Goal: Task Accomplishment & Management: Use online tool/utility

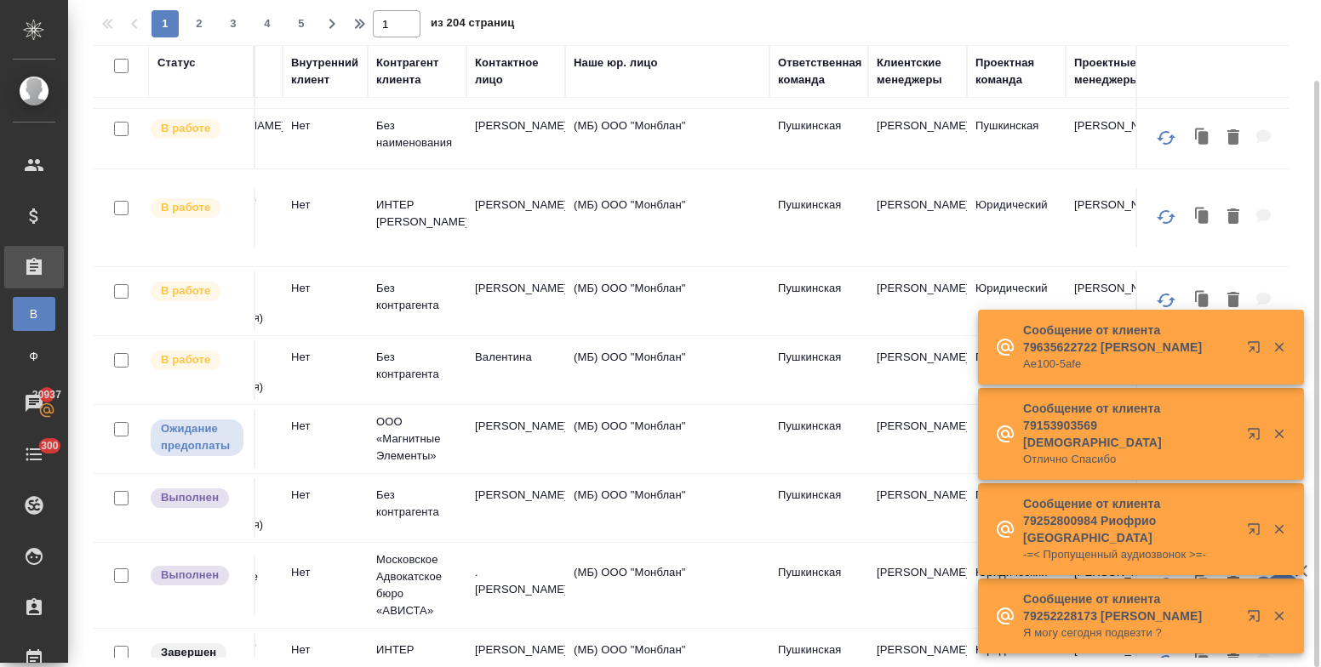
scroll to position [0, 737]
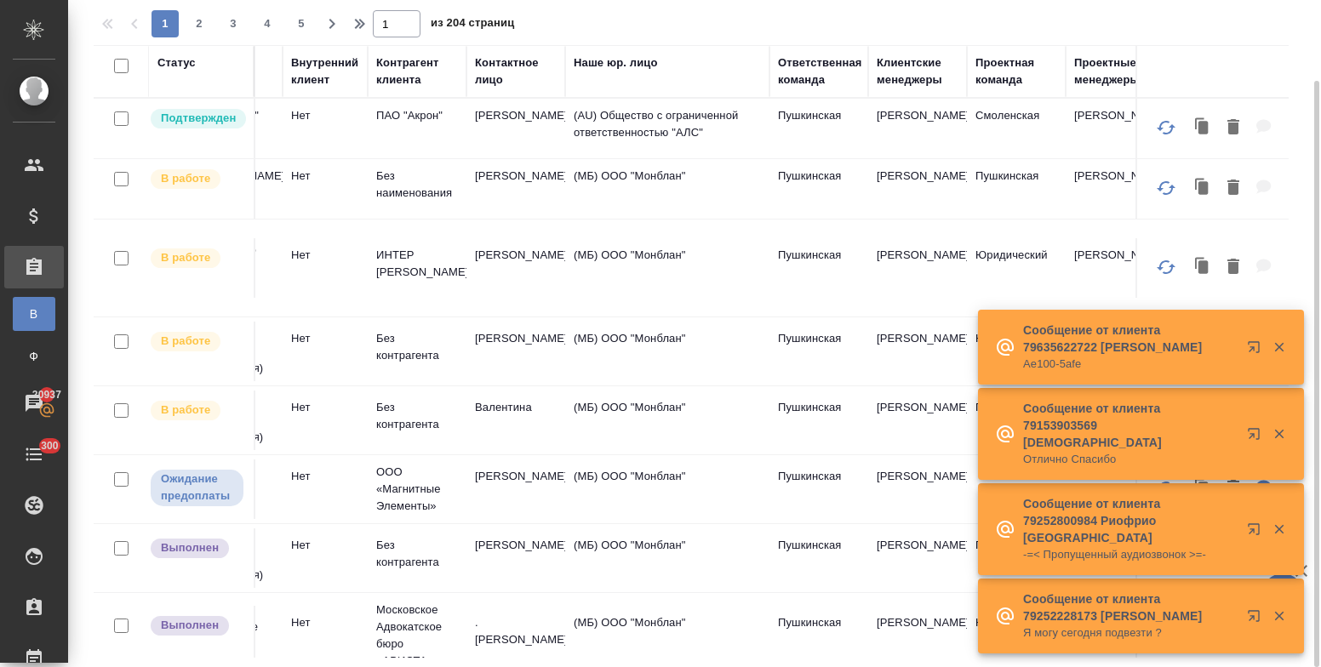
click at [901, 83] on div "Клиентские менеджеры" at bounding box center [918, 71] width 82 height 34
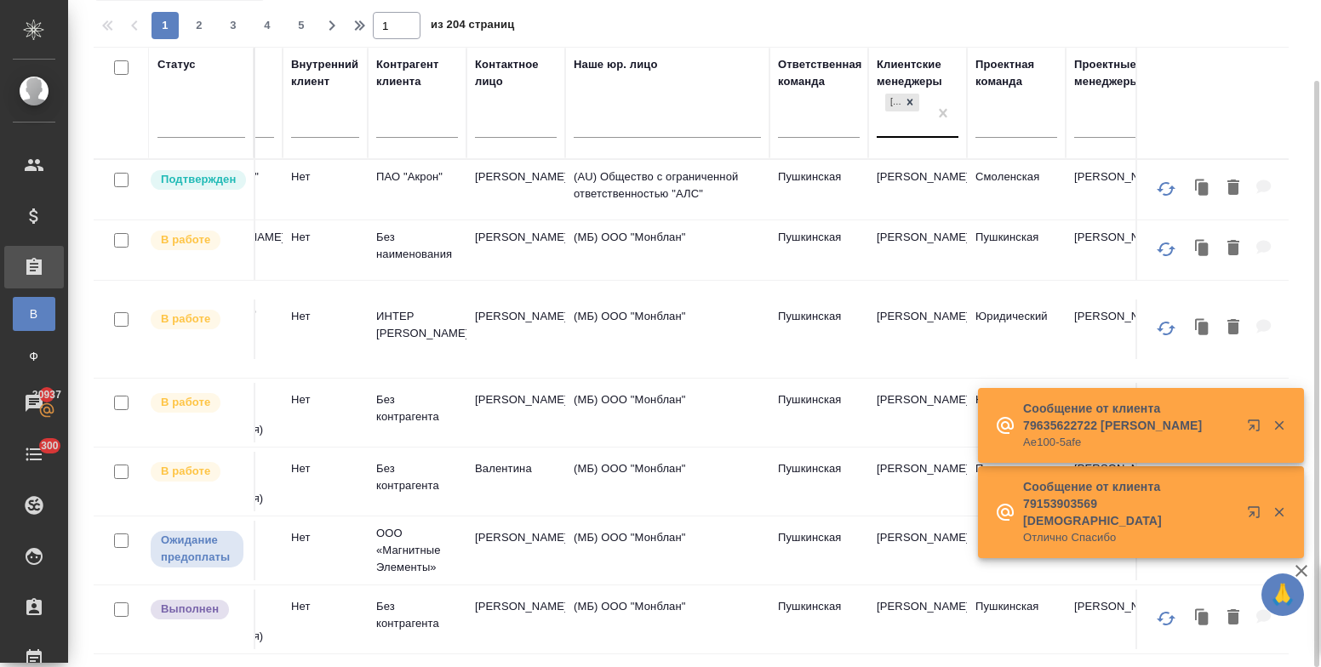
click at [898, 132] on div "[PERSON_NAME]" at bounding box center [902, 113] width 51 height 46
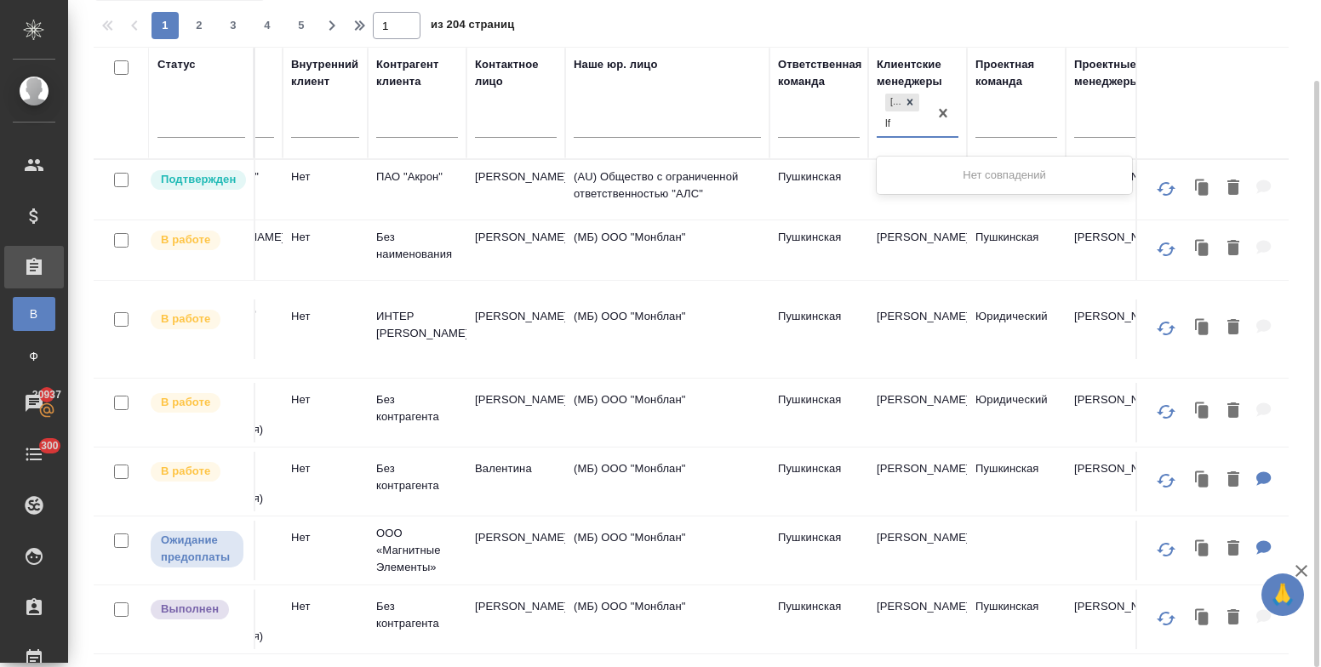
type input "l"
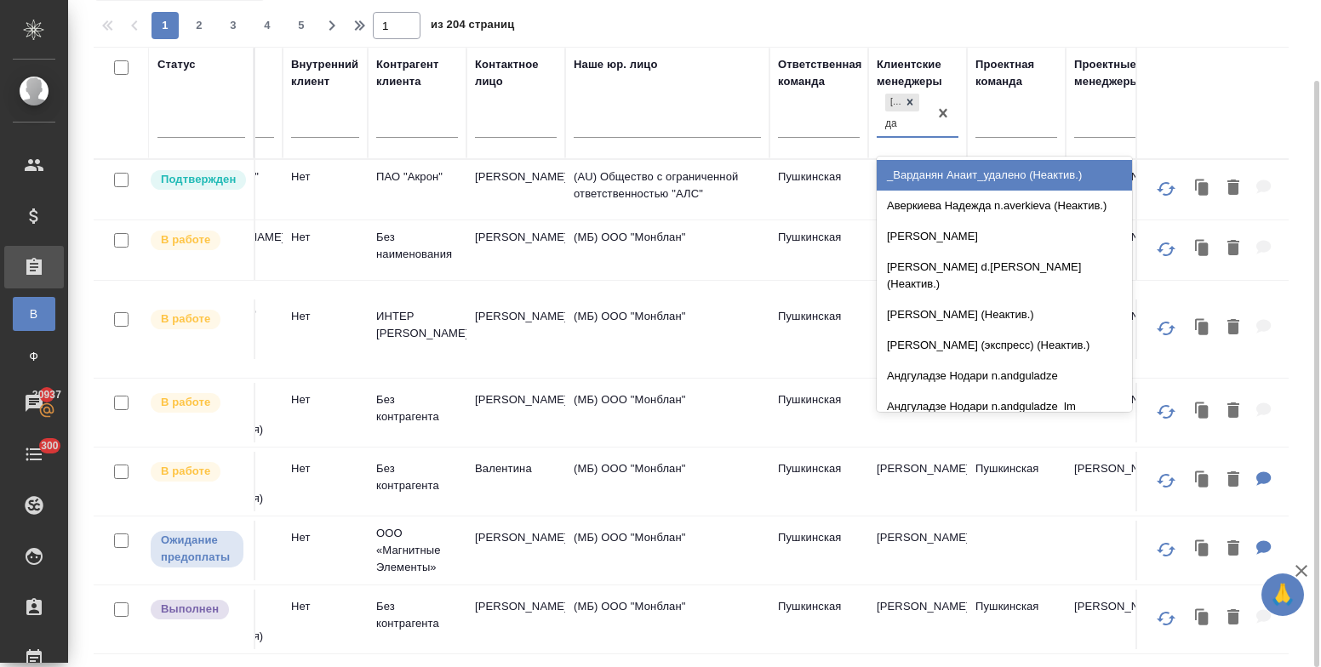
type input "дав"
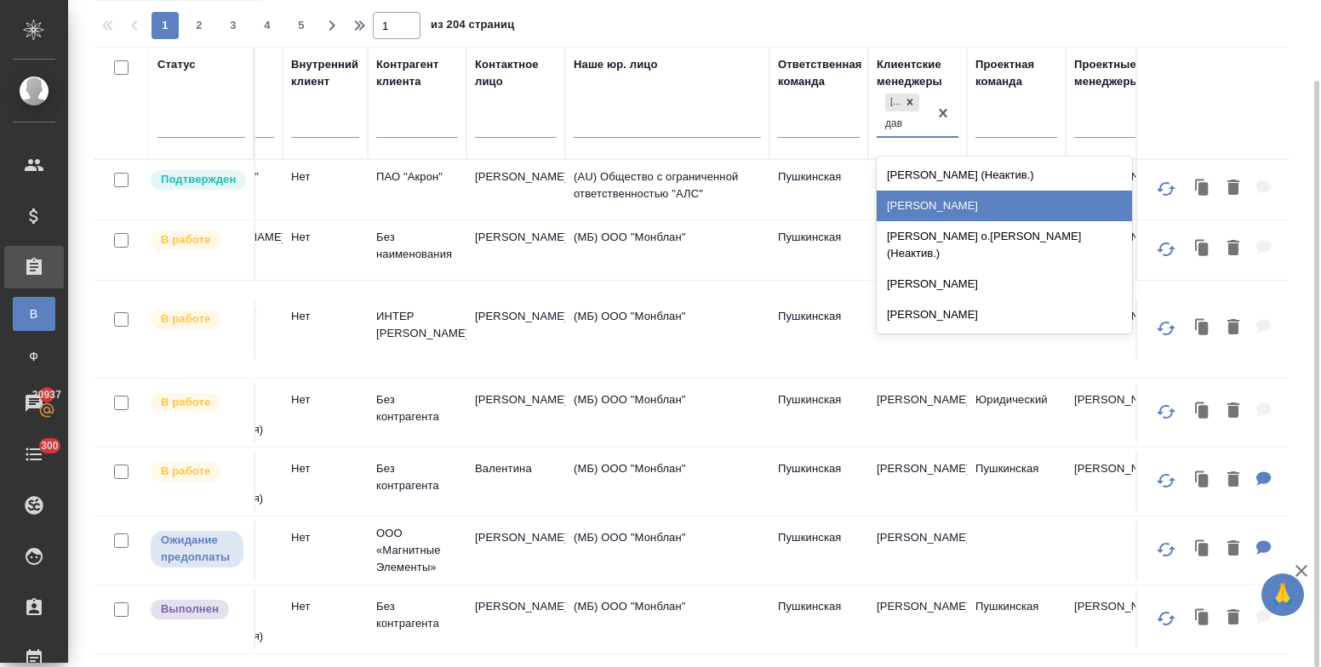
click at [930, 196] on div "Давыдова Елена" at bounding box center [1004, 206] width 255 height 31
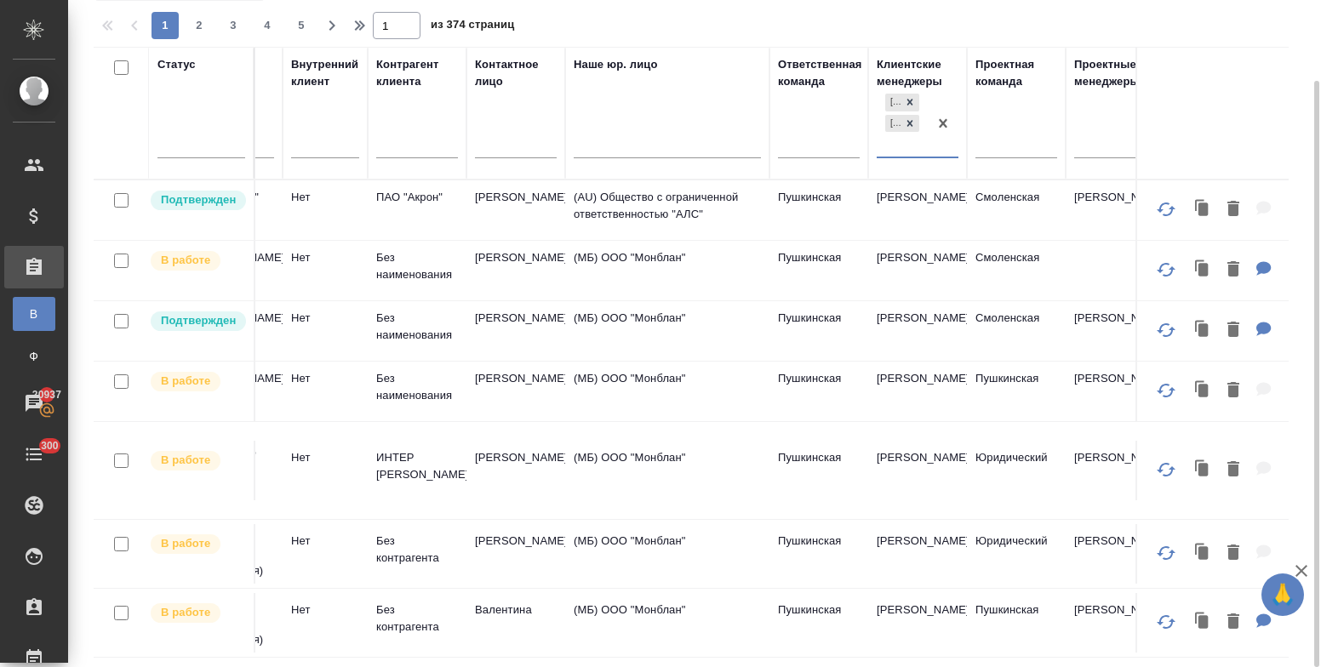
scroll to position [0, 0]
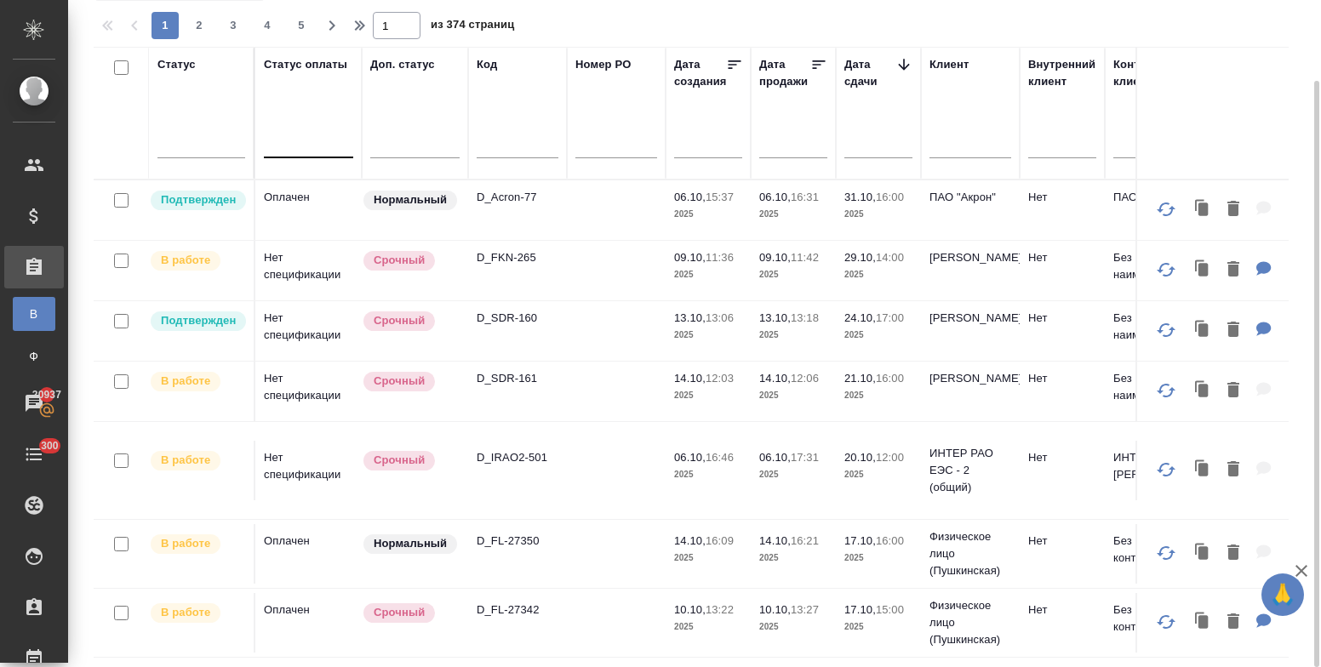
click at [306, 154] on div at bounding box center [308, 142] width 89 height 32
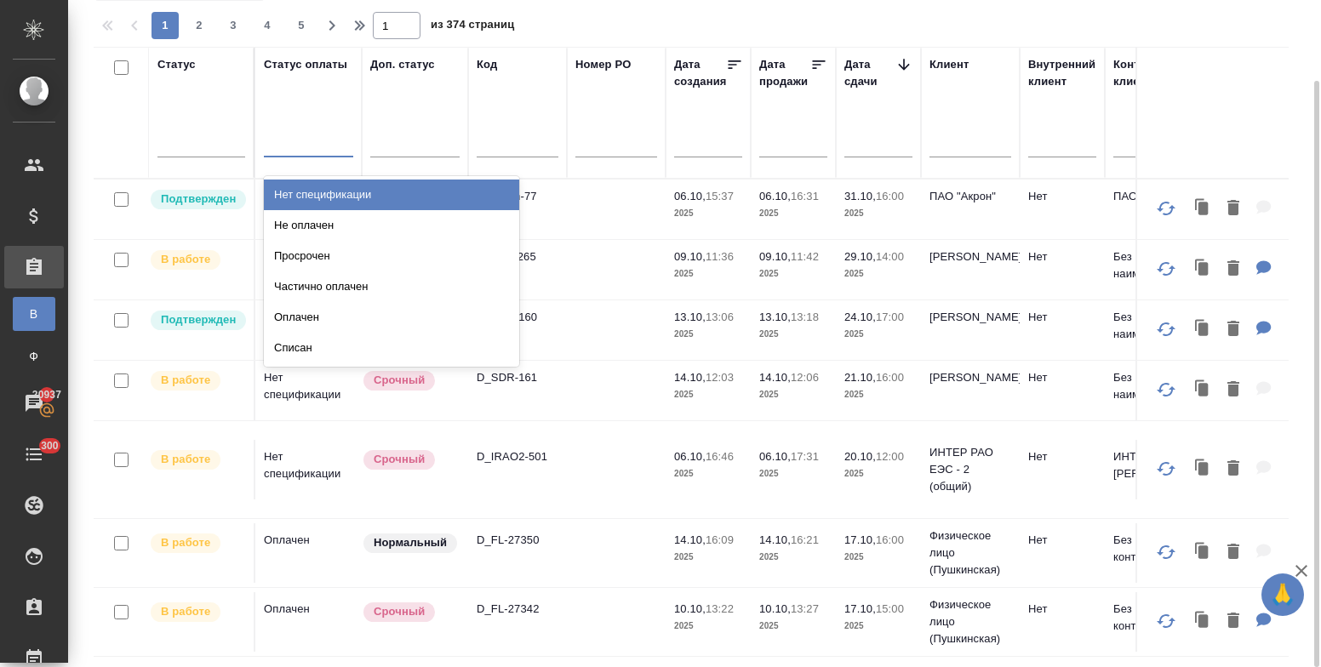
click at [339, 189] on div "Нет спецификации" at bounding box center [391, 195] width 255 height 31
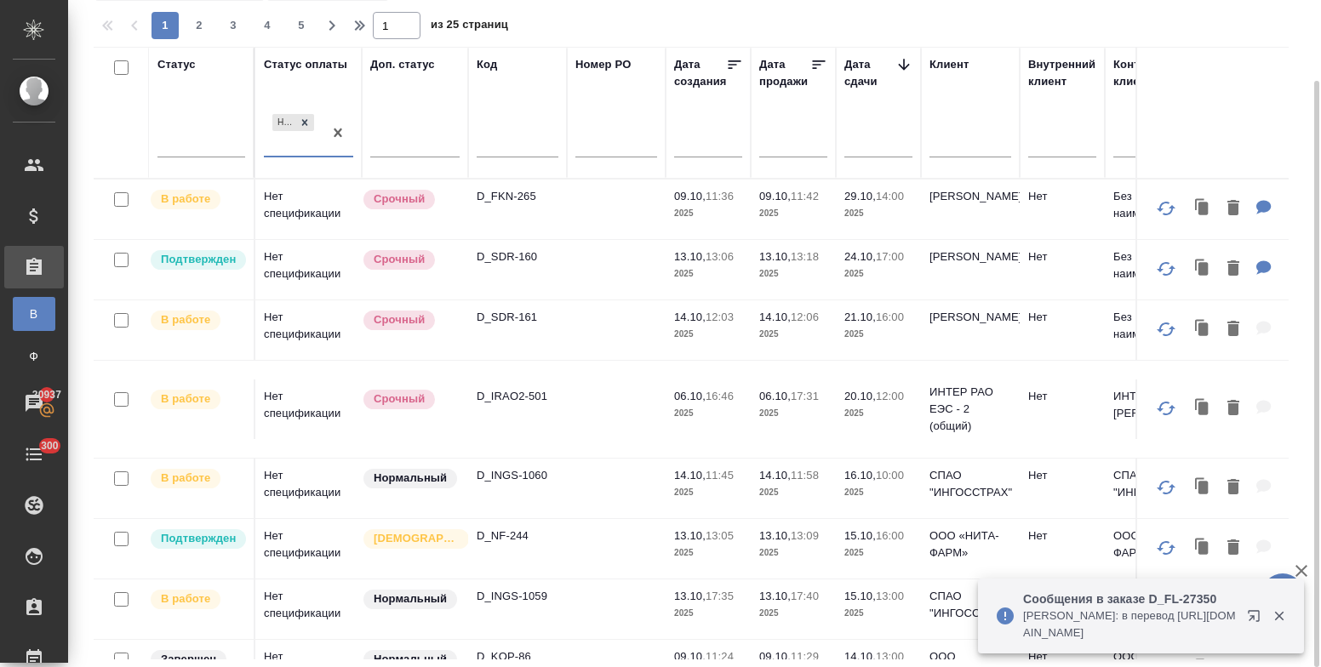
drag, startPoint x: 1276, startPoint y: 617, endPoint x: 1261, endPoint y: 601, distance: 22.3
click at [1276, 617] on icon "button" at bounding box center [1279, 616] width 15 height 15
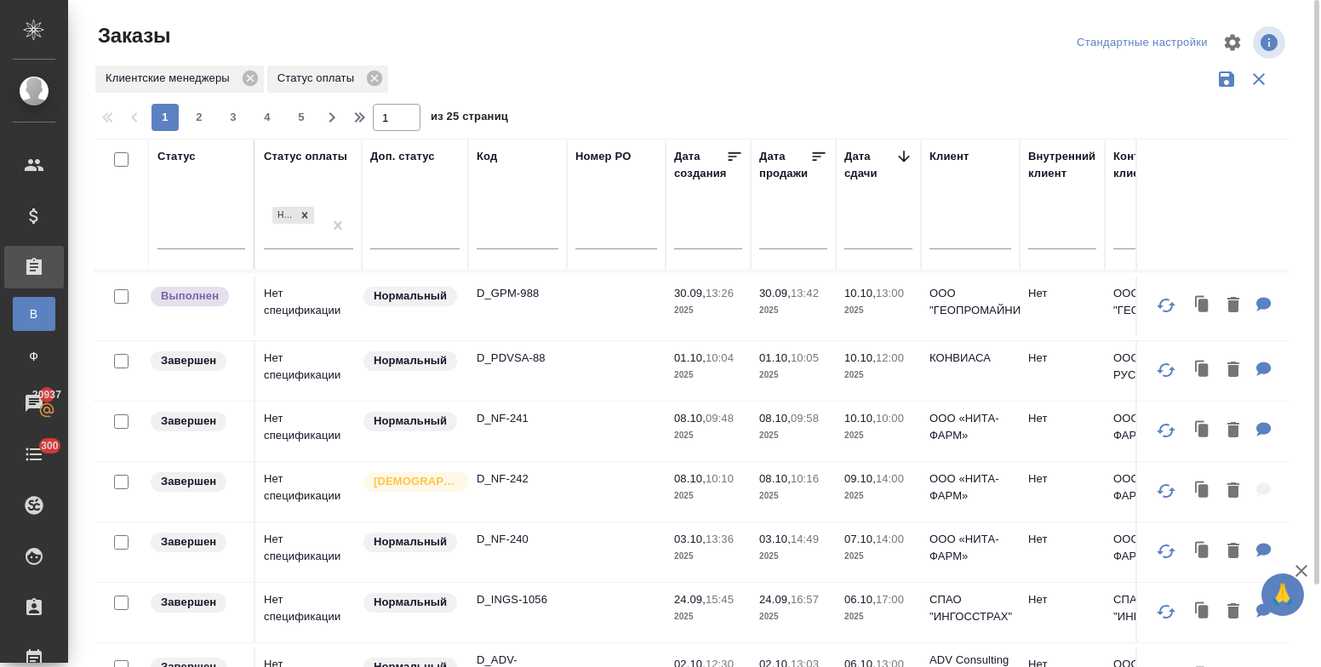
scroll to position [988, 0]
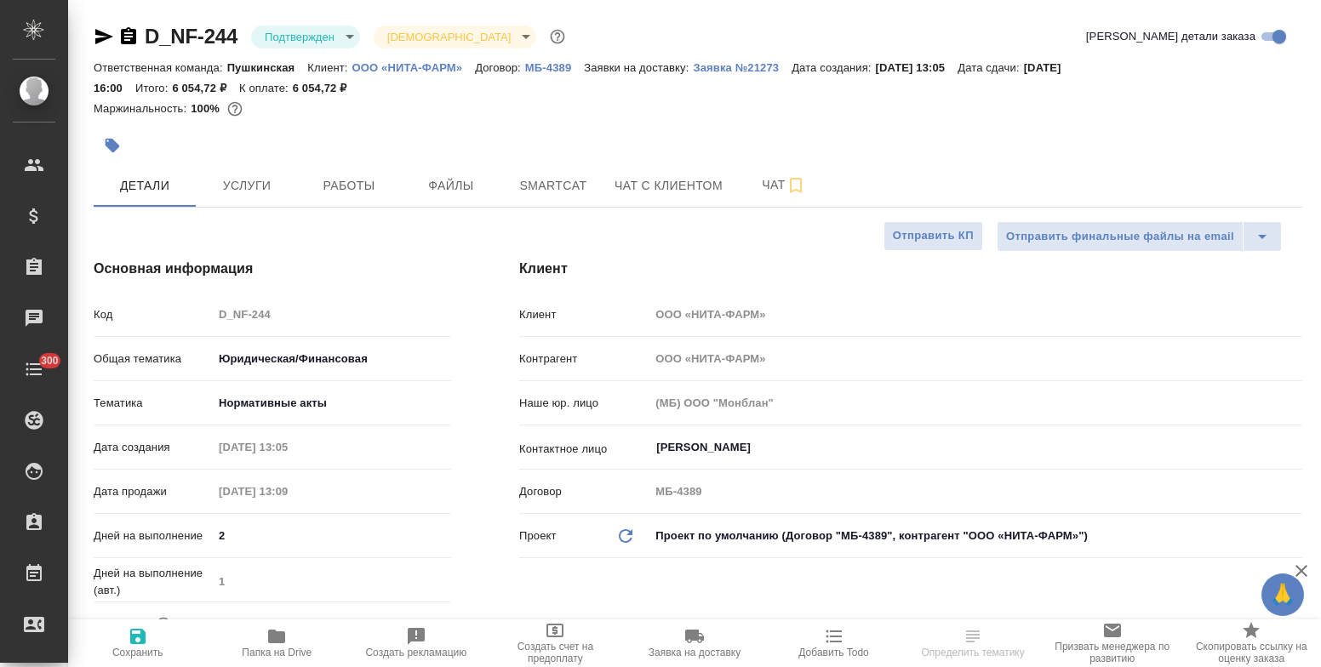
select select "RU"
click at [237, 187] on span "Услуги" at bounding box center [247, 185] width 82 height 21
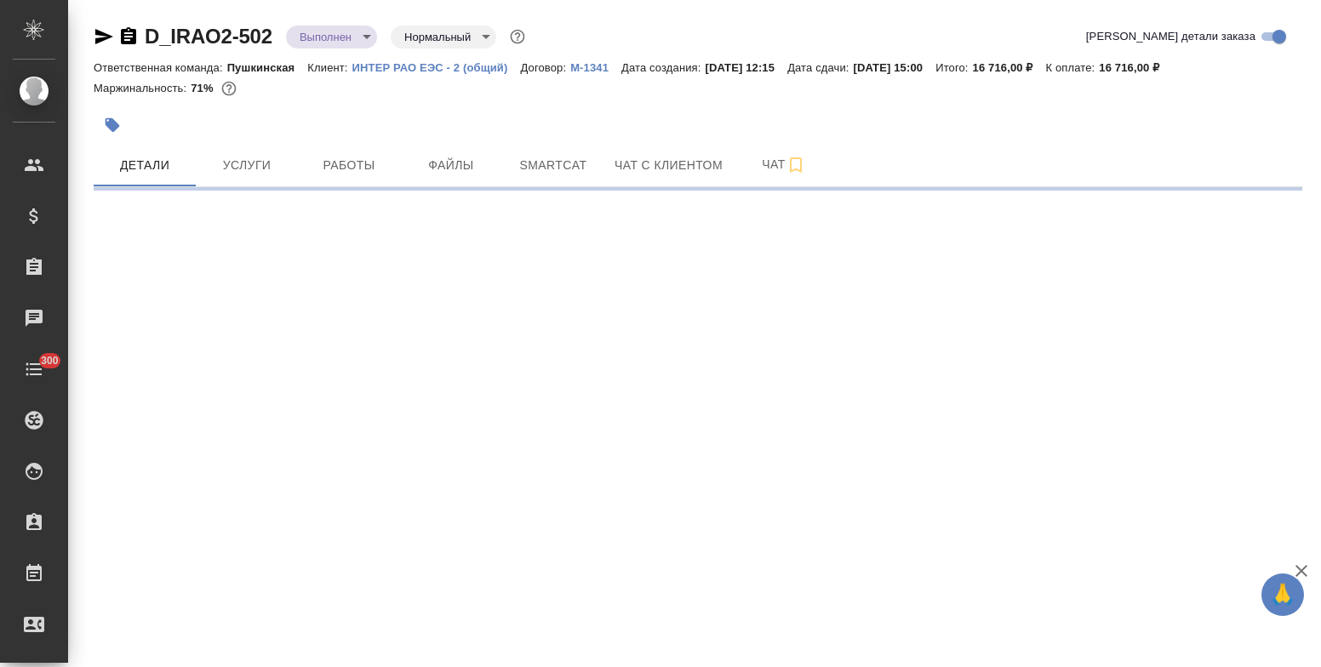
select select "RU"
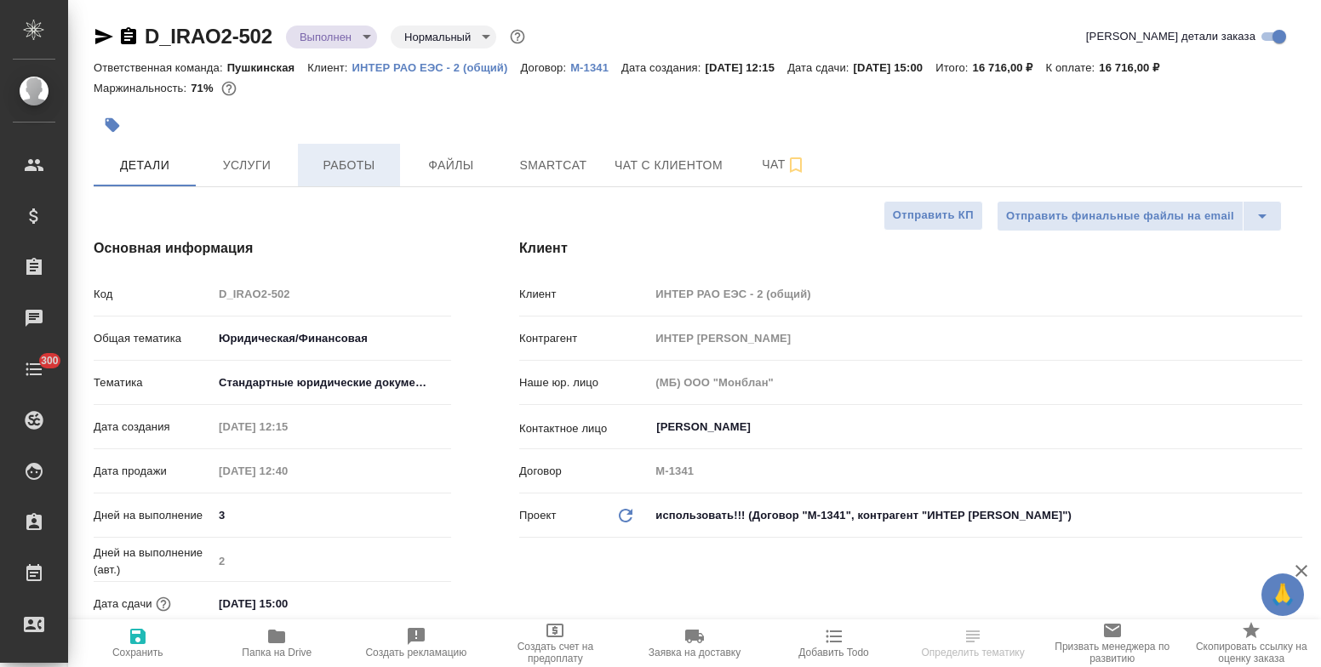
type textarea "x"
click at [352, 180] on button "Работы" at bounding box center [349, 165] width 102 height 43
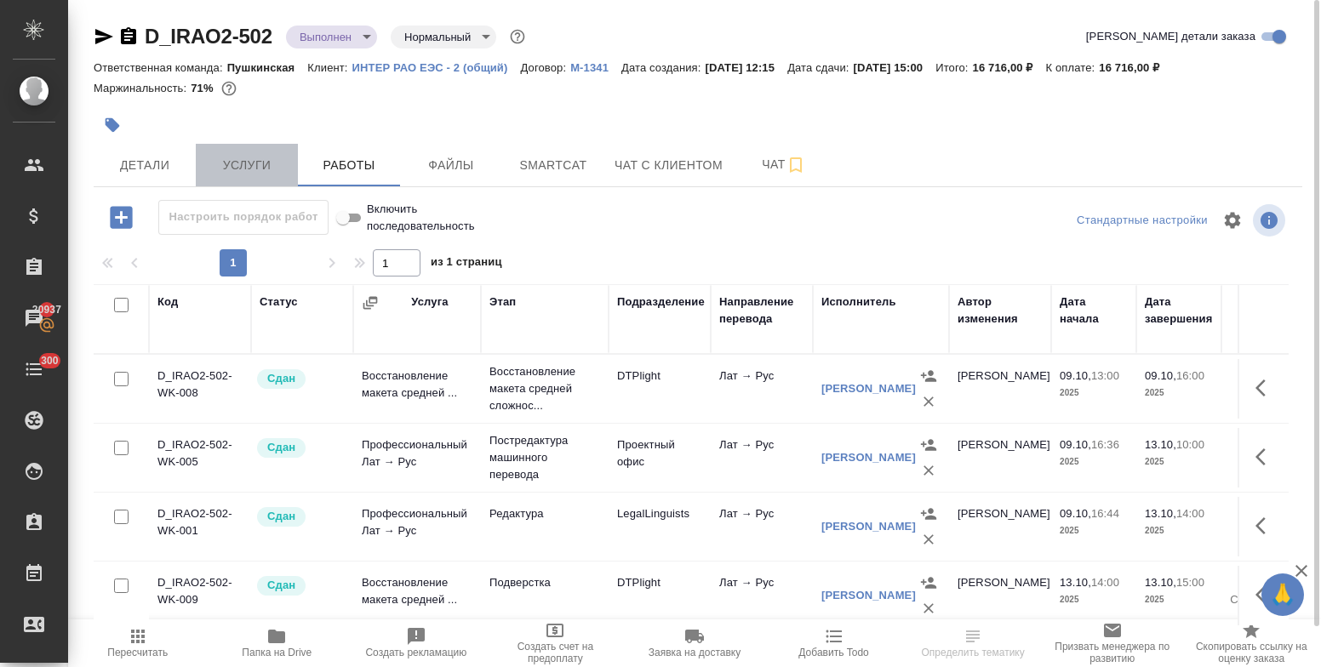
click at [231, 169] on span "Услуги" at bounding box center [247, 165] width 82 height 21
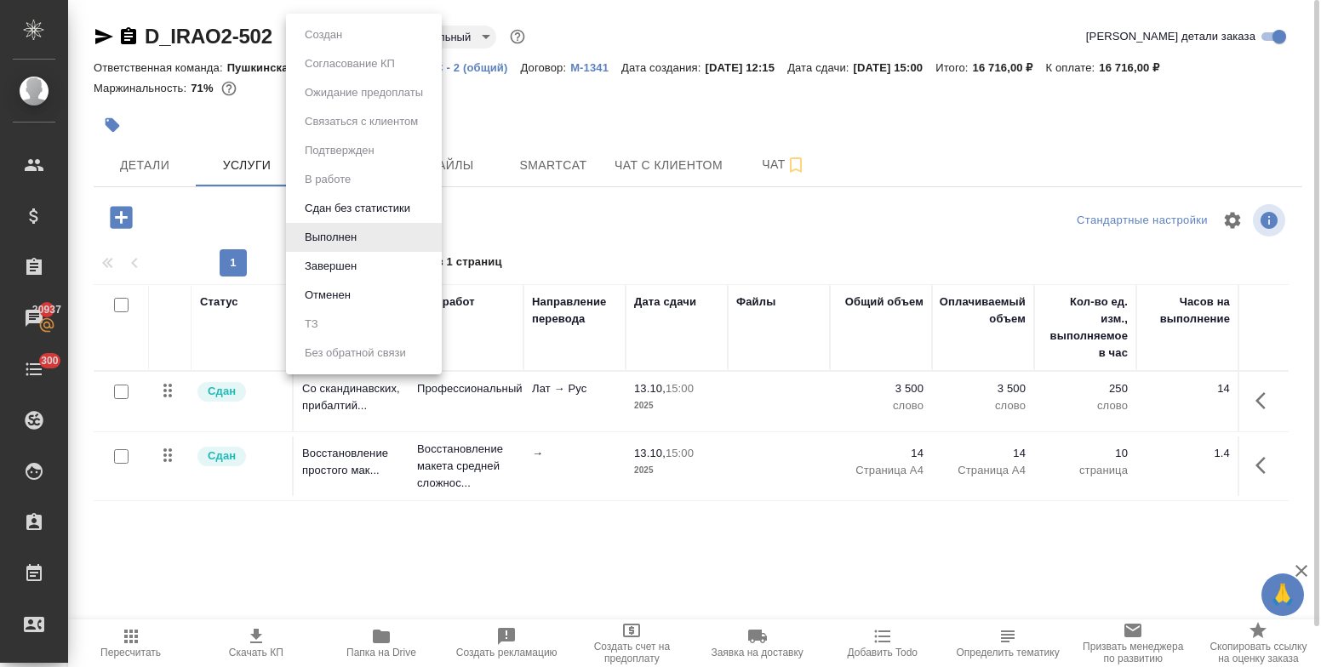
click at [321, 38] on body "🙏 .cls-1 fill:#fff; AWATERA Bulakhova Elena Клиенты Спецификации Заказы 20937 Ч…" at bounding box center [660, 333] width 1321 height 667
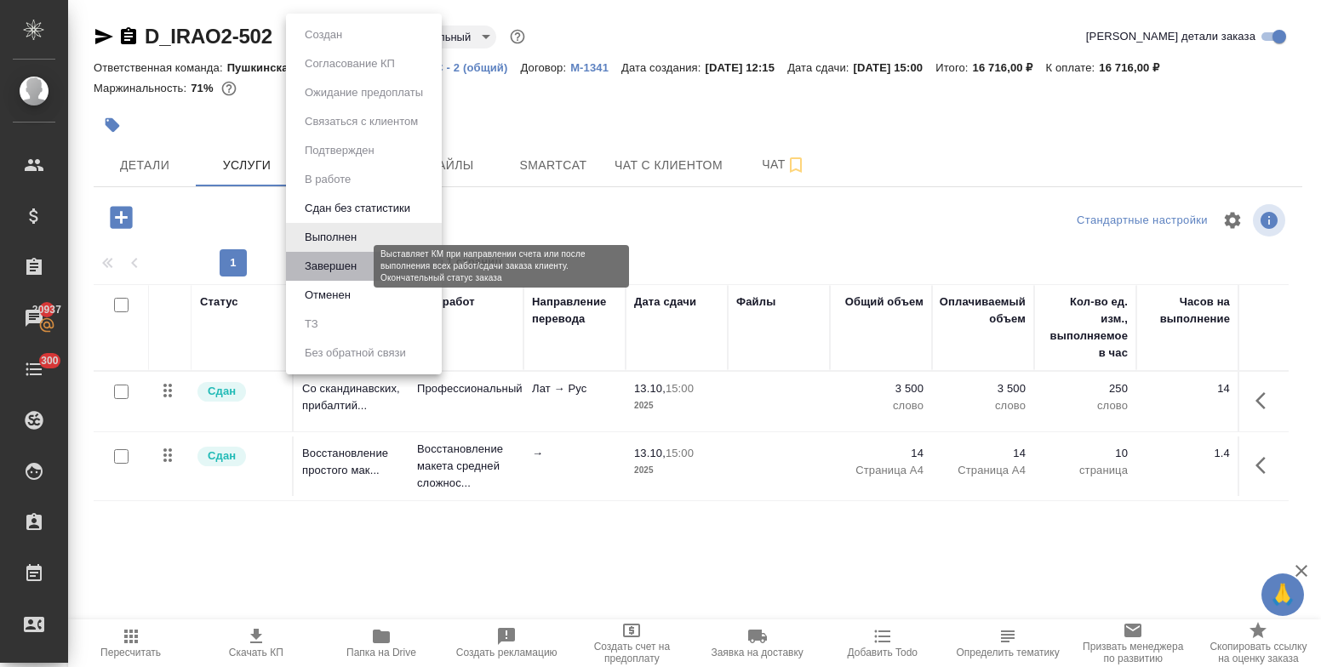
click at [334, 265] on button "Завершен" at bounding box center [331, 266] width 62 height 19
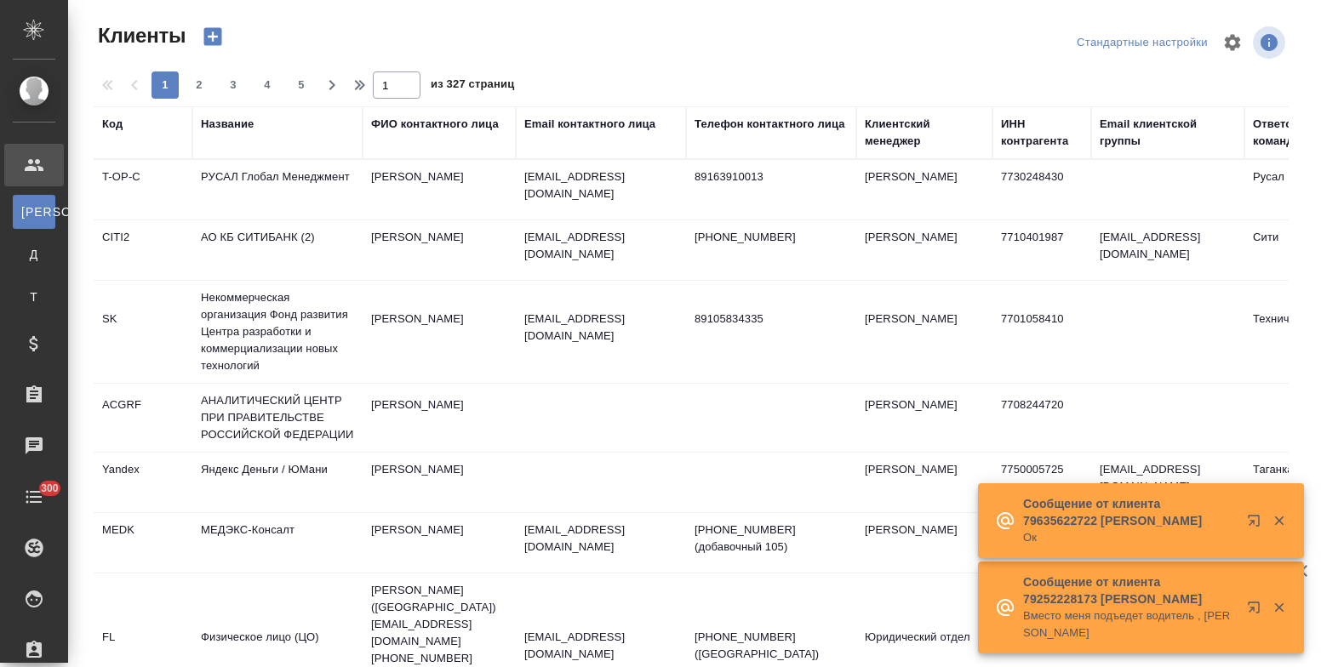
select select "RU"
click at [211, 126] on div "Название" at bounding box center [227, 124] width 53 height 17
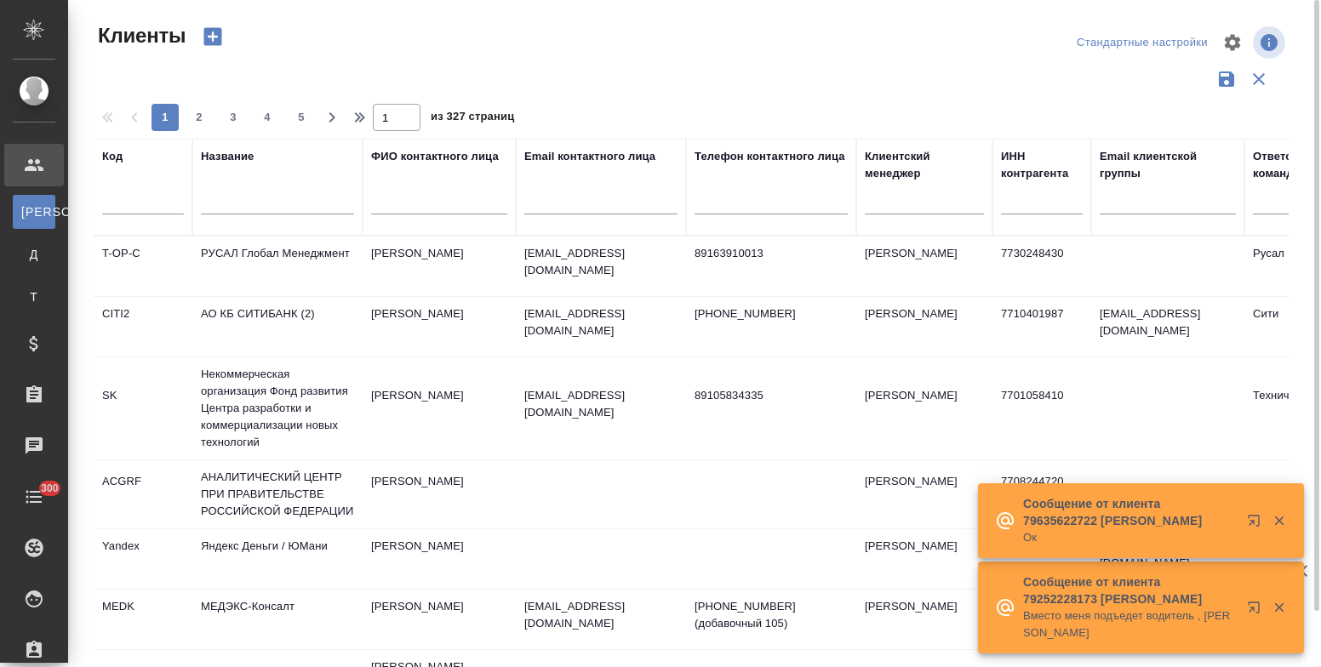
click at [216, 216] on div at bounding box center [277, 206] width 153 height 42
click at [213, 206] on input "text" at bounding box center [277, 203] width 153 height 21
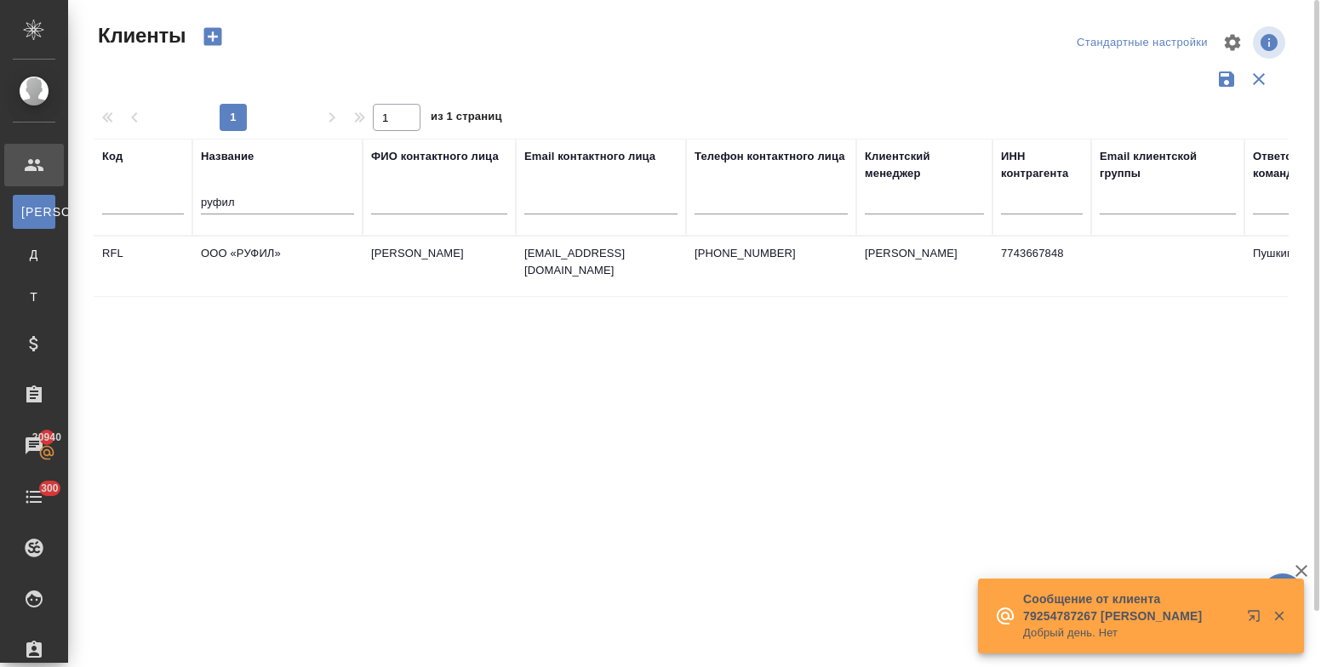
click at [254, 249] on td "ООО «РУФИЛ»" at bounding box center [277, 267] width 170 height 60
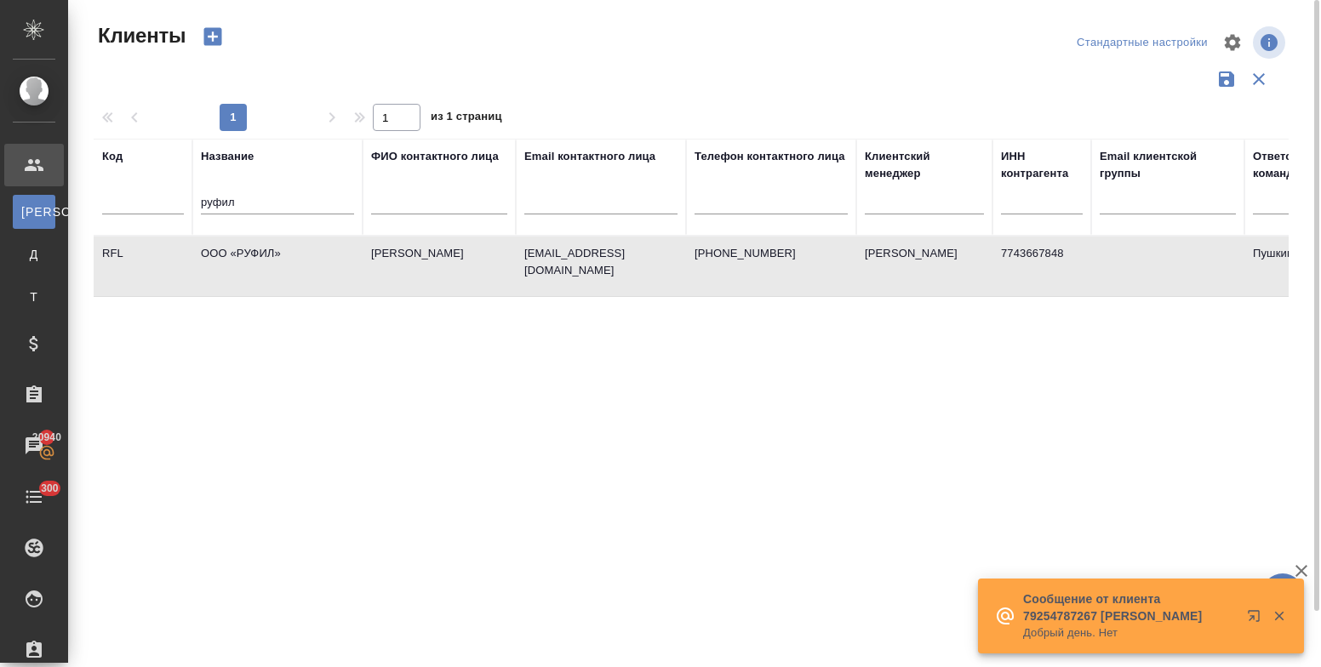
click at [254, 249] on td "ООО «РУФИЛ»" at bounding box center [277, 267] width 170 height 60
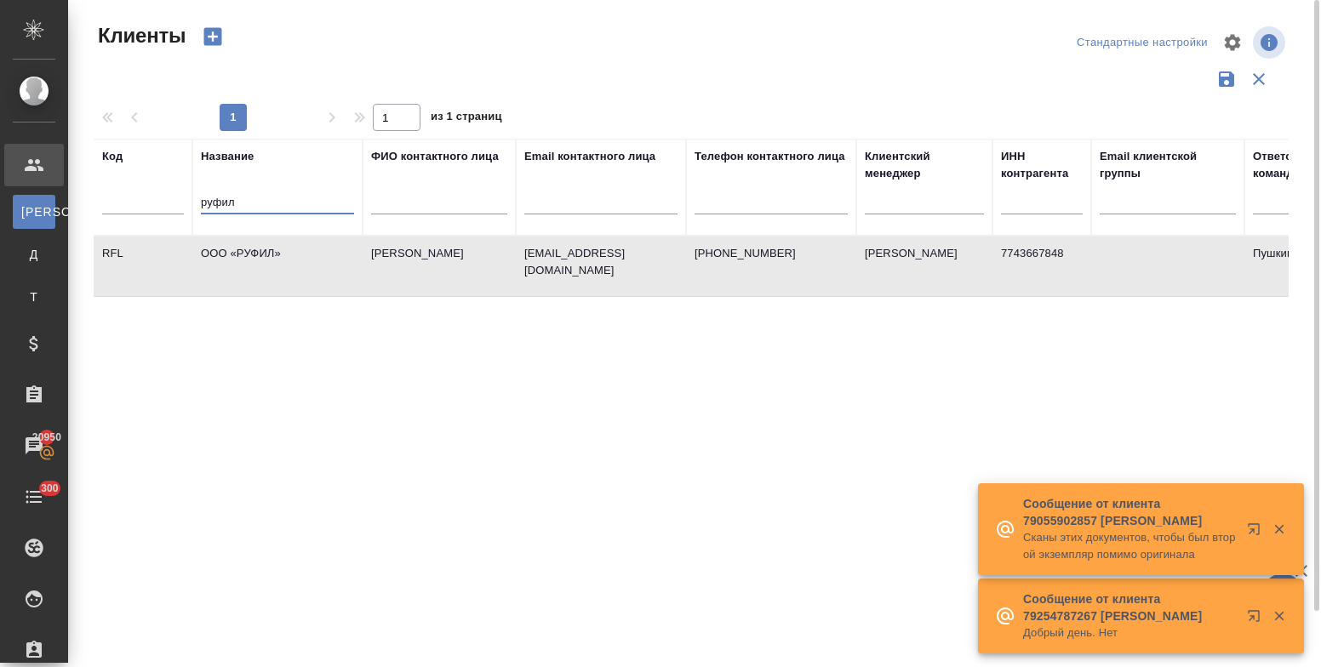
drag, startPoint x: 249, startPoint y: 203, endPoint x: 181, endPoint y: 202, distance: 67.3
click at [181, 202] on tr "Код Название руфил ФИО контактного лица Email контактного лица Телефон контактн…" at bounding box center [737, 187] width 1287 height 97
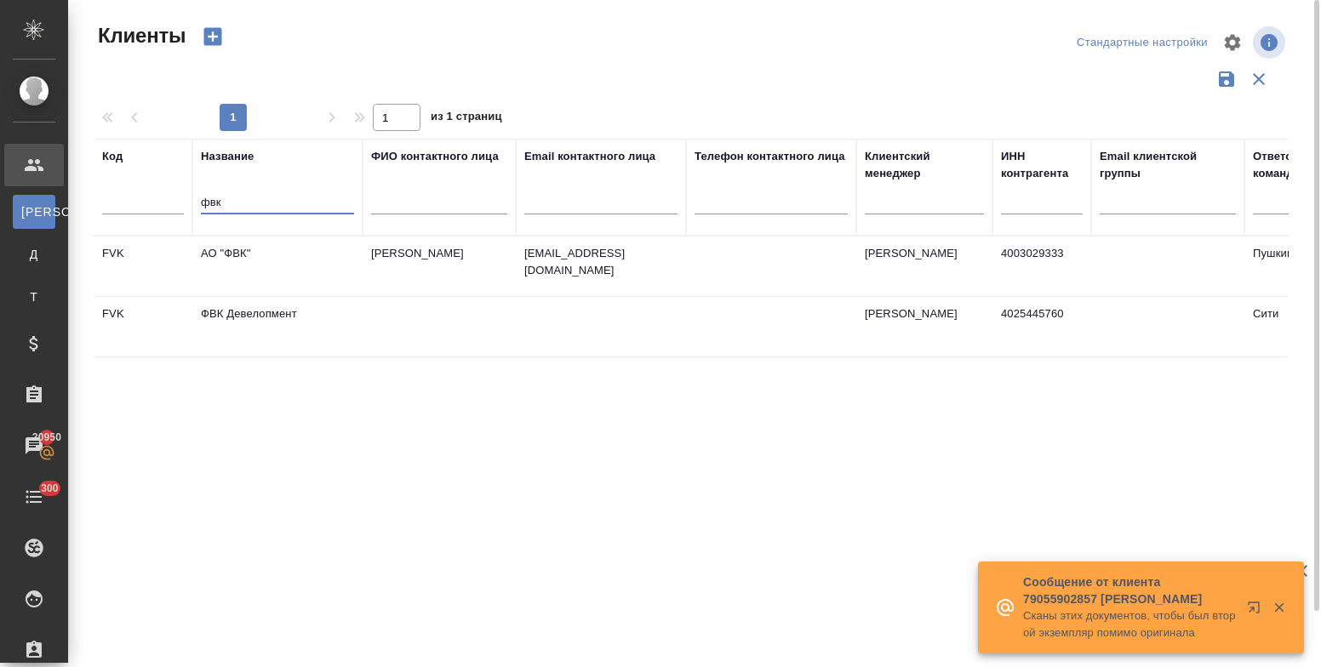
type input "фвк"
click at [243, 255] on td "АО "ФВК"" at bounding box center [277, 267] width 170 height 60
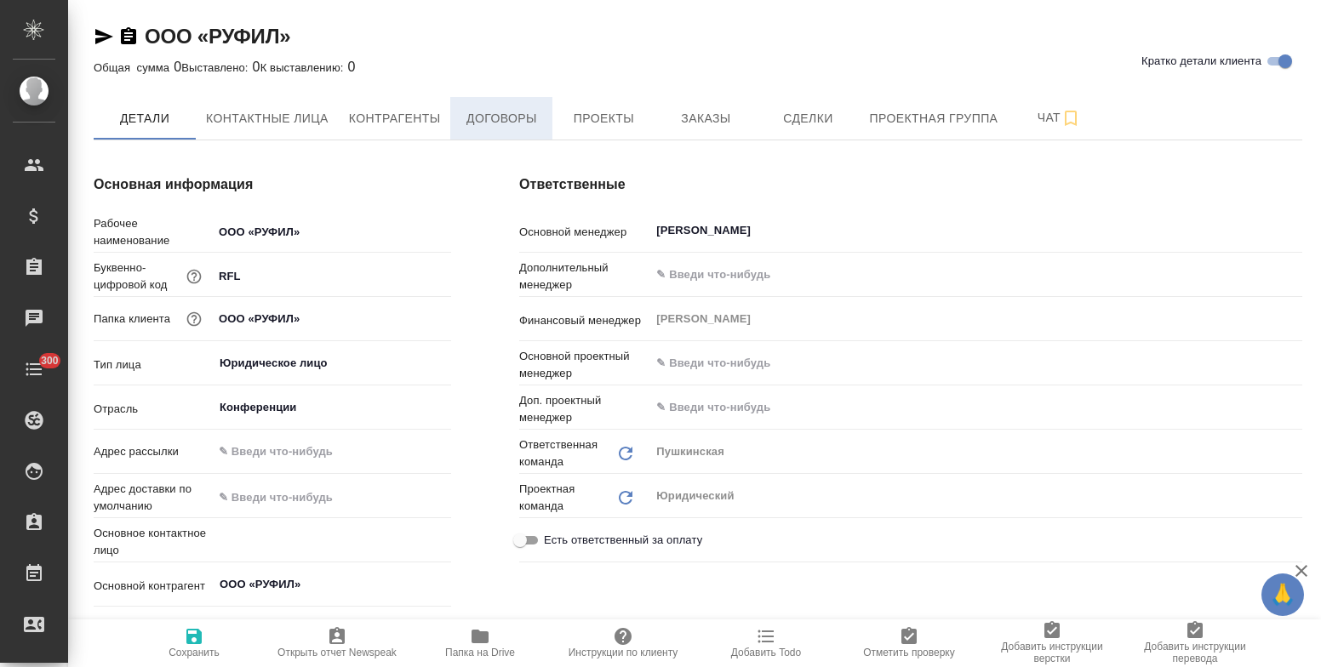
type textarea "x"
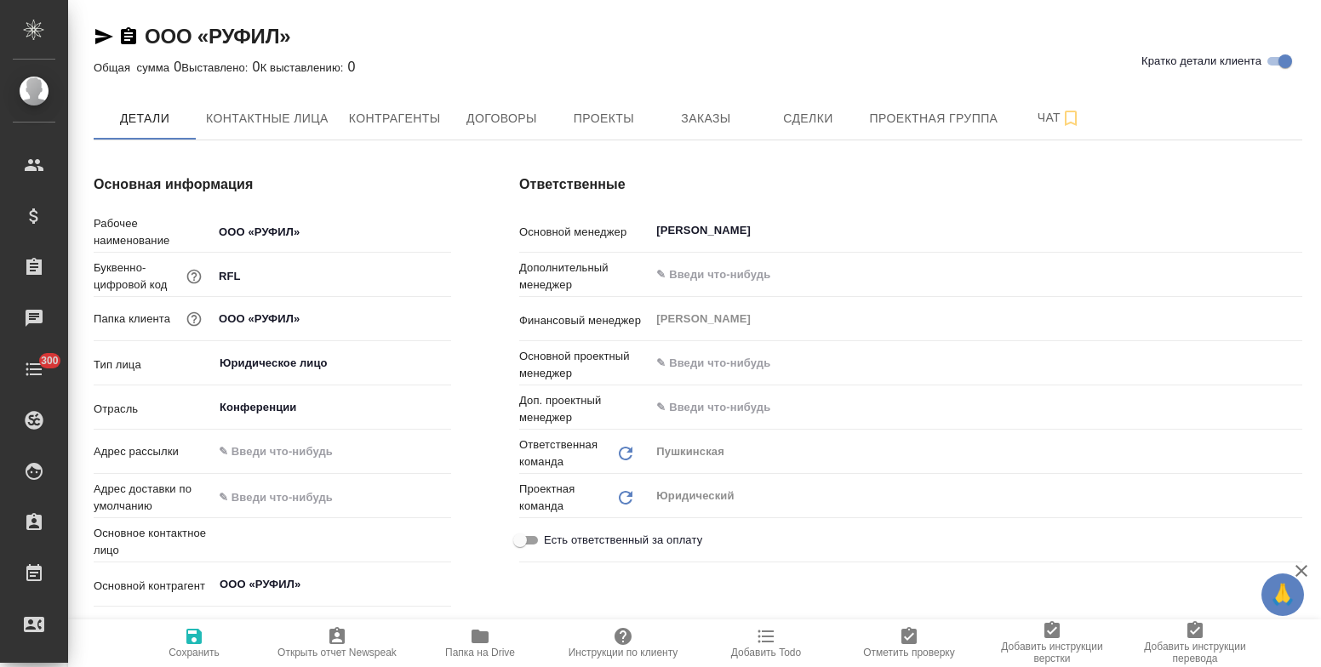
type textarea "x"
click at [482, 639] on icon "button" at bounding box center [480, 637] width 17 height 14
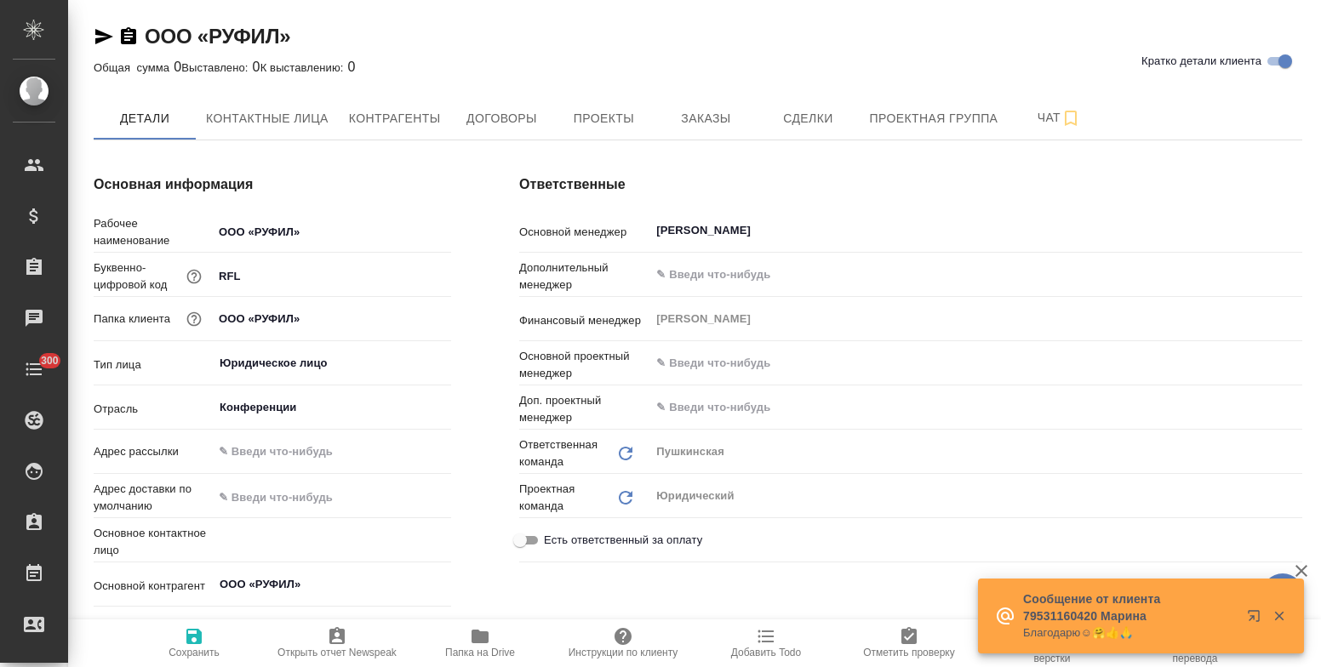
click at [103, 36] on icon "button" at bounding box center [104, 36] width 18 height 15
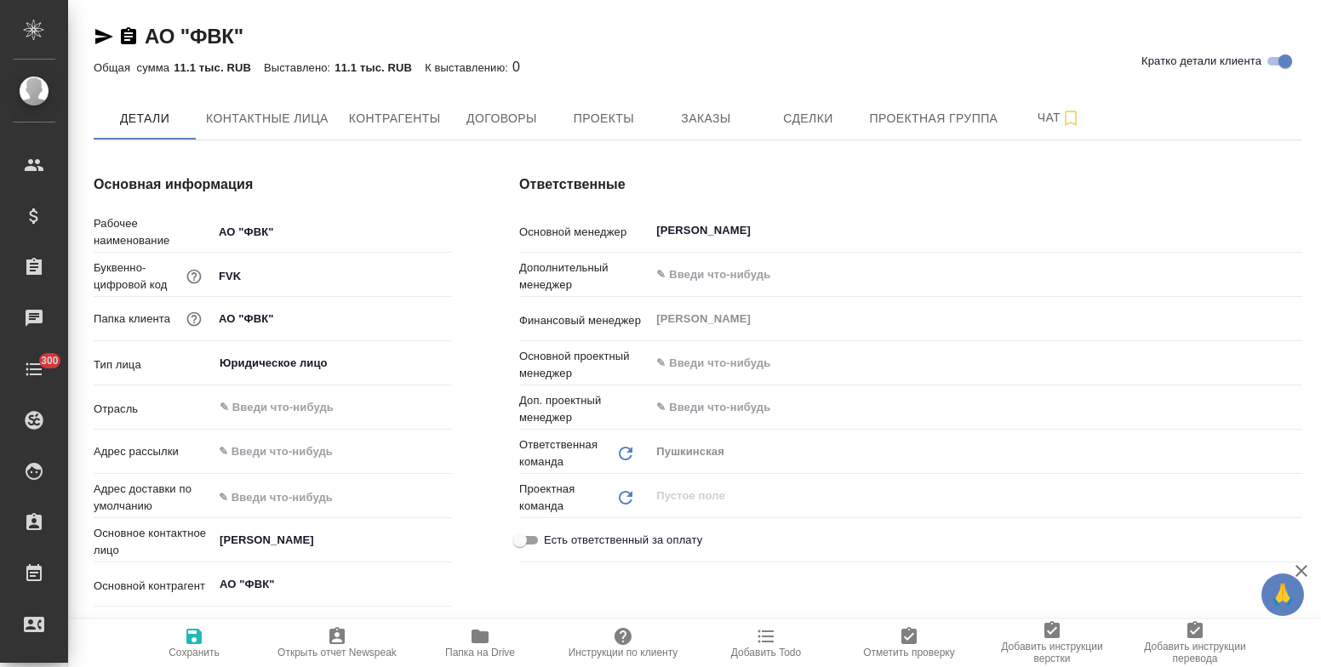
click at [100, 37] on icon "button" at bounding box center [104, 36] width 20 height 20
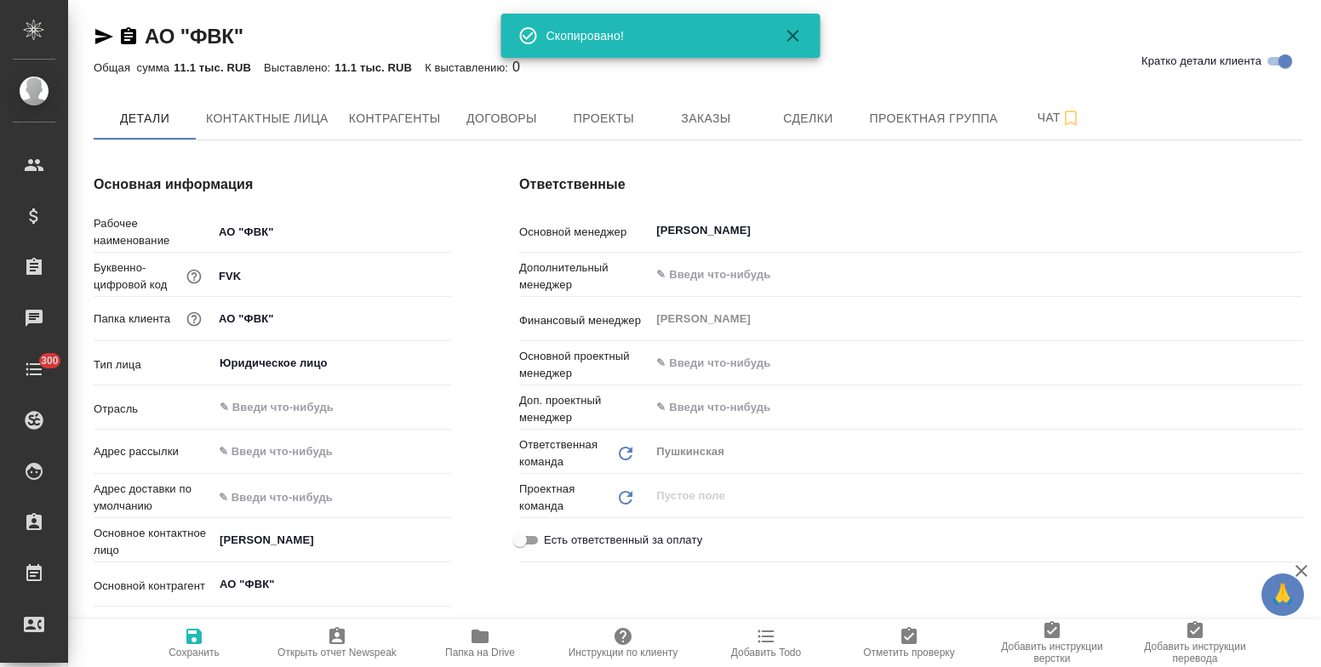
type textarea "x"
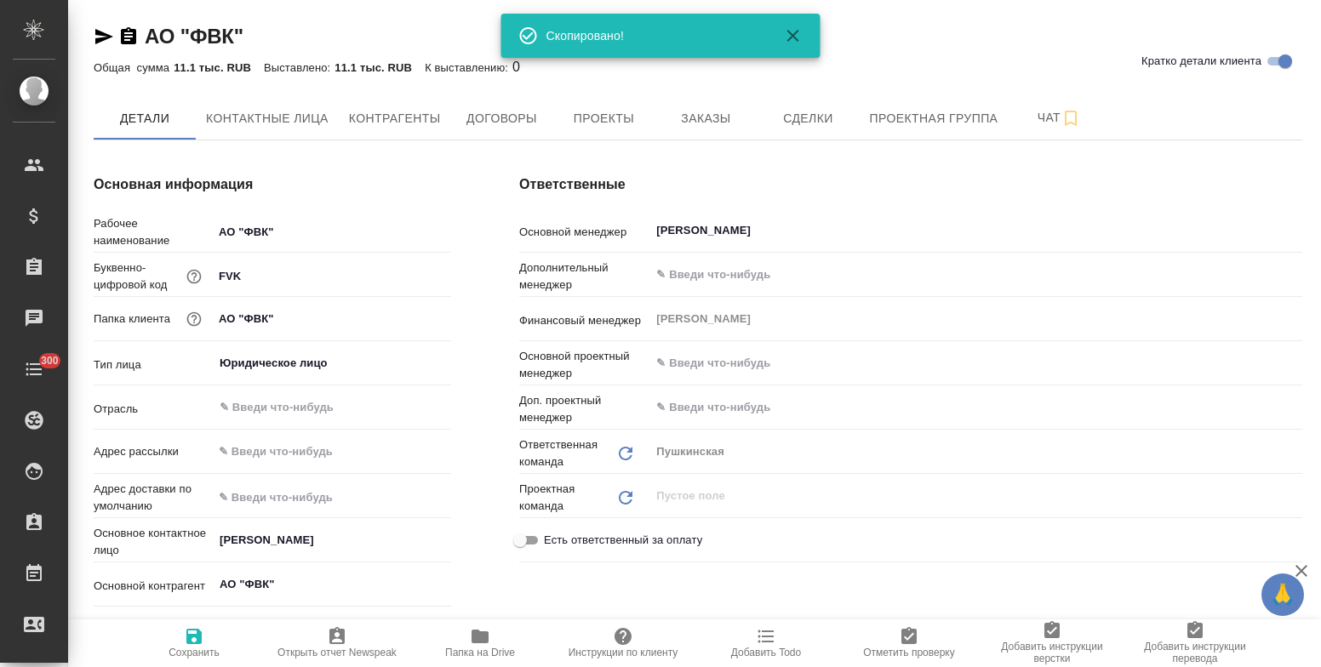
type textarea "x"
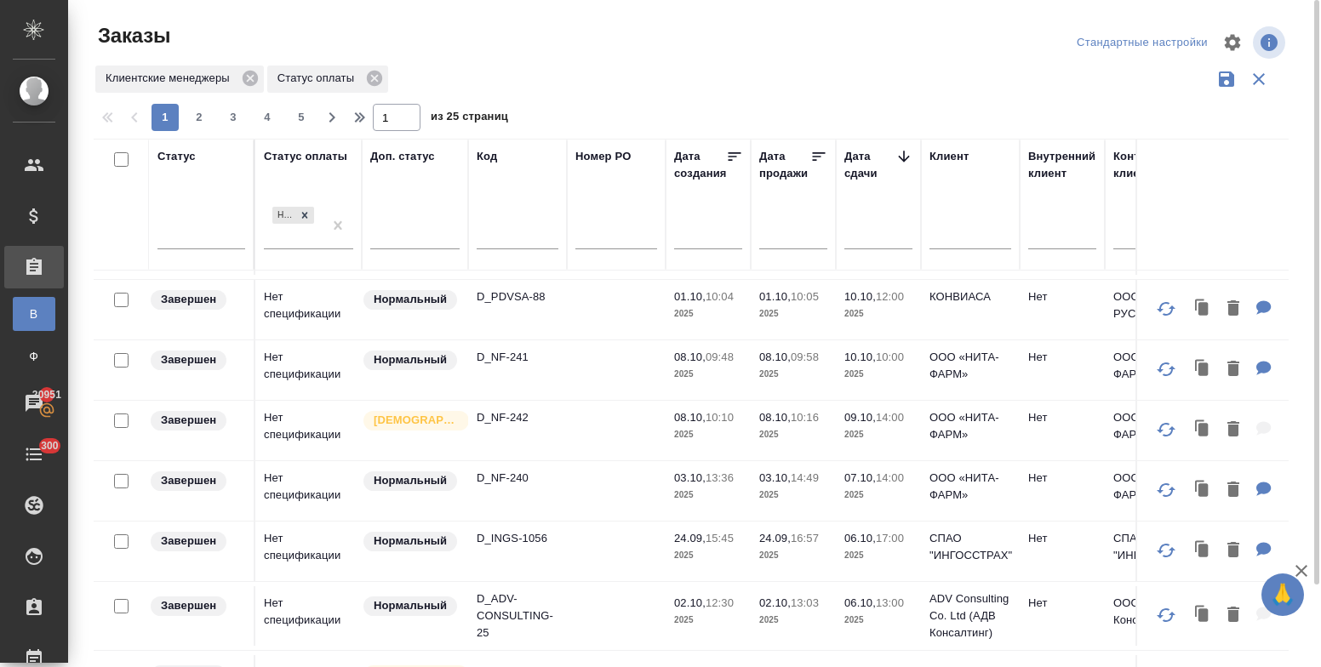
scroll to position [988, 0]
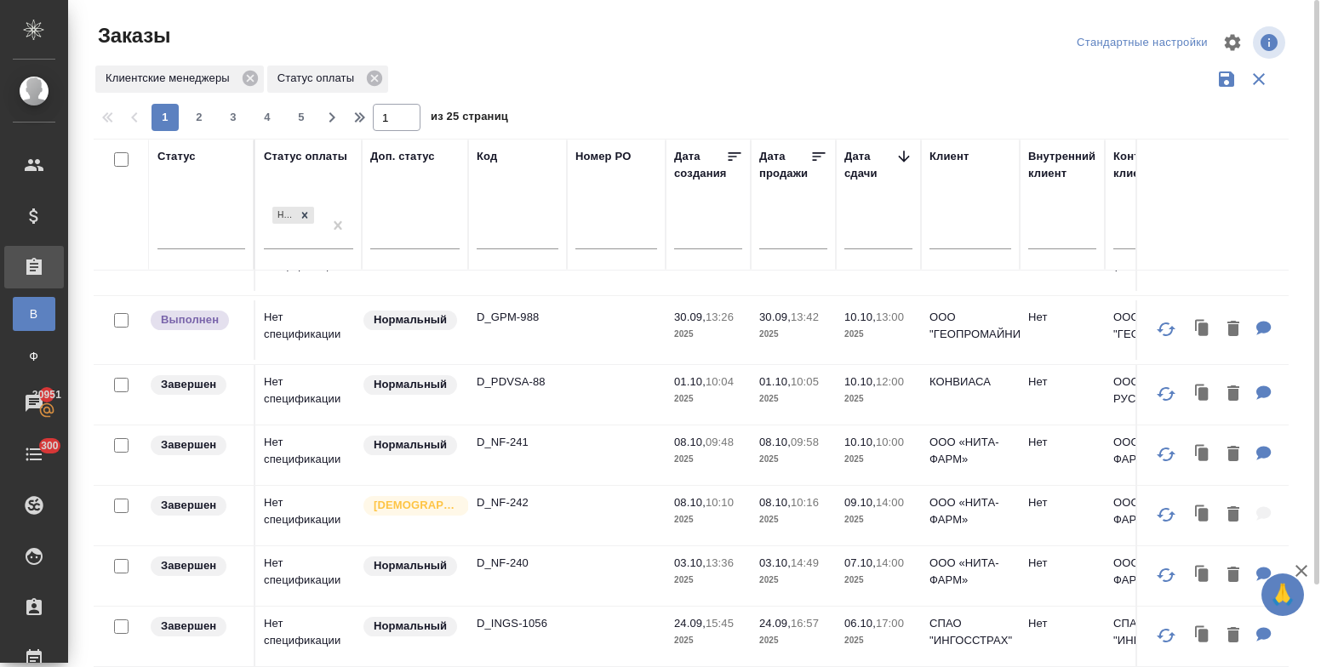
click at [512, 365] on td "D_PDVSA-88" at bounding box center [517, 395] width 99 height 60
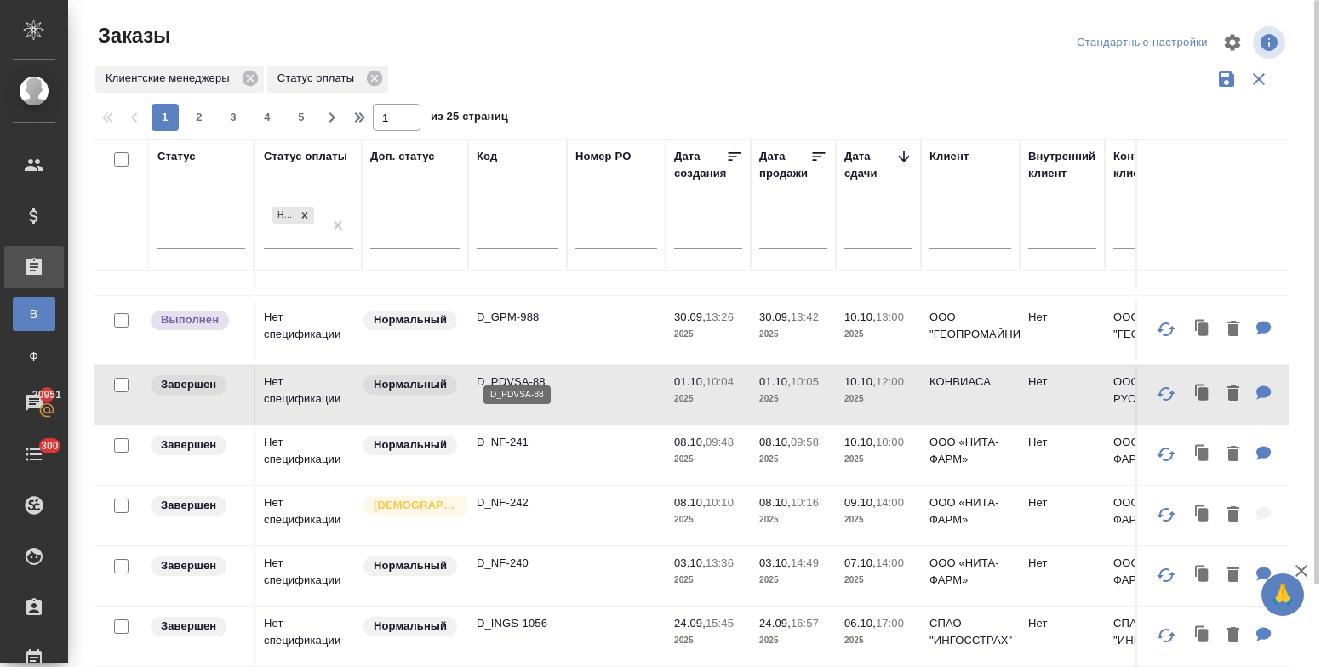
click at [507, 374] on p "D_PDVSA-88" at bounding box center [518, 382] width 82 height 17
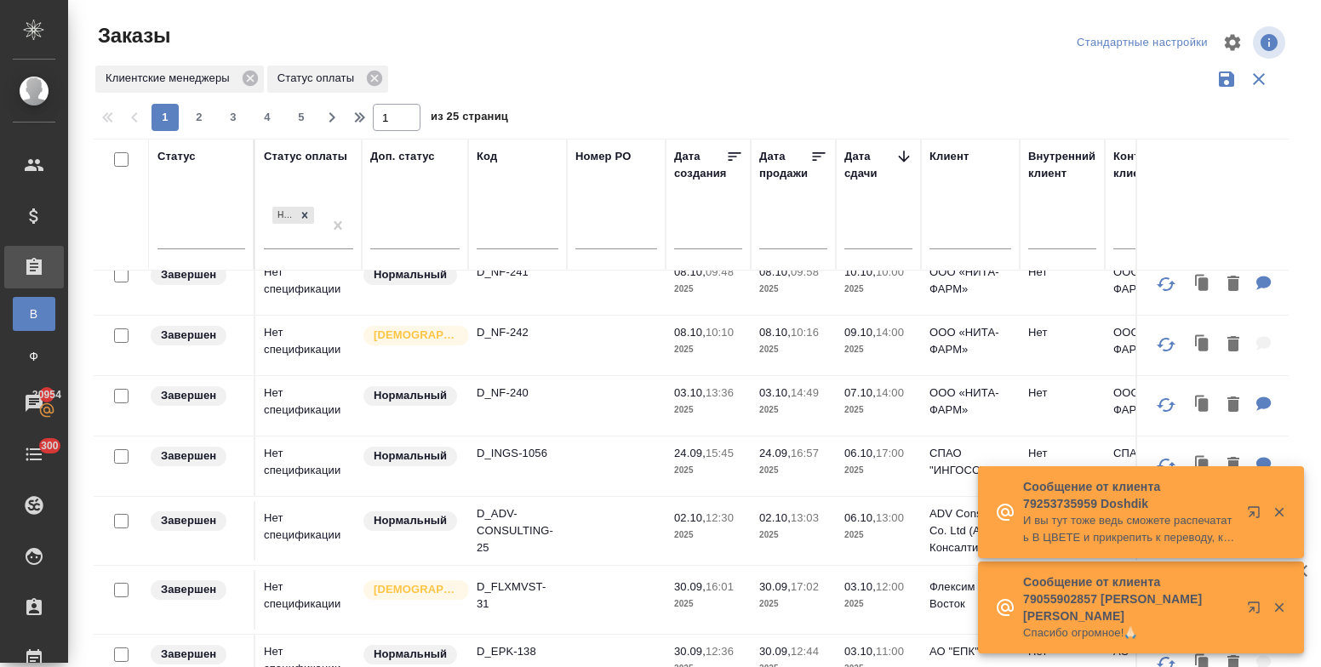
click at [1274, 602] on icon "button" at bounding box center [1279, 607] width 15 height 15
click at [1280, 508] on icon "button" at bounding box center [1279, 512] width 15 height 15
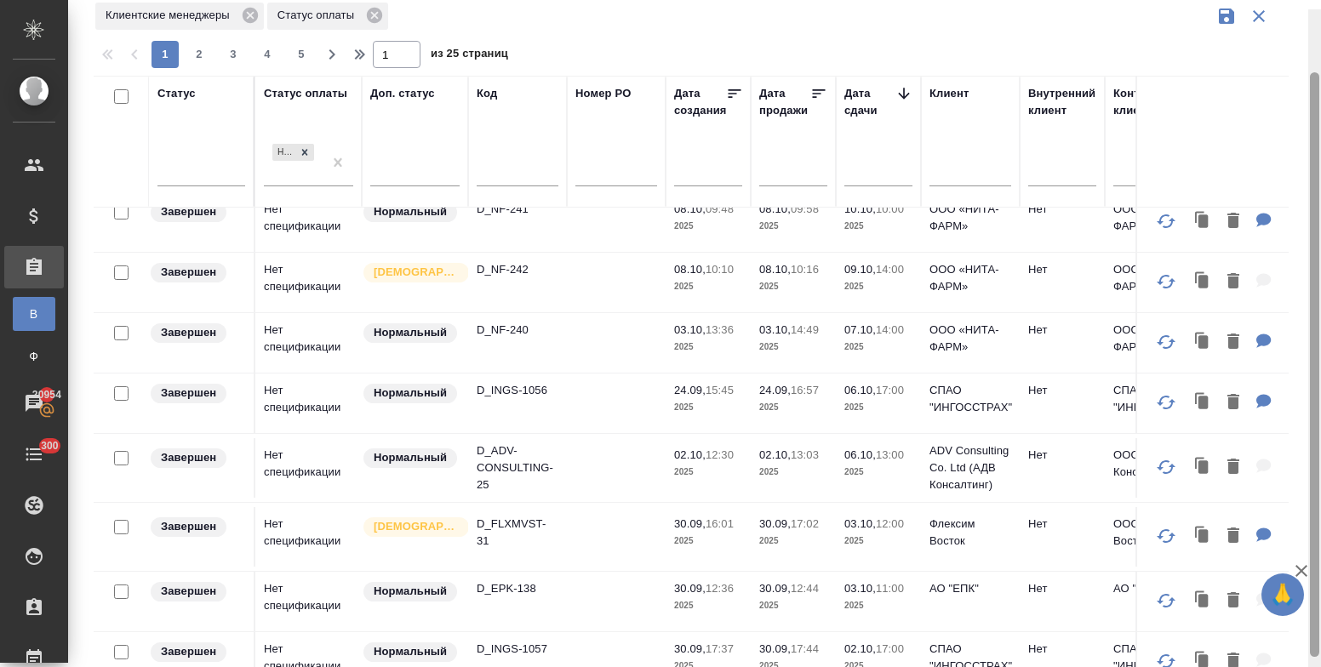
scroll to position [94, 0]
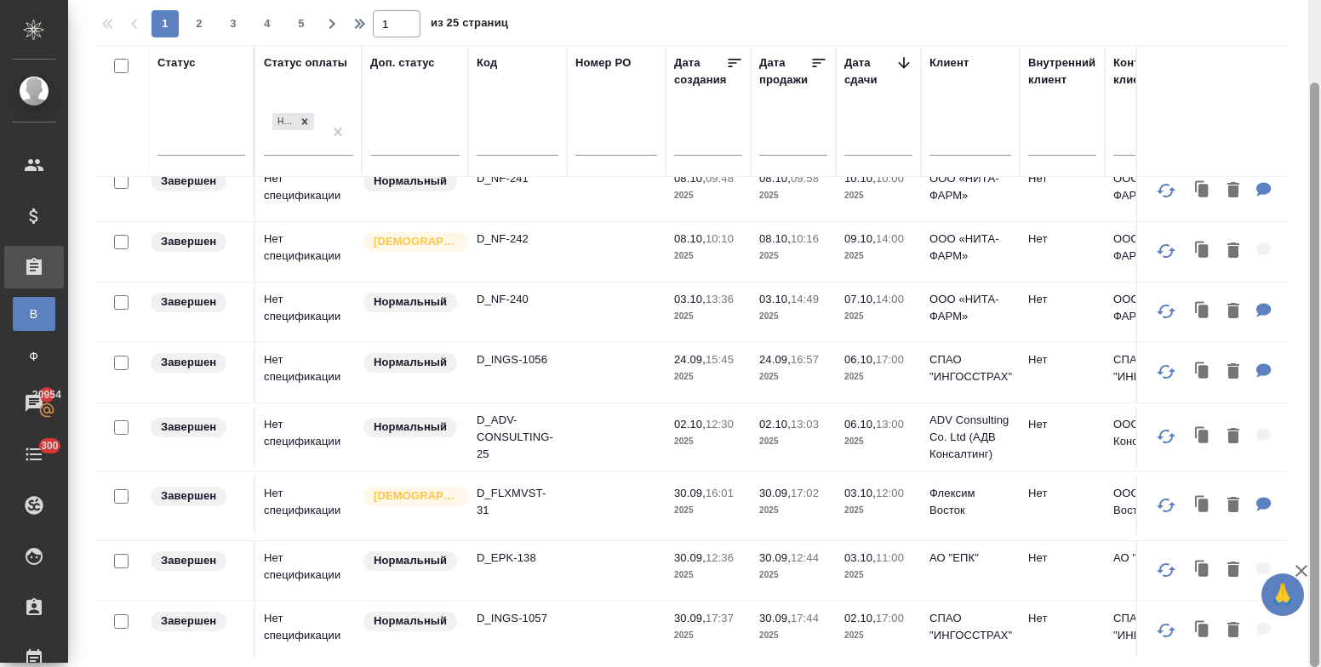
drag, startPoint x: 1317, startPoint y: 266, endPoint x: 1320, endPoint y: 437, distance: 170.3
click at [1320, 437] on div at bounding box center [1314, 333] width 13 height 667
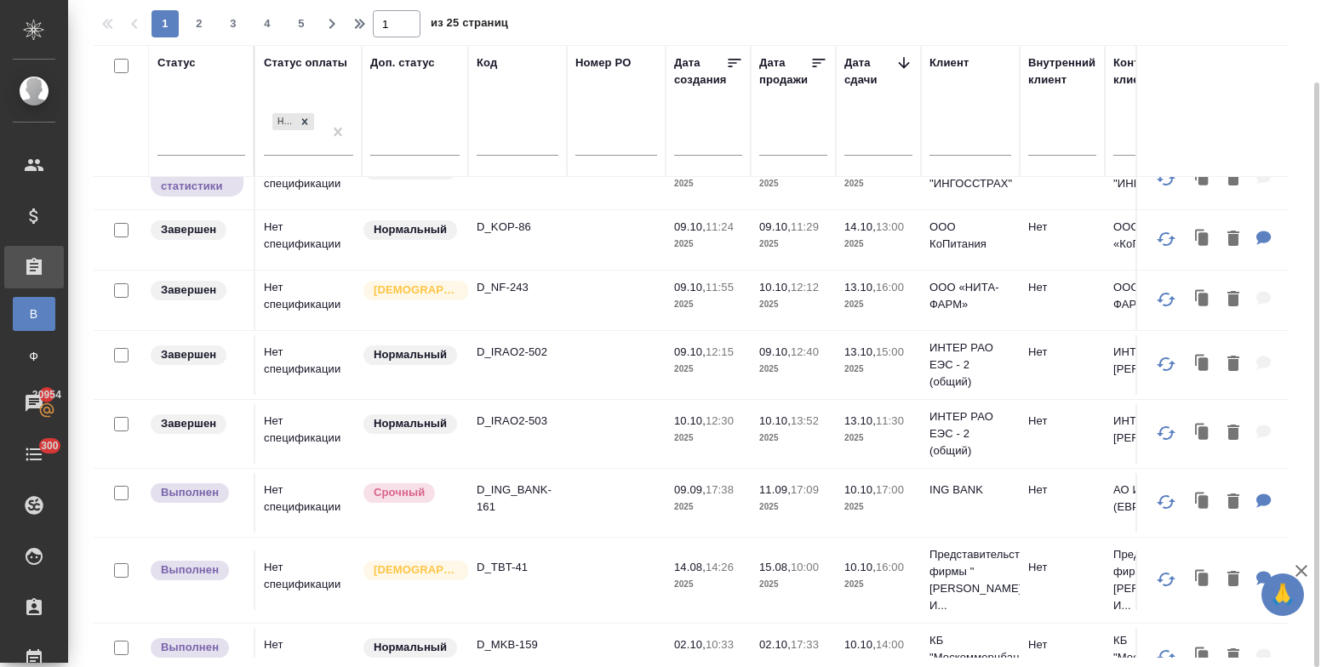
scroll to position [511, 0]
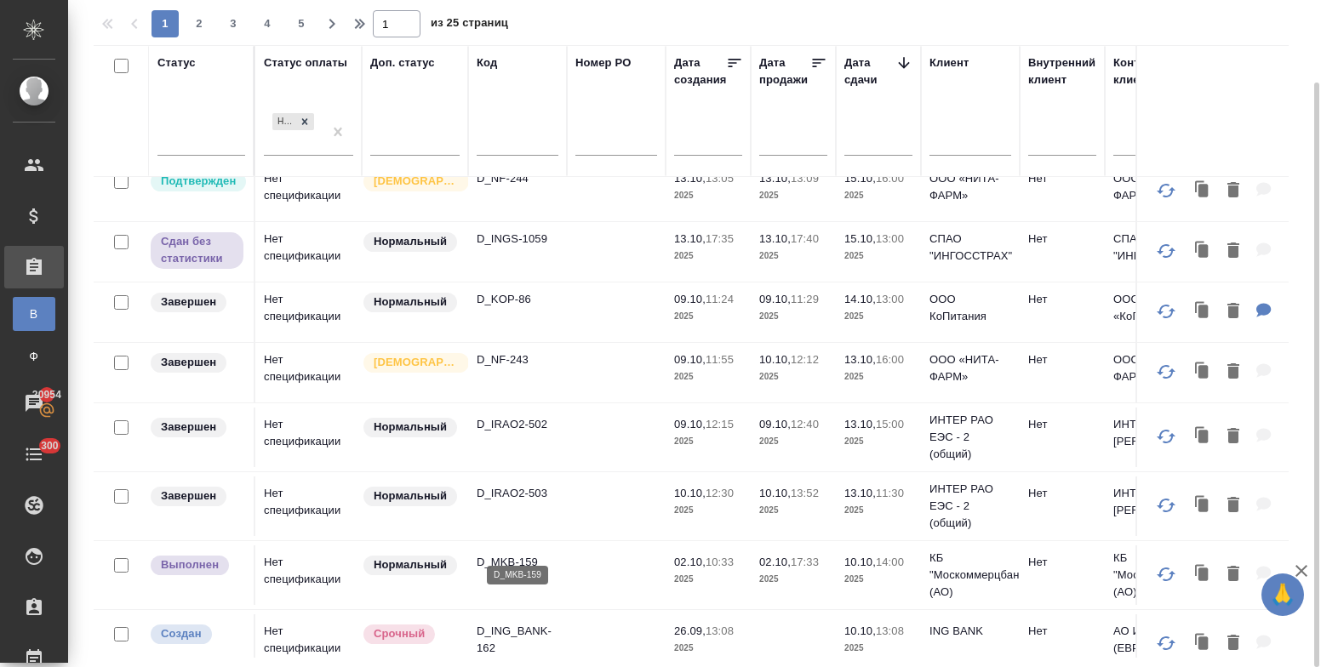
click at [503, 554] on p "D_MKB-159" at bounding box center [518, 562] width 82 height 17
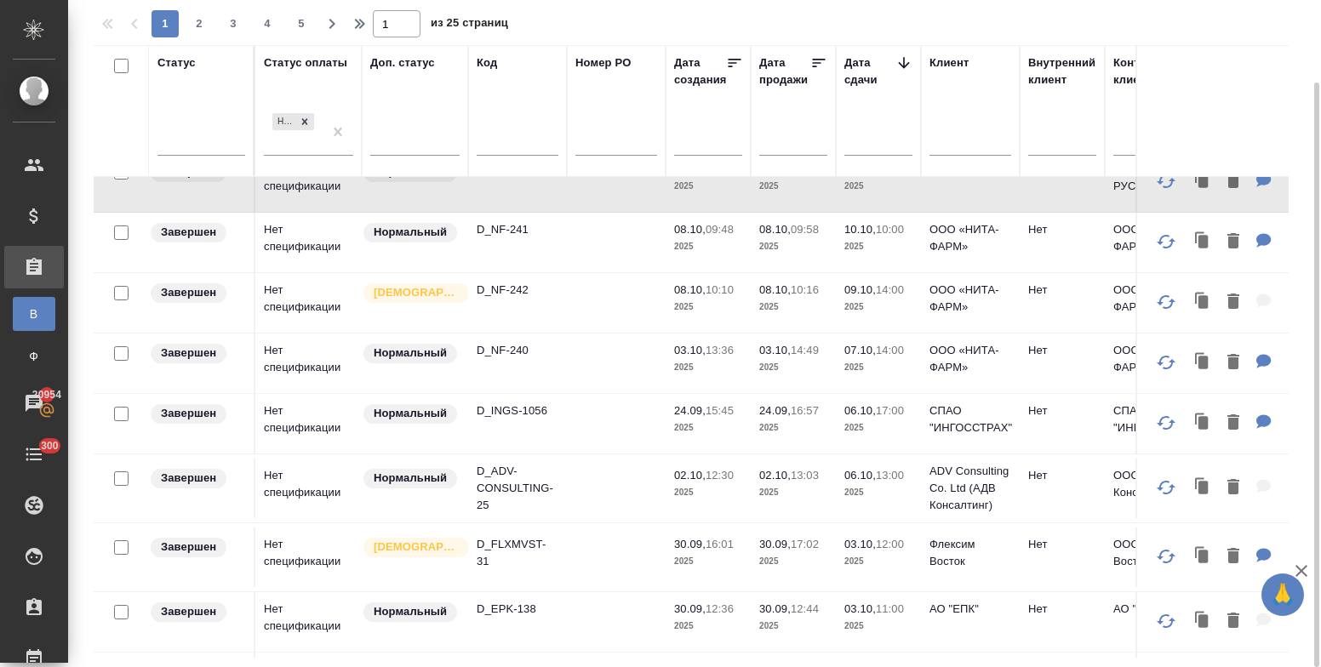
scroll to position [1158, 0]
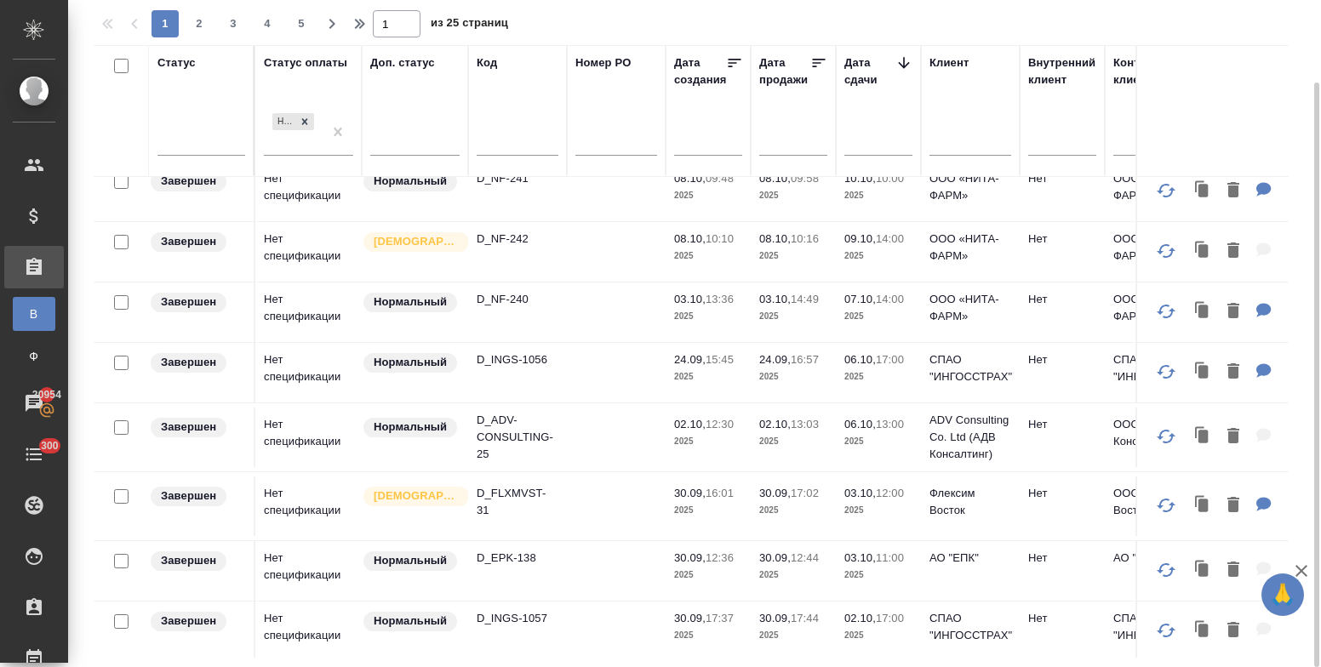
drag, startPoint x: 1320, startPoint y: 338, endPoint x: 1298, endPoint y: 395, distance: 61.2
click at [1320, 390] on div at bounding box center [1314, 333] width 13 height 667
click at [197, 21] on span "2" at bounding box center [199, 23] width 27 height 17
type input "2"
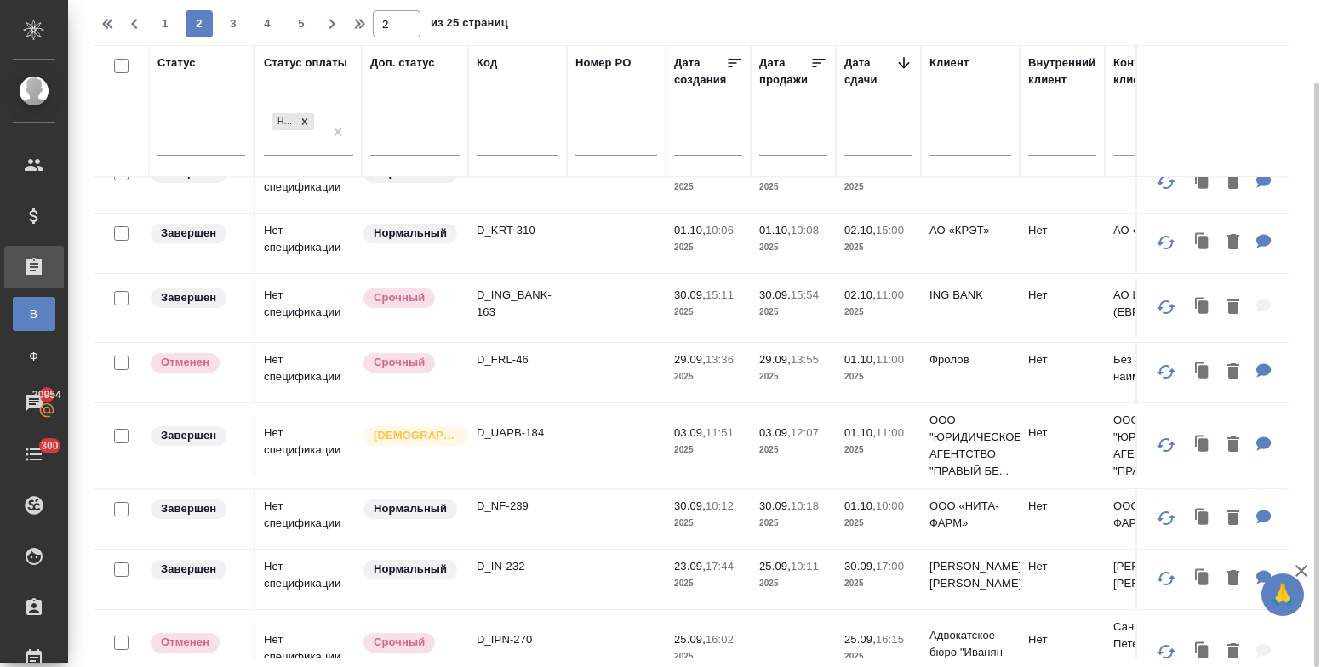
scroll to position [0, 0]
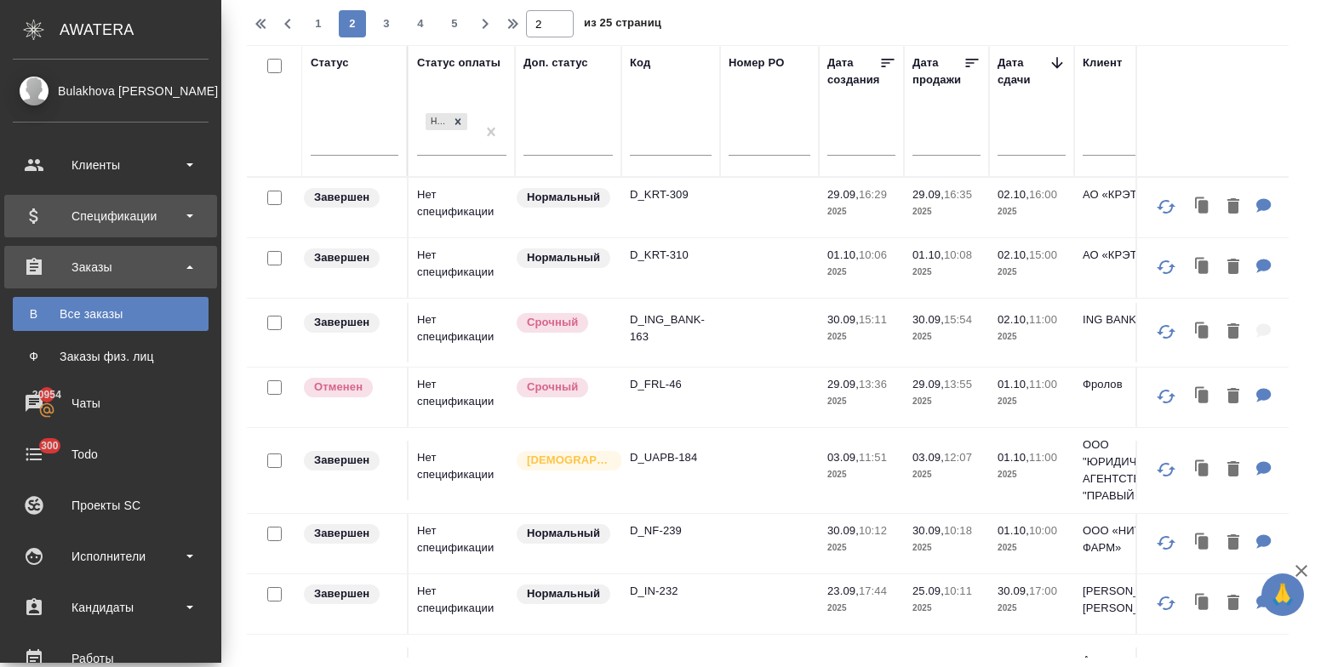
click at [171, 222] on div "Спецификации" at bounding box center [111, 216] width 196 height 26
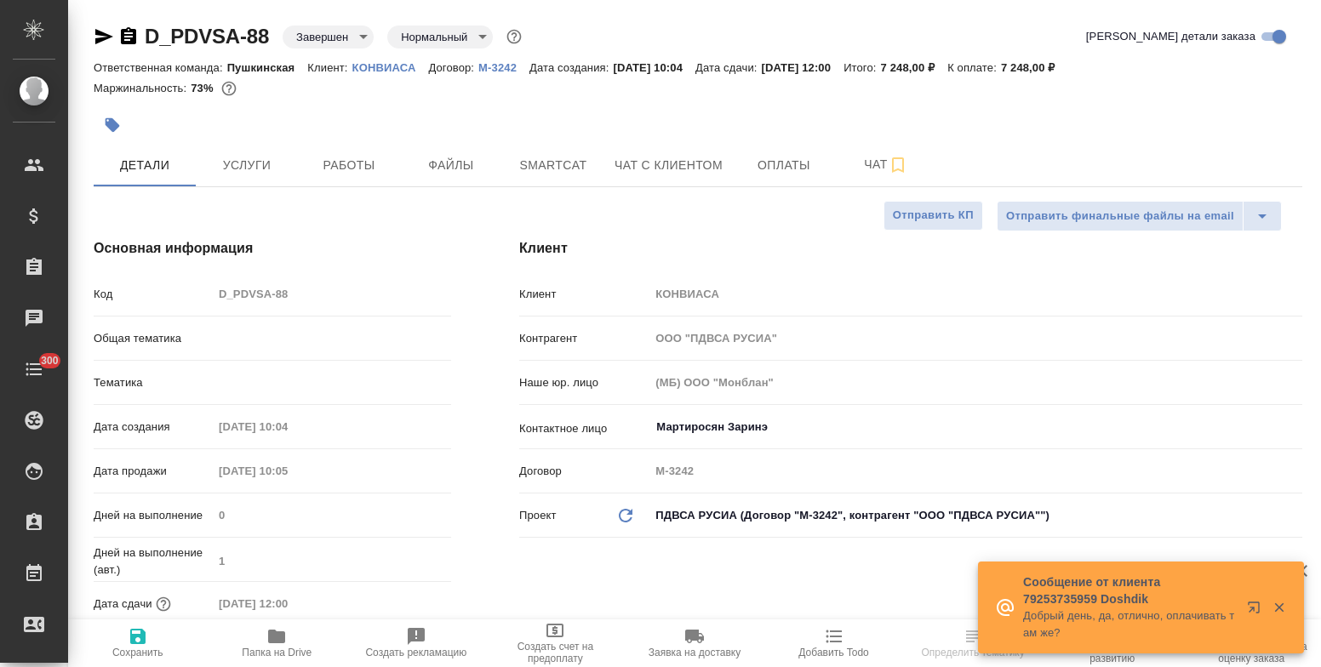
select select "RU"
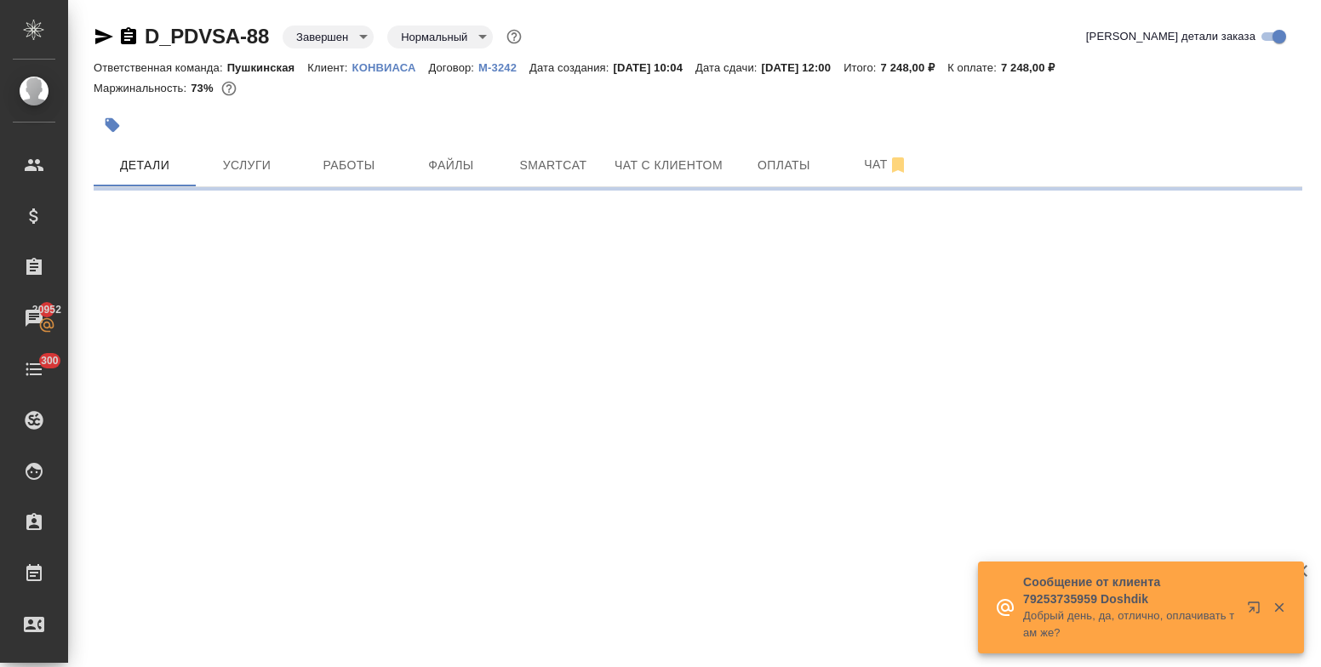
select select "RU"
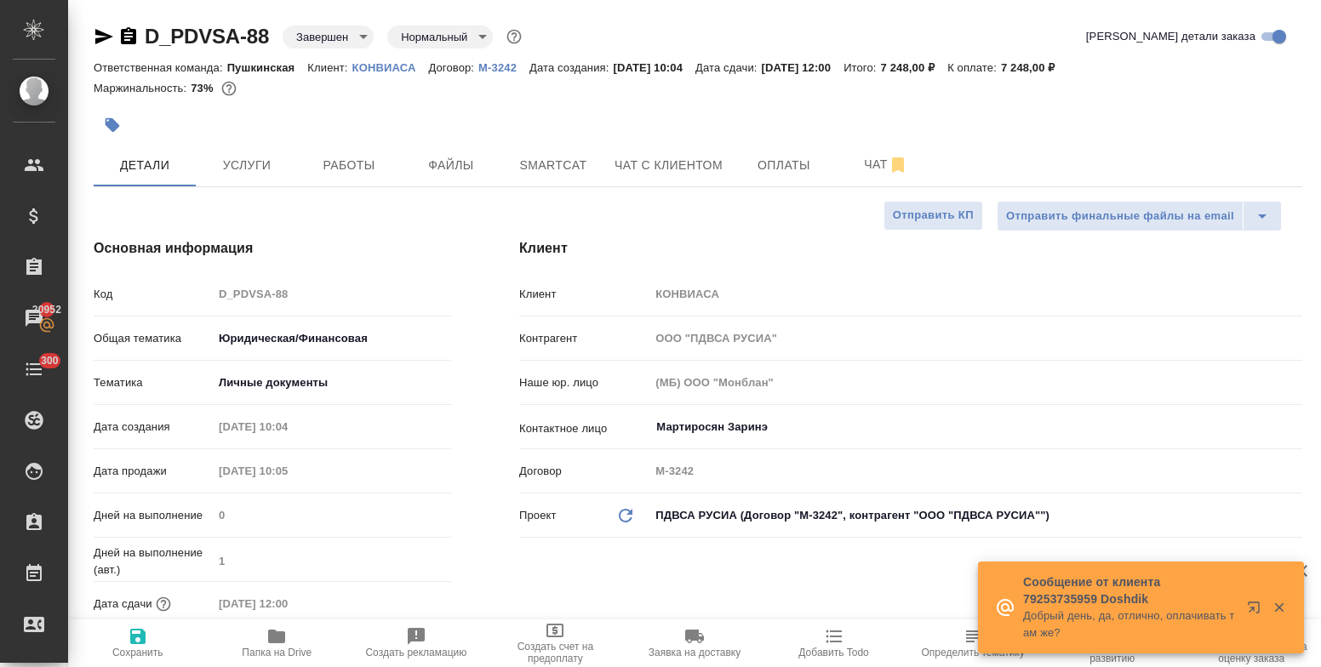
type textarea "x"
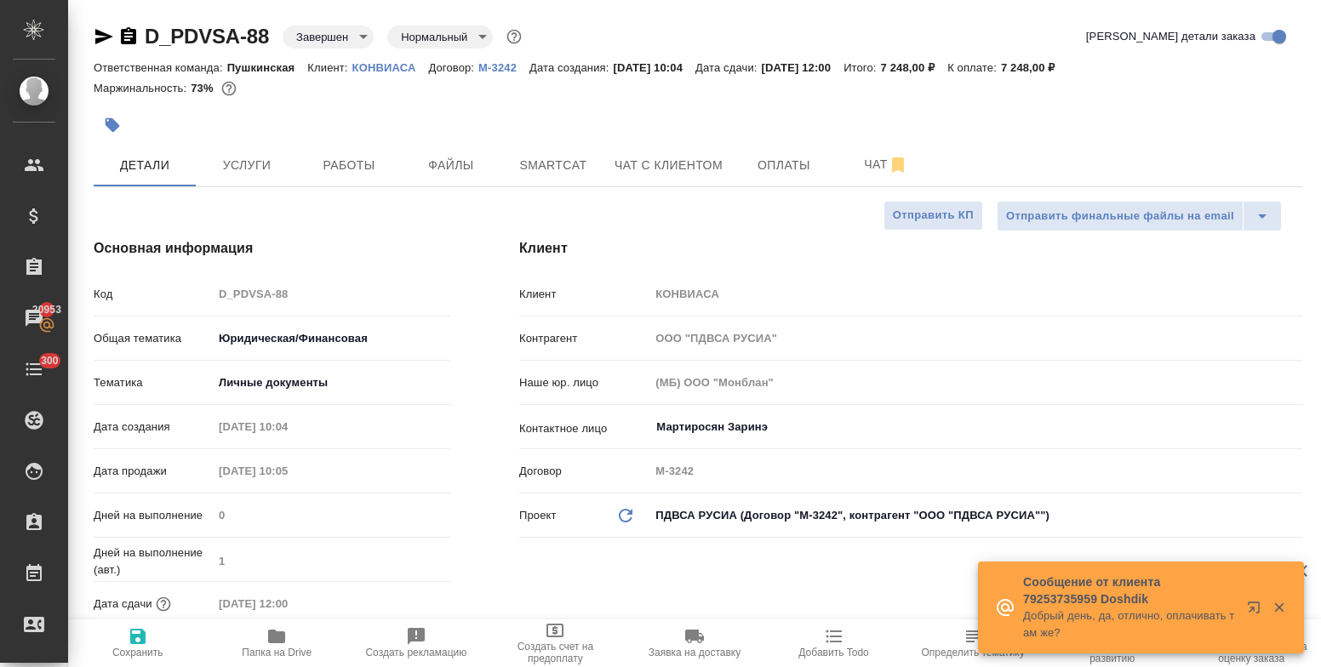
type textarea "x"
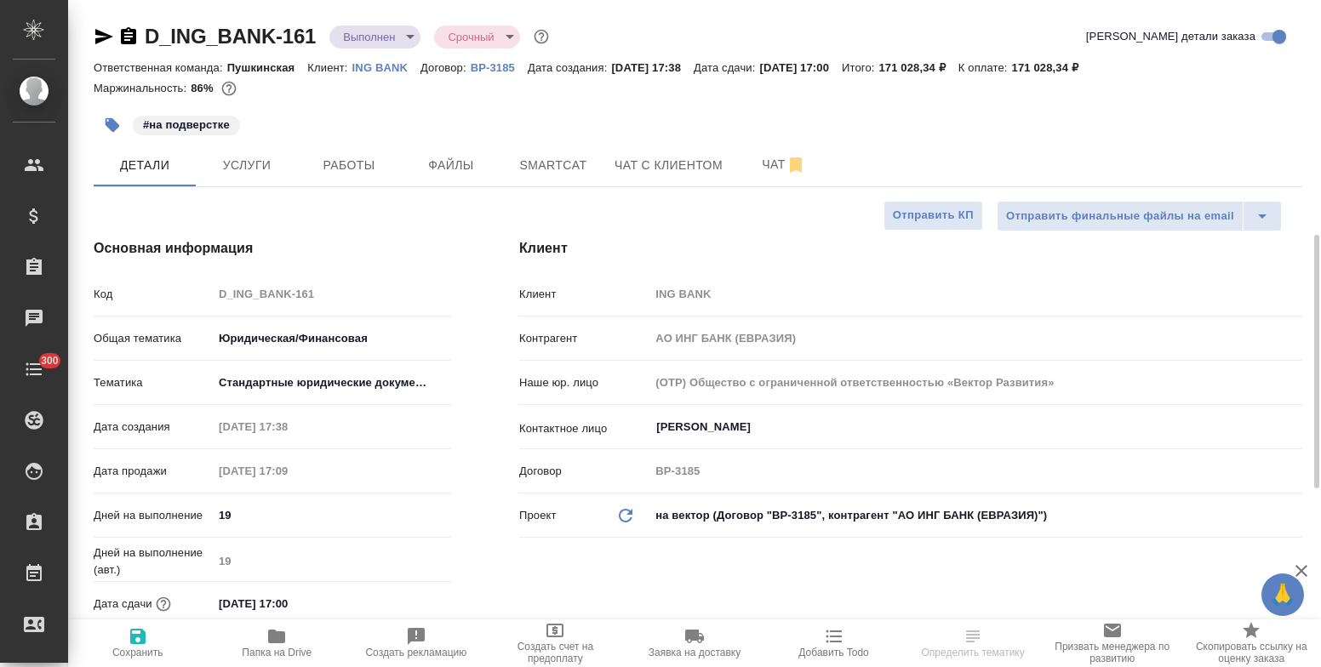
select select "RU"
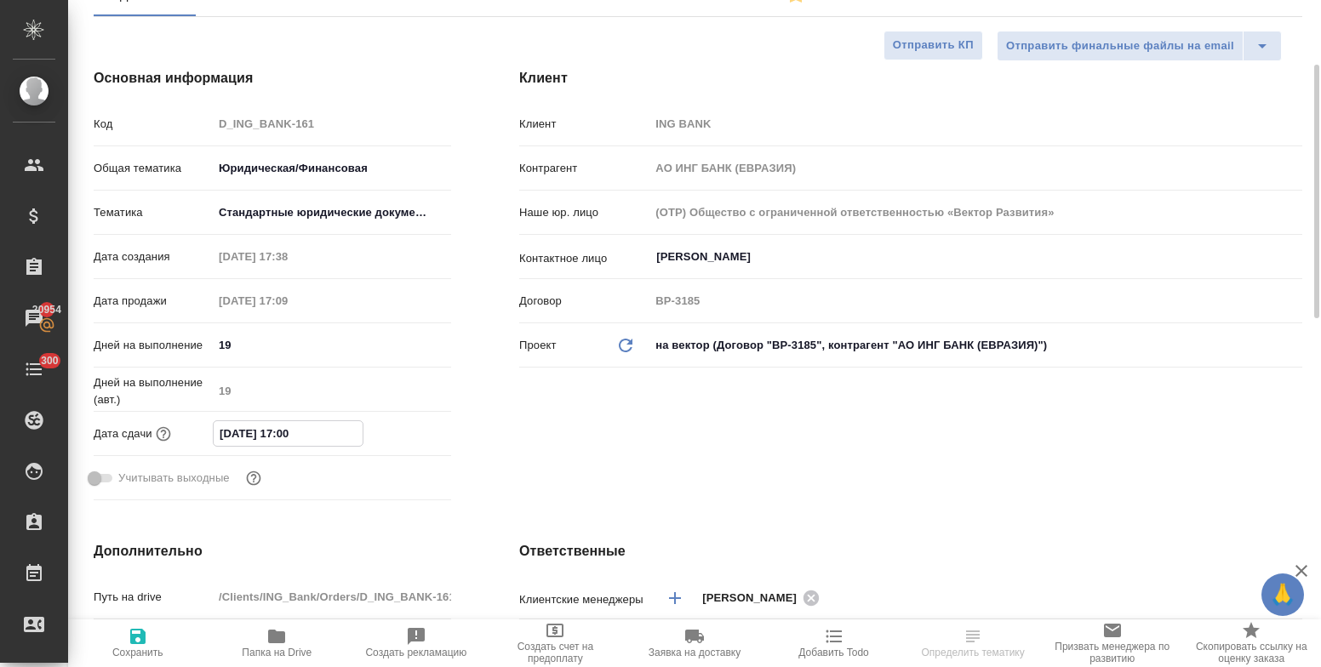
click at [331, 432] on input "10.10.2025 17:00" at bounding box center [288, 433] width 149 height 25
click at [401, 433] on icon "button" at bounding box center [402, 432] width 20 height 20
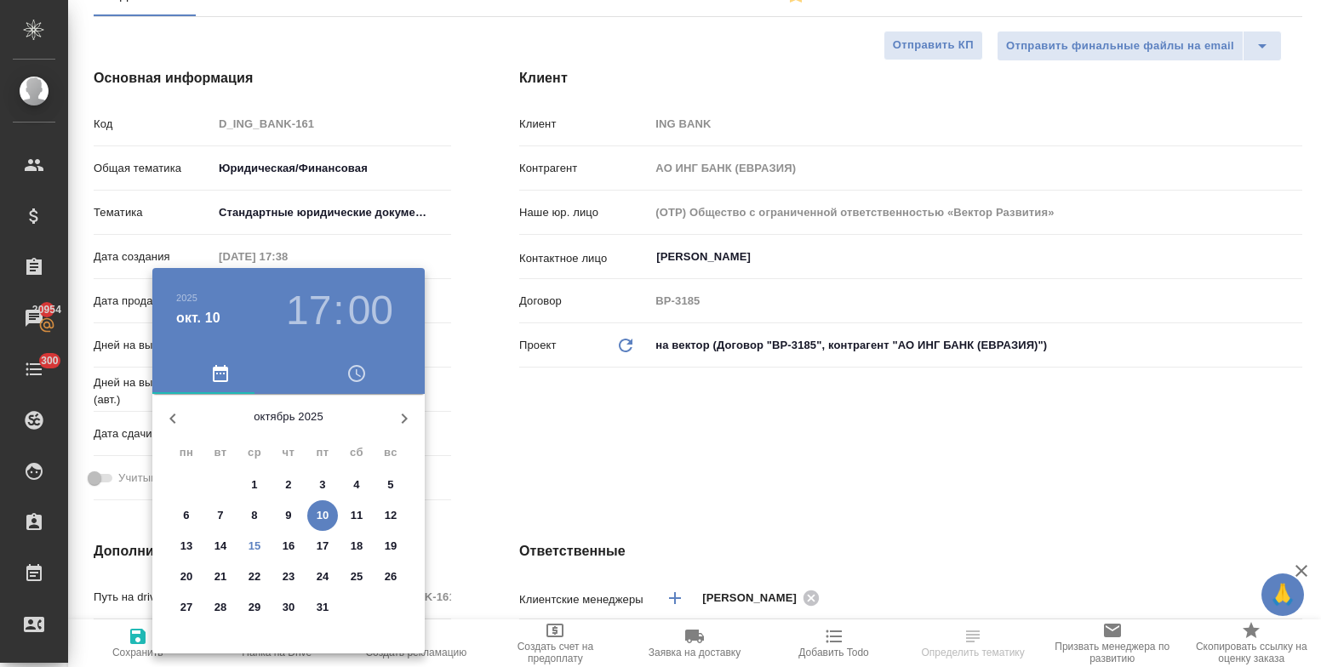
click at [287, 543] on p "16" at bounding box center [289, 546] width 13 height 17
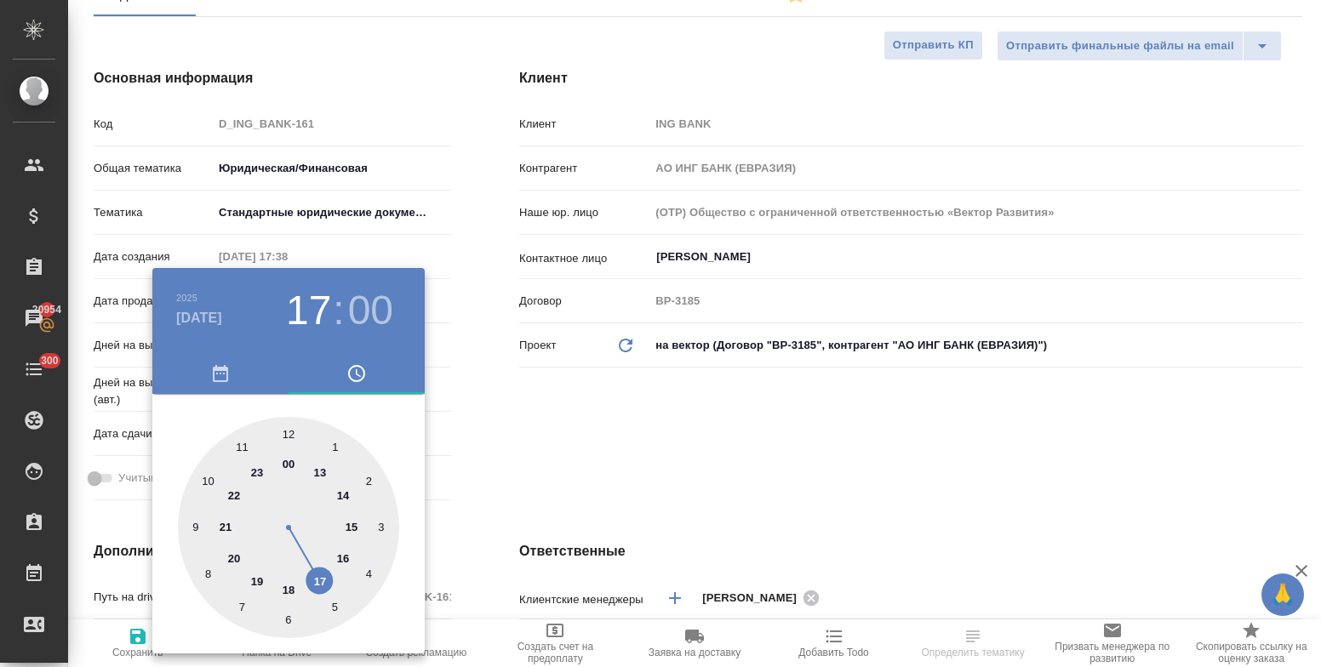
type input "16.10.2025 17:00"
click at [528, 474] on div at bounding box center [660, 333] width 1321 height 667
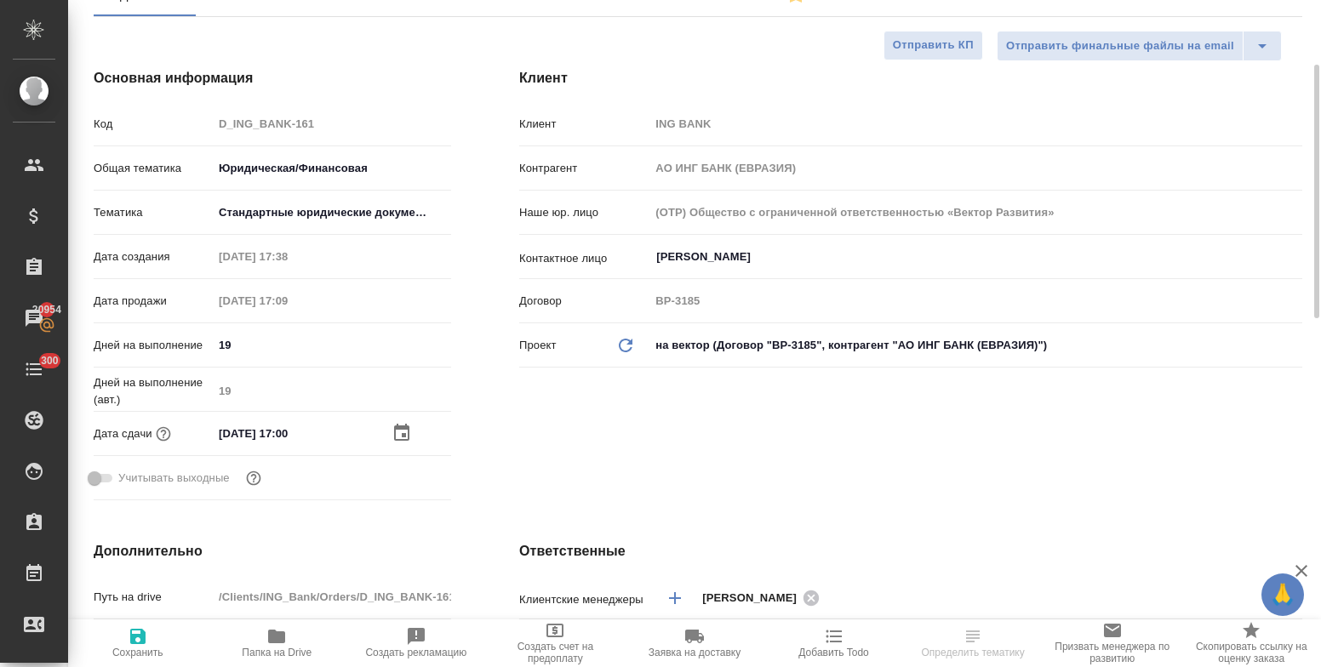
click at [130, 638] on icon "button" at bounding box center [137, 636] width 15 height 15
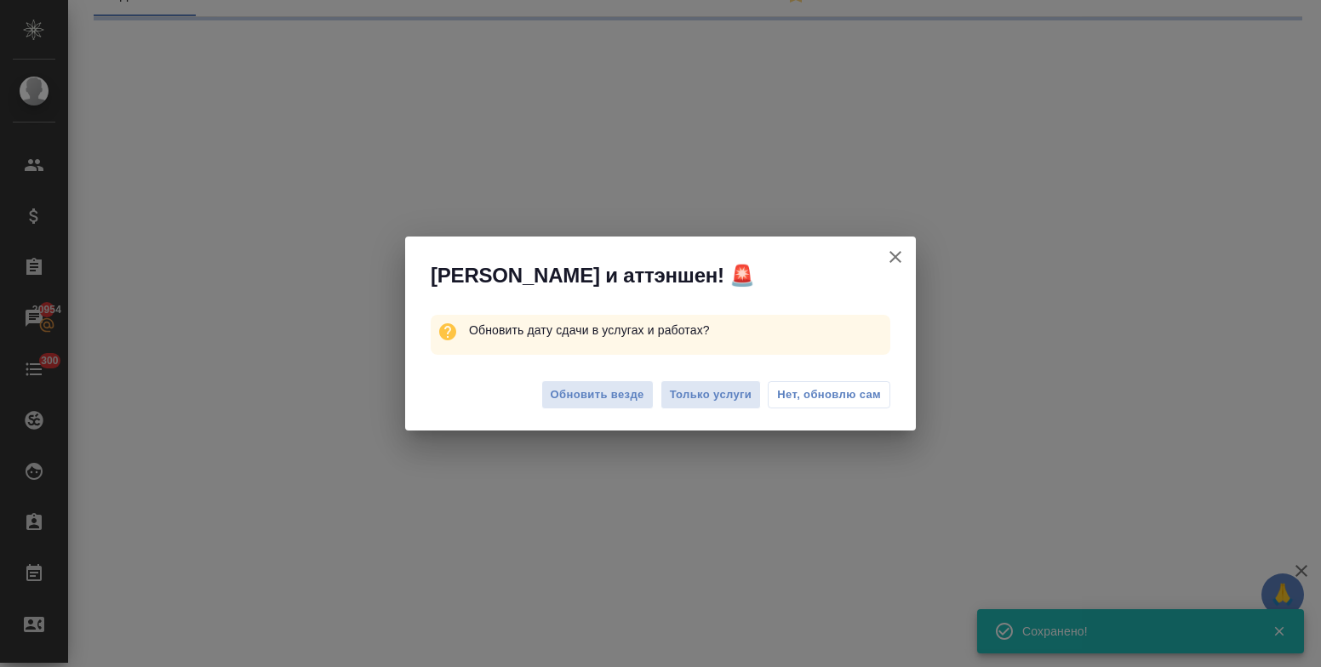
click at [823, 397] on span "Нет, обновлю сам" at bounding box center [829, 394] width 104 height 17
select select "RU"
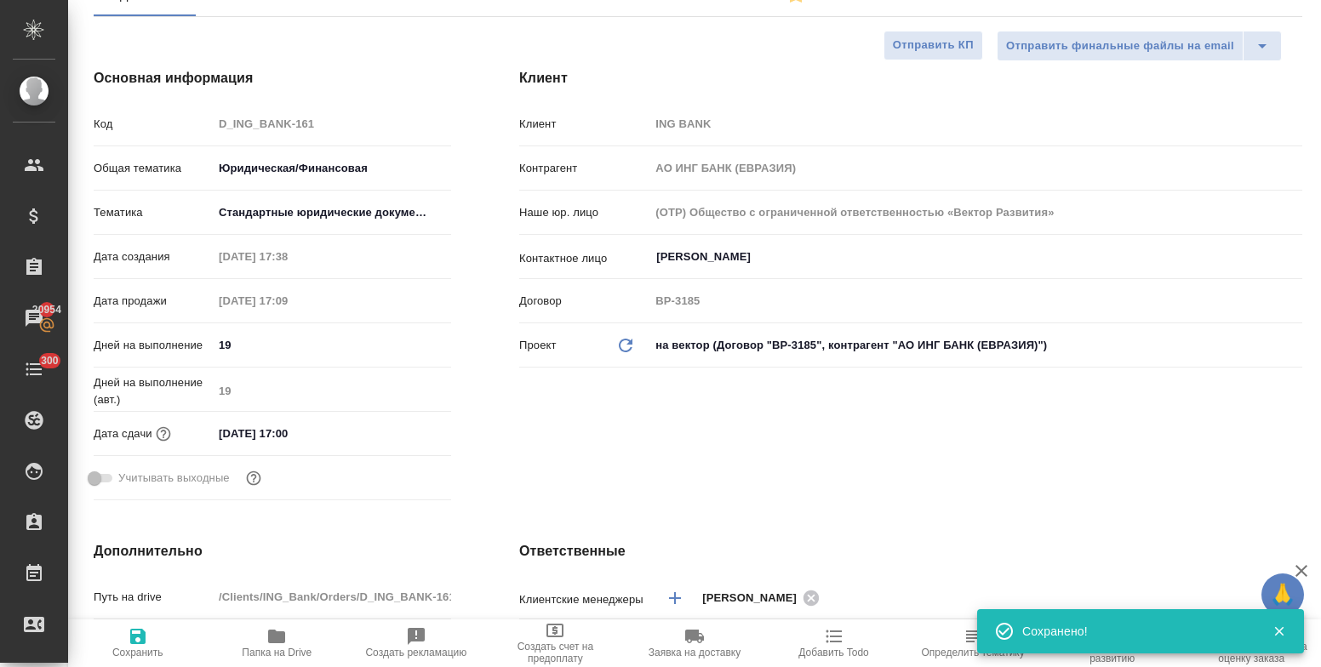
type textarea "x"
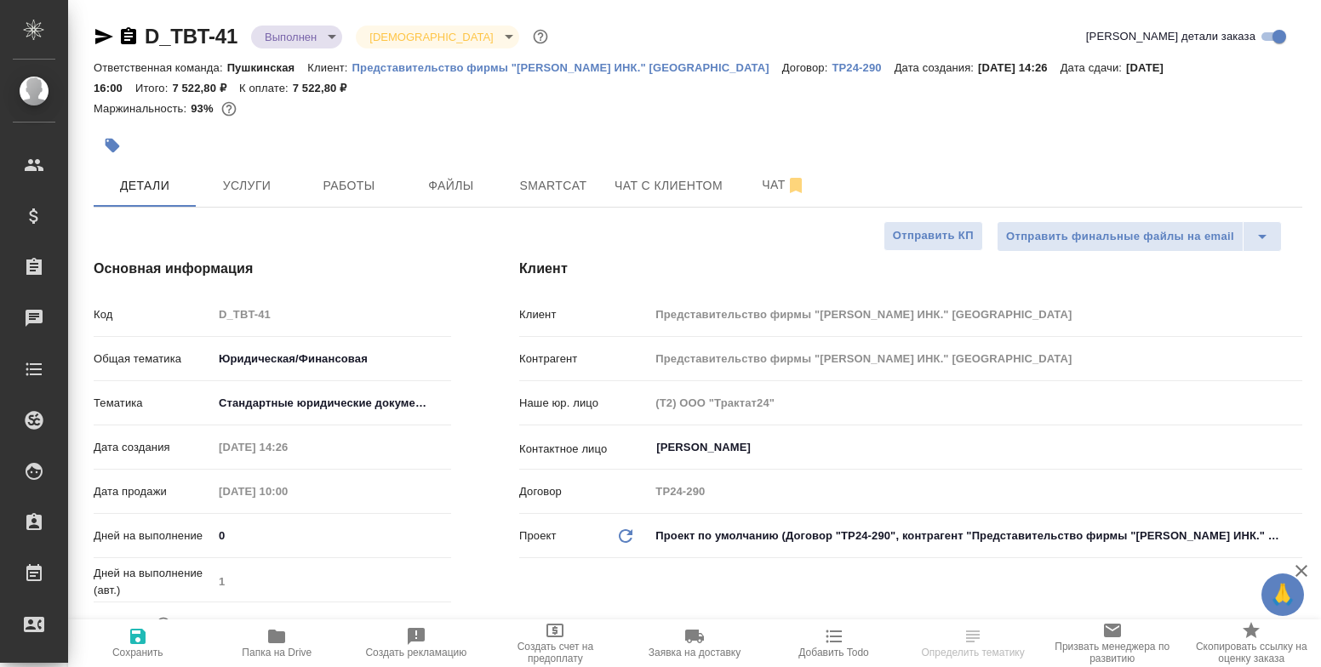
select select "RU"
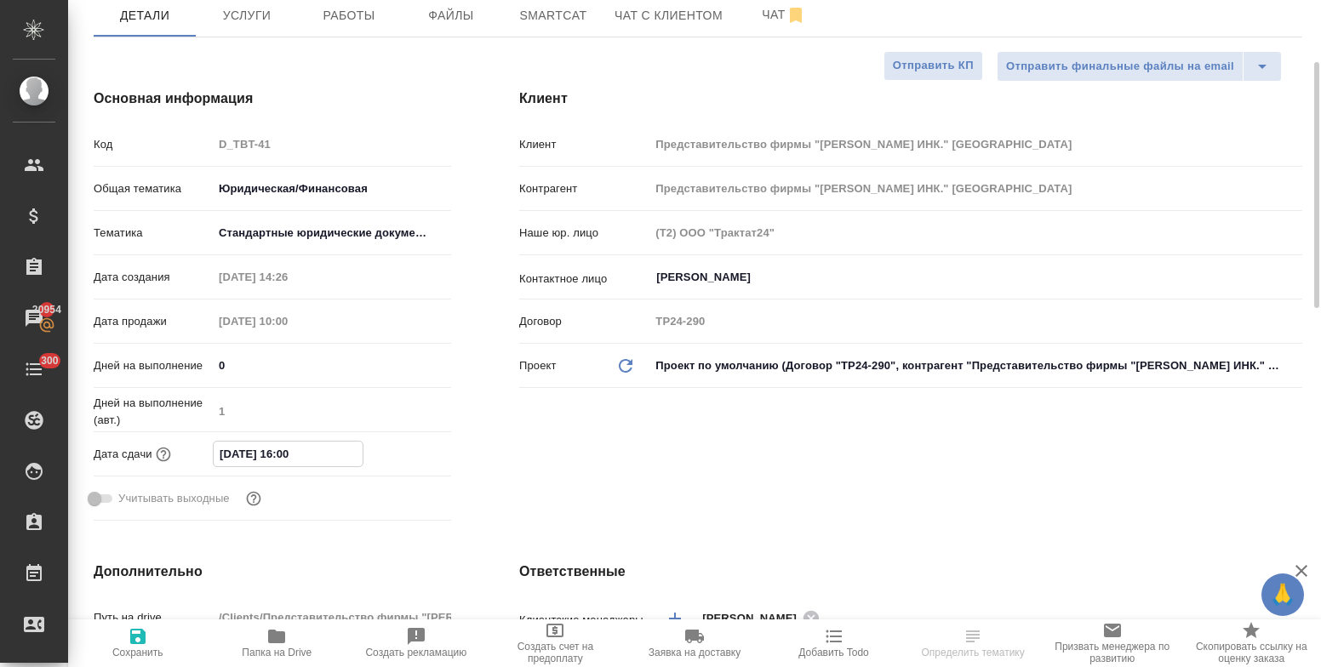
click at [324, 455] on input "[DATE] 16:00" at bounding box center [288, 454] width 149 height 25
click at [408, 455] on icon "button" at bounding box center [401, 452] width 15 height 17
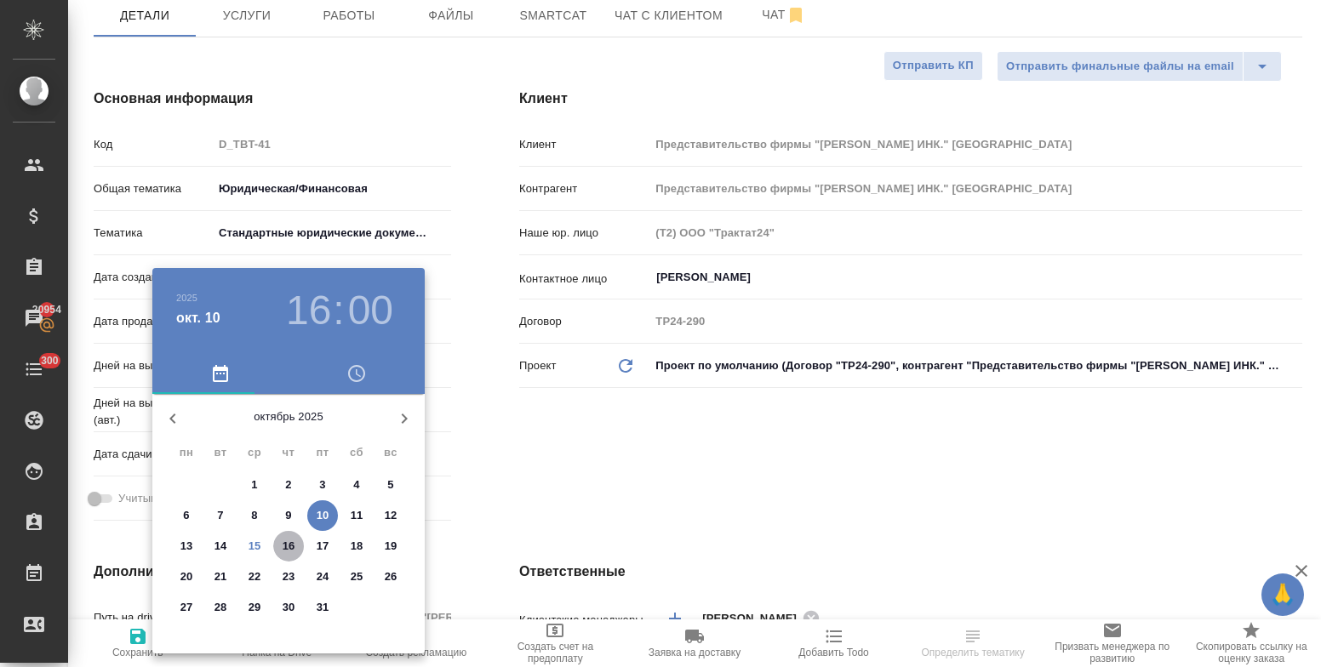
click at [287, 541] on p "16" at bounding box center [289, 546] width 13 height 17
type input "[DATE] 16:00"
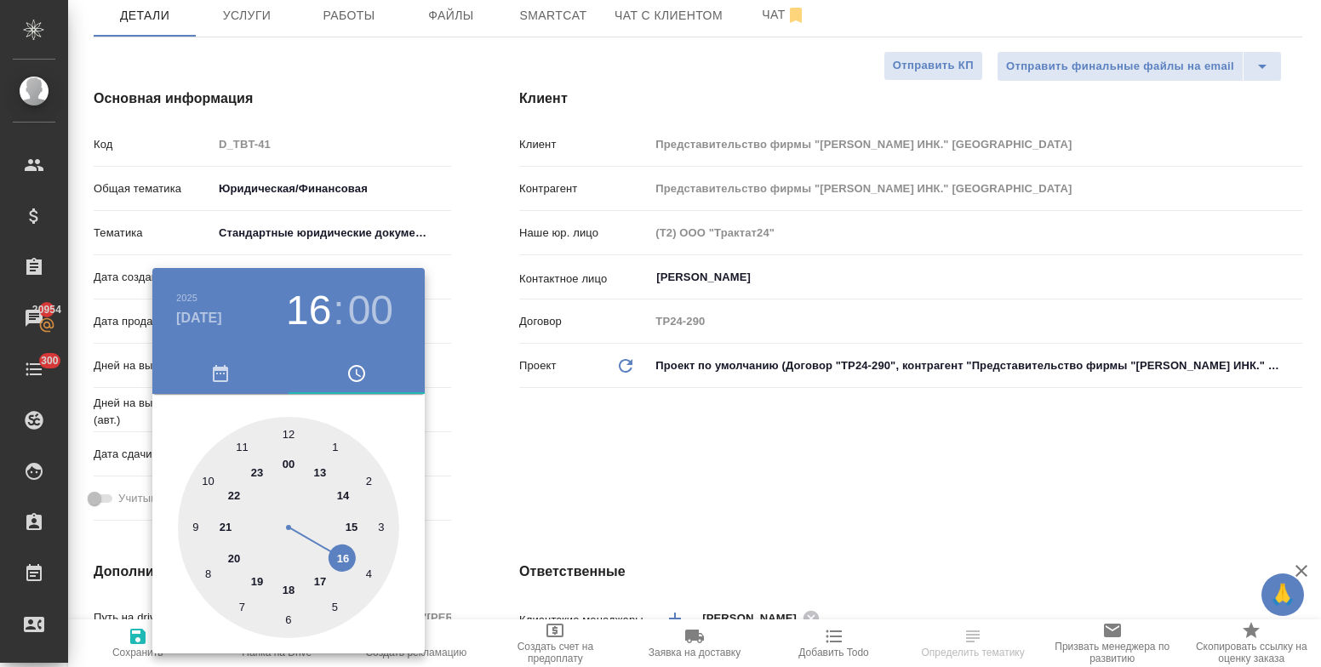
click at [553, 483] on div at bounding box center [660, 333] width 1321 height 667
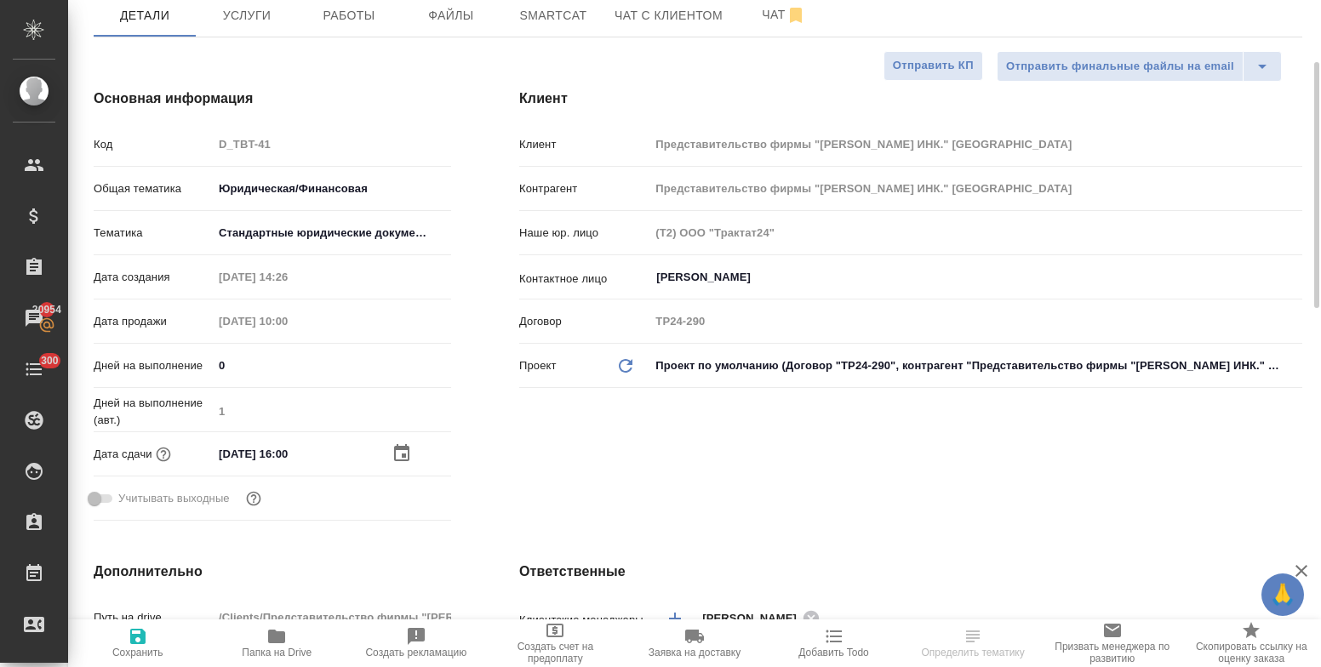
click at [137, 640] on icon "button" at bounding box center [138, 637] width 20 height 20
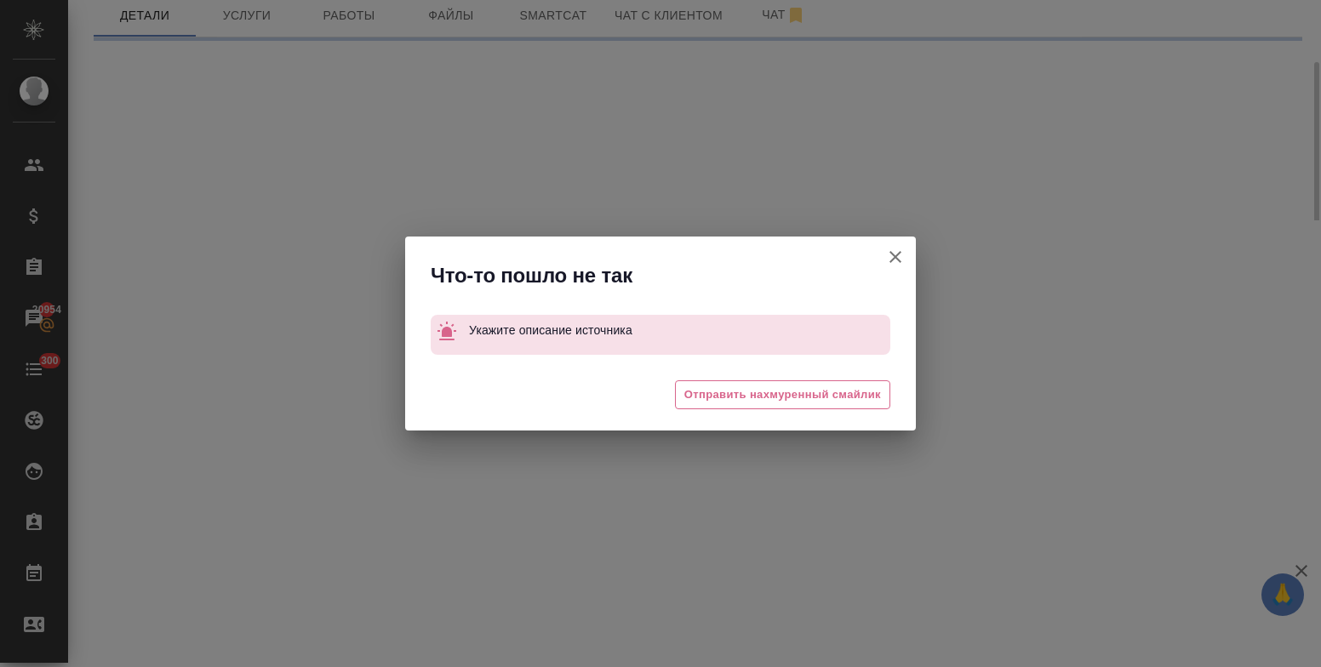
click at [896, 257] on icon "button" at bounding box center [896, 257] width 12 height 12
select select "RU"
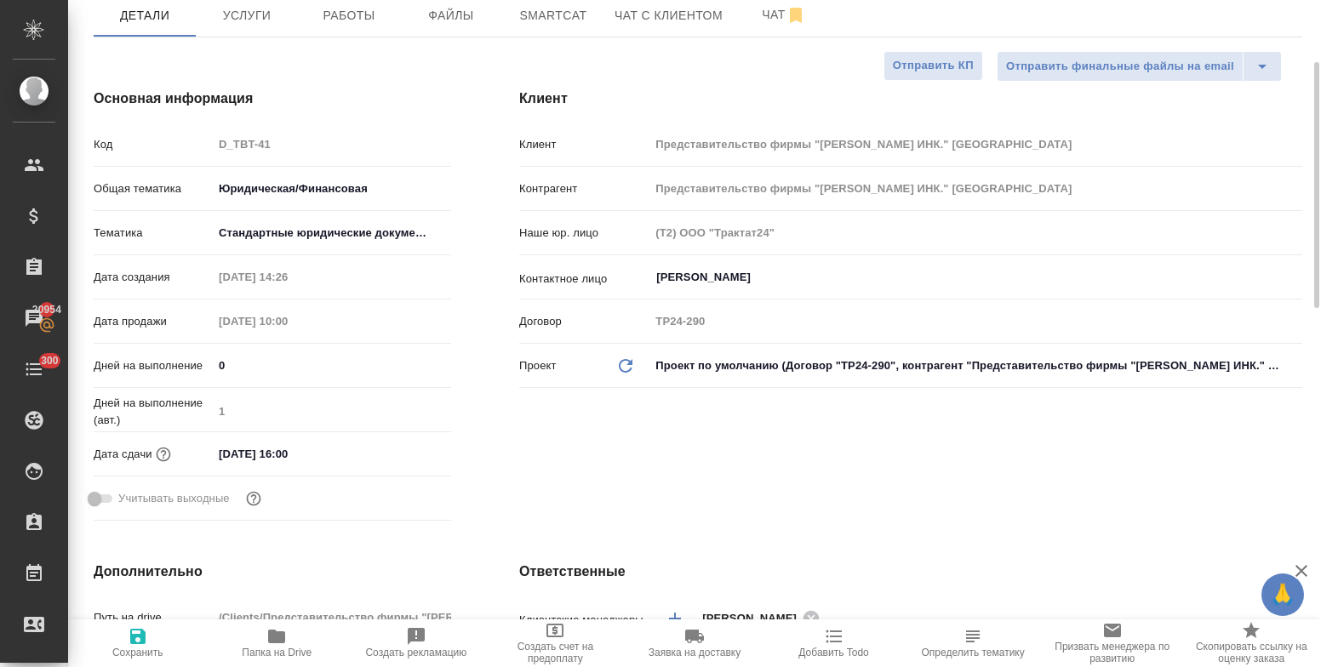
type textarea "x"
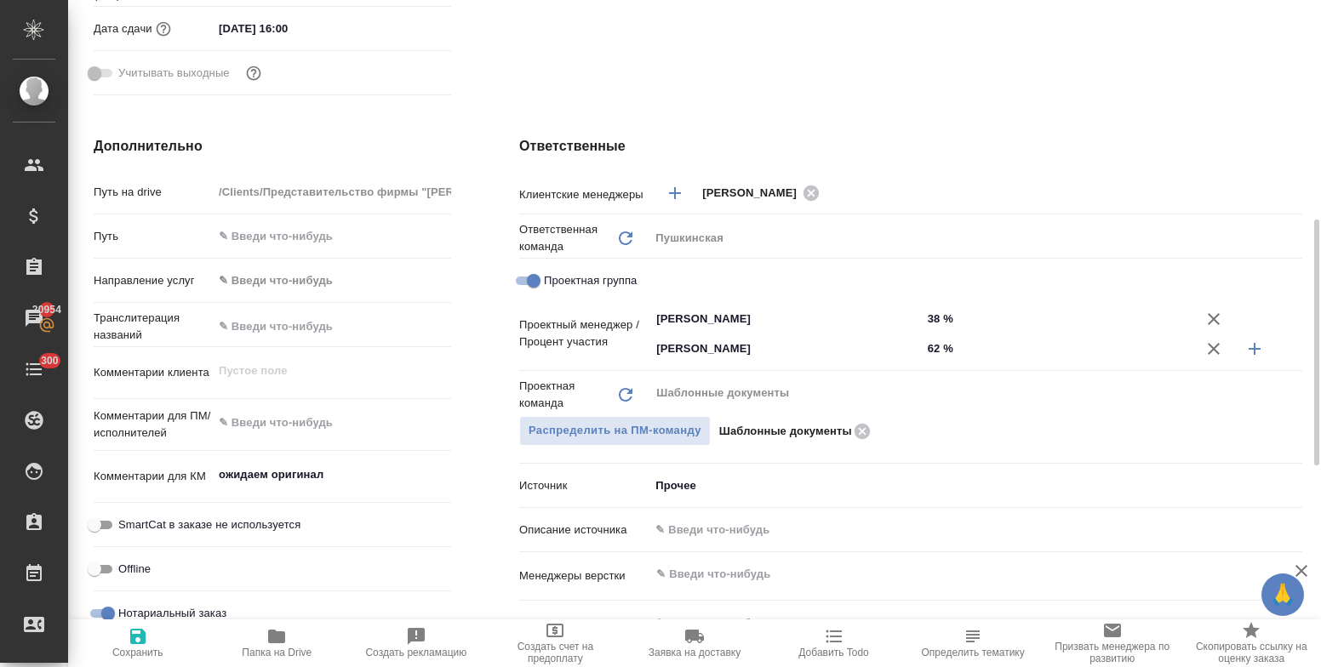
click at [685, 490] on body "🙏 .cls-1 fill:#fff; AWATERA Bulakhova [PERSON_NAME] Спецификации Заказы 20954 Ч…" at bounding box center [660, 333] width 1321 height 667
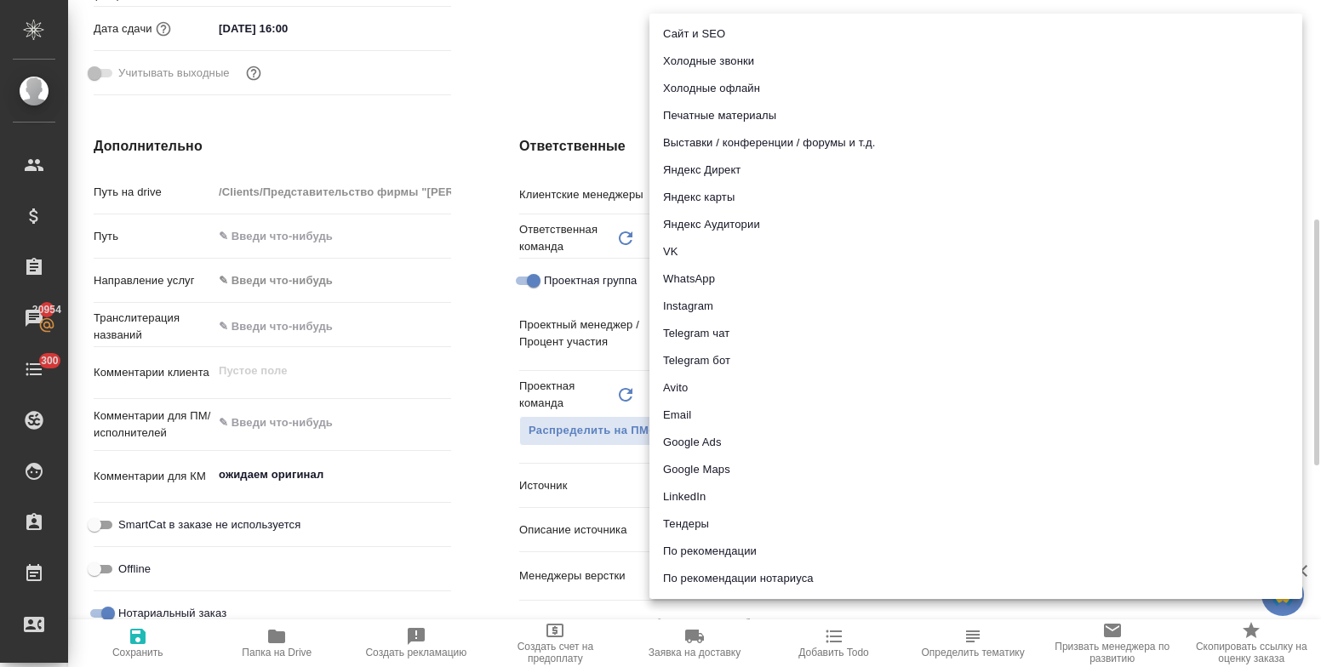
scroll to position [109, 0]
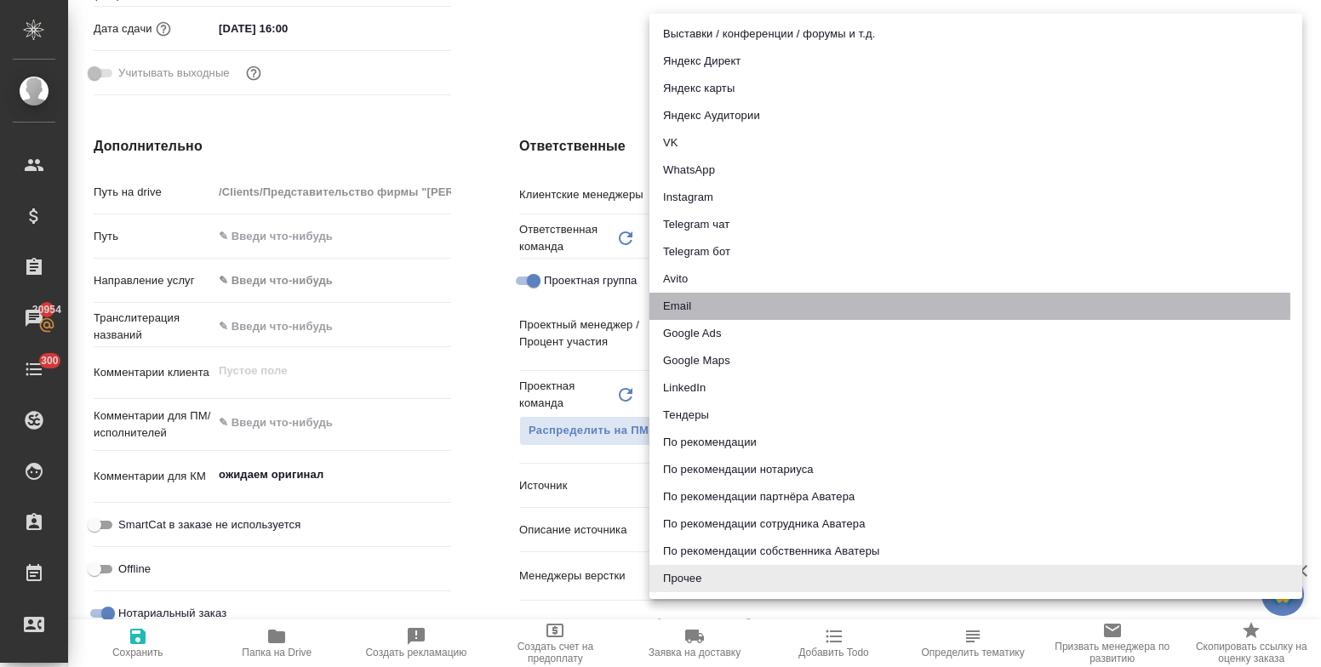
drag, startPoint x: 690, startPoint y: 307, endPoint x: 470, endPoint y: 431, distance: 252.7
click at [690, 307] on li "Email" at bounding box center [976, 306] width 653 height 27
type textarea "x"
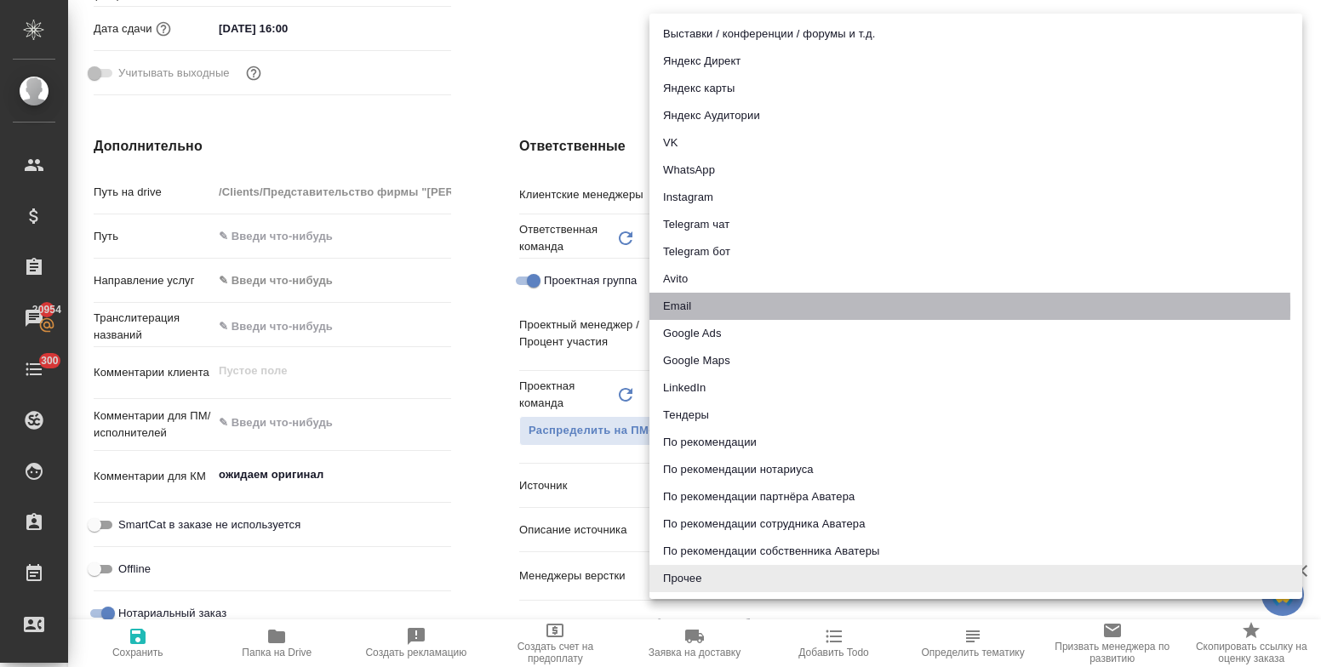
type input "emailAds"
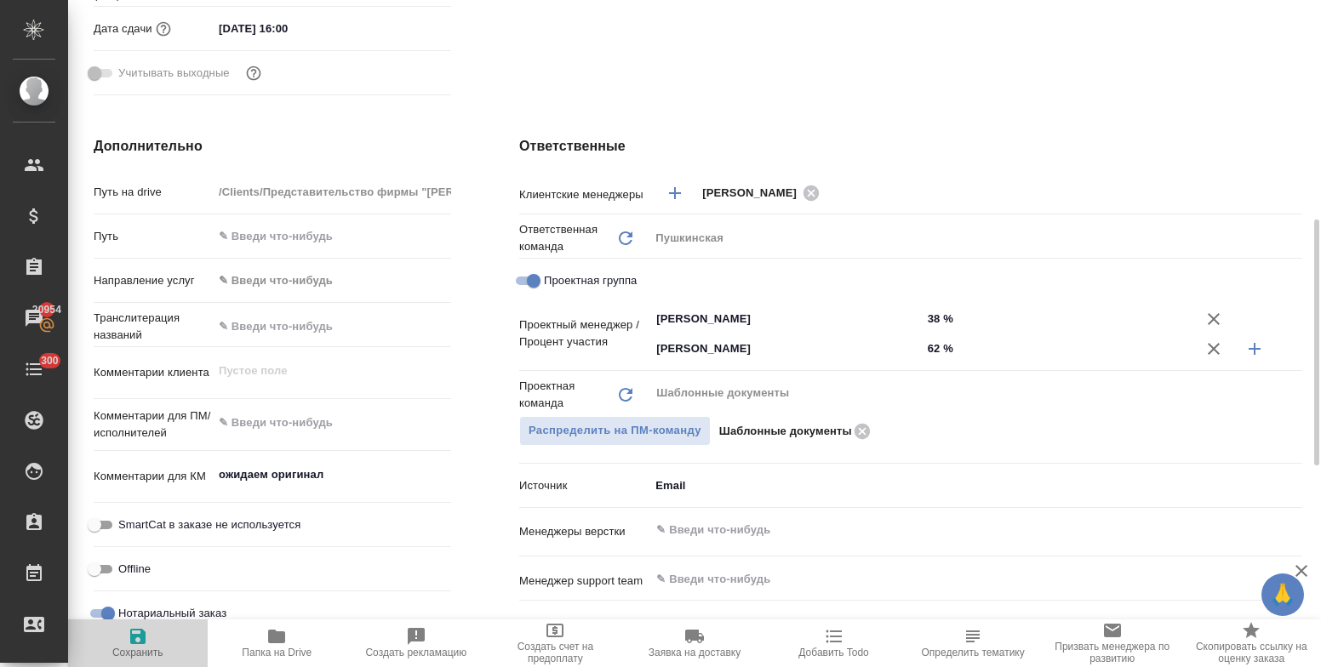
click at [130, 633] on icon "button" at bounding box center [137, 636] width 15 height 15
type textarea "x"
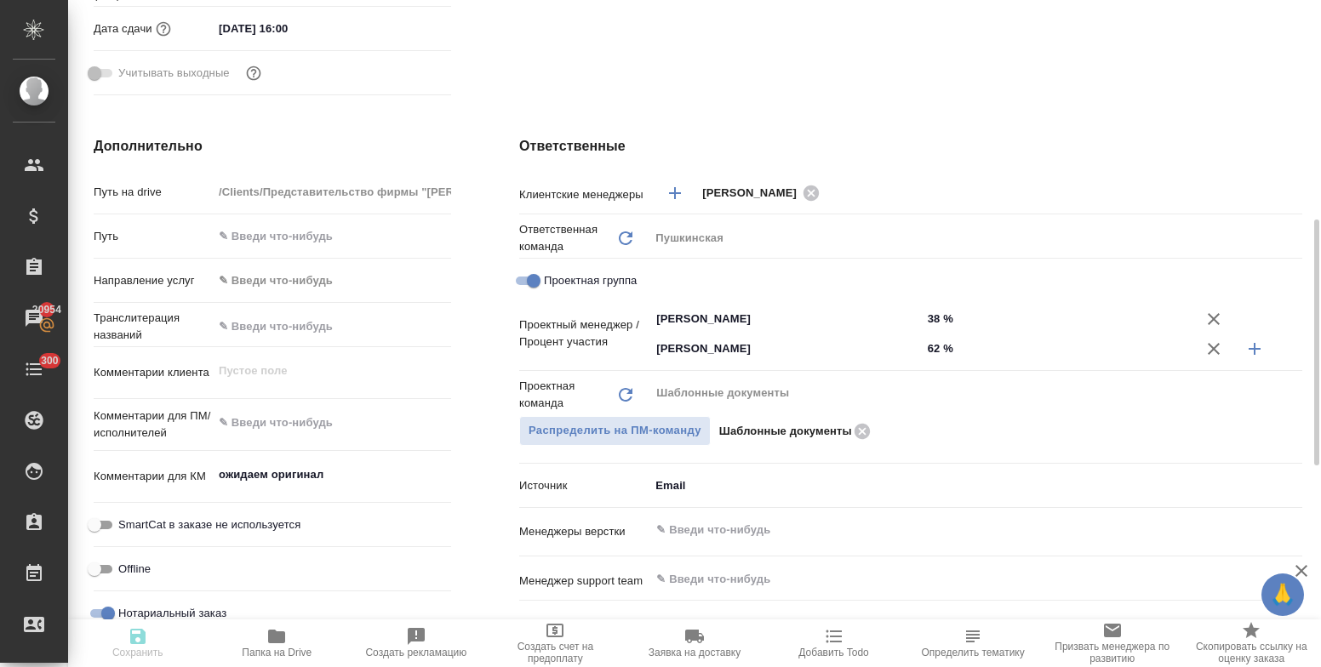
type textarea "x"
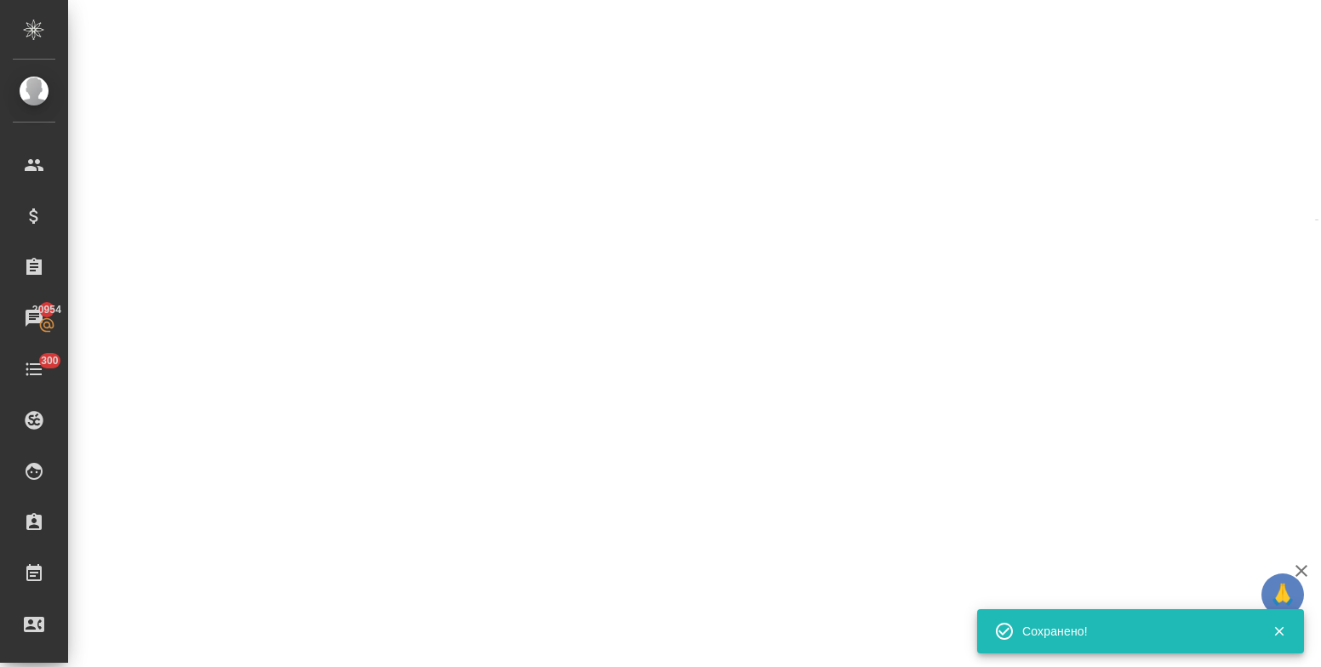
select select "RU"
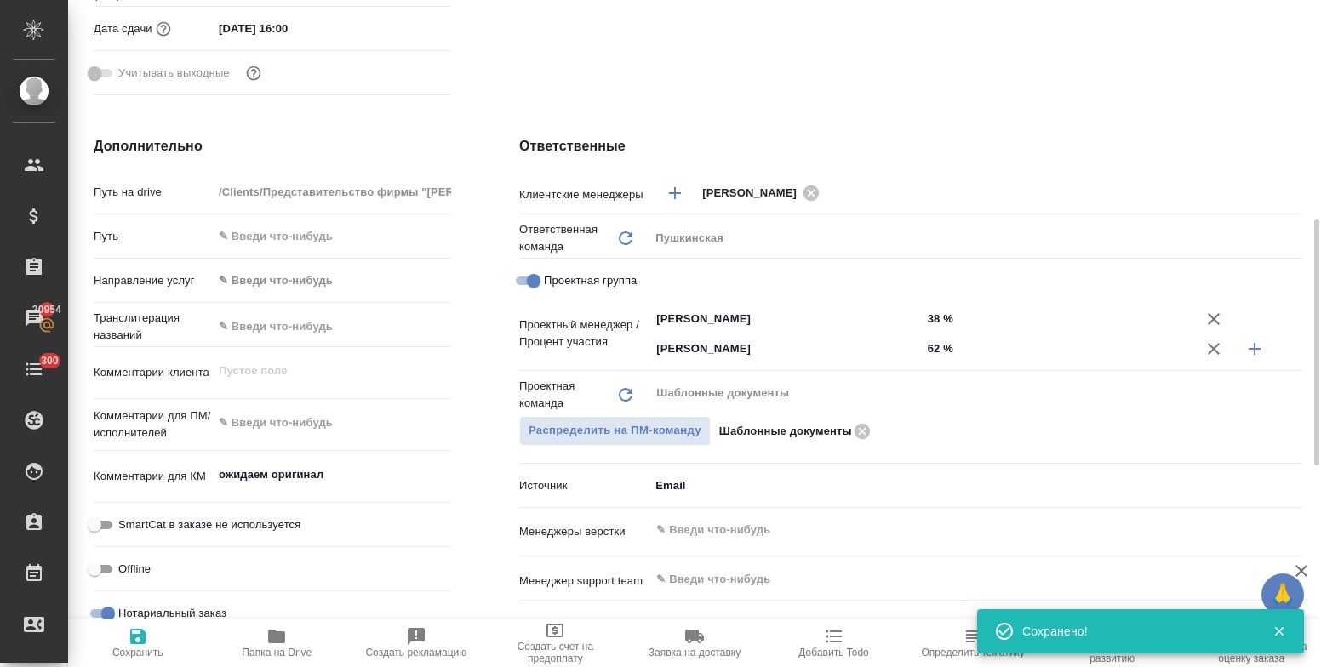
type textarea "x"
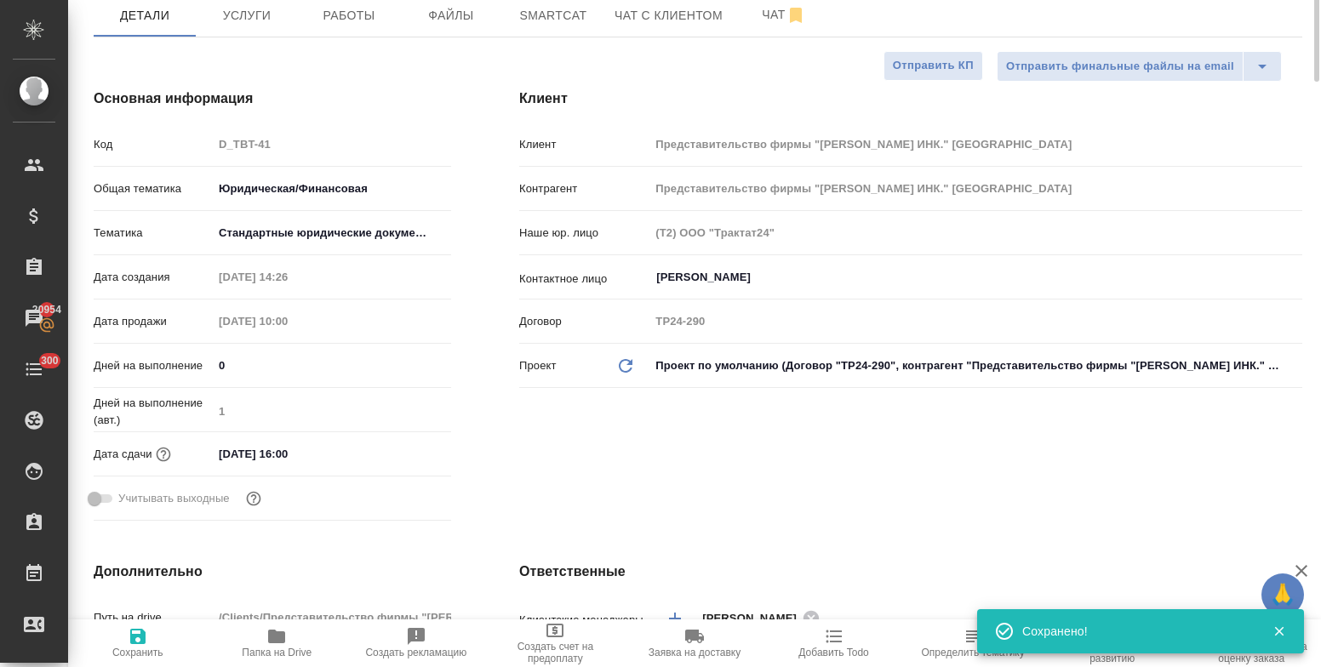
scroll to position [255, 0]
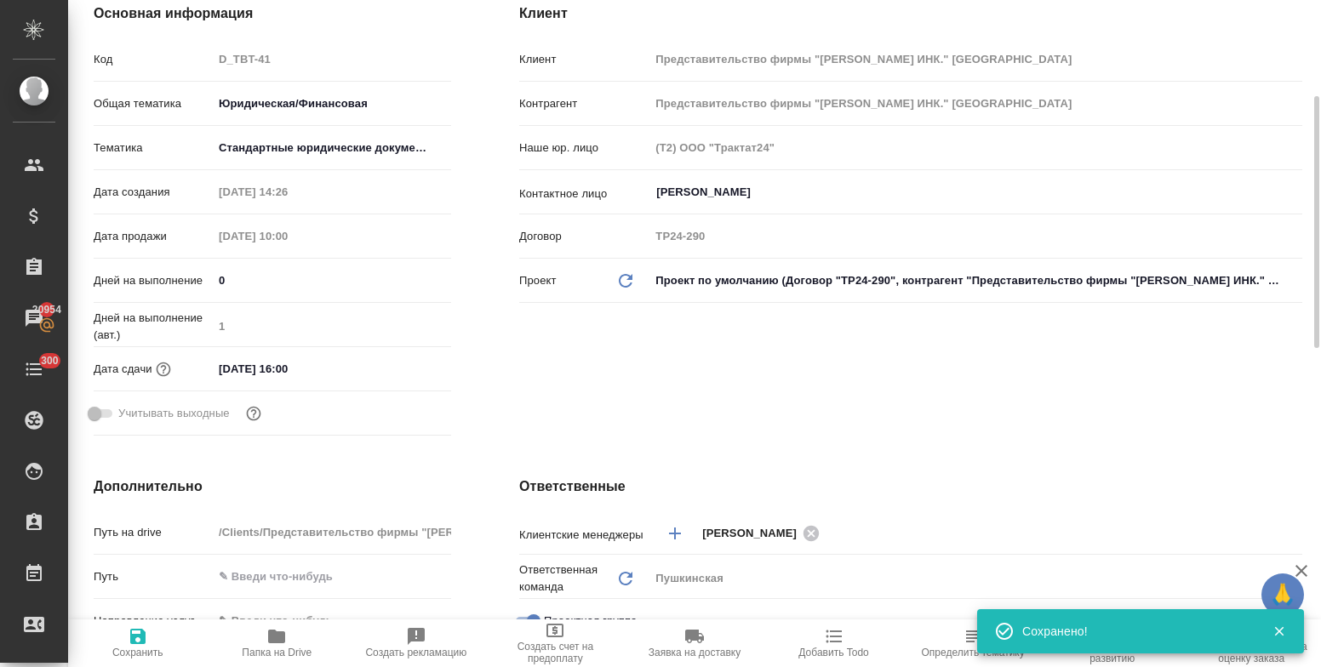
drag, startPoint x: 335, startPoint y: 365, endPoint x: 354, endPoint y: 370, distance: 20.2
click at [335, 367] on input "10.10.2025 16:00" at bounding box center [287, 369] width 149 height 25
click at [402, 374] on icon "button" at bounding box center [402, 368] width 20 height 20
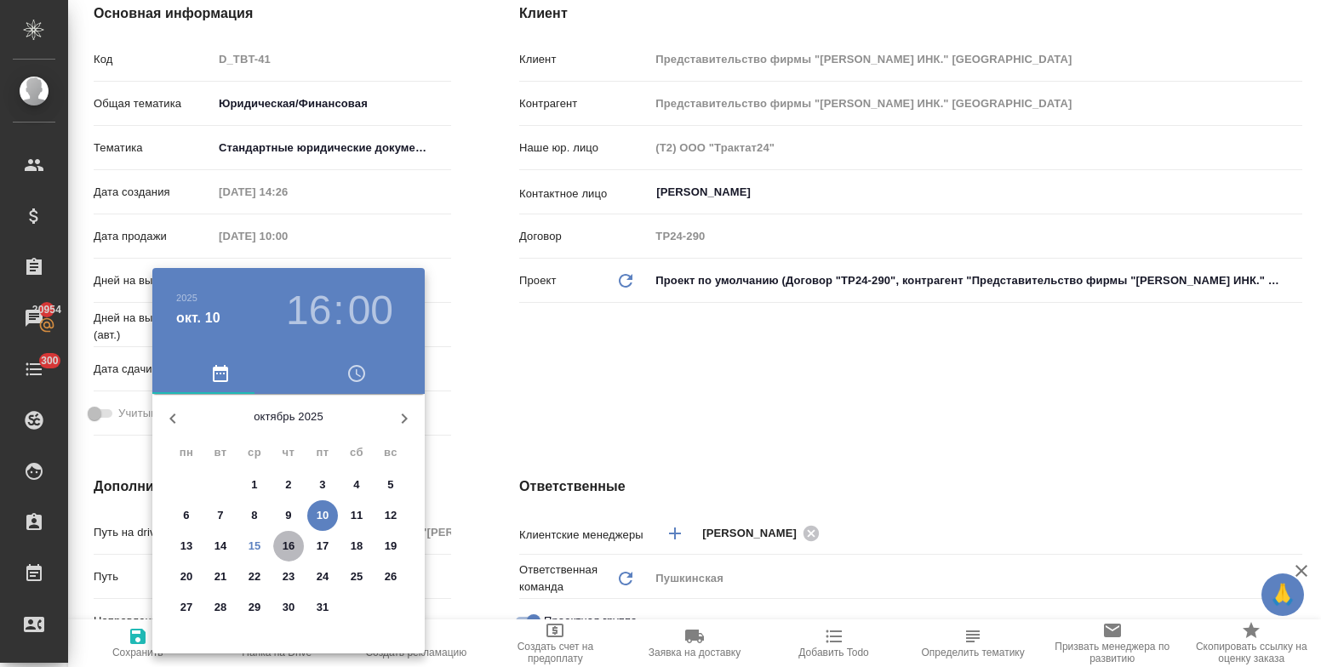
click at [278, 550] on span "16" at bounding box center [288, 546] width 31 height 17
type input "16.10.2025 16:00"
type textarea "x"
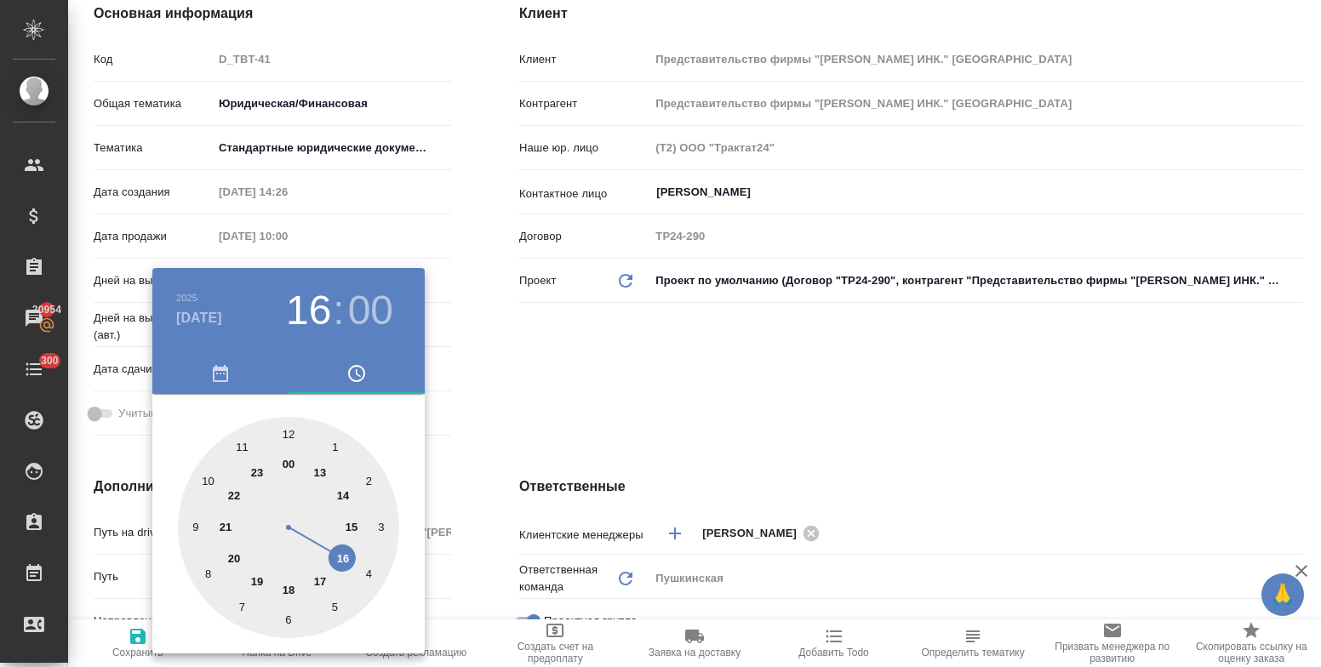
click at [570, 426] on div at bounding box center [660, 333] width 1321 height 667
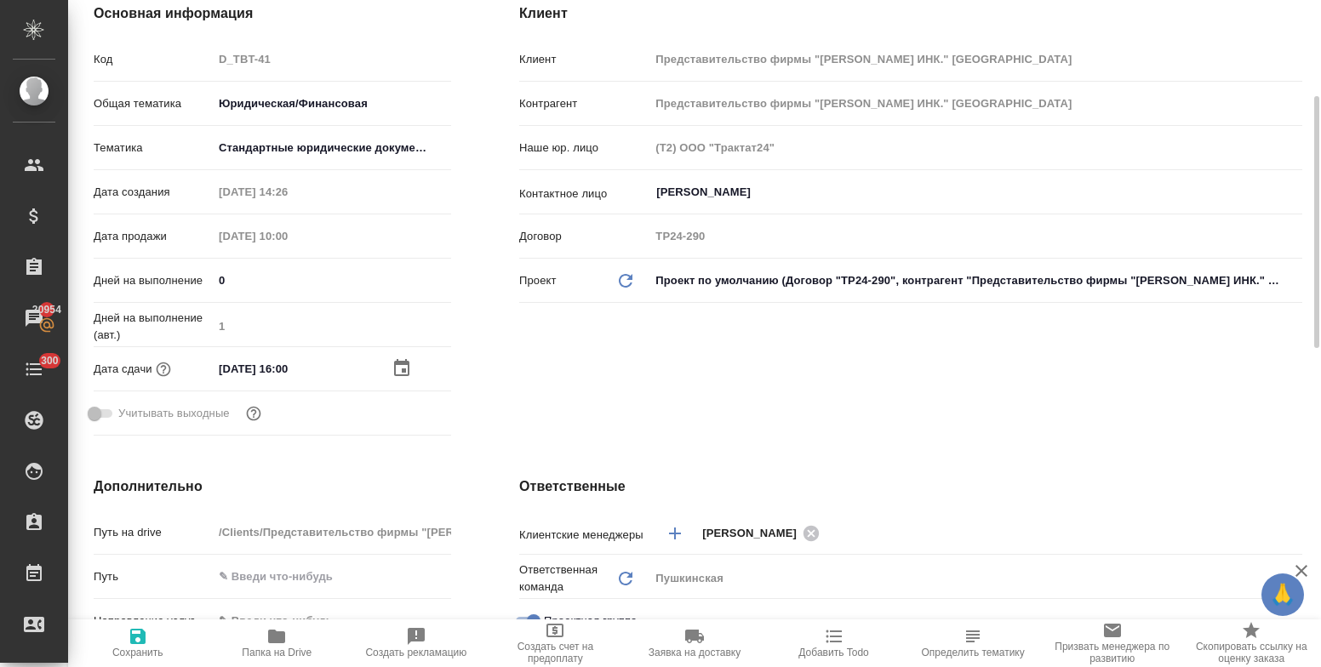
click at [140, 635] on icon "button" at bounding box center [137, 636] width 15 height 15
type textarea "x"
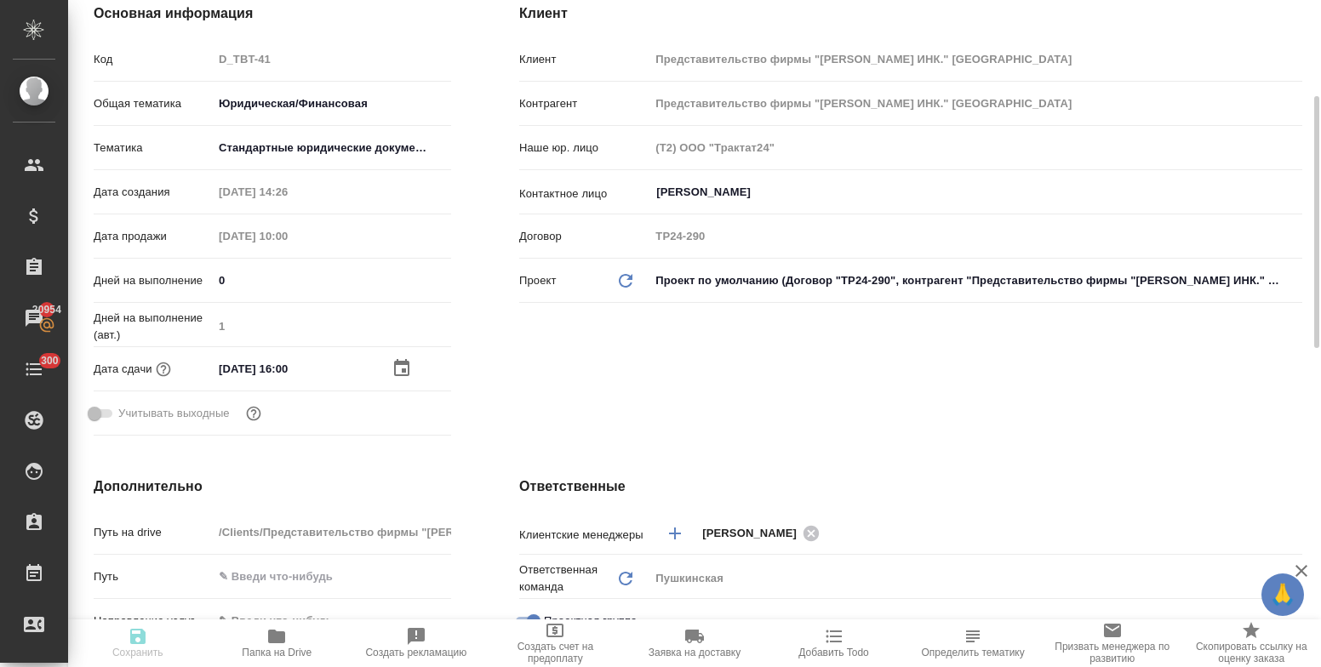
type textarea "x"
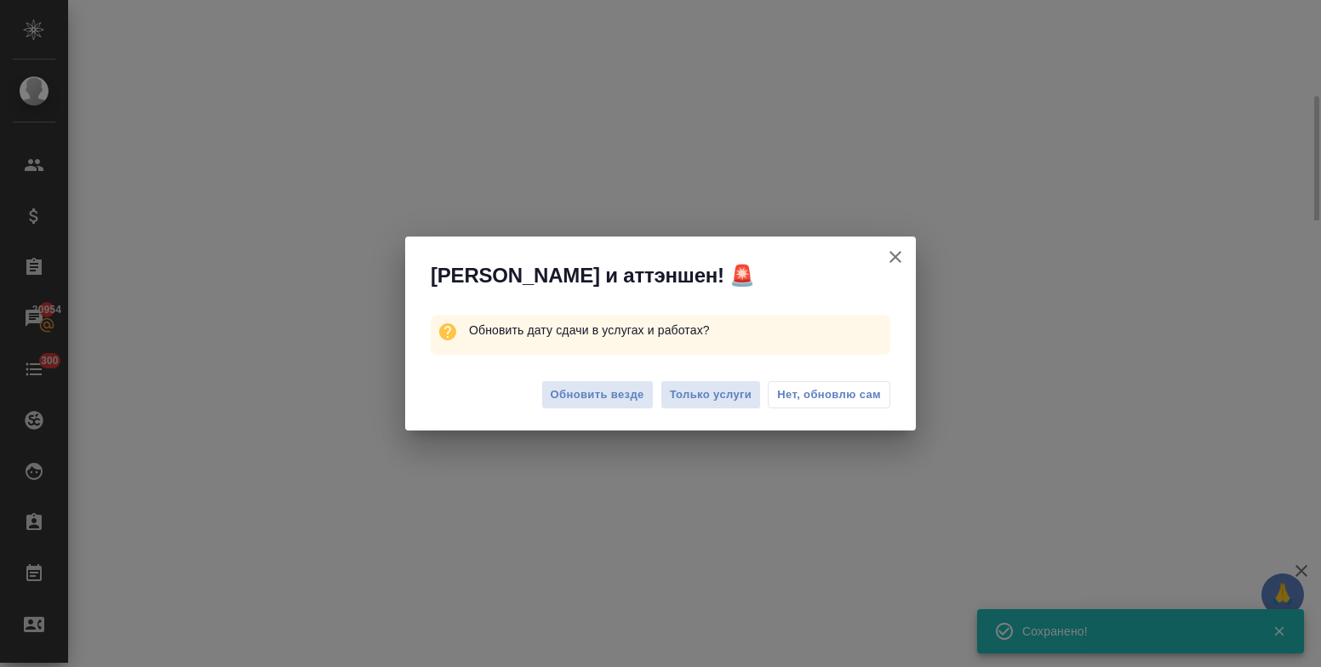
select select "RU"
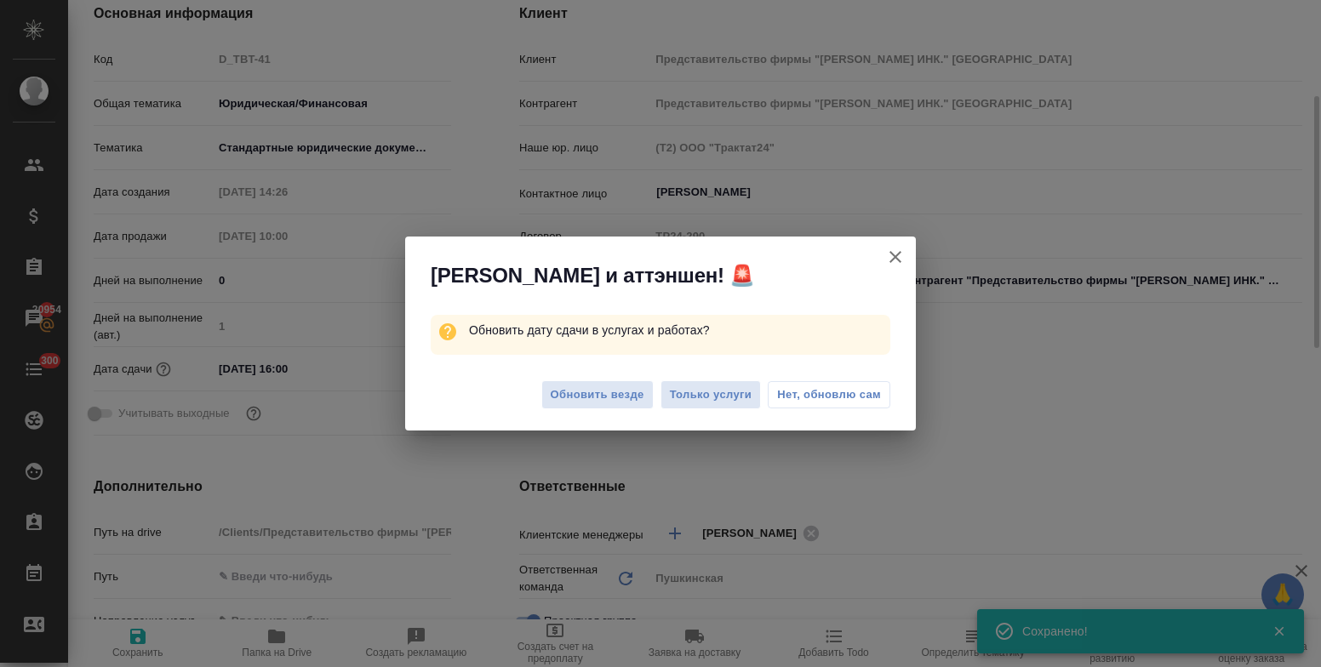
click at [835, 397] on span "Нет, обновлю сам" at bounding box center [829, 394] width 104 height 17
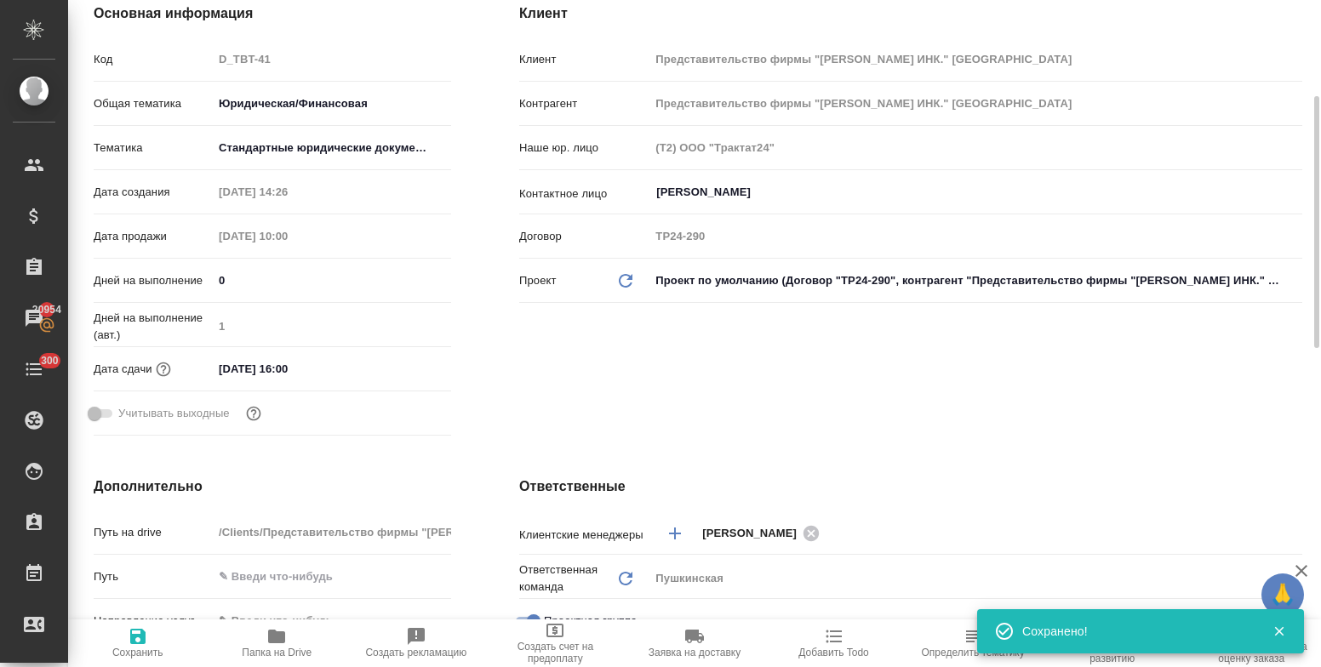
type textarea "x"
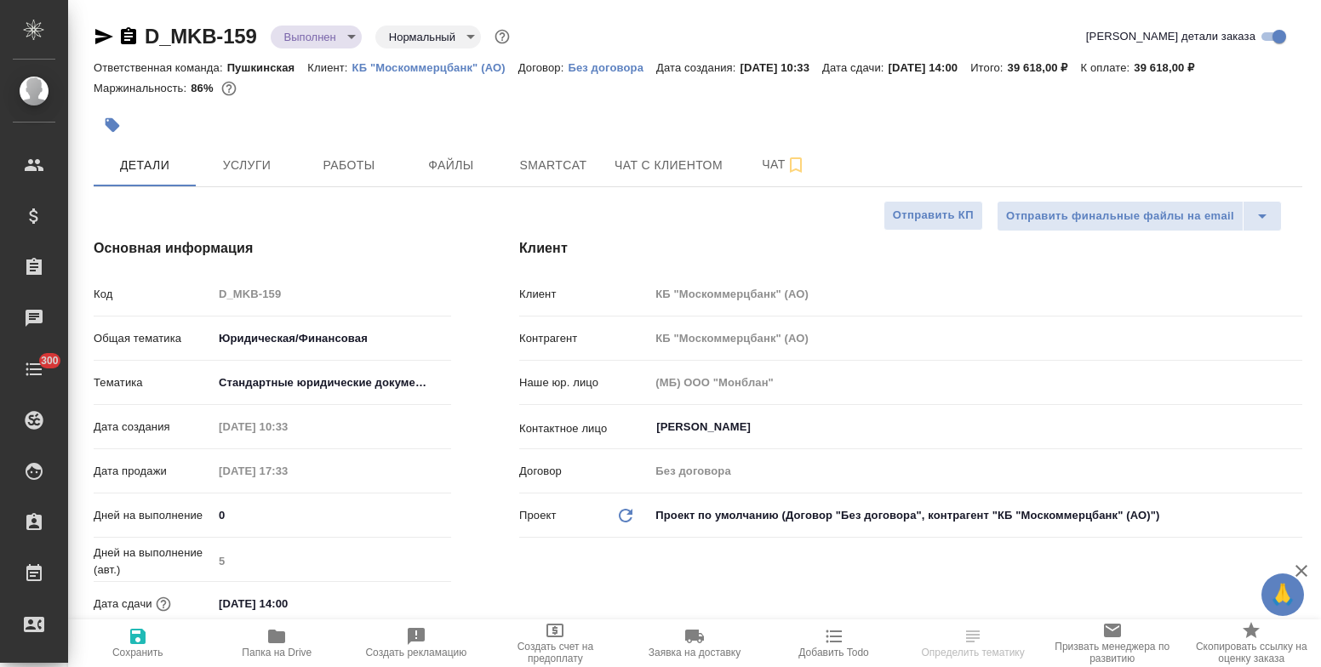
select select "RU"
click at [249, 150] on button "Услуги" at bounding box center [247, 165] width 102 height 43
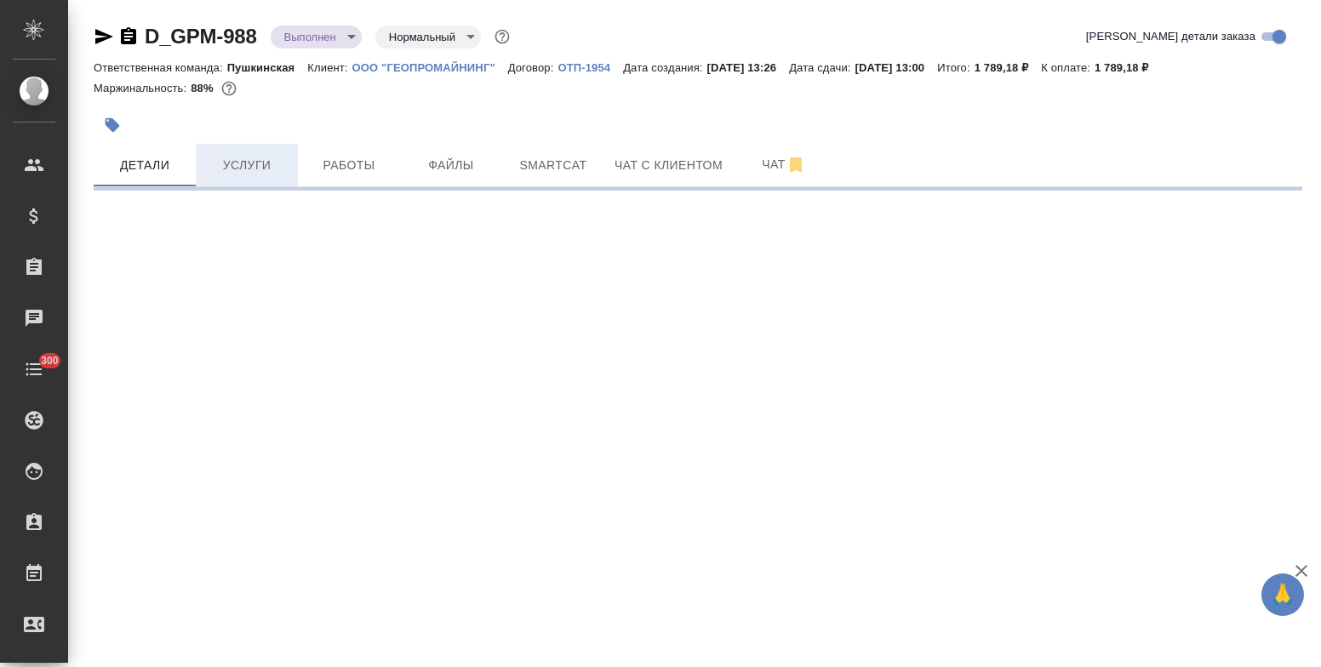
select select "RU"
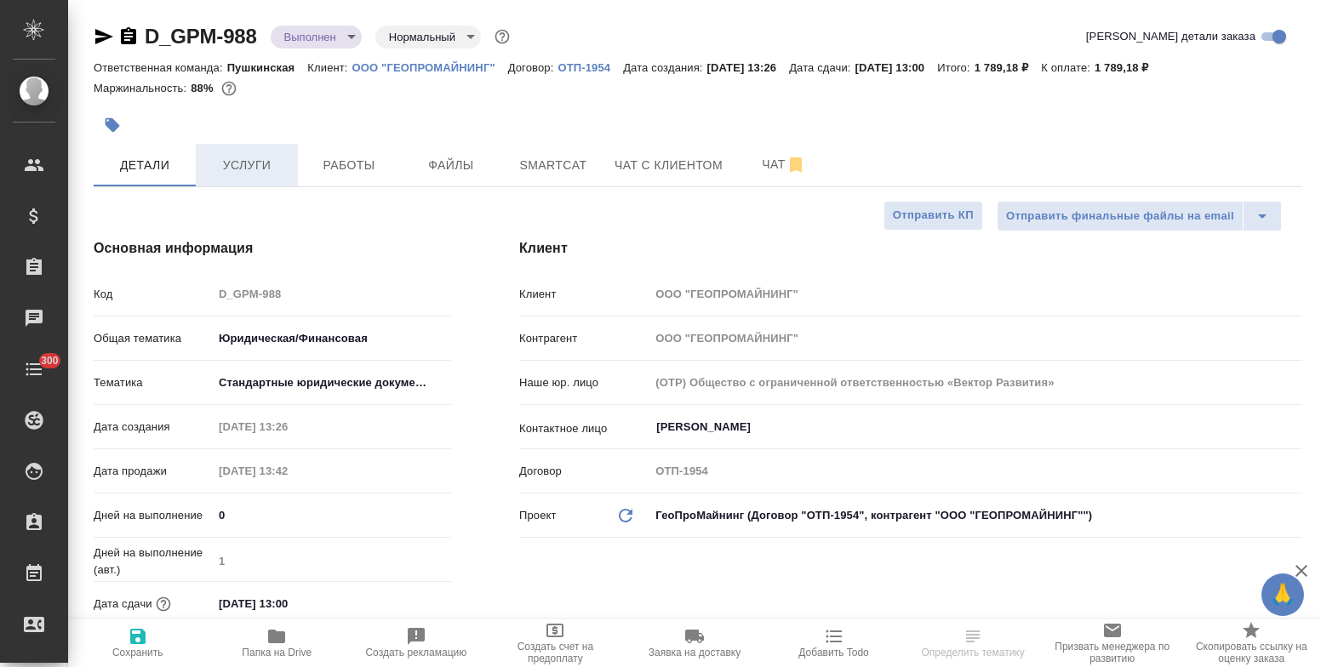
type textarea "x"
click at [240, 164] on span "Услуги" at bounding box center [247, 165] width 82 height 21
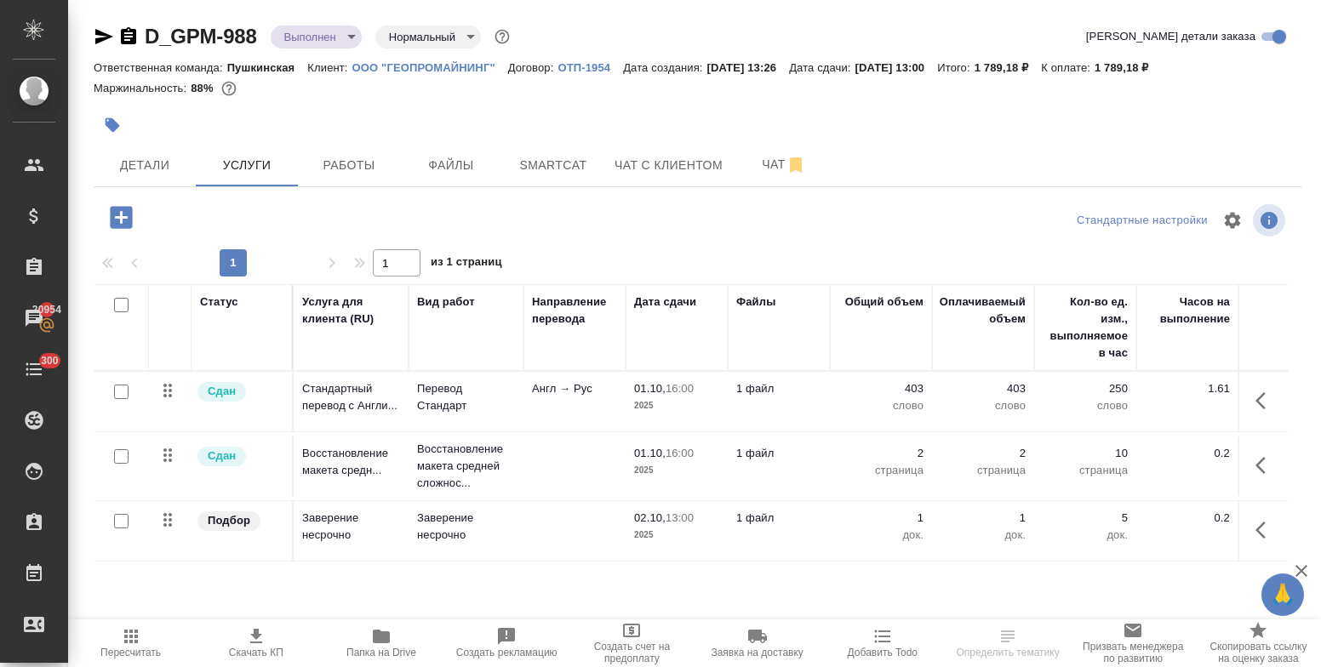
click at [119, 518] on input "checkbox" at bounding box center [121, 521] width 14 height 14
checkbox input "true"
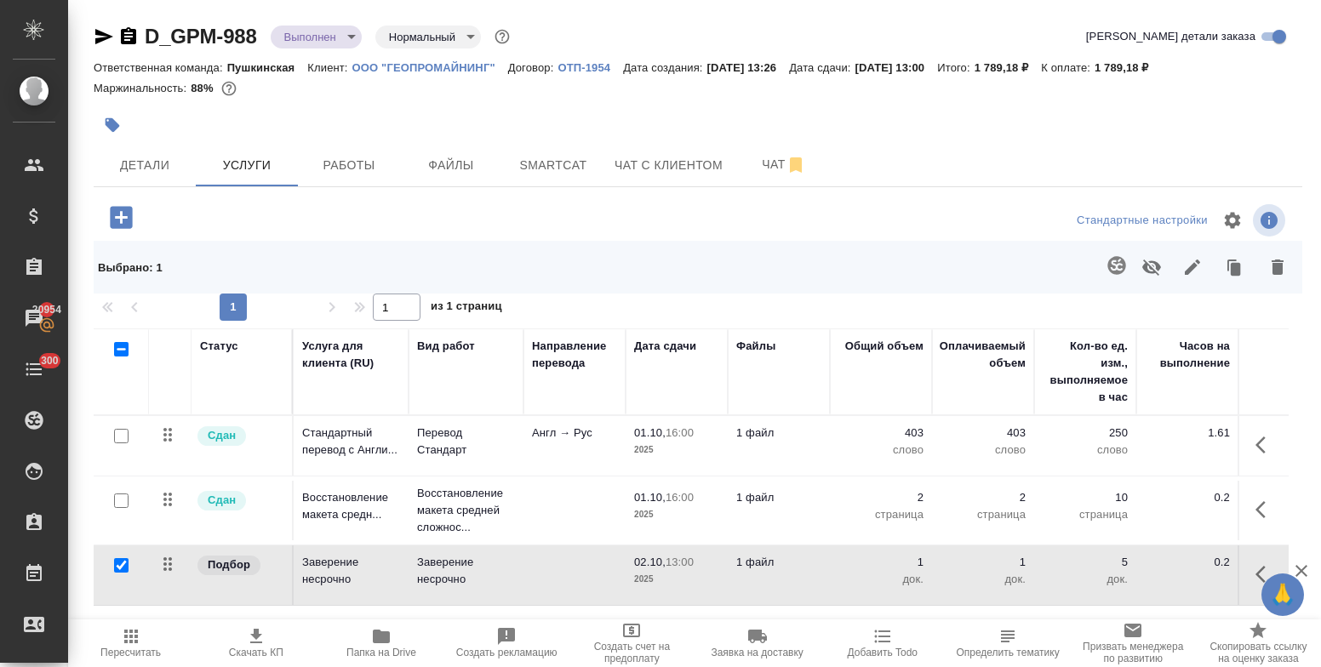
click at [1277, 265] on icon "button" at bounding box center [1278, 267] width 12 height 15
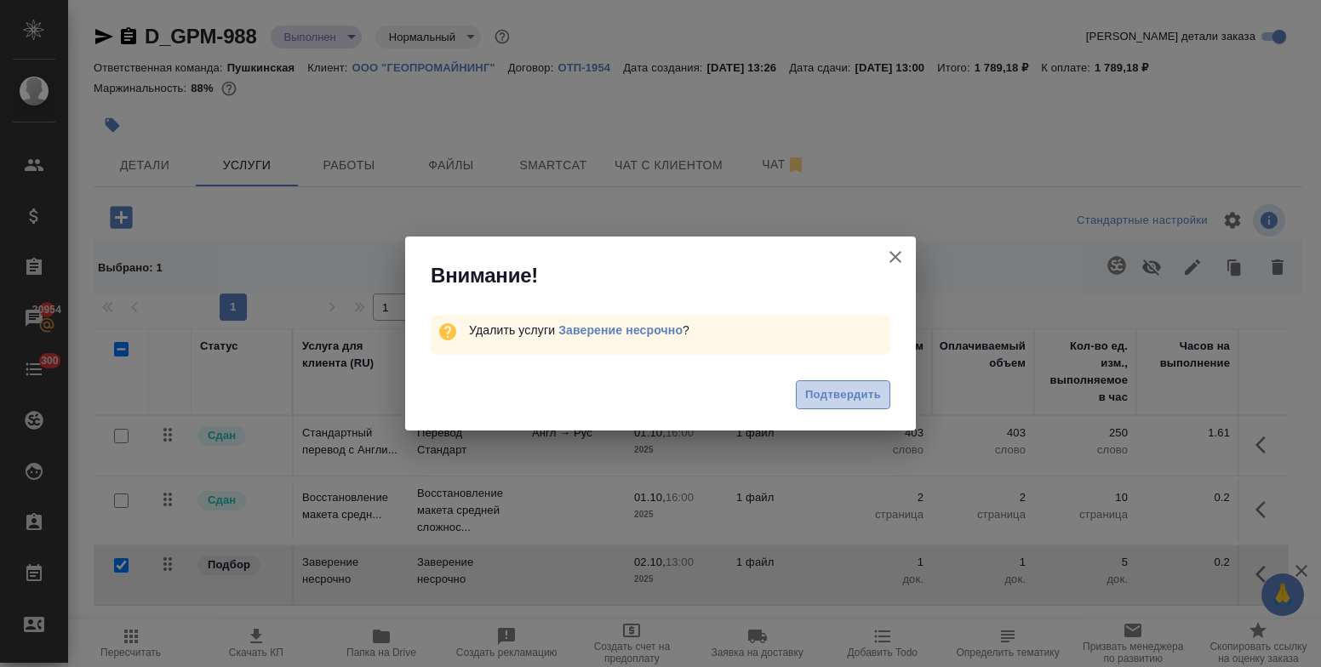
click at [833, 392] on span "Подтвердить" at bounding box center [843, 396] width 76 height 20
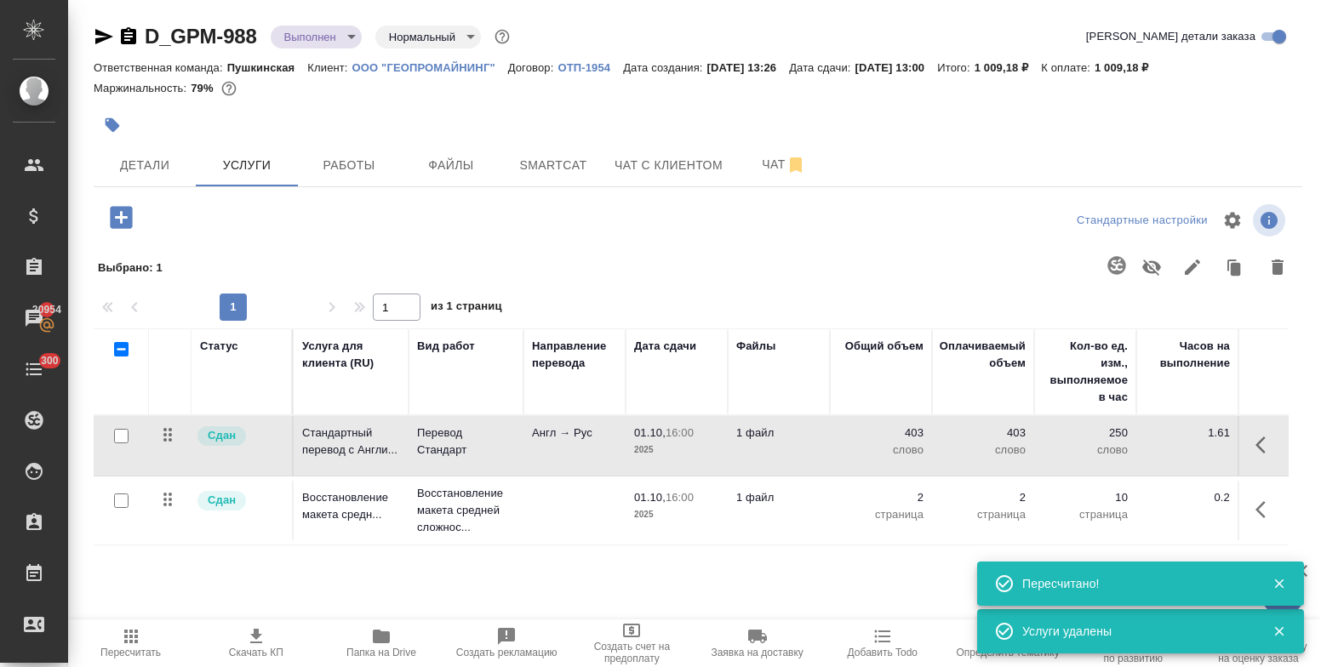
click at [338, 450] on p "Стандартный перевод с Англи..." at bounding box center [351, 442] width 98 height 34
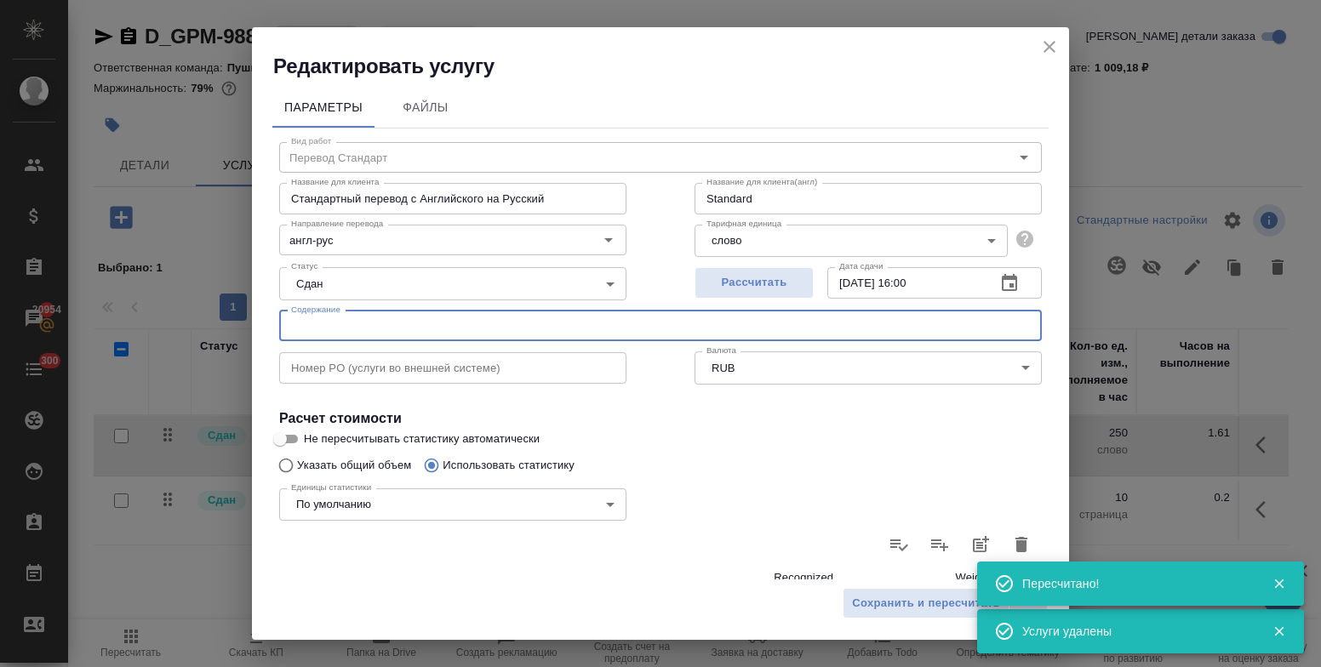
click at [344, 320] on input "text" at bounding box center [660, 326] width 763 height 31
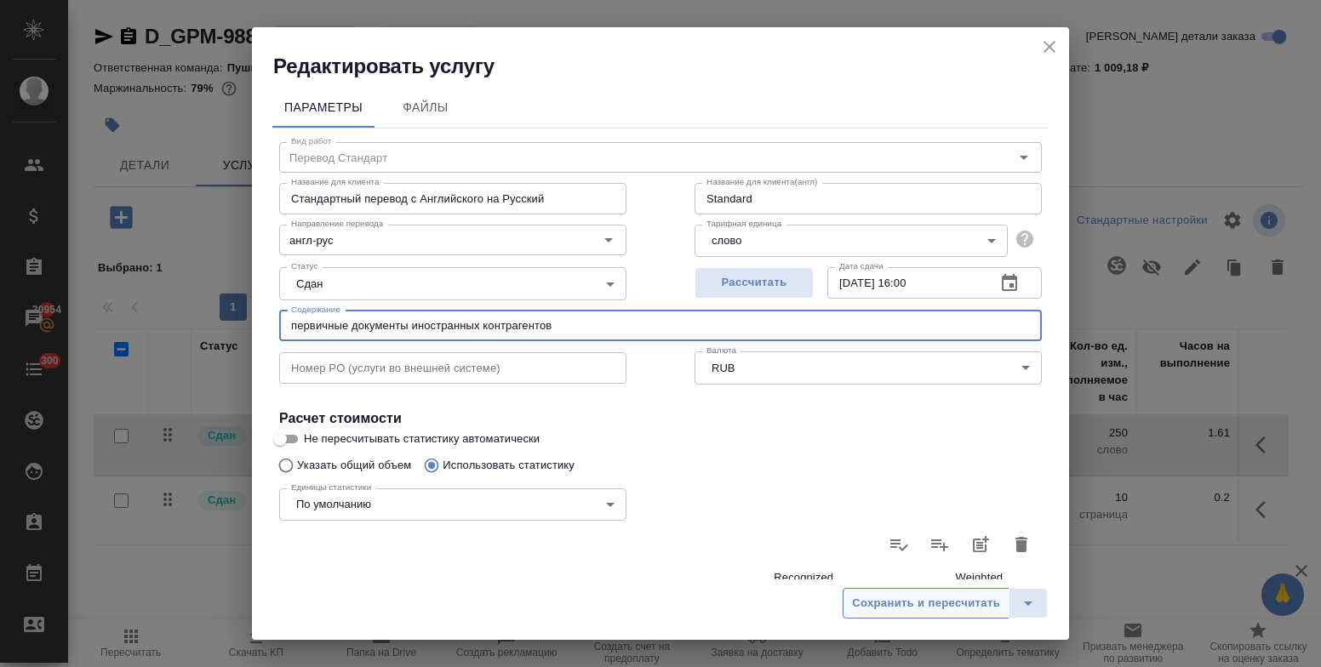
type input "первичные документы иностранных контрагентов"
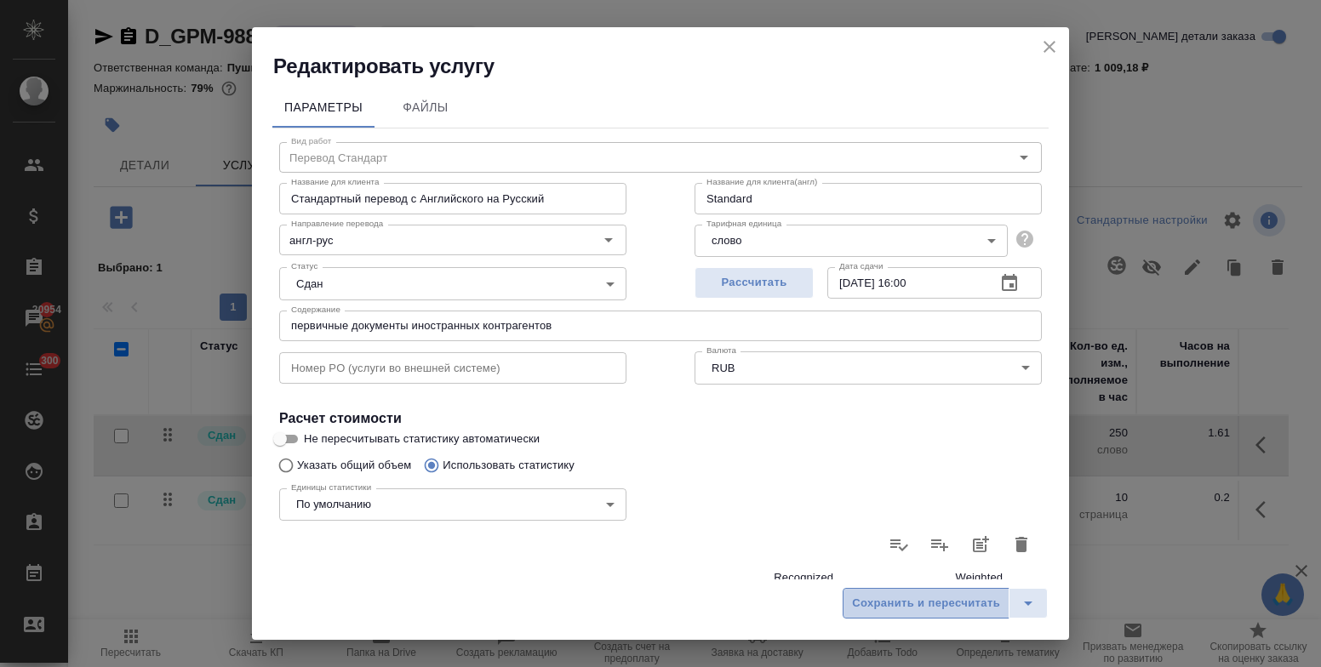
click at [926, 608] on span "Сохранить и пересчитать" at bounding box center [926, 604] width 148 height 20
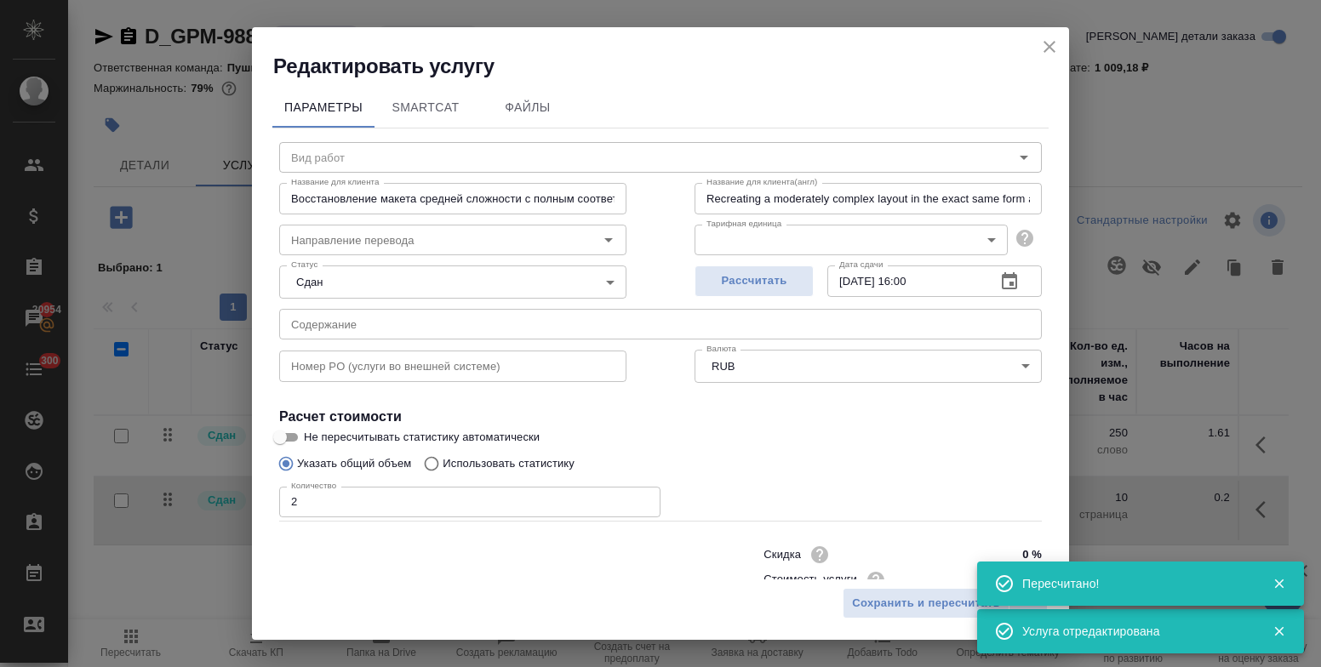
type input "Восстановление макета средней сложности с полным соответствием оформлению ориги…"
click at [348, 329] on input "text" at bounding box center [660, 326] width 763 height 31
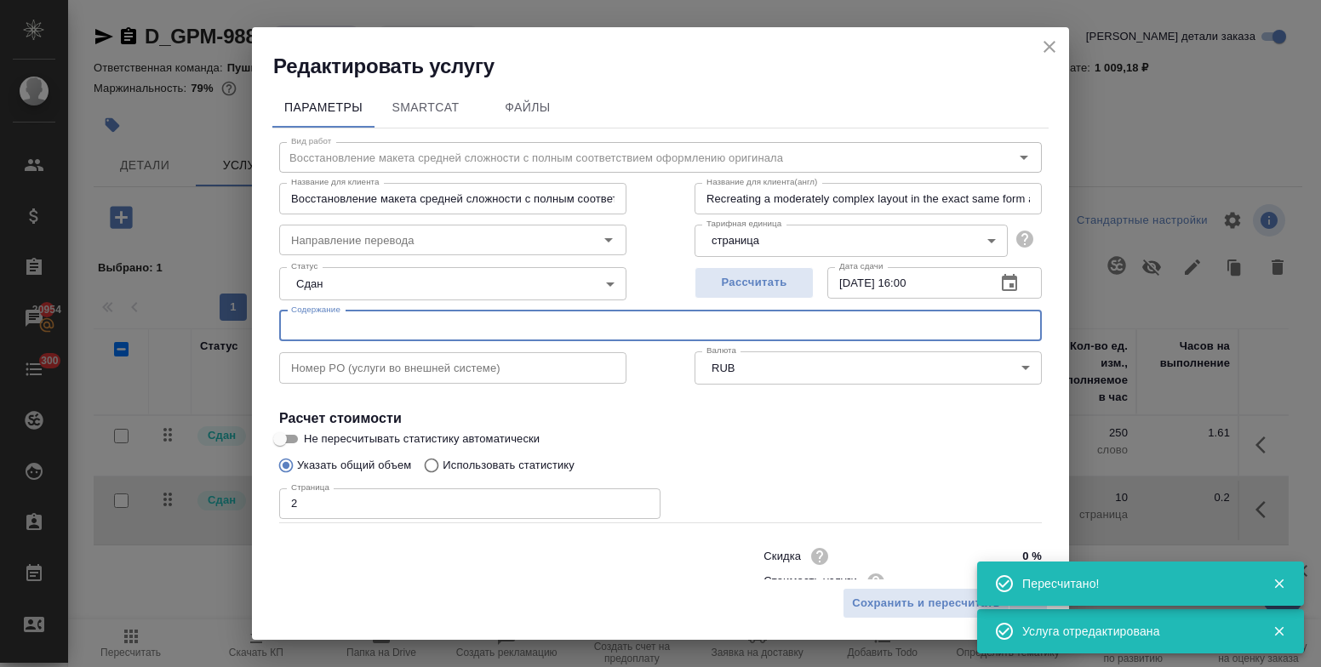
paste input "первичные документы иностранных контрагентов"
type input "первичные документы иностранных контрагентов"
click at [917, 597] on span "Сохранить и пересчитать" at bounding box center [926, 604] width 148 height 20
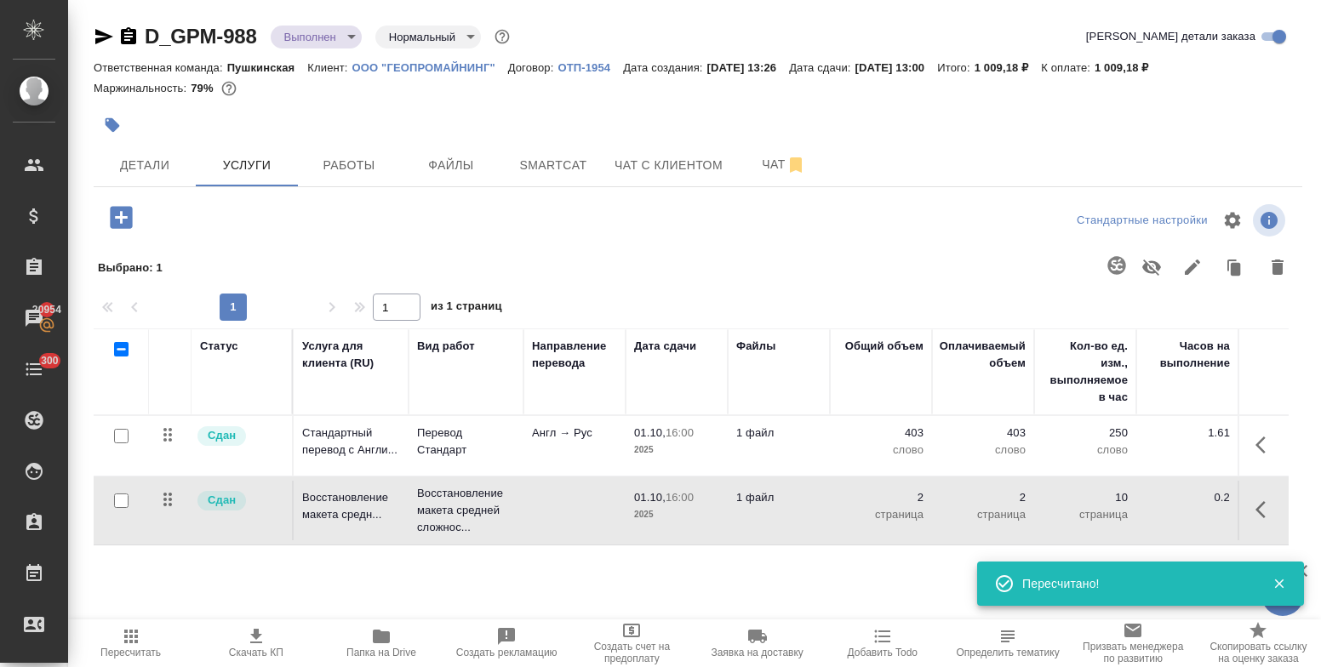
click at [327, 37] on body "🙏 .cls-1 fill:#fff; AWATERA Bulakhova Elena Клиенты Спецификации Заказы 20954 Ч…" at bounding box center [660, 333] width 1321 height 667
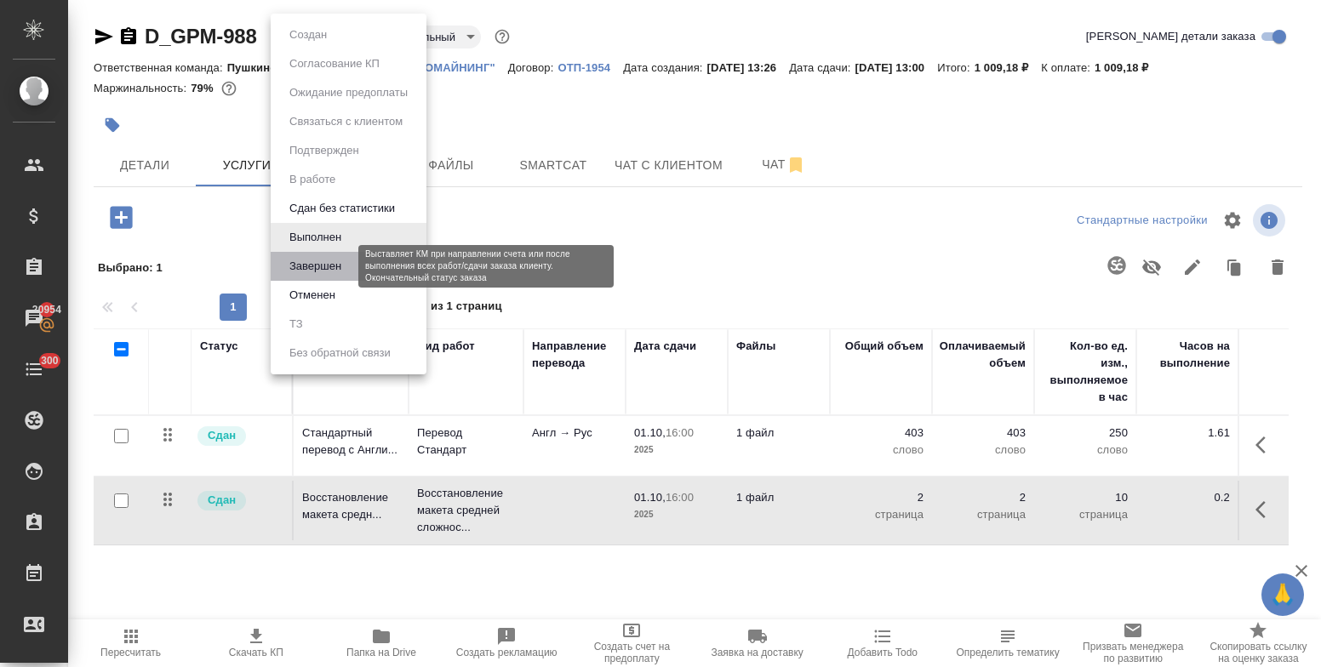
click at [336, 270] on button "Завершен" at bounding box center [315, 266] width 62 height 19
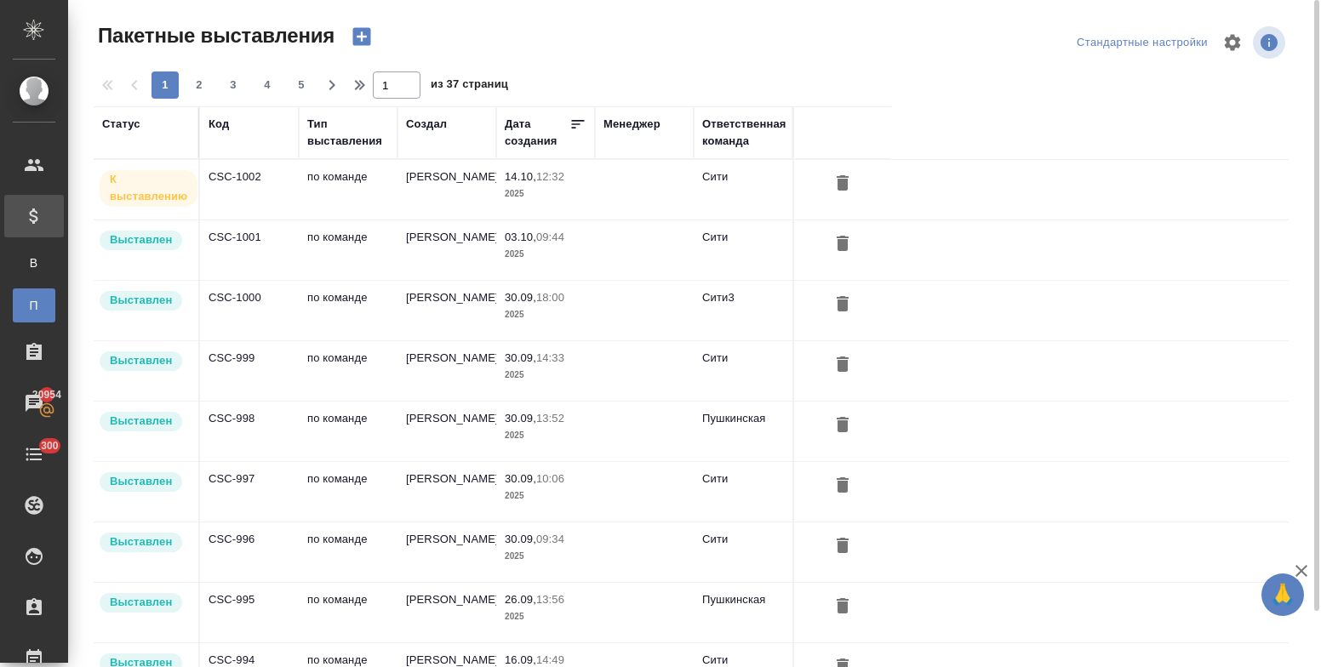
click at [365, 37] on icon "button" at bounding box center [362, 37] width 24 height 24
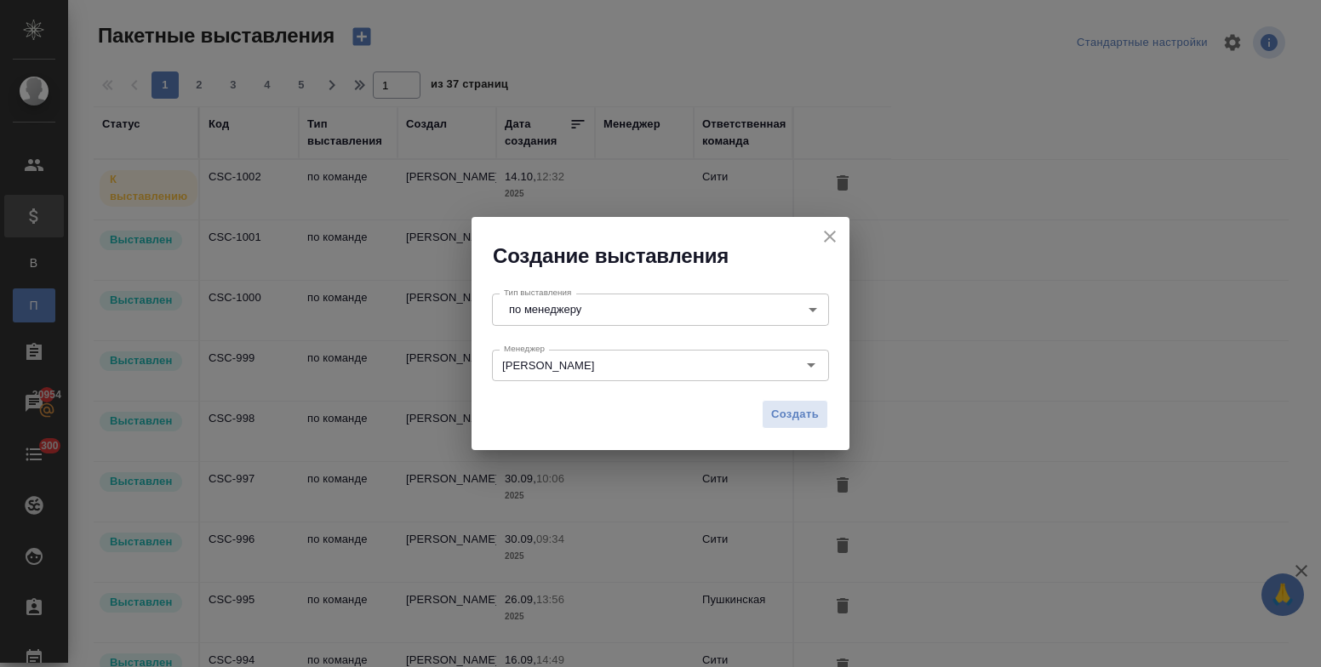
click at [573, 316] on body "🙏 .cls-1 fill:#fff; AWATERA Bulakhova [PERSON_NAME] Спецификации В Все специфик…" at bounding box center [660, 333] width 1321 height 667
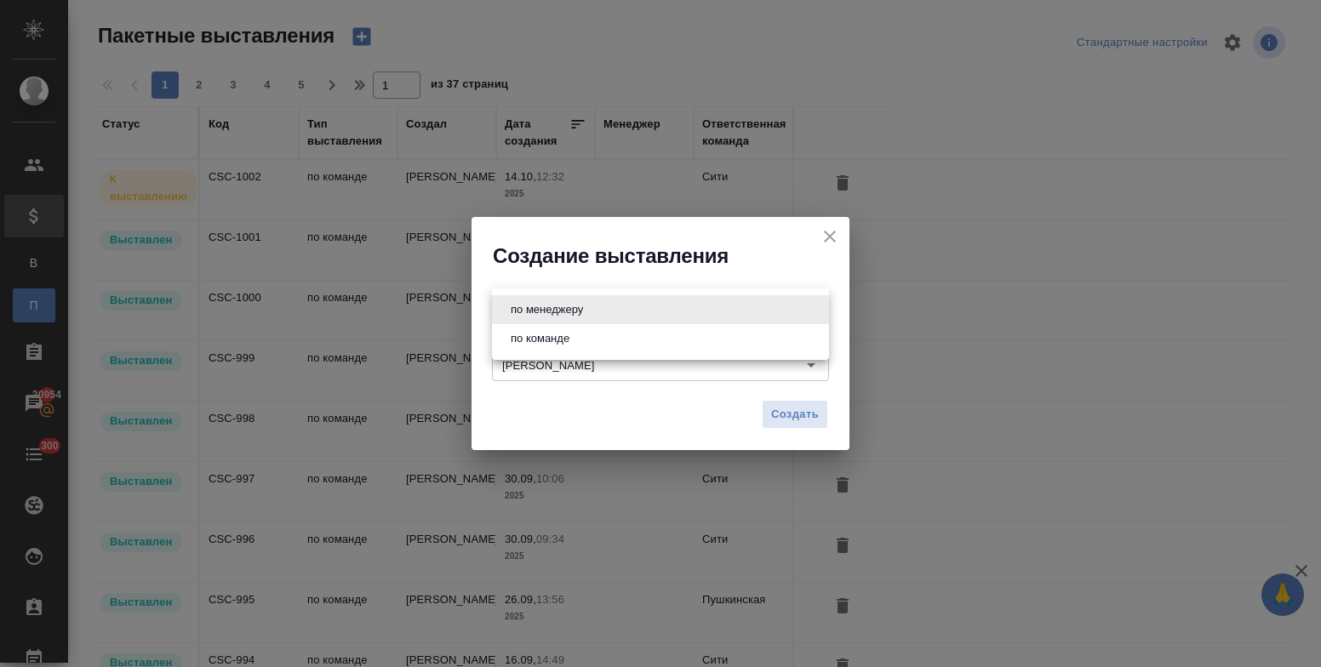
click at [562, 342] on button "по команде" at bounding box center [540, 338] width 69 height 19
type input "byDepartment"
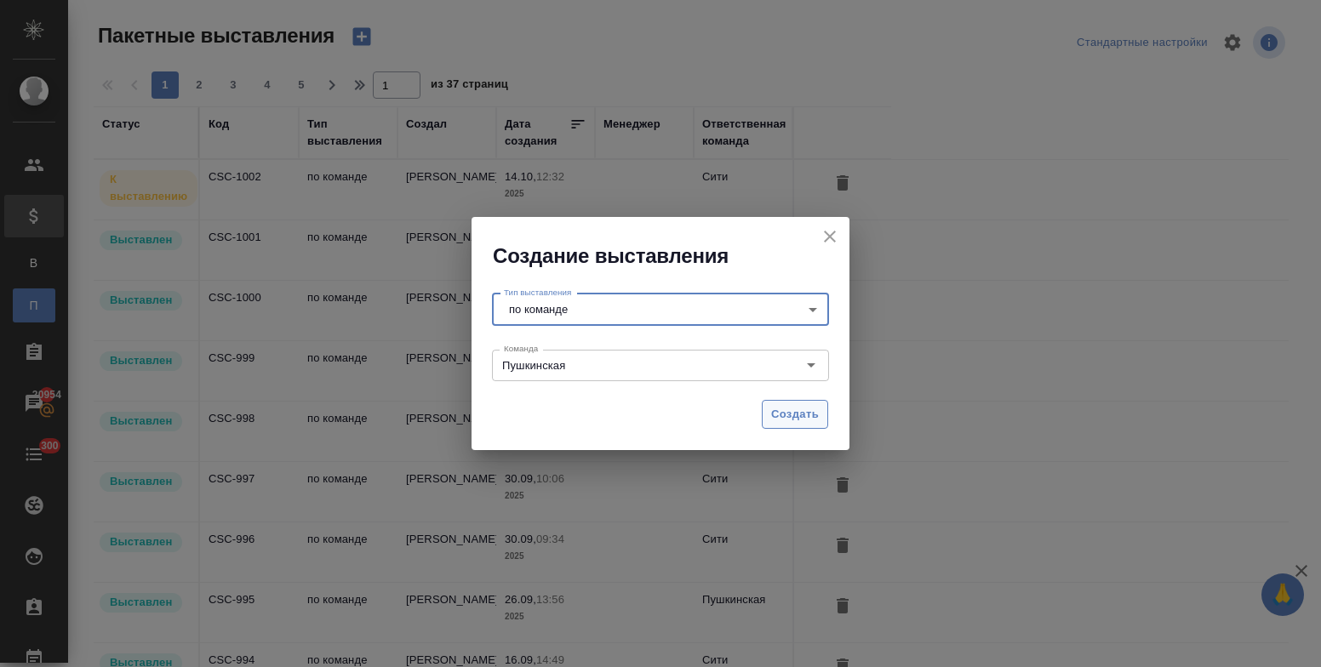
click at [799, 421] on span "Создать" at bounding box center [795, 415] width 48 height 20
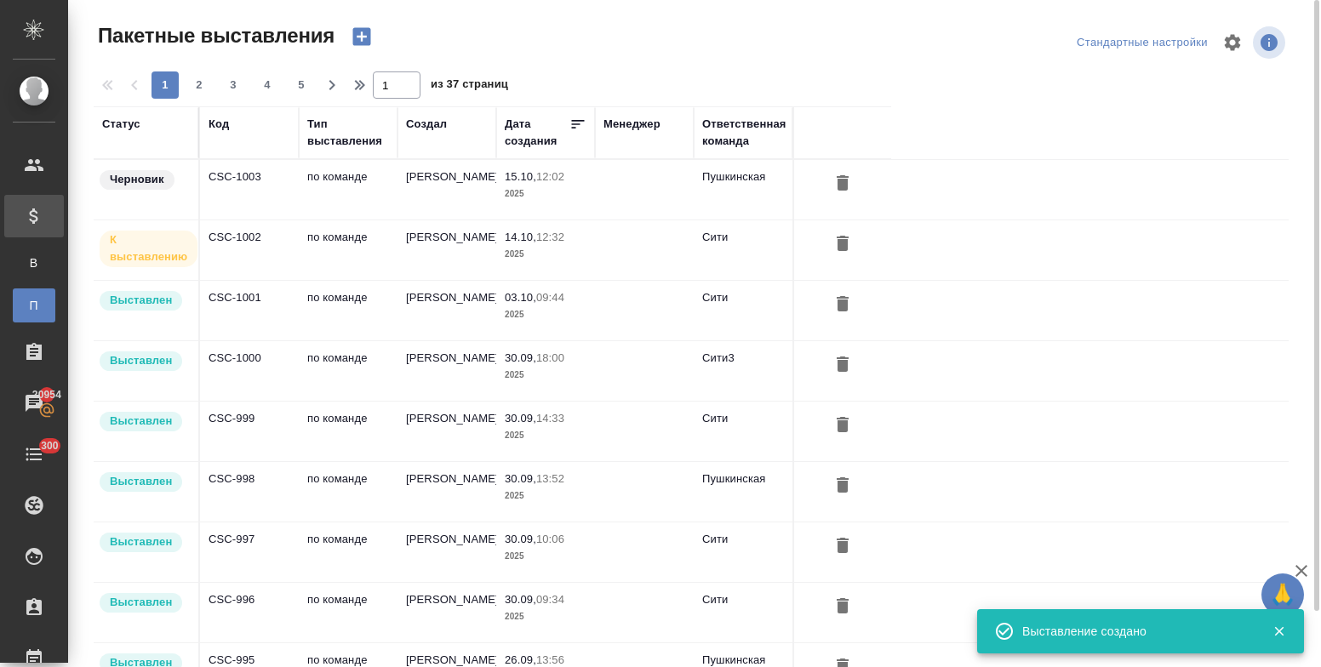
click at [426, 189] on td "[PERSON_NAME]" at bounding box center [447, 190] width 99 height 60
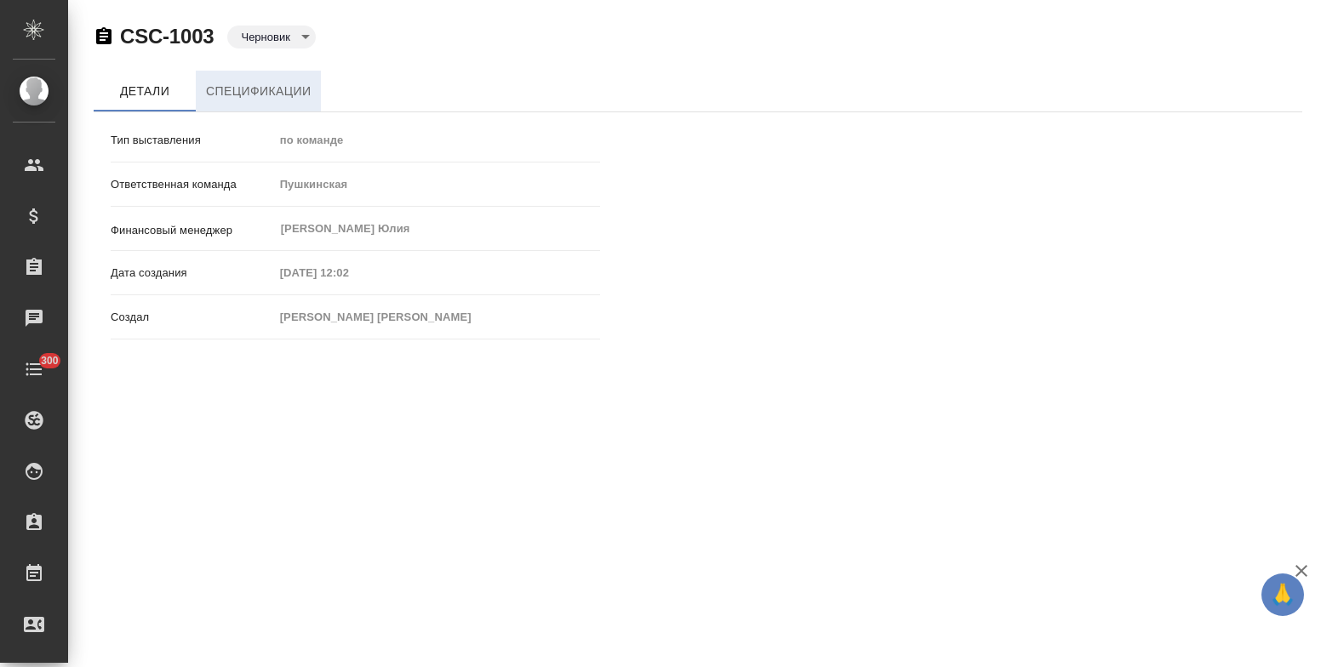
click at [255, 94] on span "Спецификации" at bounding box center [258, 91] width 105 height 21
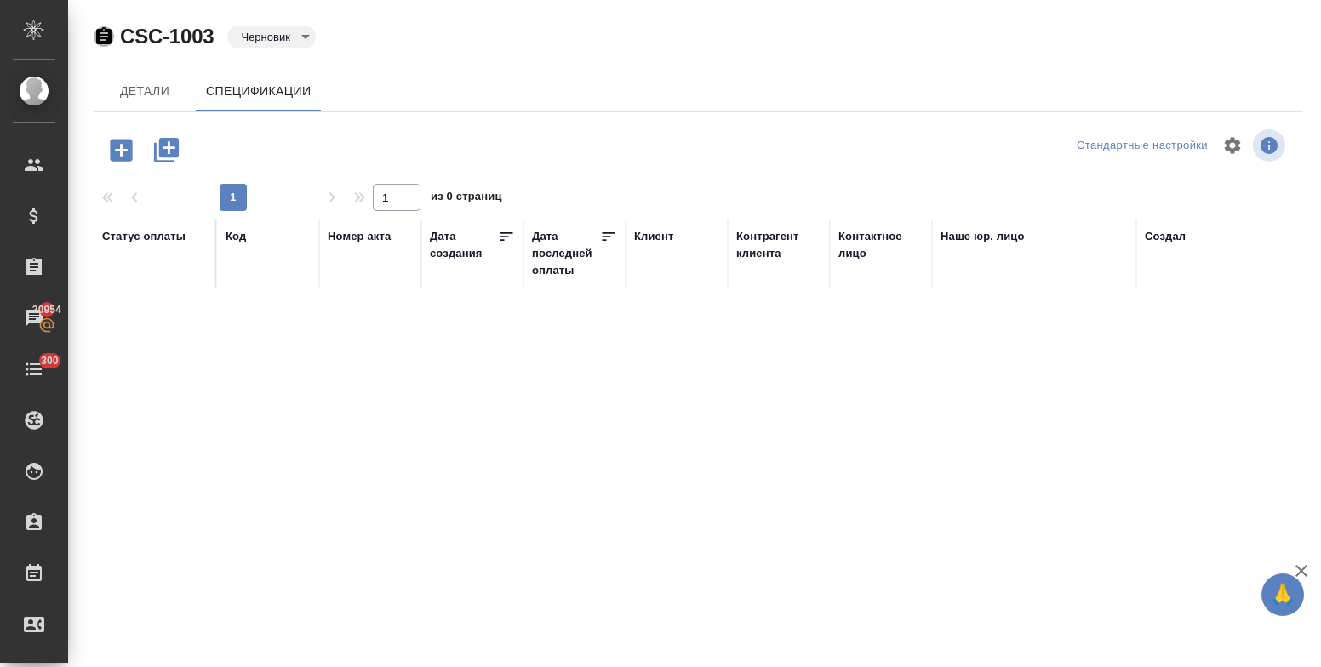
click at [104, 39] on icon "button" at bounding box center [103, 35] width 15 height 17
click at [112, 152] on icon "button" at bounding box center [121, 150] width 22 height 22
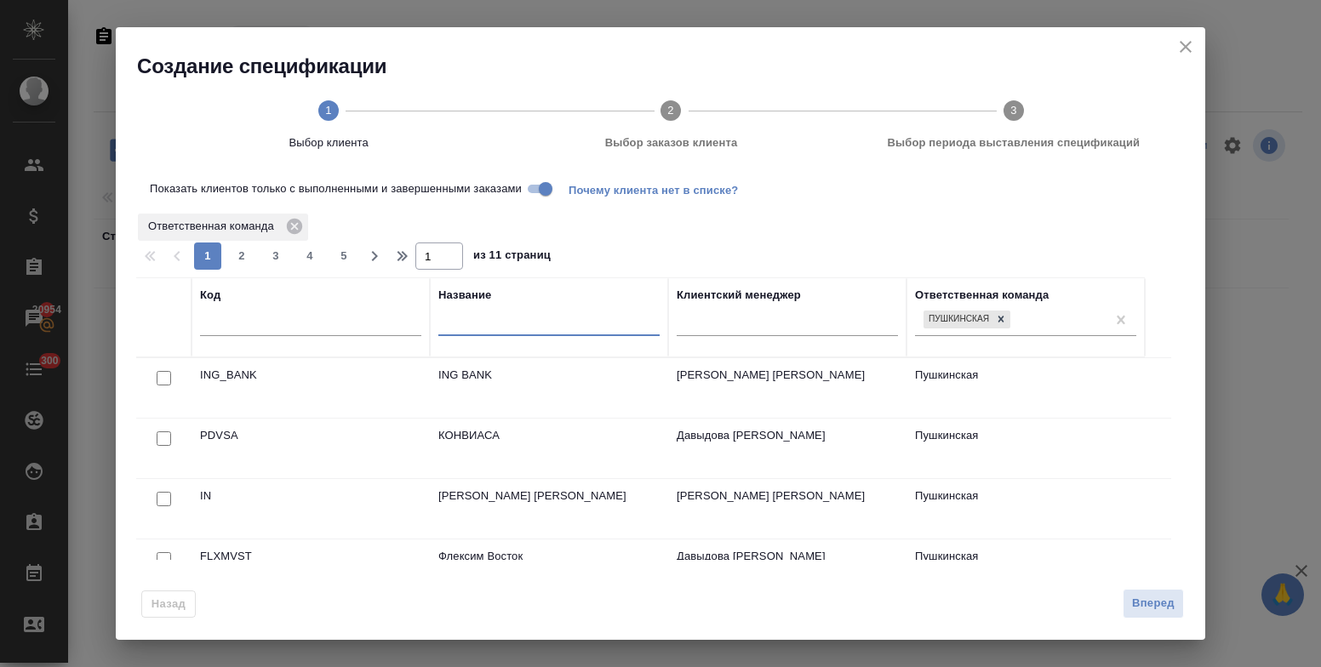
click at [523, 329] on input "text" at bounding box center [548, 325] width 221 height 21
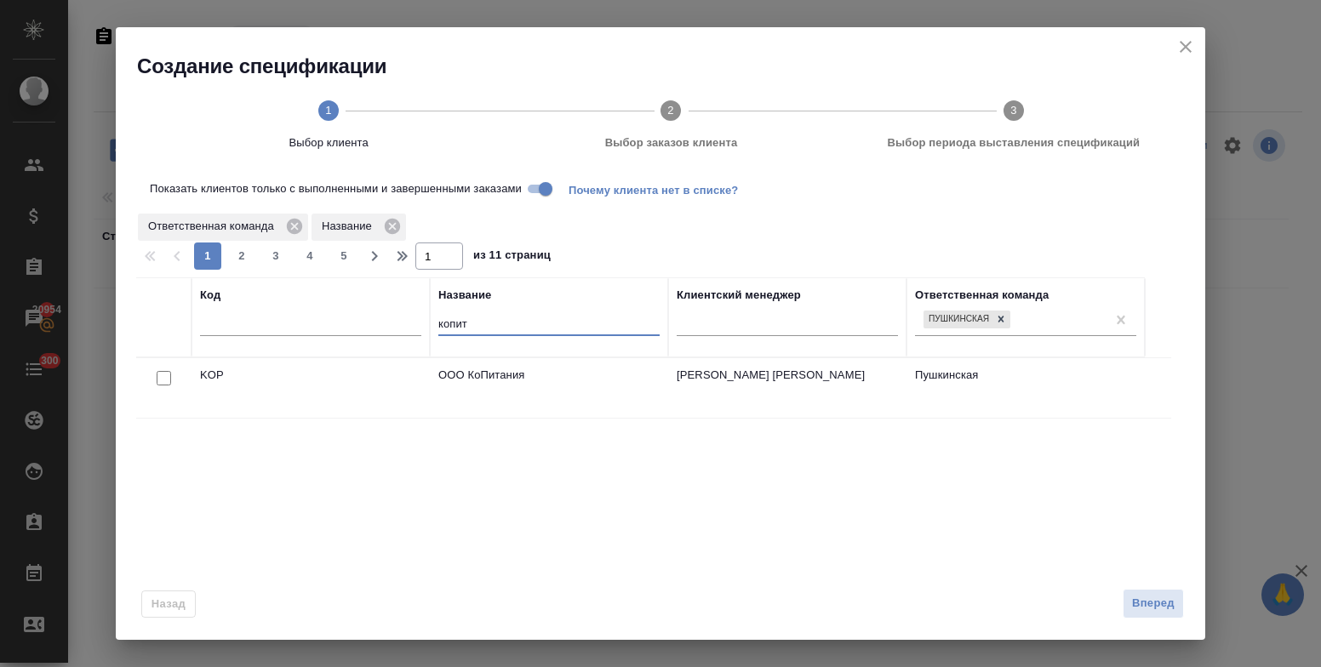
type input "копит"
click at [161, 381] on input "checkbox" at bounding box center [164, 378] width 14 height 14
checkbox input "true"
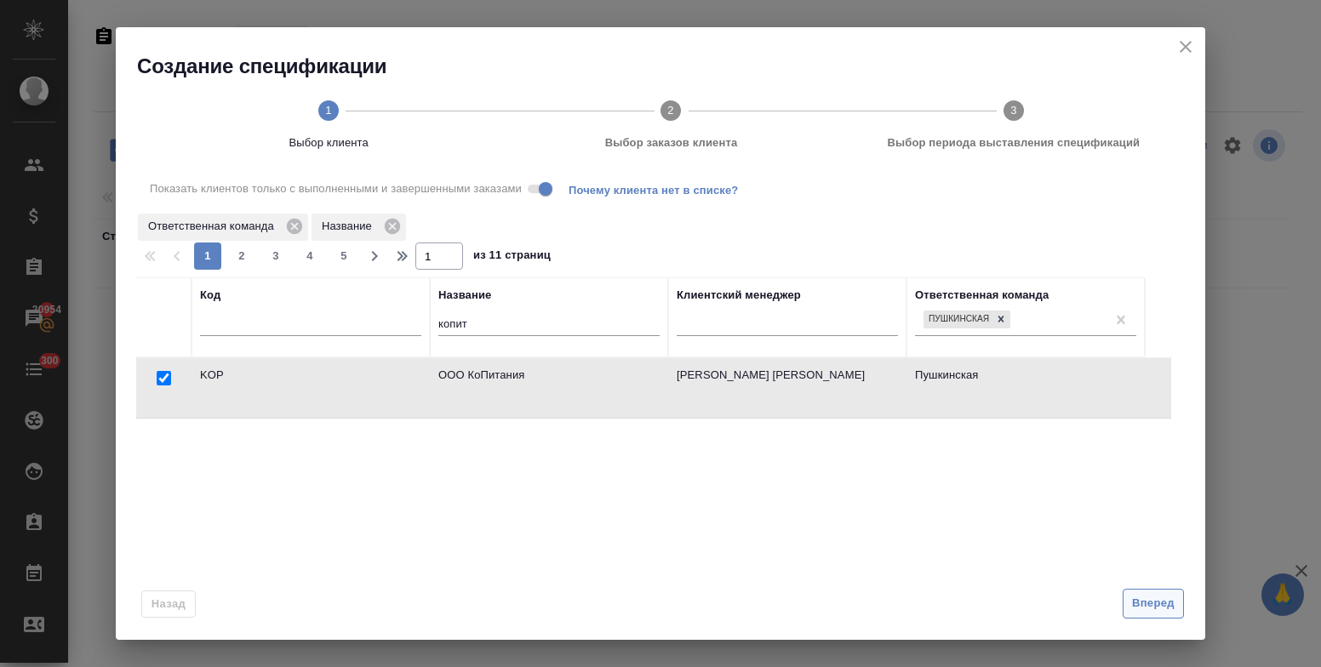
click at [1150, 597] on span "Вперед" at bounding box center [1153, 604] width 43 height 20
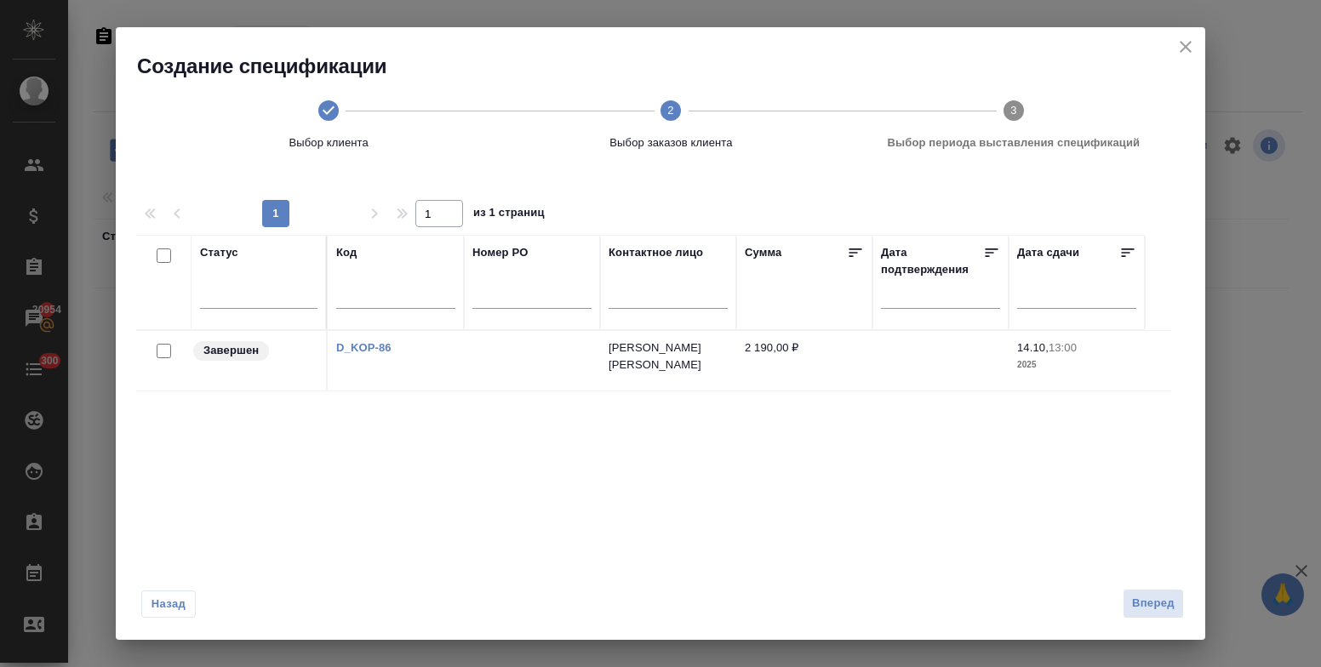
drag, startPoint x: 159, startPoint y: 349, endPoint x: 369, endPoint y: 413, distance: 219.8
click at [158, 349] on input "checkbox" at bounding box center [164, 351] width 14 height 14
checkbox input "true"
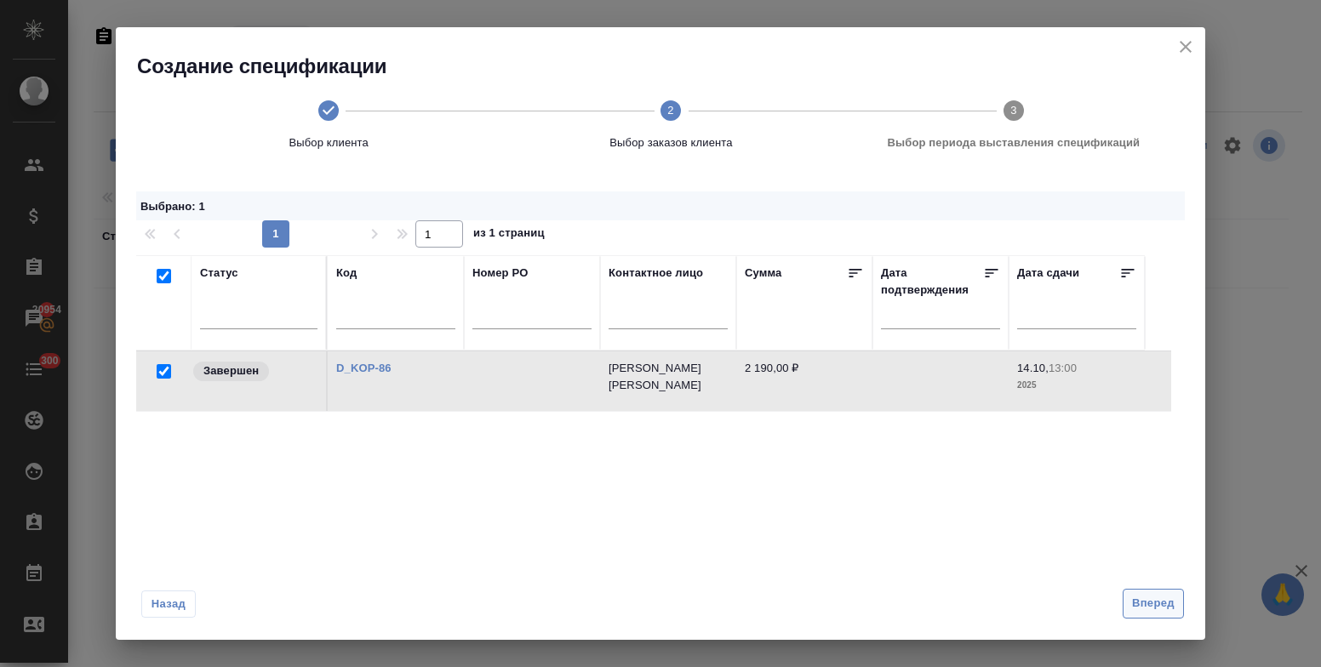
click at [1154, 602] on span "Вперед" at bounding box center [1153, 604] width 43 height 20
select select "9"
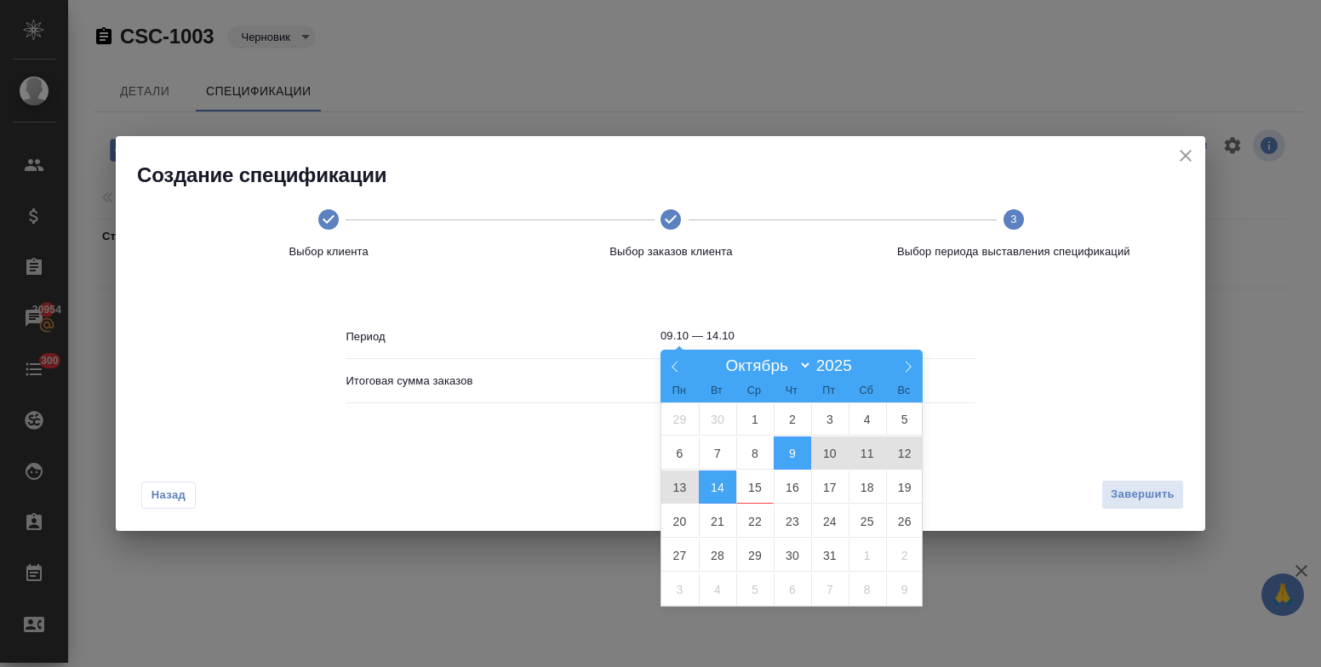
click at [741, 329] on input "09.10 — 14.10" at bounding box center [818, 336] width 315 height 24
click at [752, 422] on span "1" at bounding box center [754, 419] width 37 height 33
type input "01.10"
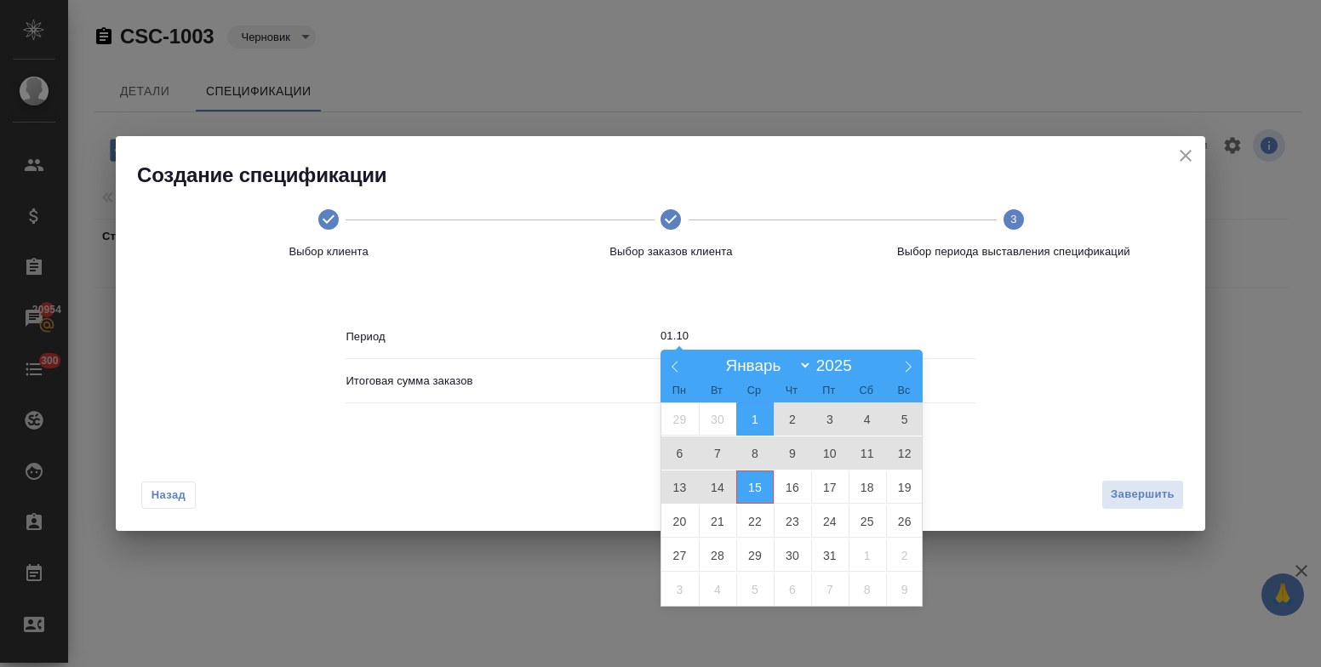
click at [756, 479] on span "15" at bounding box center [754, 487] width 37 height 33
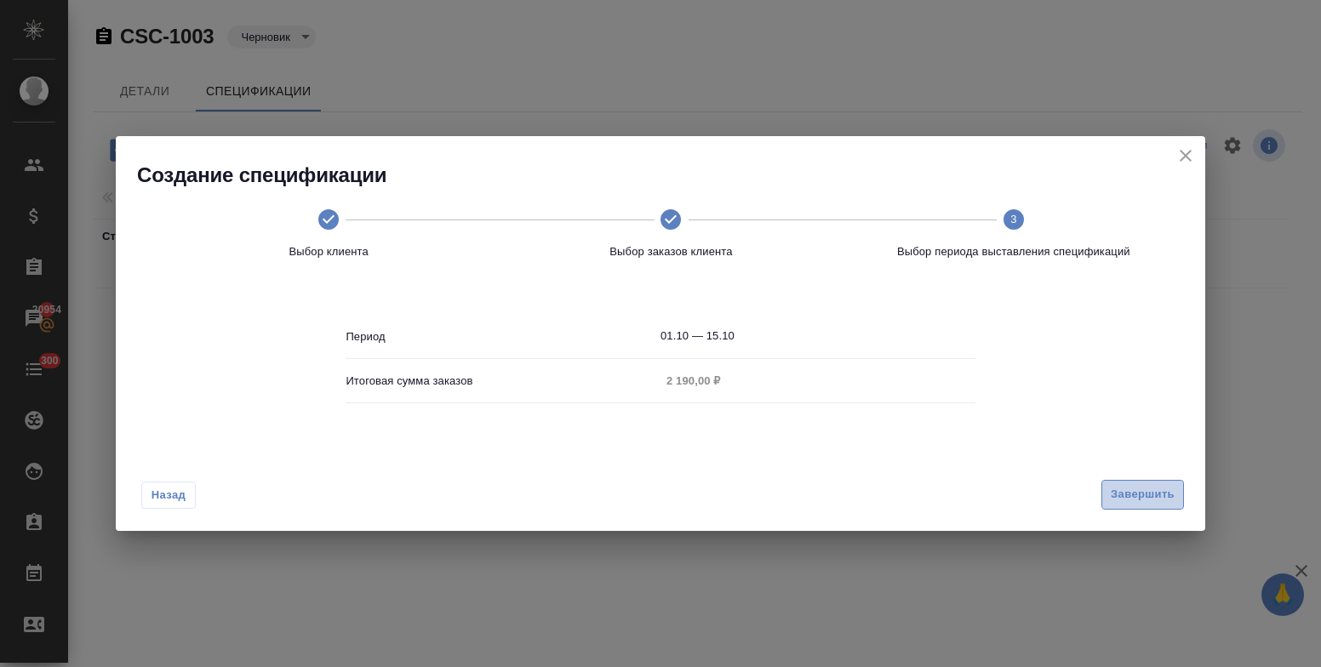
click at [1123, 491] on span "Завершить" at bounding box center [1143, 495] width 64 height 20
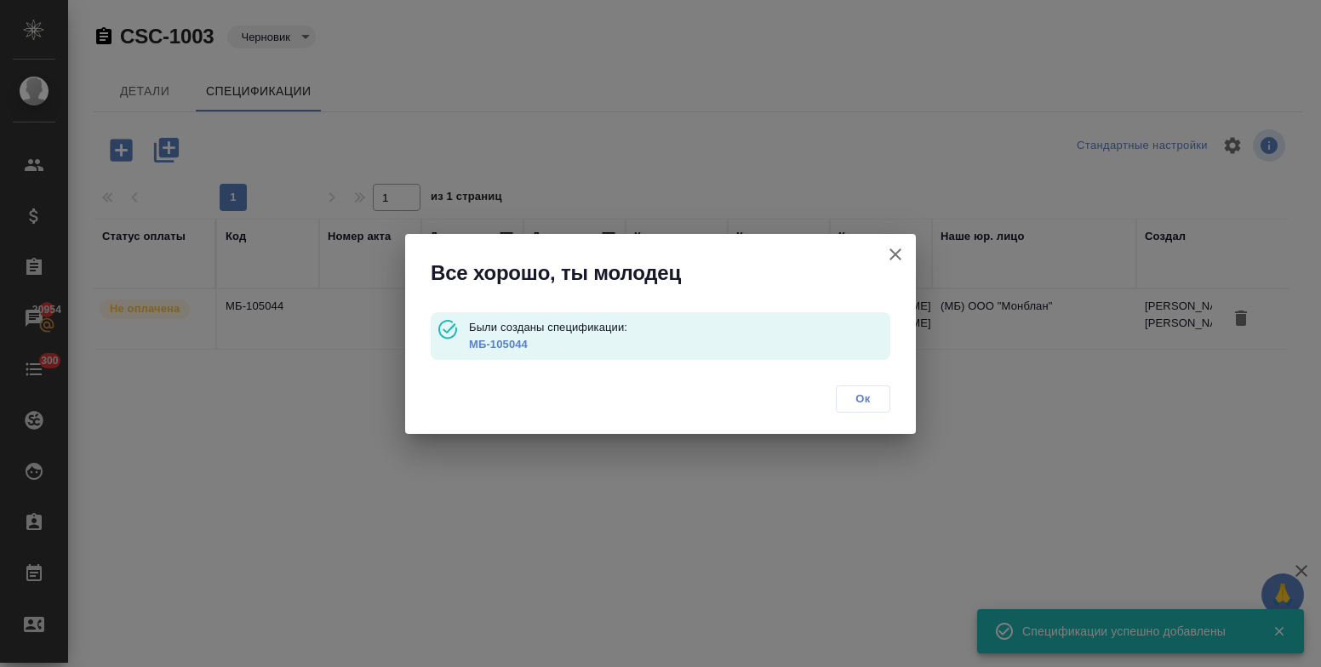
click at [870, 400] on span "Ок" at bounding box center [863, 399] width 36 height 17
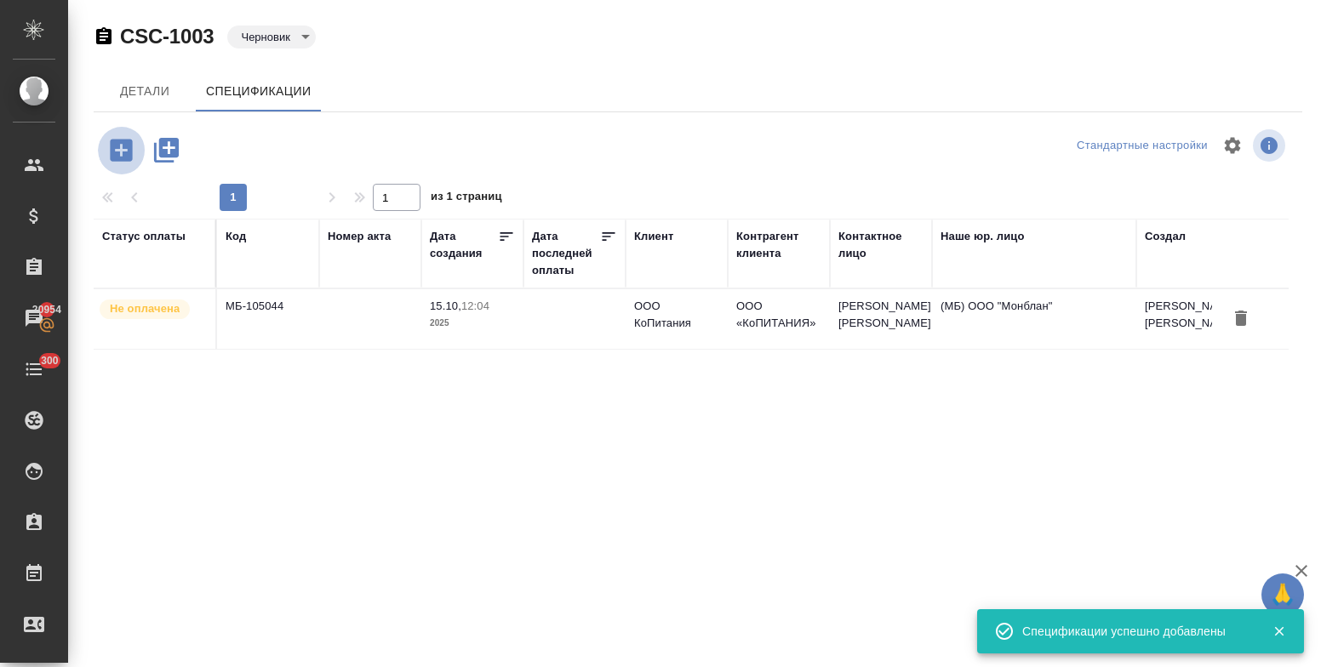
click at [123, 155] on icon "button" at bounding box center [121, 150] width 22 height 22
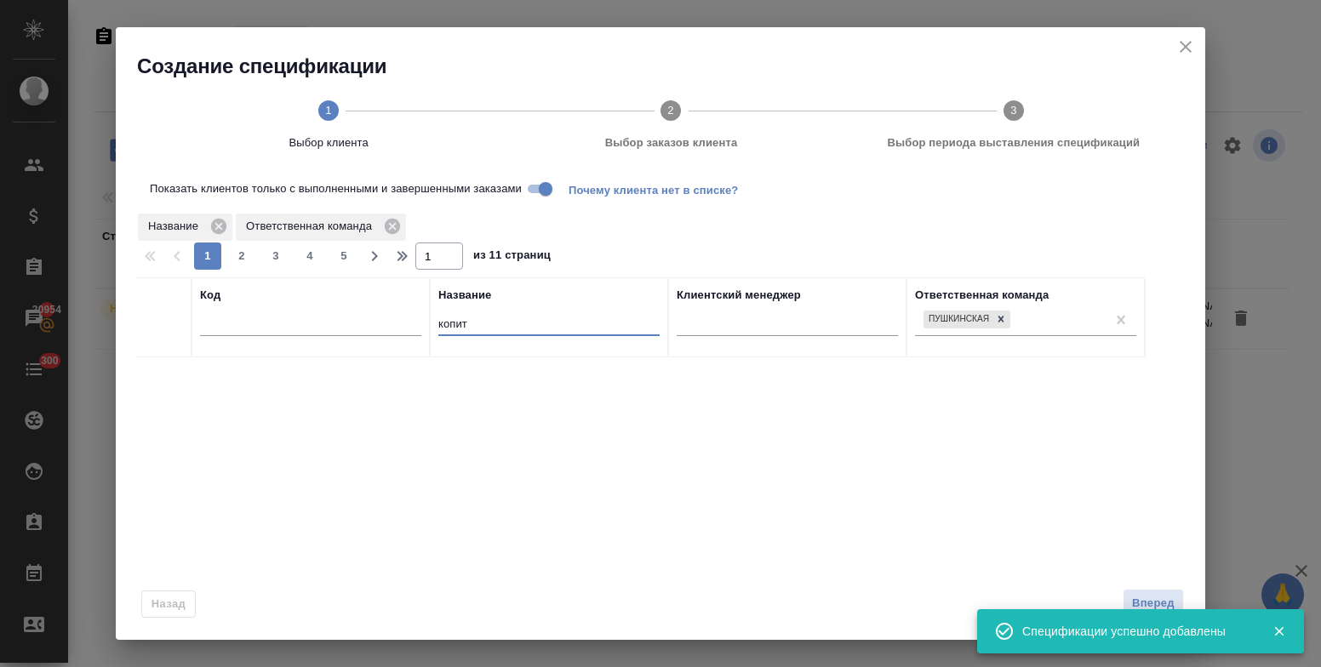
drag, startPoint x: 472, startPoint y: 326, endPoint x: 409, endPoint y: 323, distance: 63.1
click at [414, 319] on tr "Код Название копит Клиентский менеджер Ответственная команда Пушкинская" at bounding box center [640, 318] width 1009 height 80
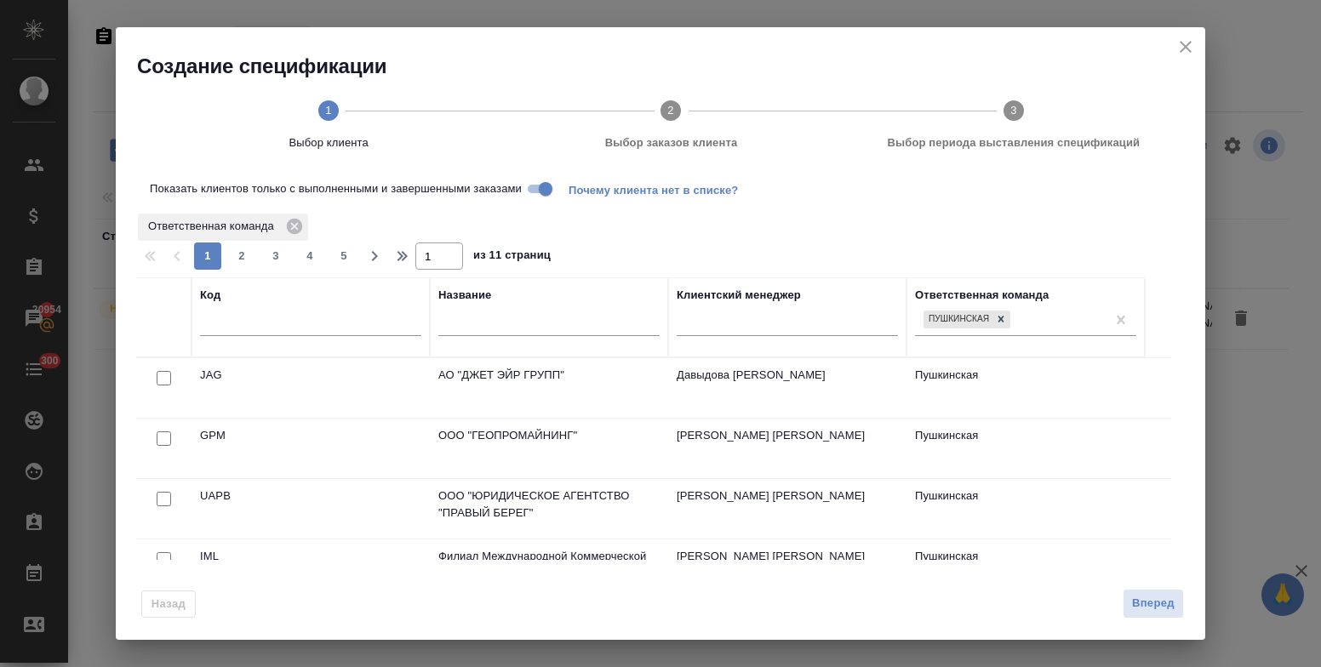
click at [161, 442] on input "checkbox" at bounding box center [164, 439] width 14 height 14
checkbox input "true"
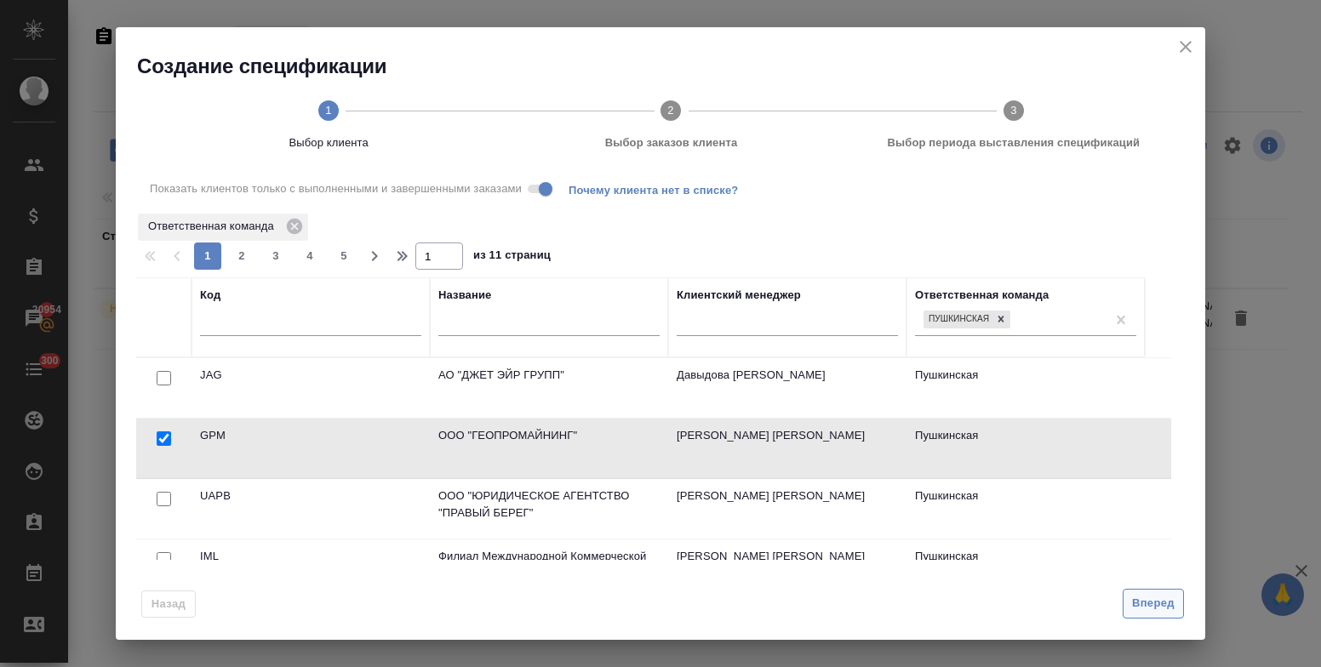
click at [1161, 601] on span "Вперед" at bounding box center [1153, 604] width 43 height 20
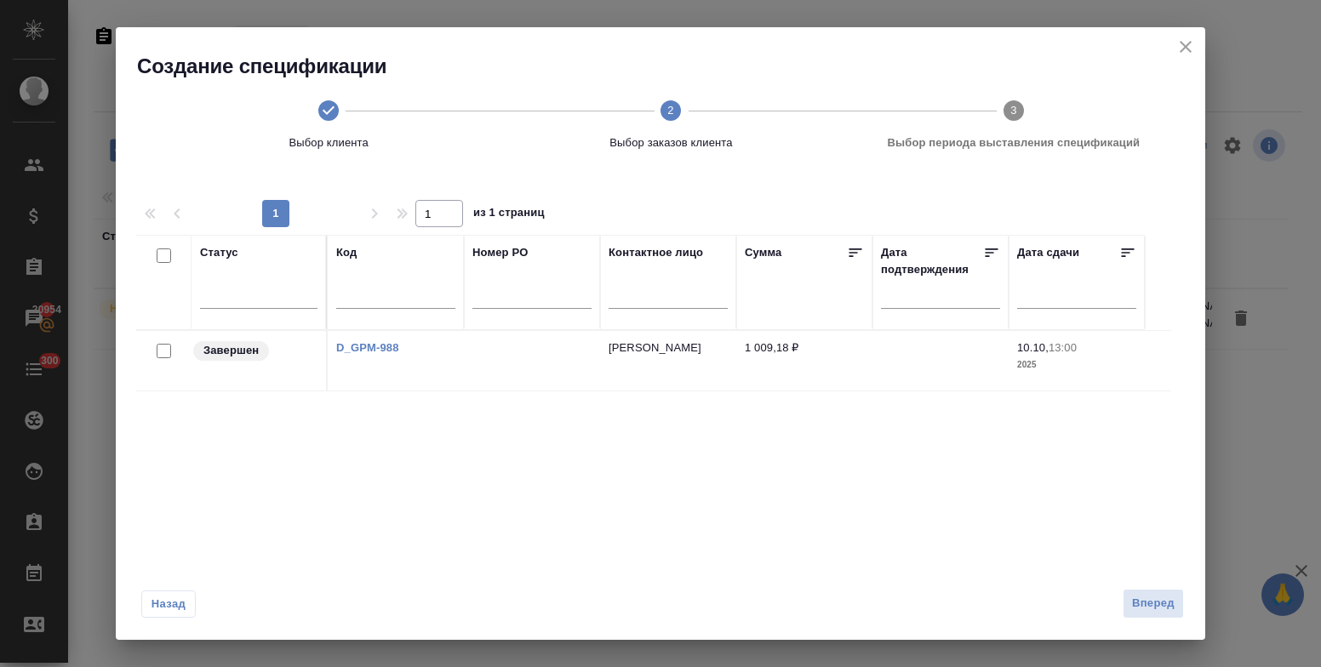
click at [161, 352] on input "checkbox" at bounding box center [164, 351] width 14 height 14
checkbox input "true"
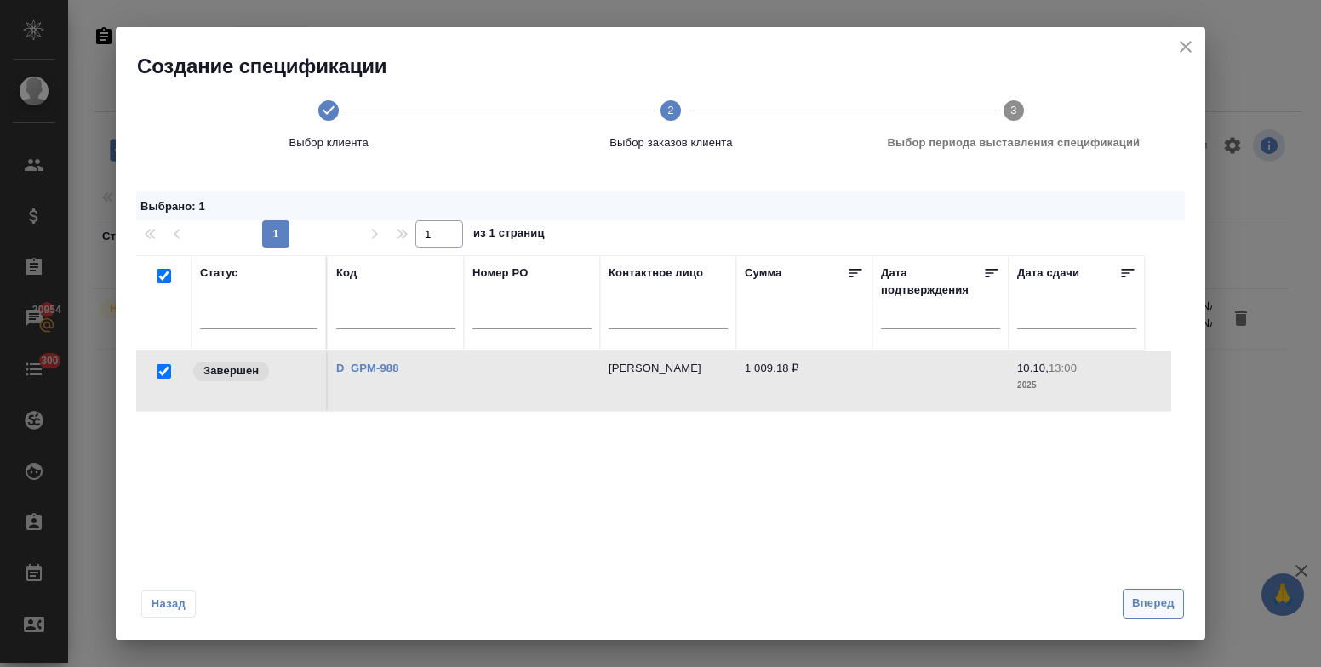
click at [1142, 596] on span "Вперед" at bounding box center [1153, 604] width 43 height 20
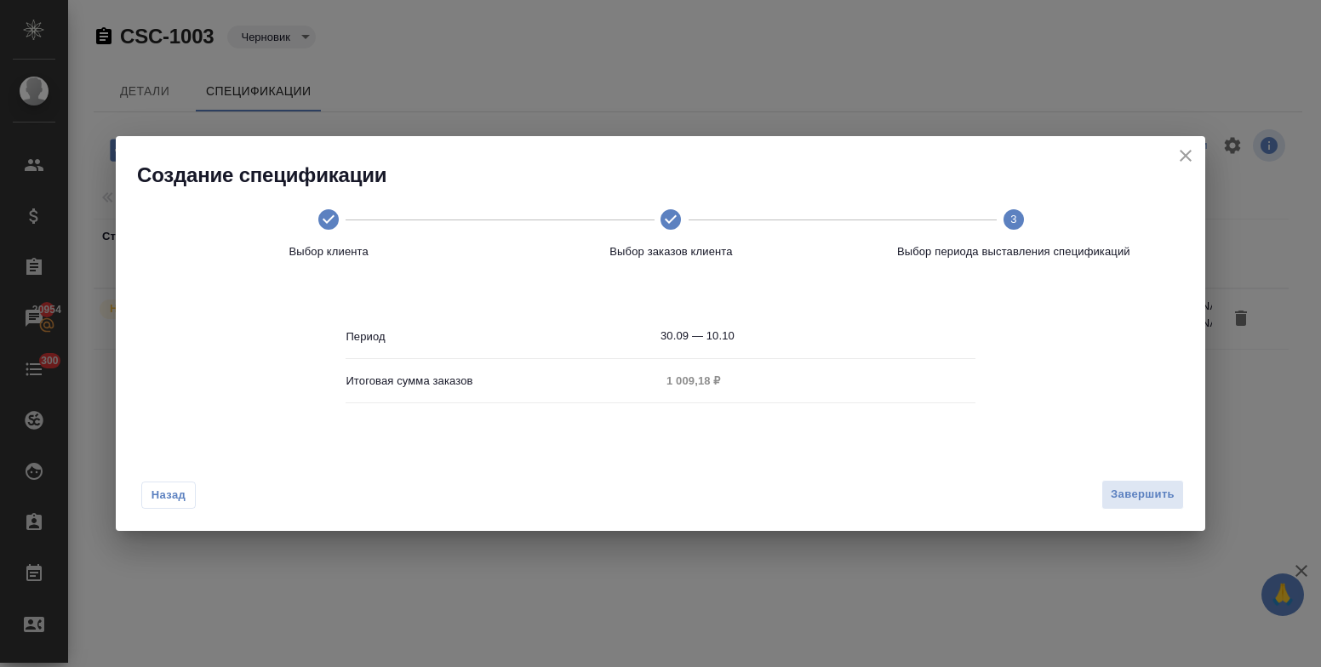
click at [753, 330] on input "30.09 — 10.10" at bounding box center [818, 336] width 315 height 24
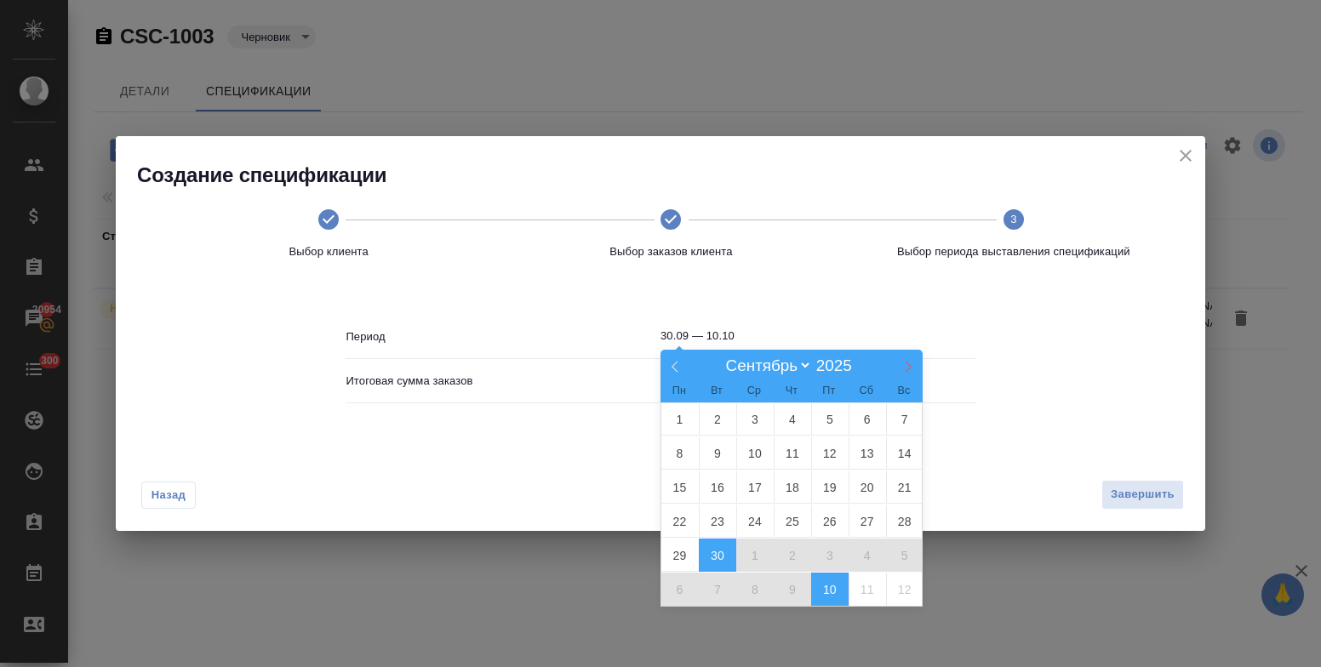
click at [913, 366] on icon at bounding box center [908, 367] width 12 height 12
select select "9"
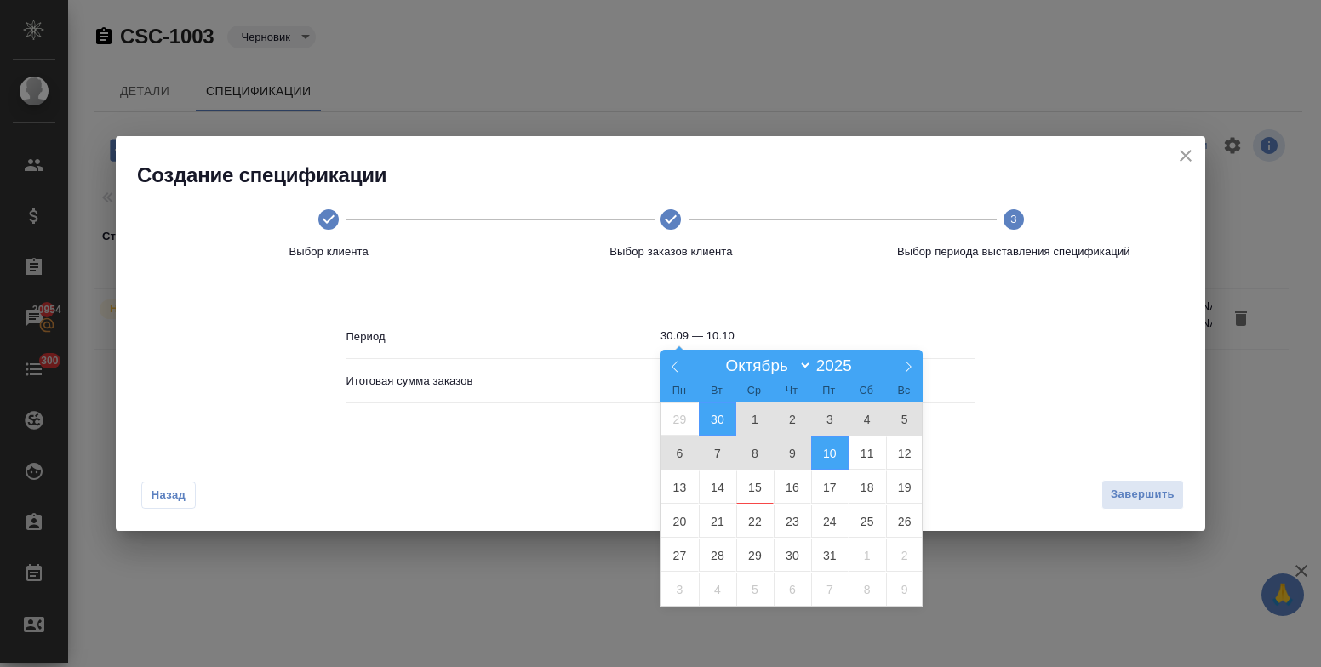
click at [751, 417] on span "1" at bounding box center [754, 419] width 37 height 33
type input "01.10"
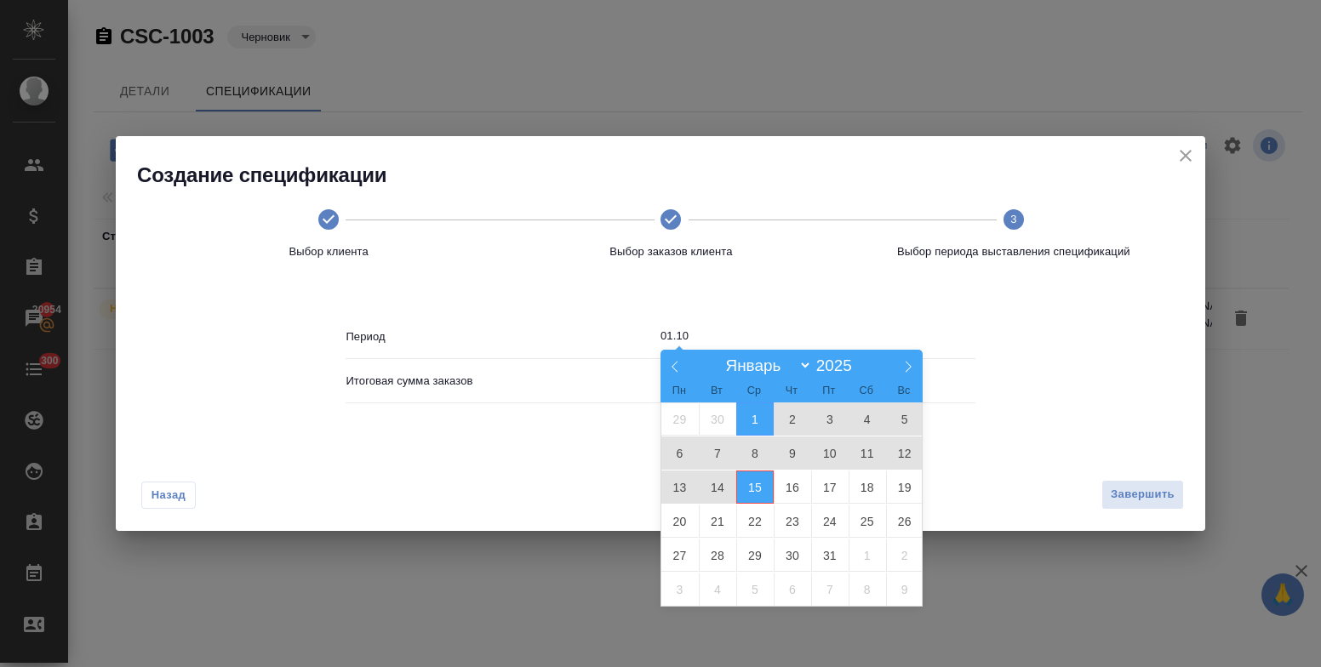
click at [753, 489] on span "15" at bounding box center [754, 487] width 37 height 33
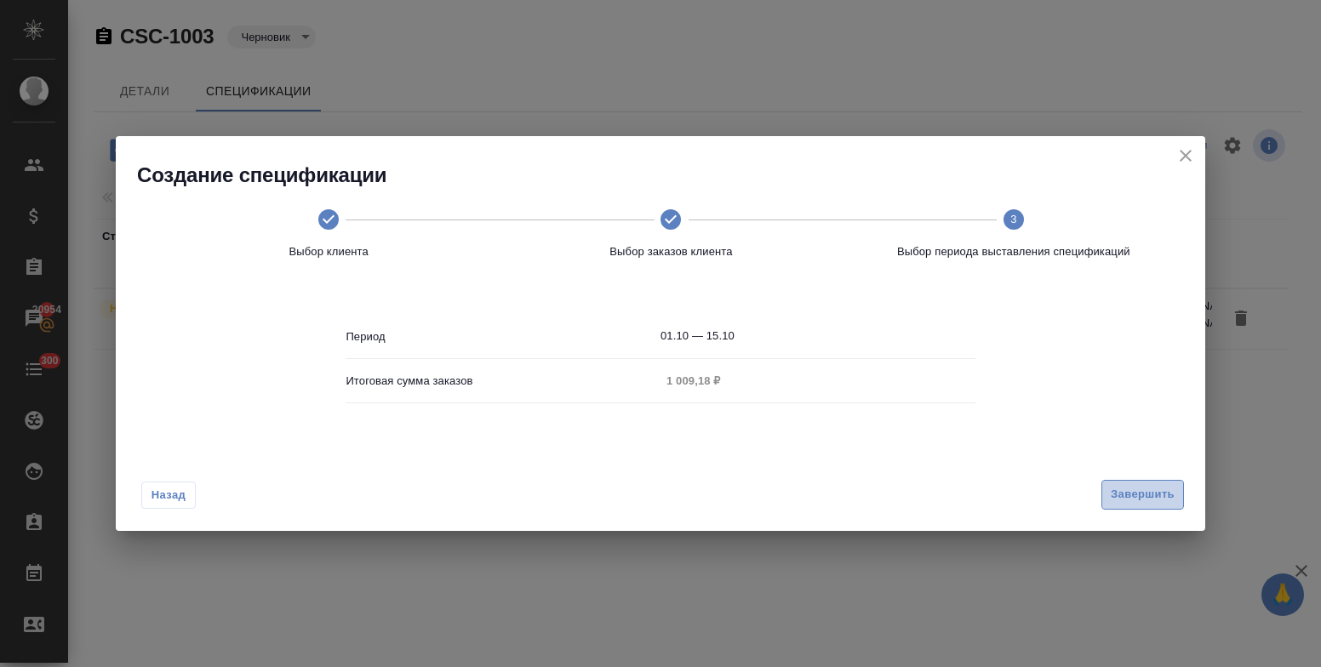
click at [1141, 490] on span "Завершить" at bounding box center [1143, 495] width 64 height 20
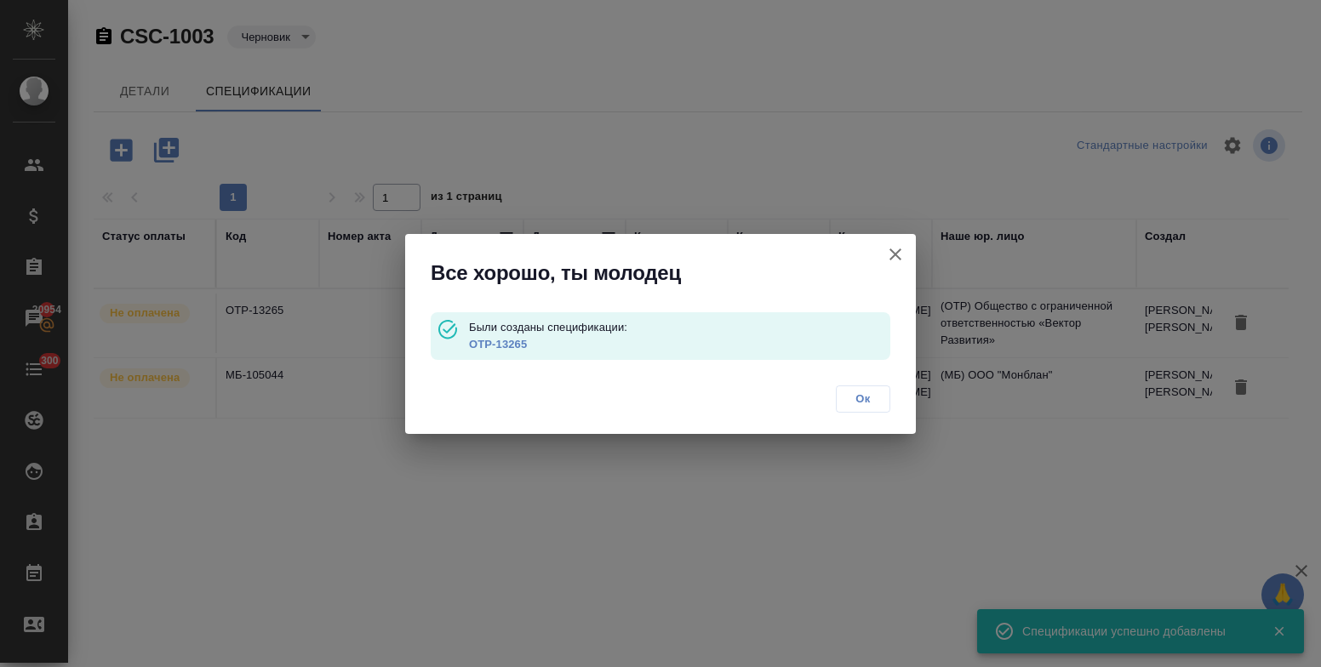
click at [862, 403] on span "Ок" at bounding box center [863, 399] width 36 height 17
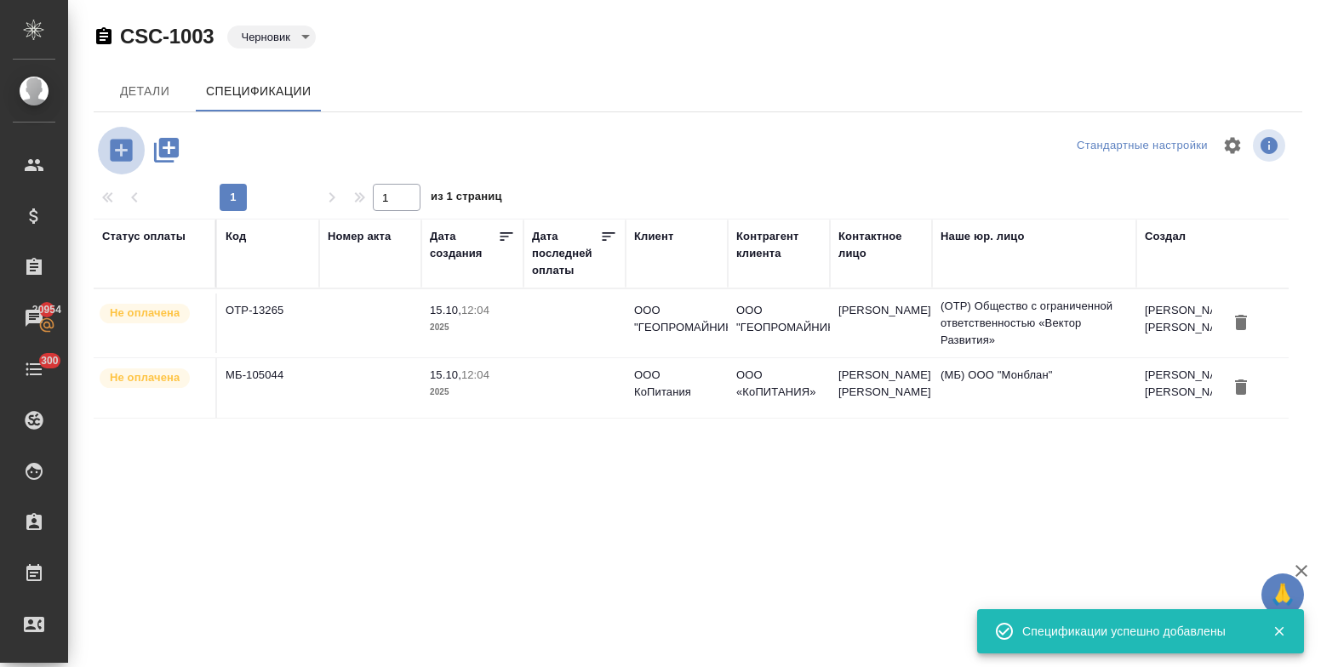
click at [124, 152] on icon "button" at bounding box center [121, 150] width 22 height 22
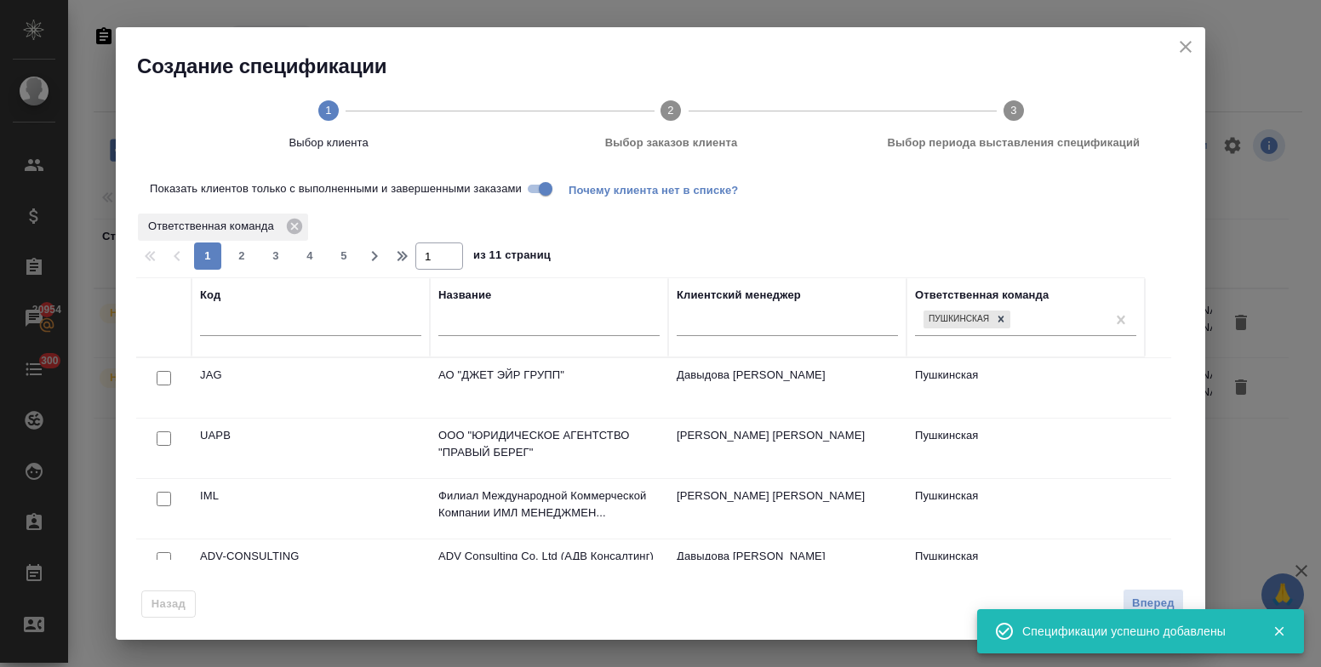
click at [581, 327] on input "text" at bounding box center [548, 325] width 221 height 21
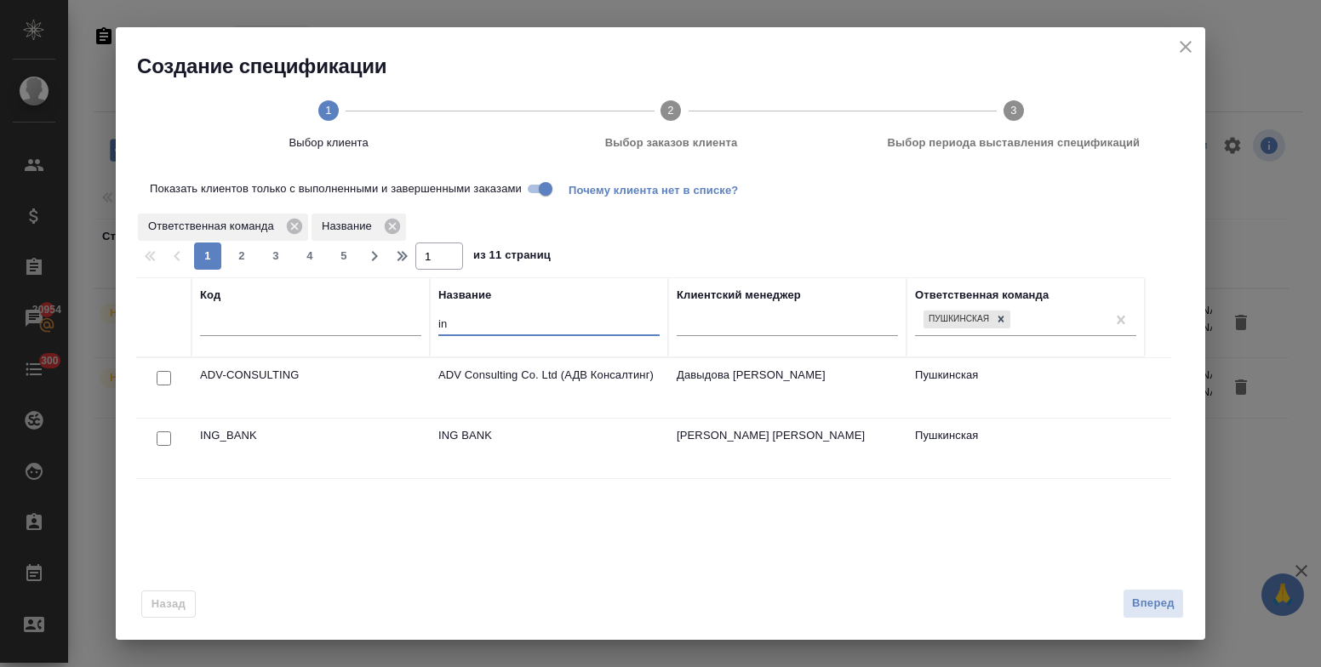
type input "in"
click at [159, 435] on input "checkbox" at bounding box center [164, 439] width 14 height 14
checkbox input "true"
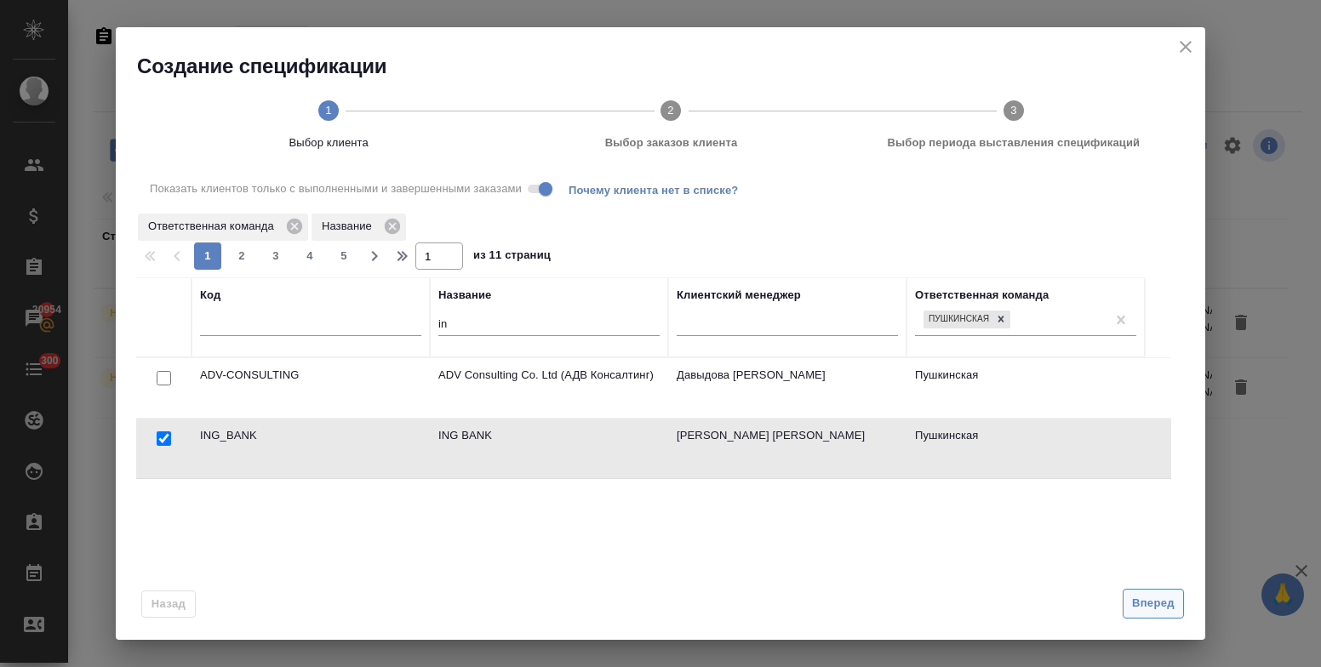
click at [1152, 604] on span "Вперед" at bounding box center [1153, 604] width 43 height 20
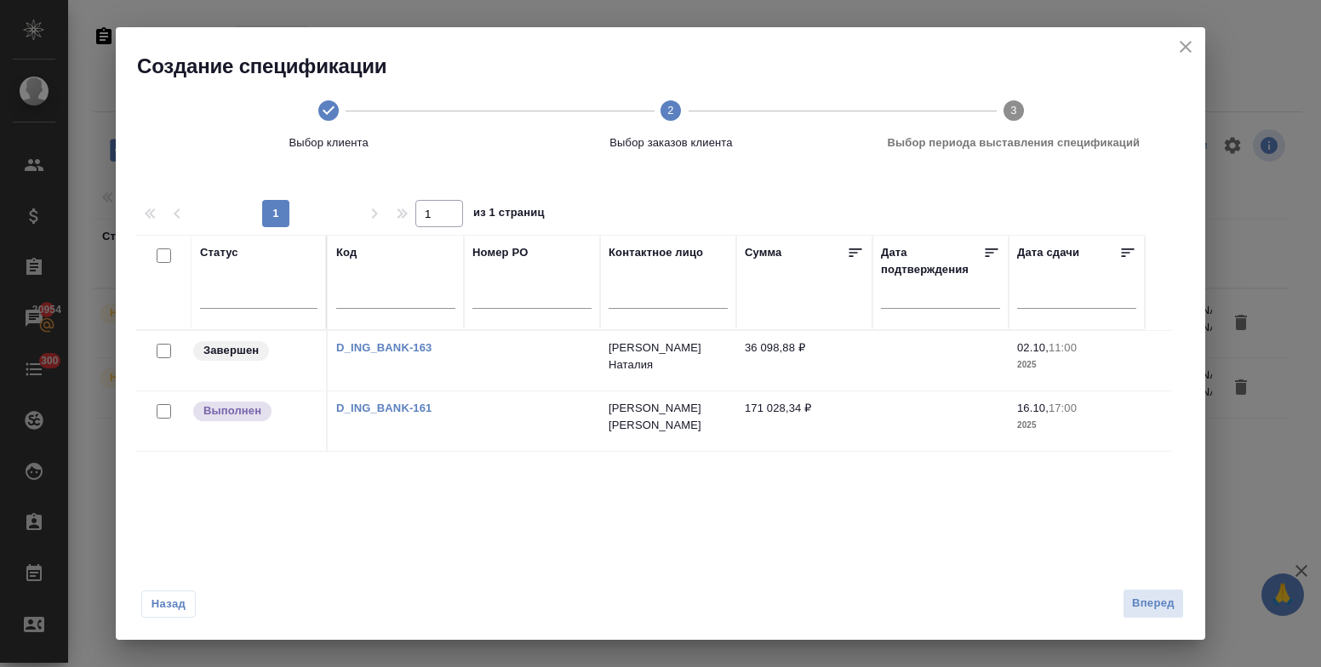
click at [160, 353] on input "checkbox" at bounding box center [164, 351] width 14 height 14
checkbox input "true"
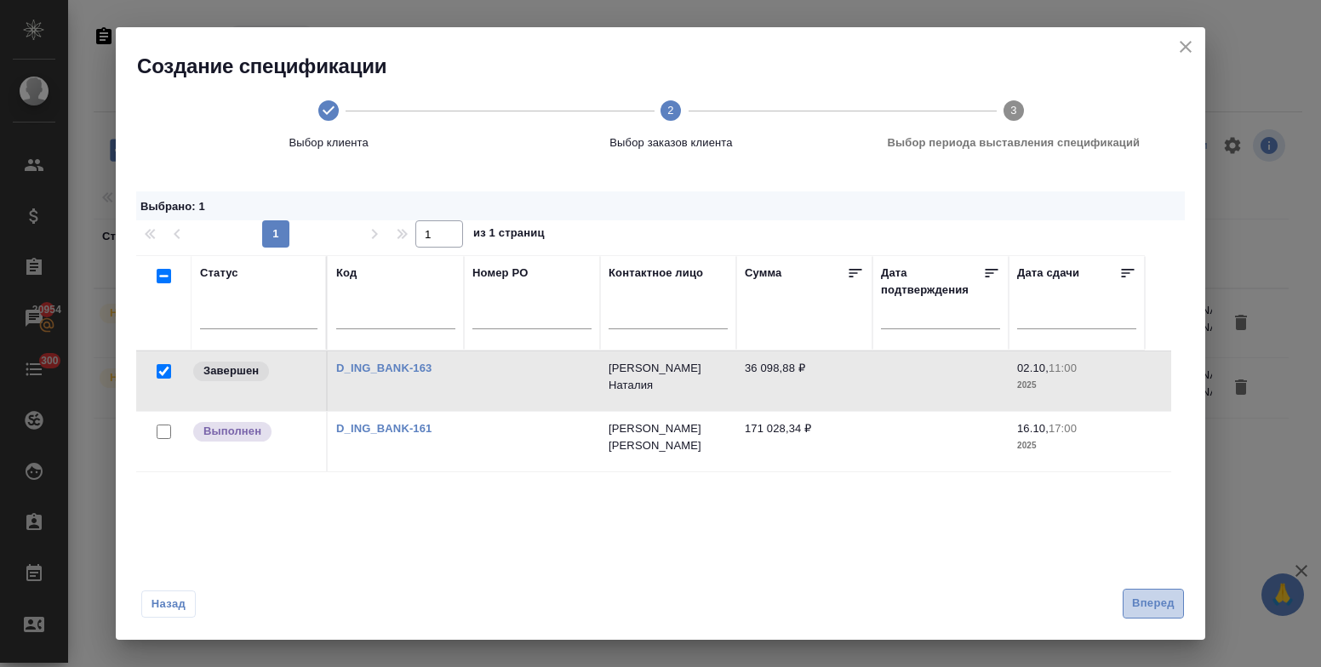
click at [1159, 598] on span "Вперед" at bounding box center [1153, 604] width 43 height 20
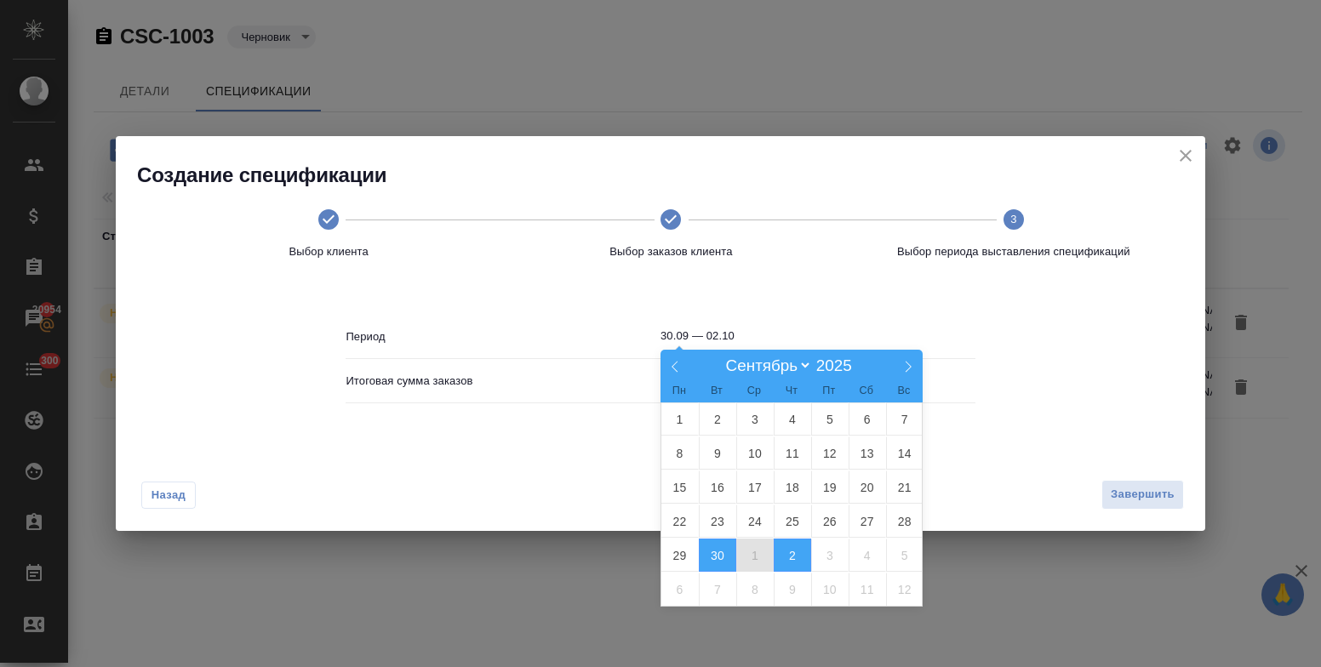
click at [748, 336] on input "30.09 — 02.10" at bounding box center [818, 336] width 315 height 24
click at [913, 368] on icon at bounding box center [908, 367] width 12 height 12
select select "9"
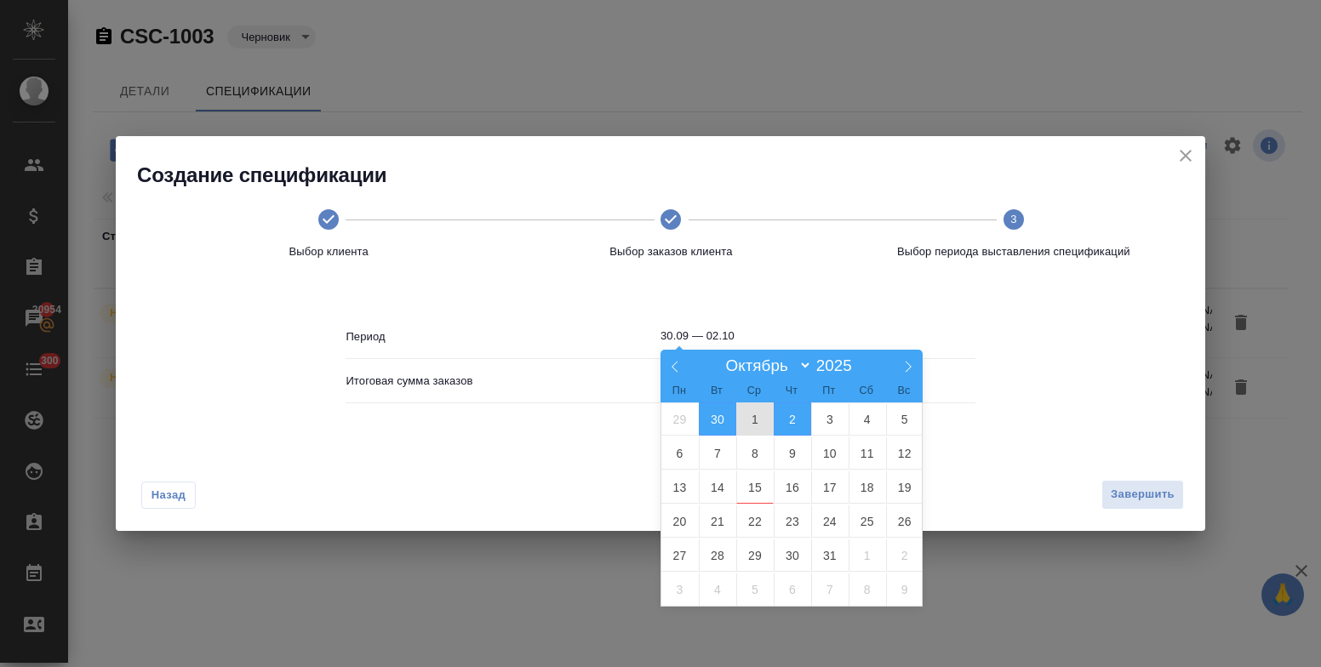
click at [757, 417] on span "1" at bounding box center [754, 419] width 37 height 33
type input "01.10"
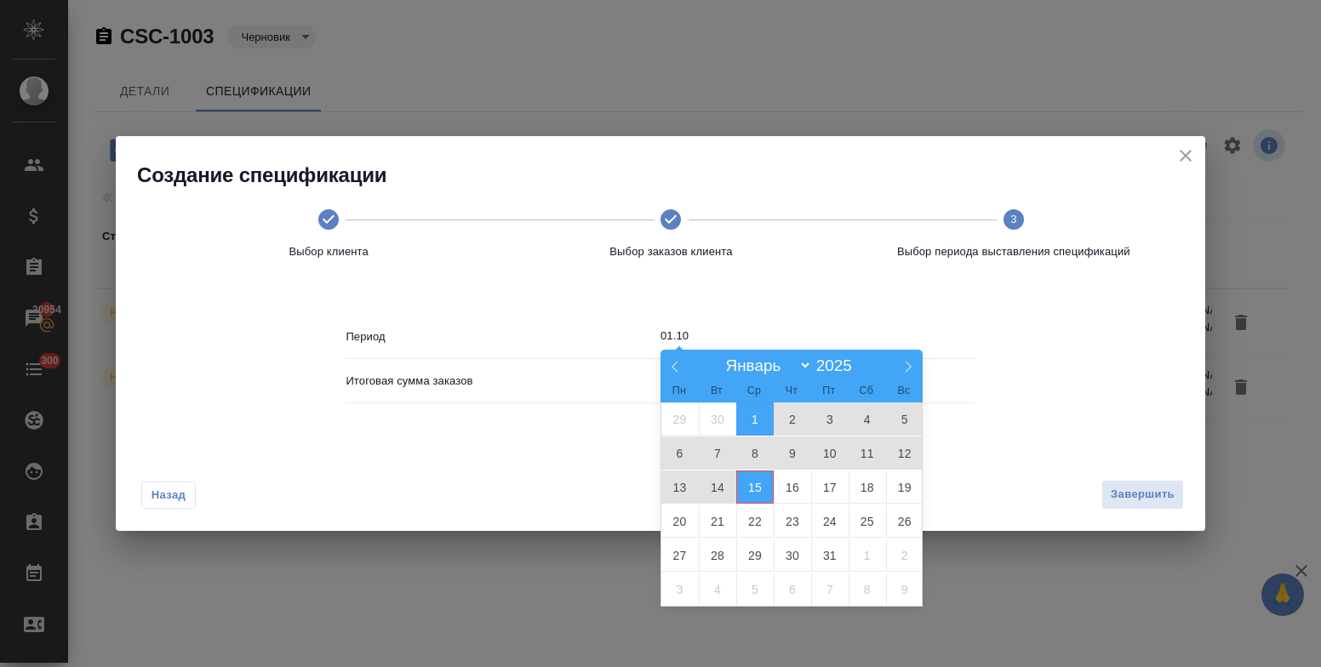
click at [758, 481] on span "15" at bounding box center [754, 487] width 37 height 33
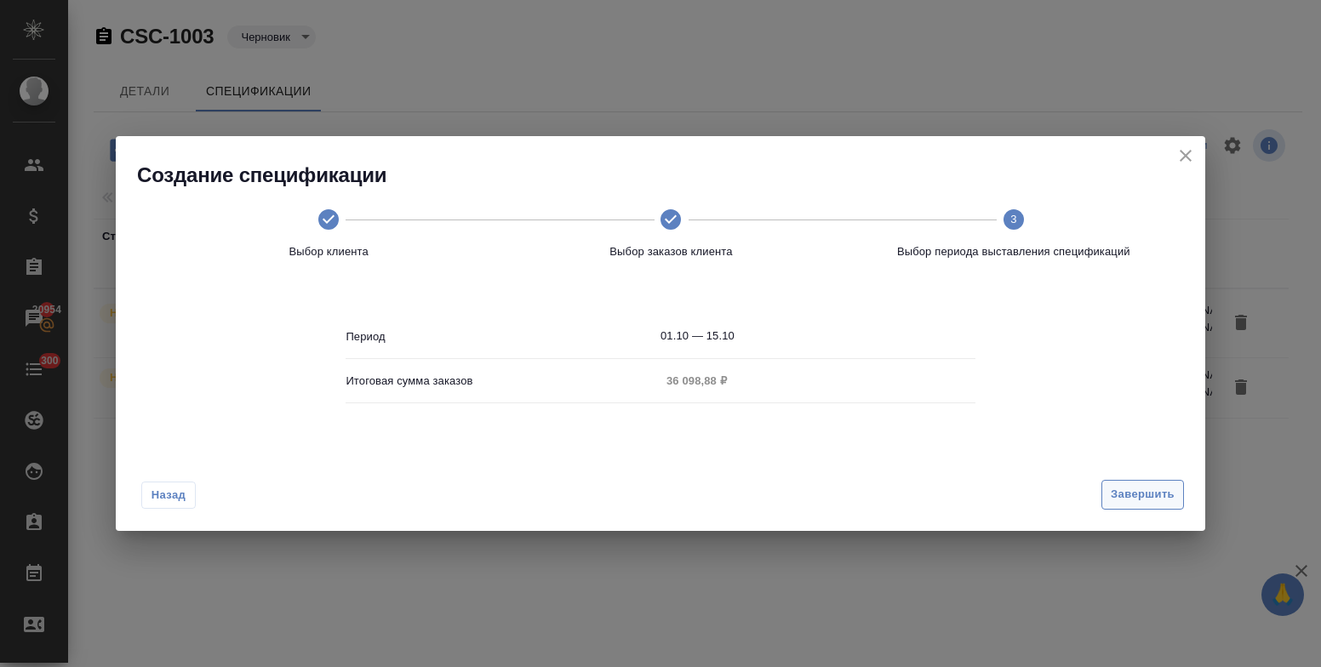
click at [1149, 496] on span "Завершить" at bounding box center [1143, 495] width 64 height 20
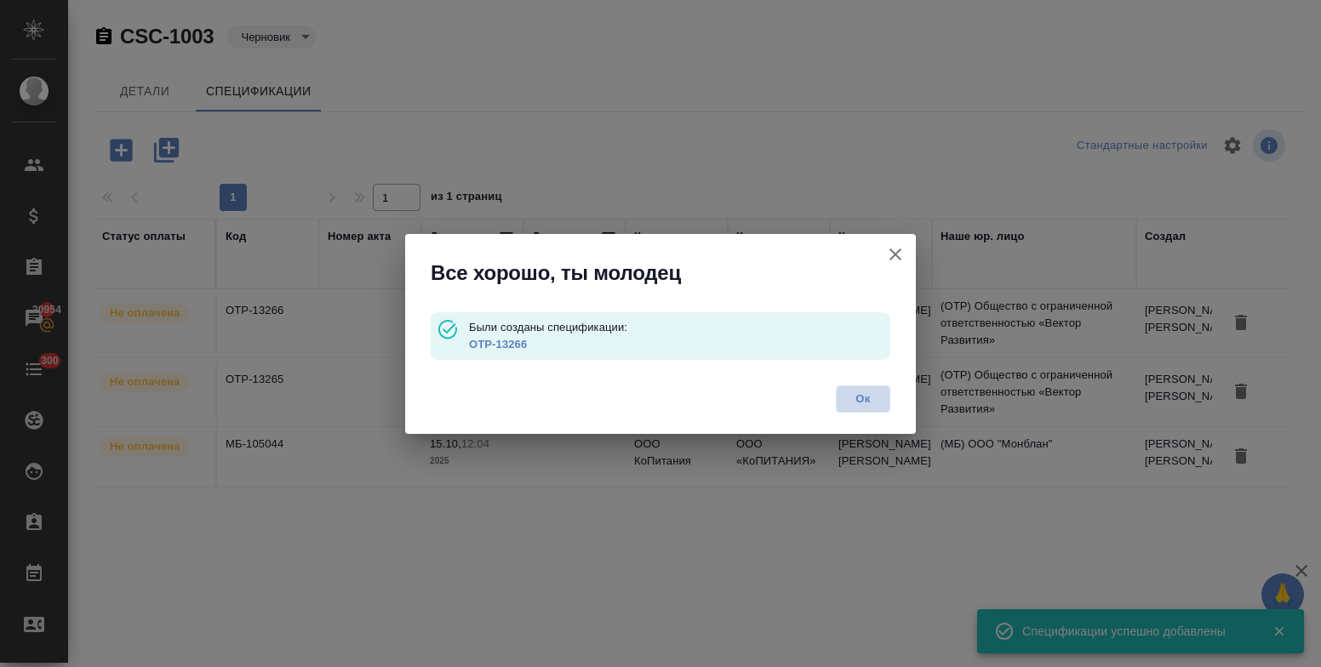
click at [868, 401] on span "Ок" at bounding box center [863, 399] width 36 height 17
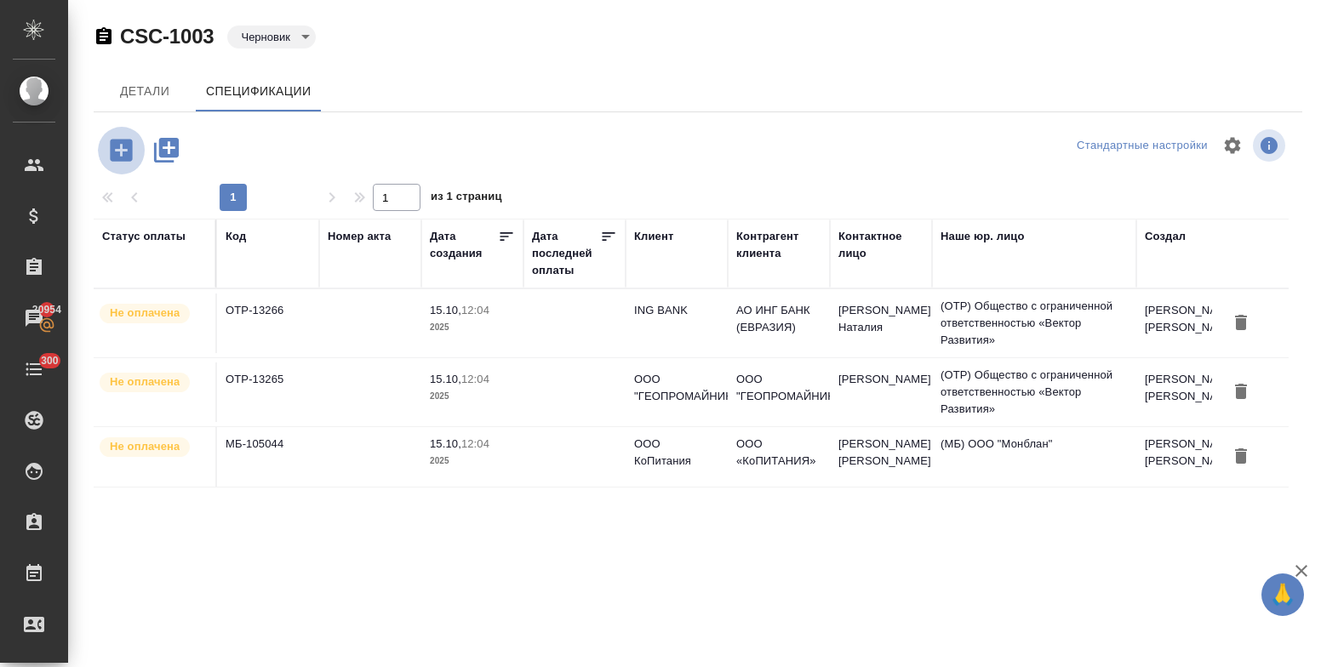
click at [117, 149] on icon "button" at bounding box center [121, 150] width 22 height 22
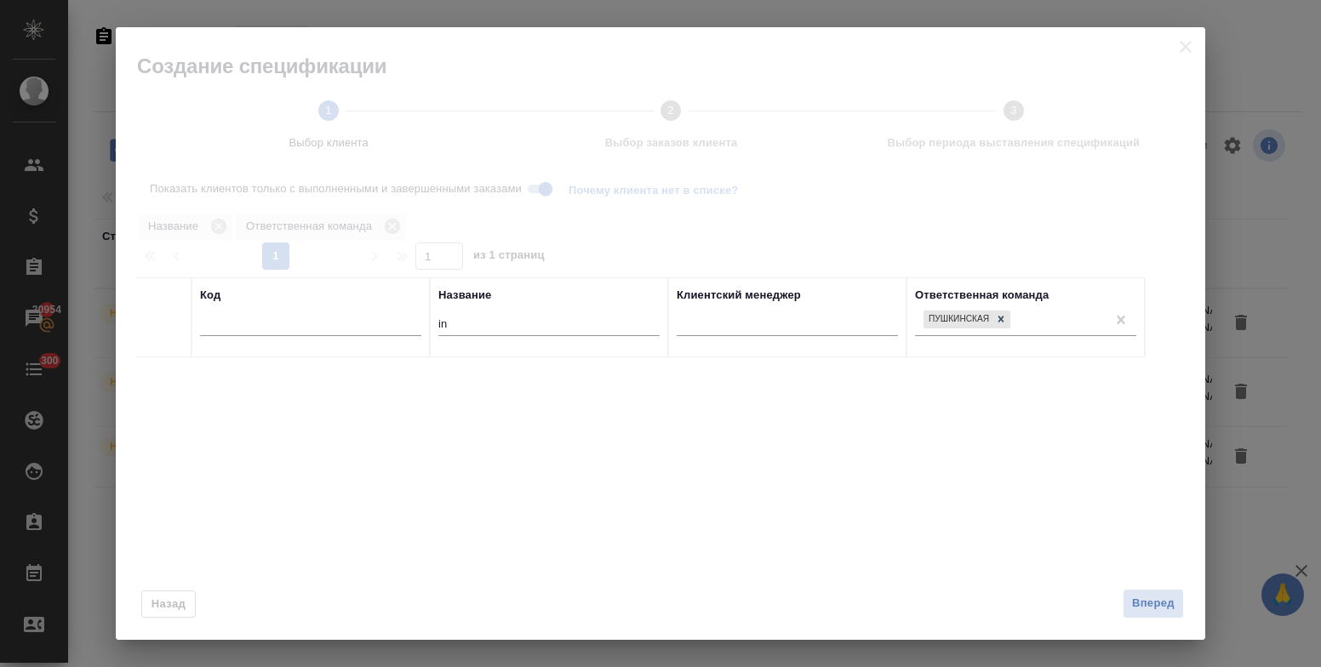
click at [427, 318] on tr "Код Название in Клиентский менеджер Ответственная команда Пушкинская" at bounding box center [640, 318] width 1009 height 80
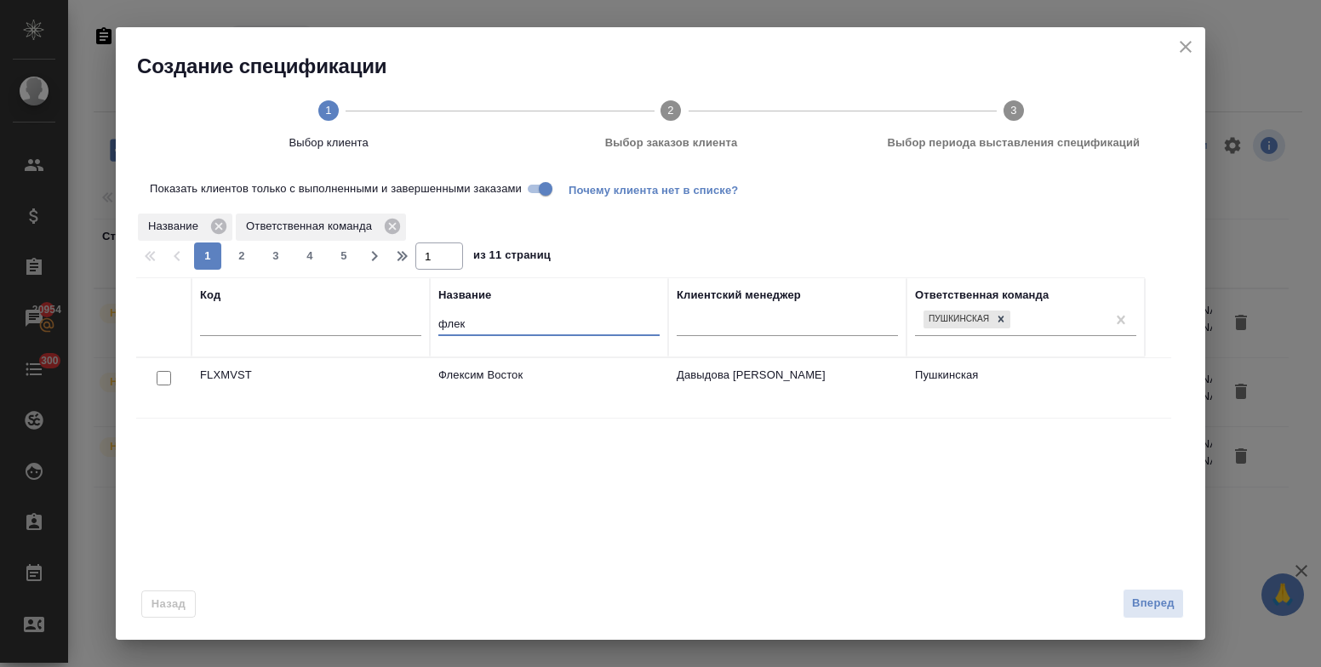
type input "флек"
click at [160, 376] on input "checkbox" at bounding box center [164, 378] width 14 height 14
checkbox input "true"
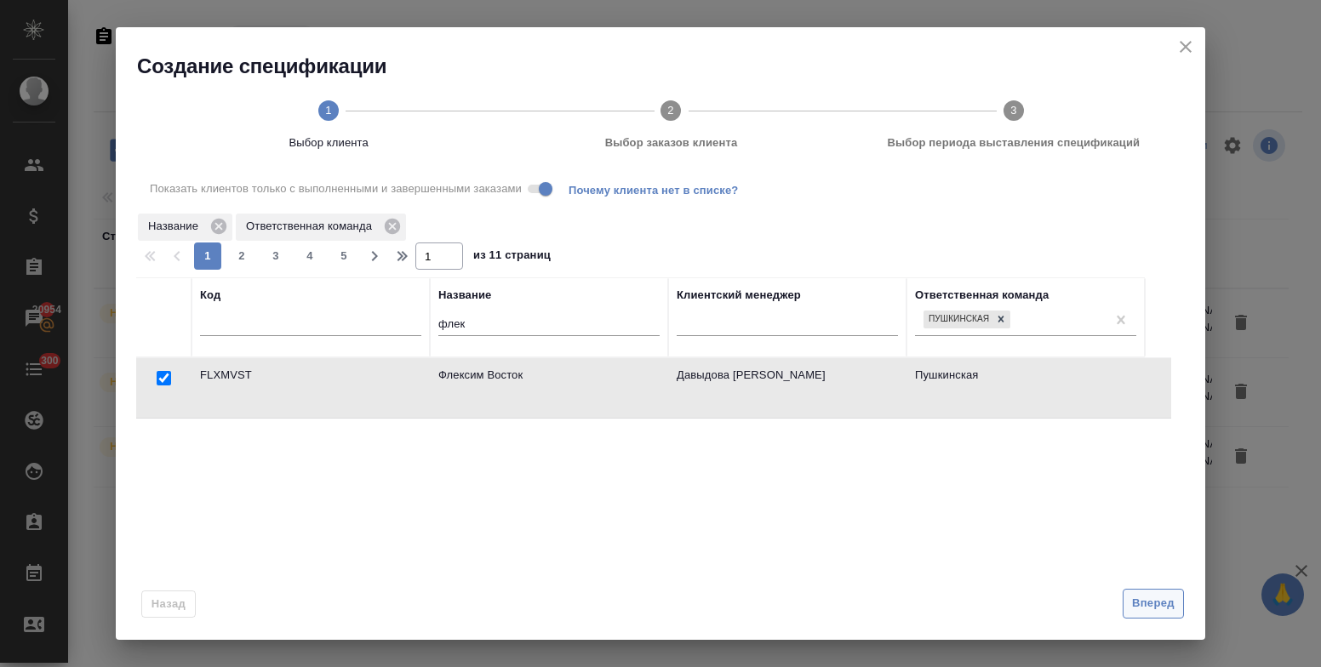
click at [1151, 610] on span "Вперед" at bounding box center [1153, 604] width 43 height 20
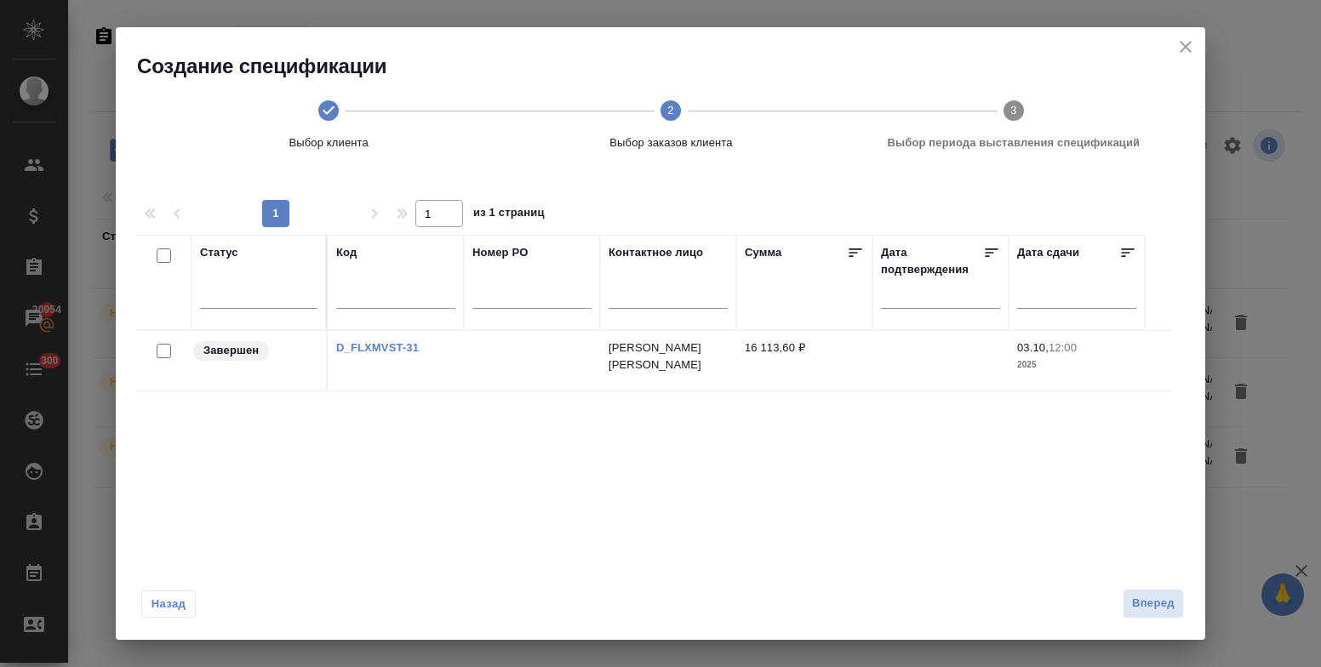
click at [161, 356] on input "checkbox" at bounding box center [164, 351] width 14 height 14
checkbox input "true"
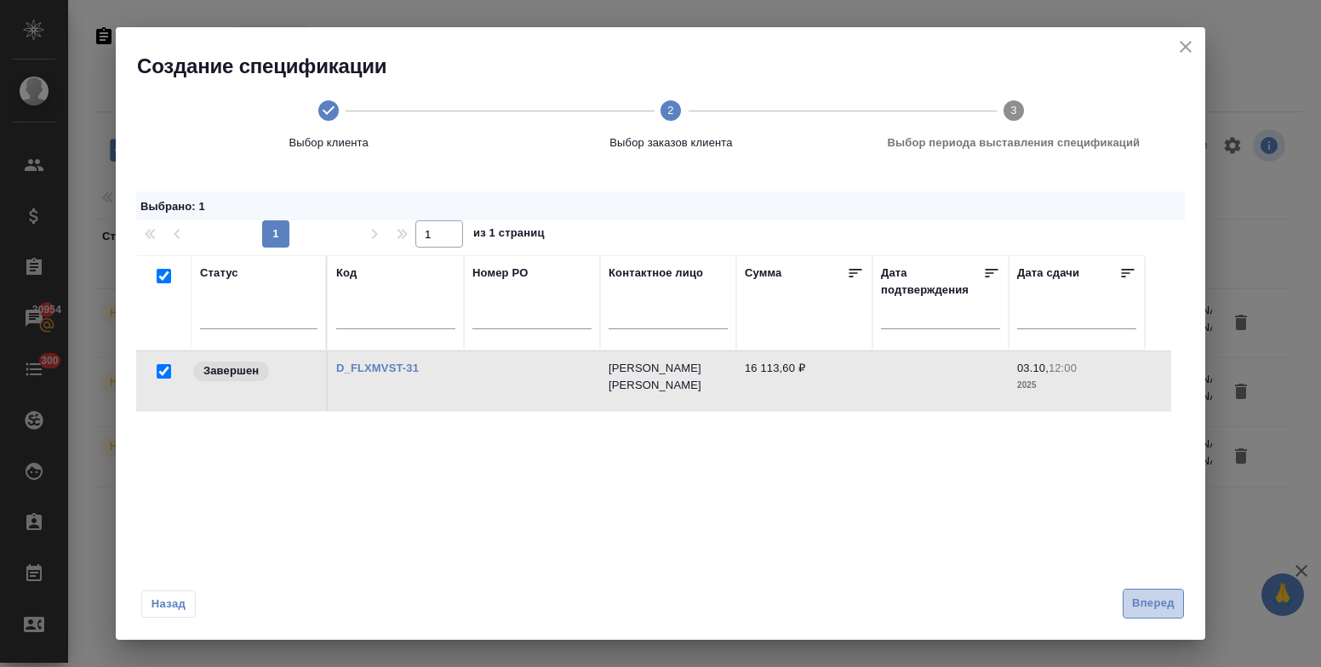
click at [1158, 610] on span "Вперед" at bounding box center [1153, 604] width 43 height 20
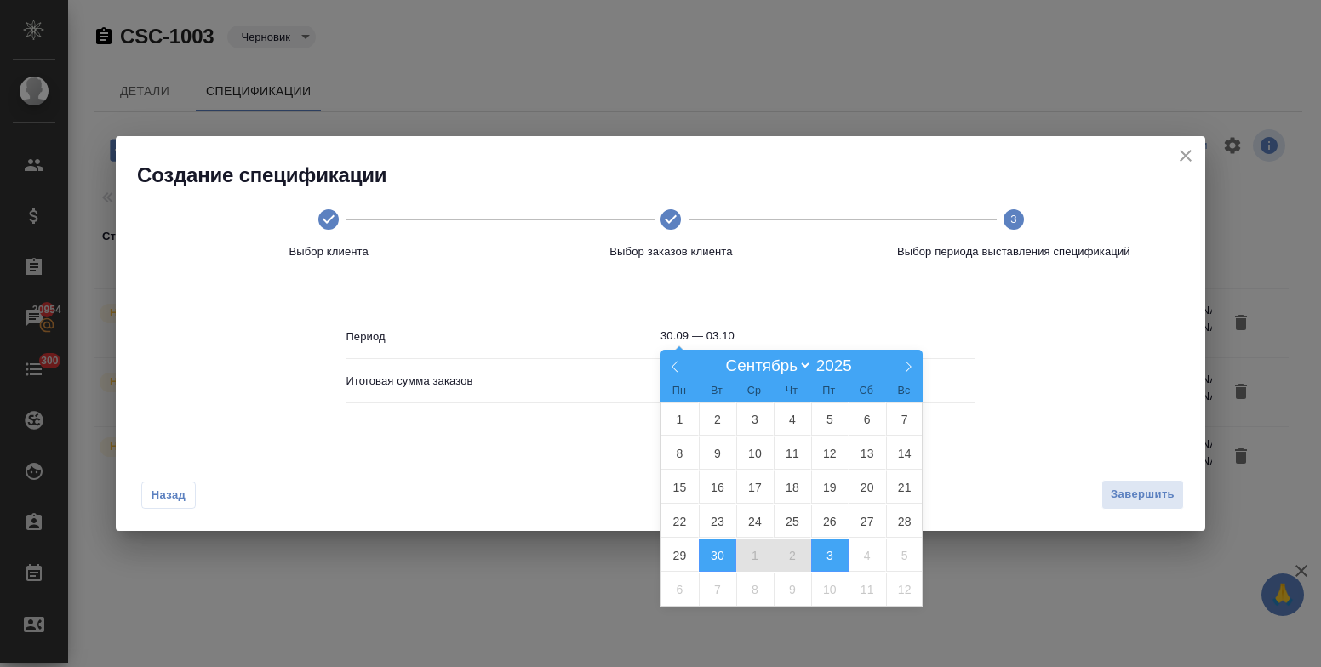
click at [744, 341] on input "30.09 — 03.10" at bounding box center [818, 336] width 315 height 24
click at [911, 364] on icon at bounding box center [908, 367] width 12 height 12
select select "9"
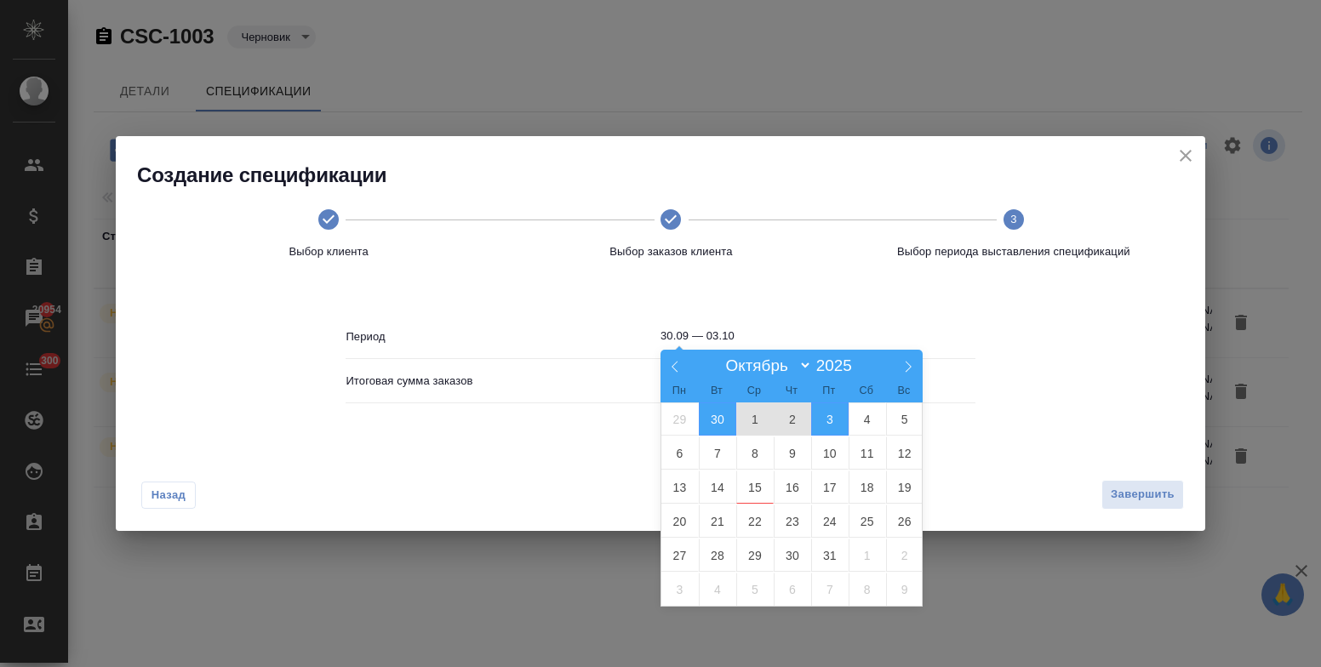
click at [757, 419] on span "1" at bounding box center [754, 419] width 37 height 33
type input "01.10"
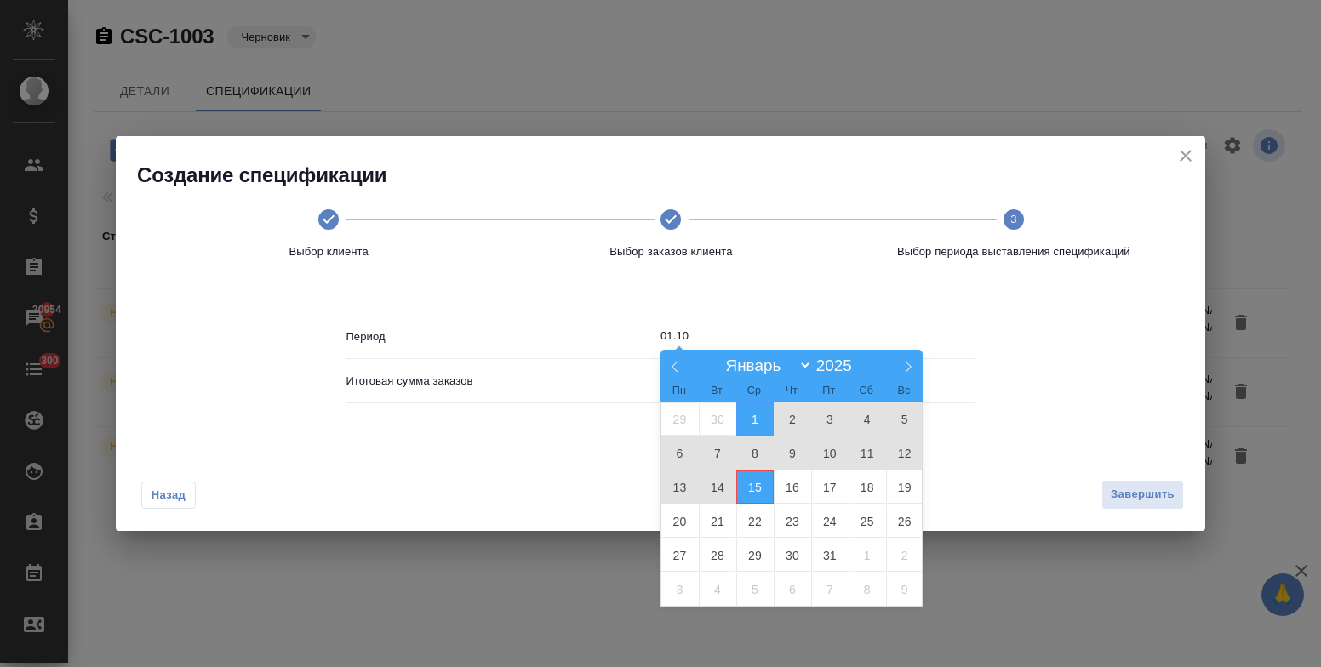
click at [760, 484] on span "15" at bounding box center [754, 487] width 37 height 33
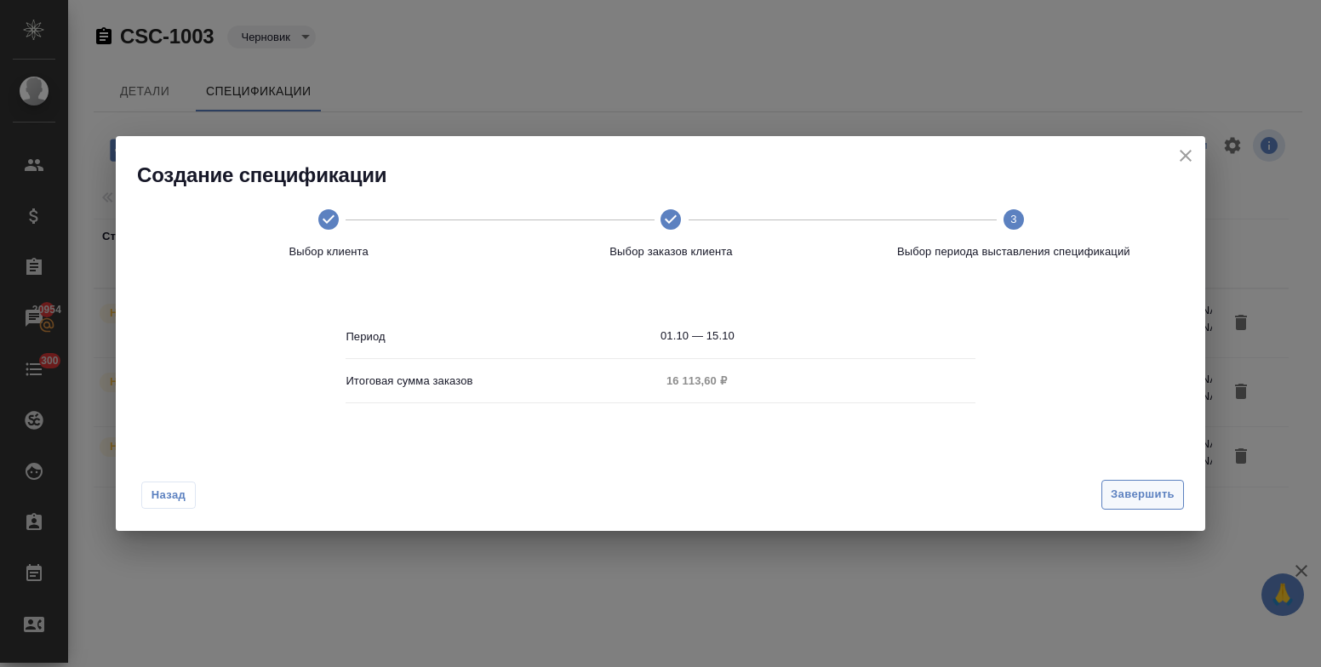
click at [1123, 496] on span "Завершить" at bounding box center [1143, 495] width 64 height 20
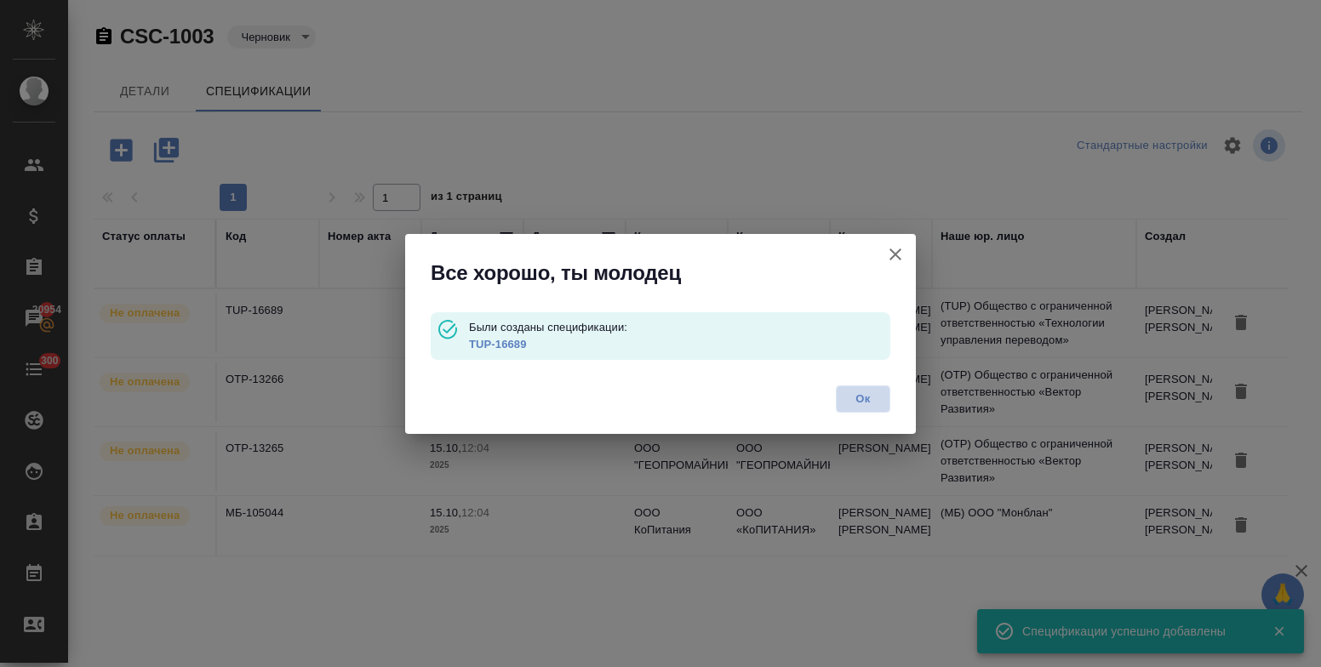
click at [877, 392] on span "Ок" at bounding box center [863, 399] width 36 height 17
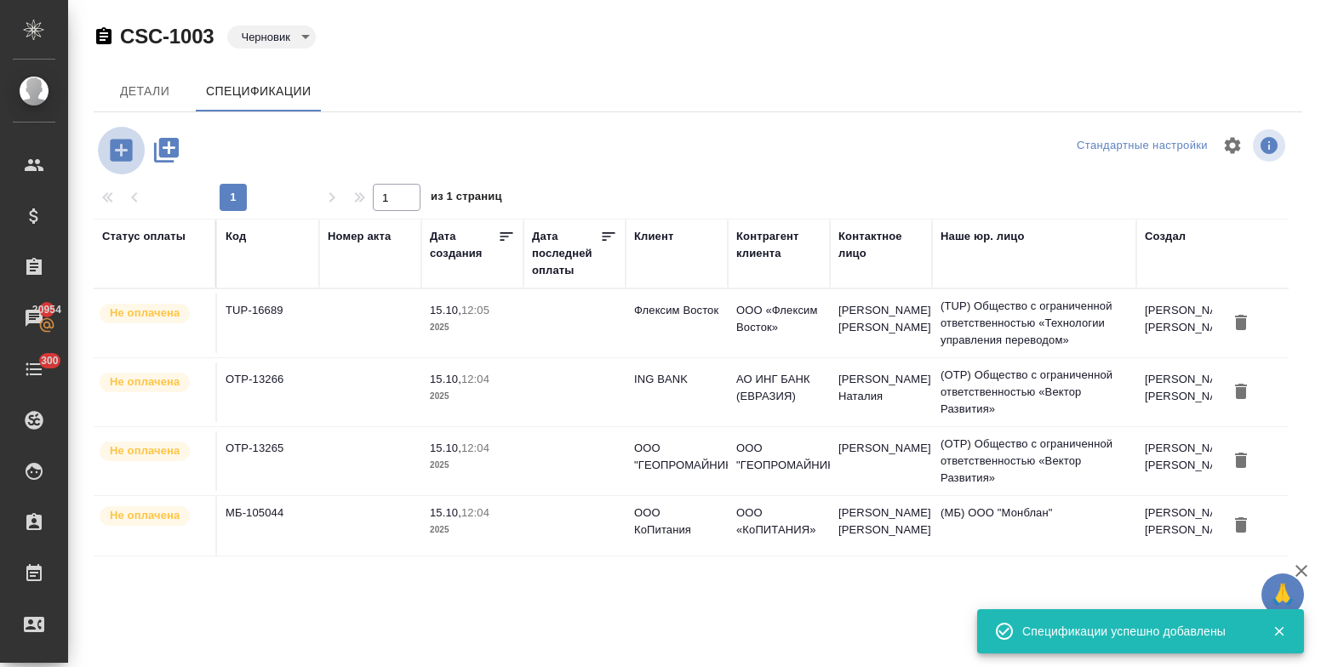
click at [119, 152] on icon "button" at bounding box center [121, 150] width 22 height 22
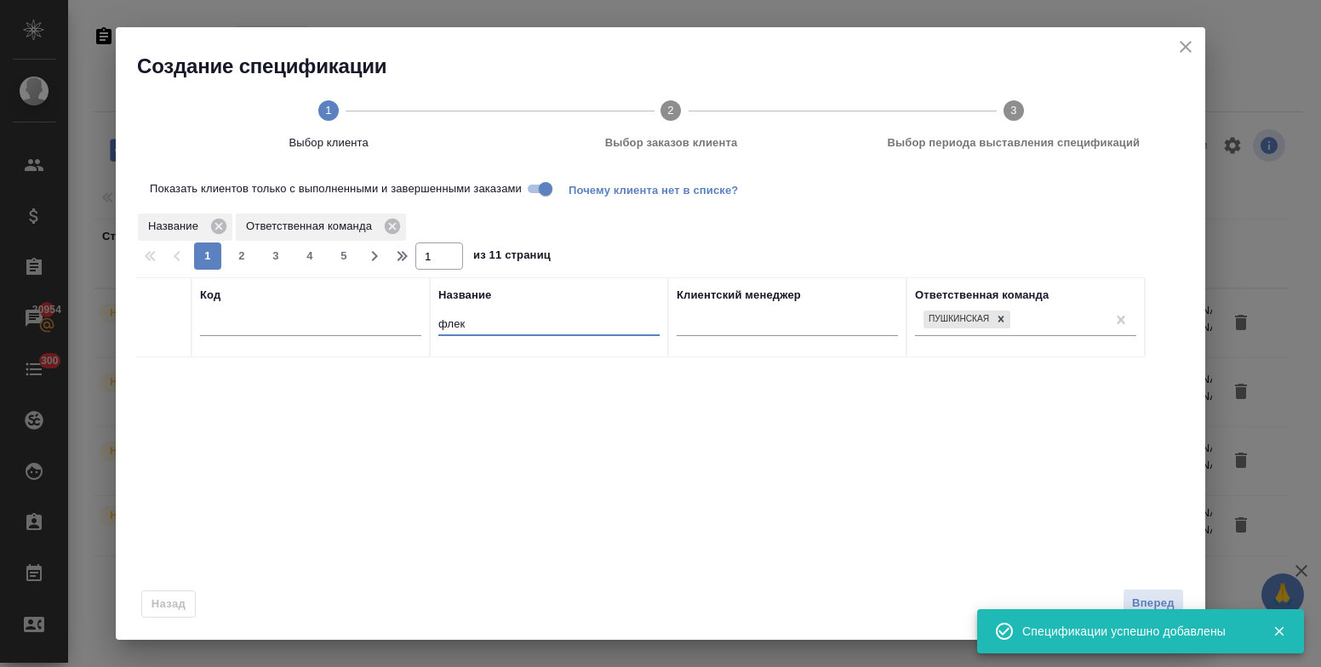
drag, startPoint x: 485, startPoint y: 318, endPoint x: 431, endPoint y: 319, distance: 54.5
click at [431, 319] on th "Название флек" at bounding box center [549, 318] width 238 height 80
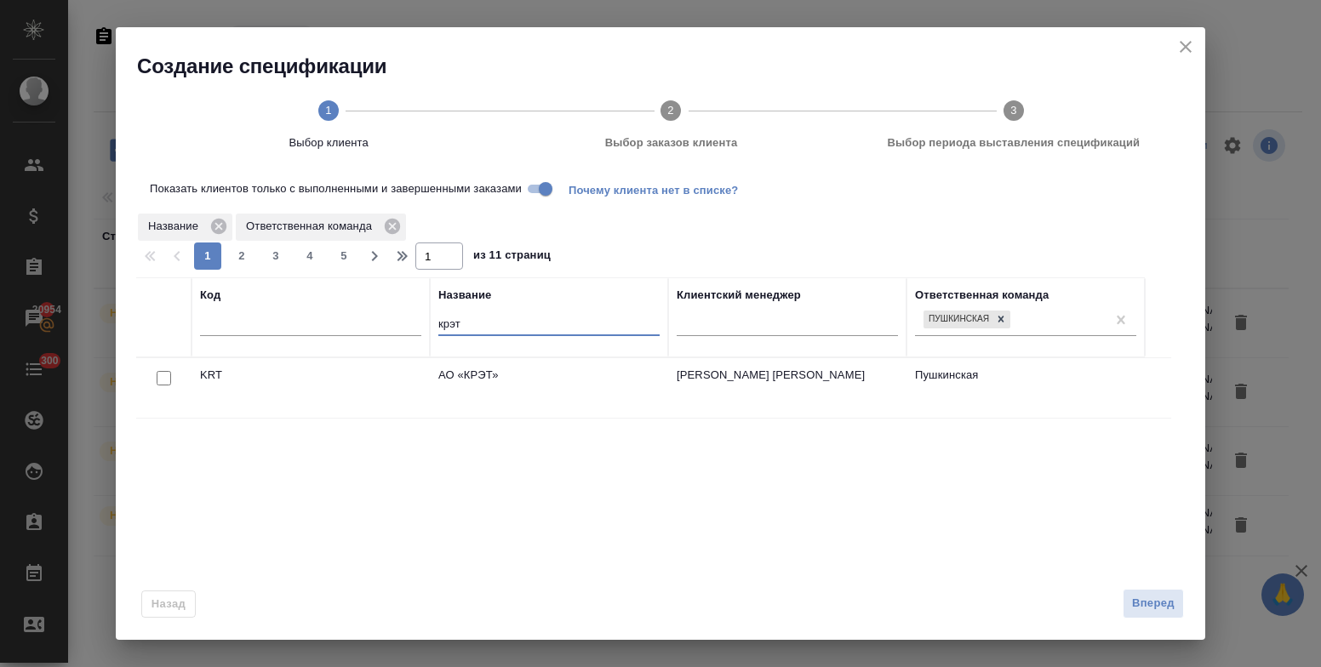
type input "крэт"
click at [163, 378] on input "checkbox" at bounding box center [164, 378] width 14 height 14
checkbox input "true"
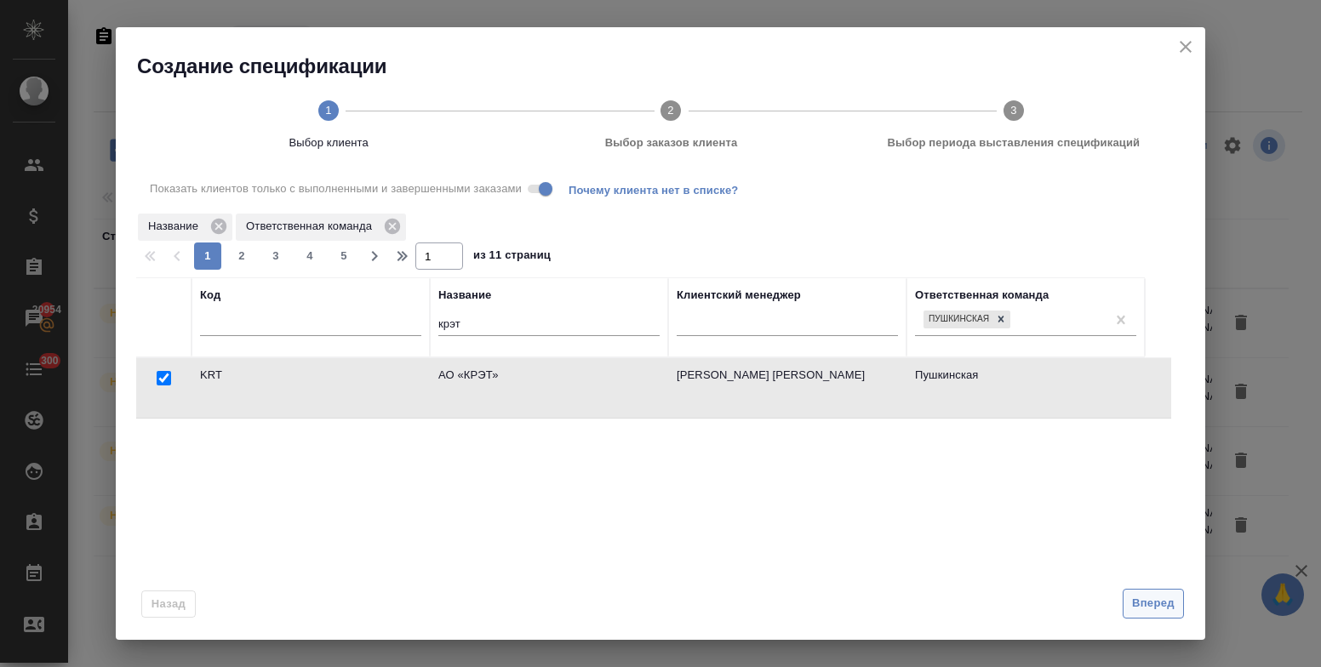
click at [1150, 606] on span "Вперед" at bounding box center [1153, 604] width 43 height 20
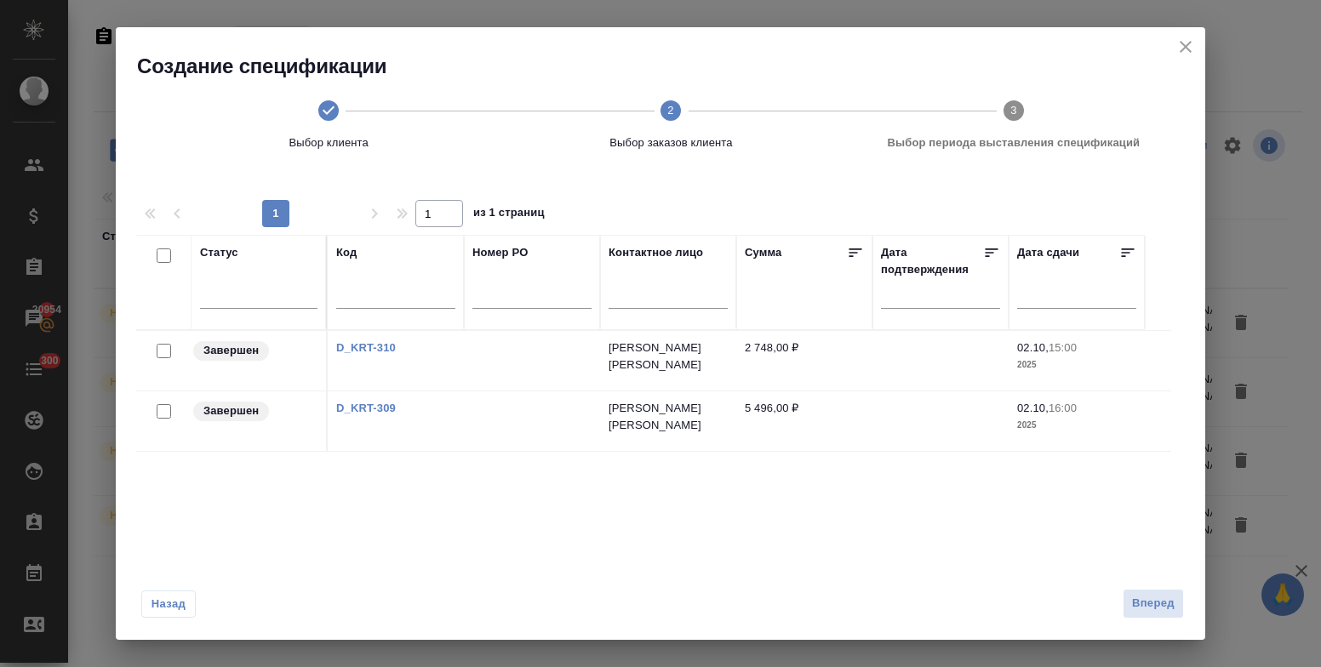
click at [162, 255] on input "checkbox" at bounding box center [164, 256] width 14 height 14
checkbox input "true"
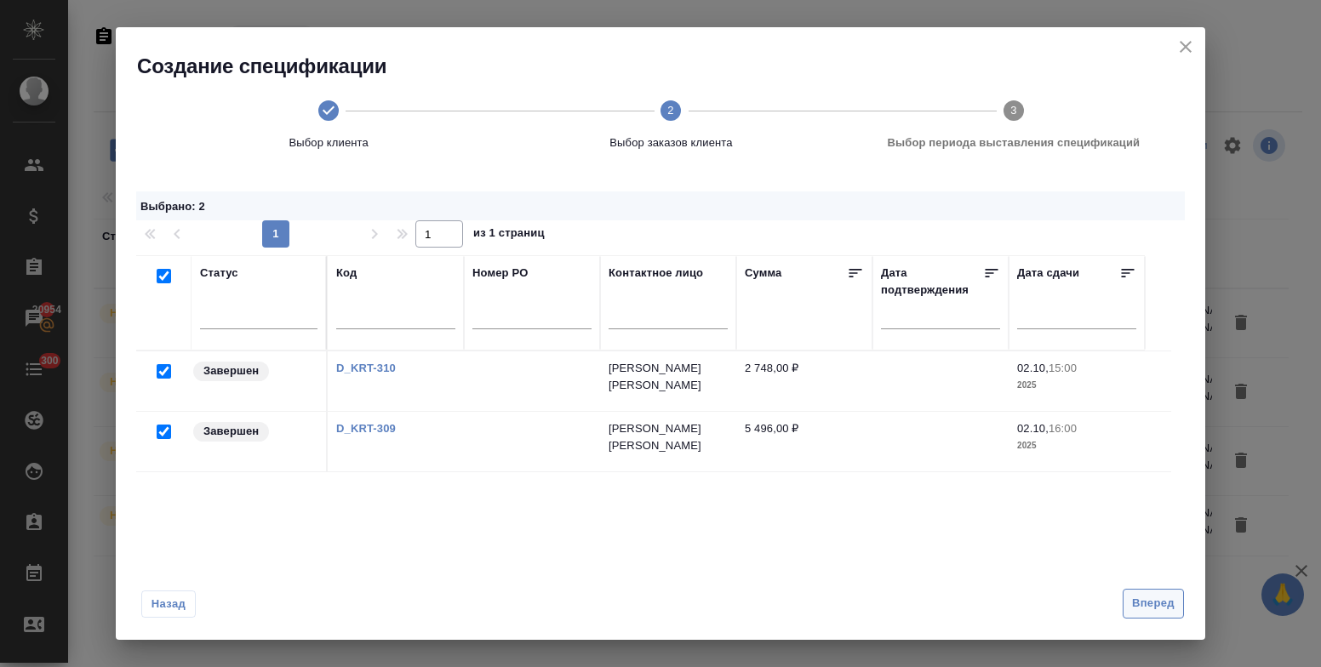
click at [1156, 598] on span "Вперед" at bounding box center [1153, 604] width 43 height 20
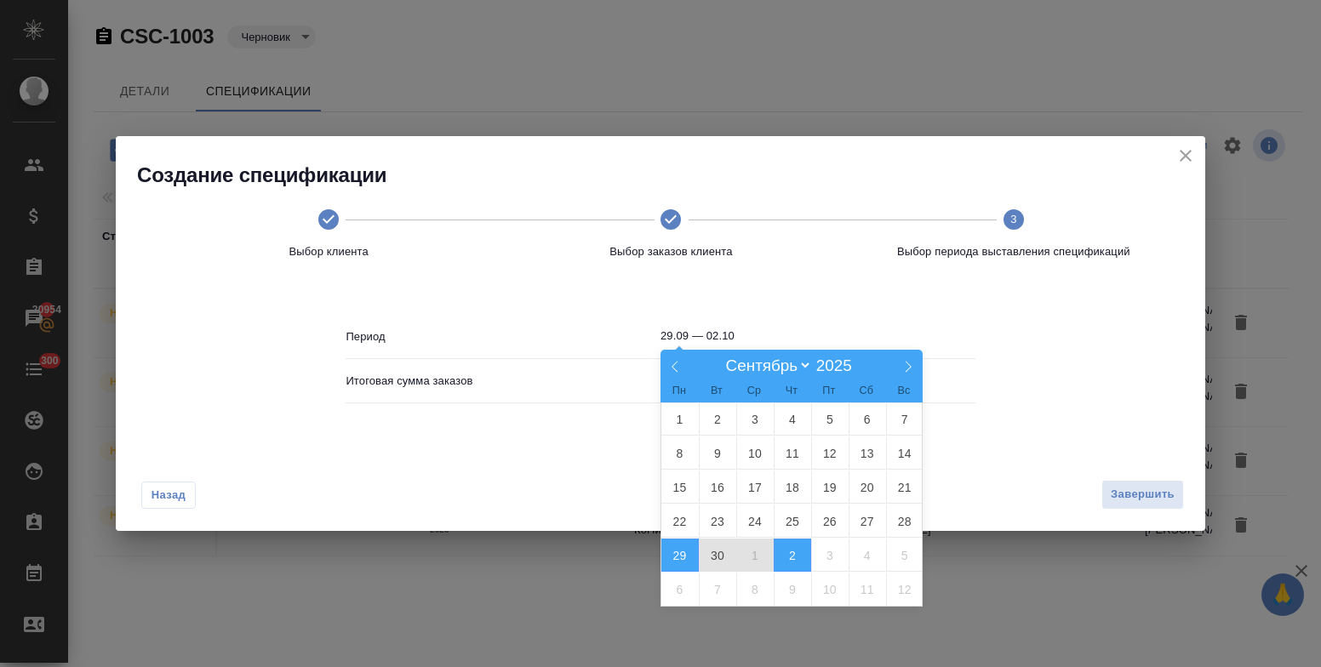
click at [749, 341] on input "29.09 — 02.10" at bounding box center [818, 336] width 315 height 24
click at [911, 368] on icon at bounding box center [909, 367] width 6 height 11
select select "9"
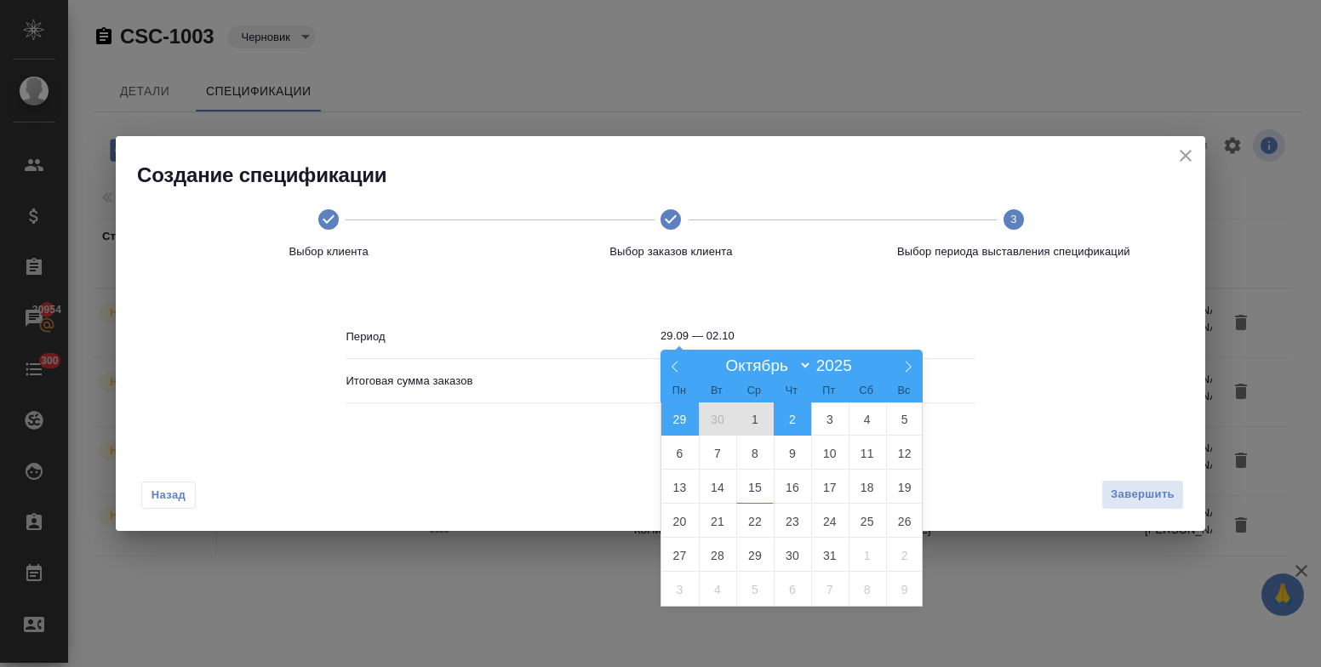
click at [748, 415] on span "1" at bounding box center [754, 419] width 37 height 33
type input "01.10"
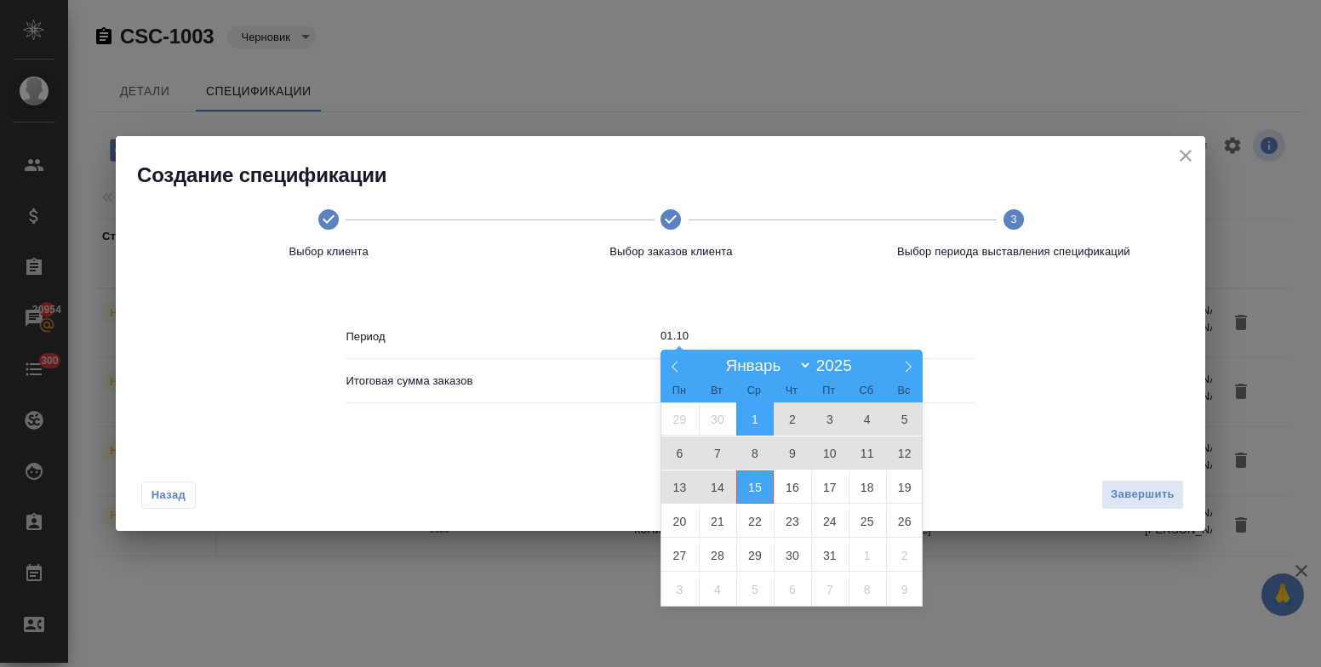
click at [762, 493] on span "15" at bounding box center [754, 487] width 37 height 33
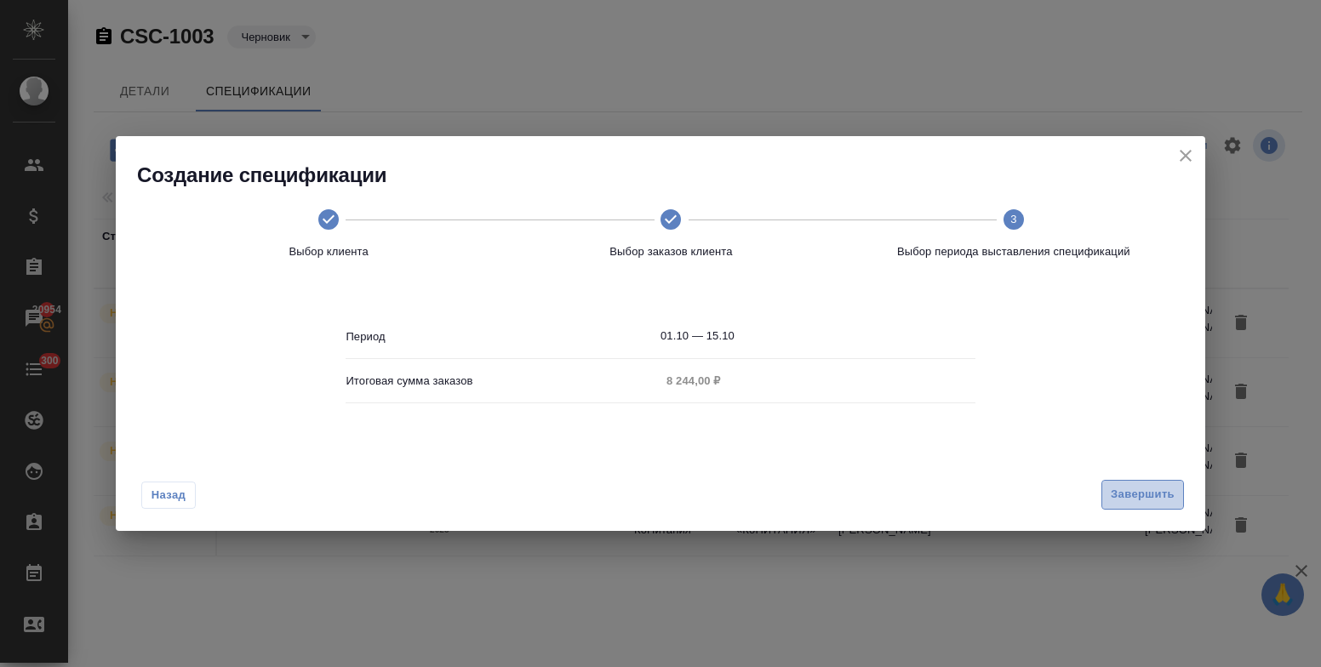
click at [1126, 485] on span "Завершить" at bounding box center [1143, 495] width 64 height 20
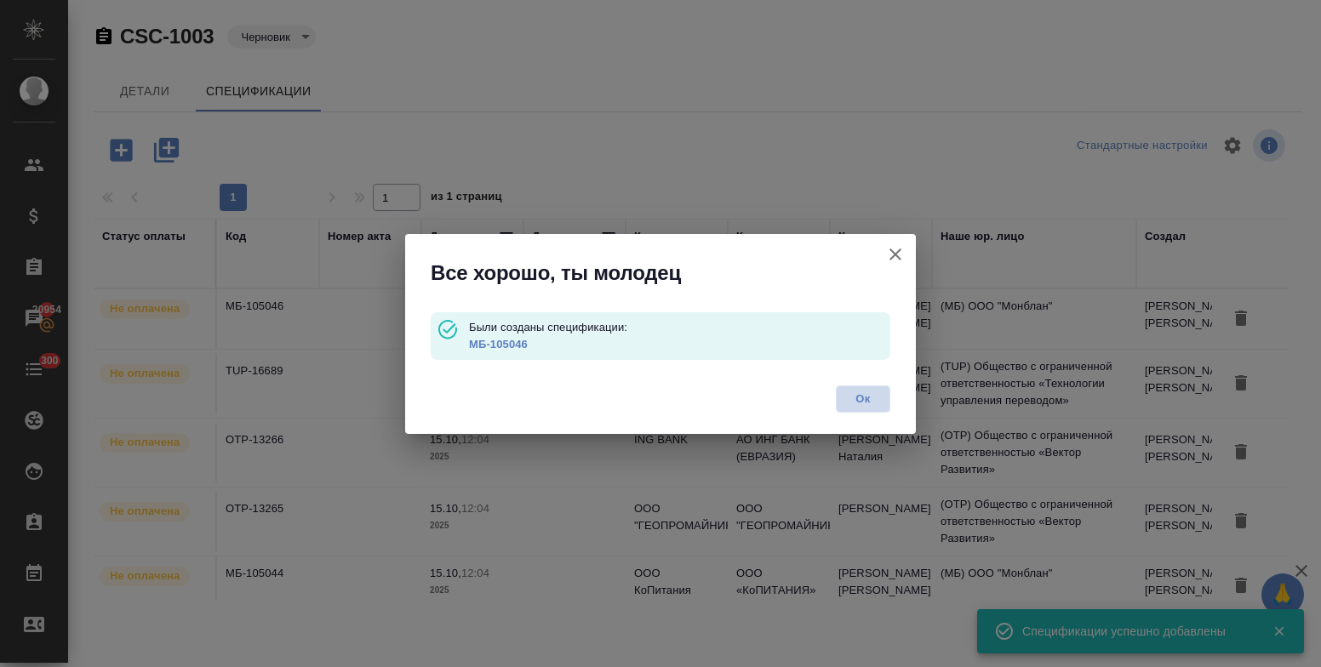
click at [871, 398] on span "Ок" at bounding box center [863, 399] width 36 height 17
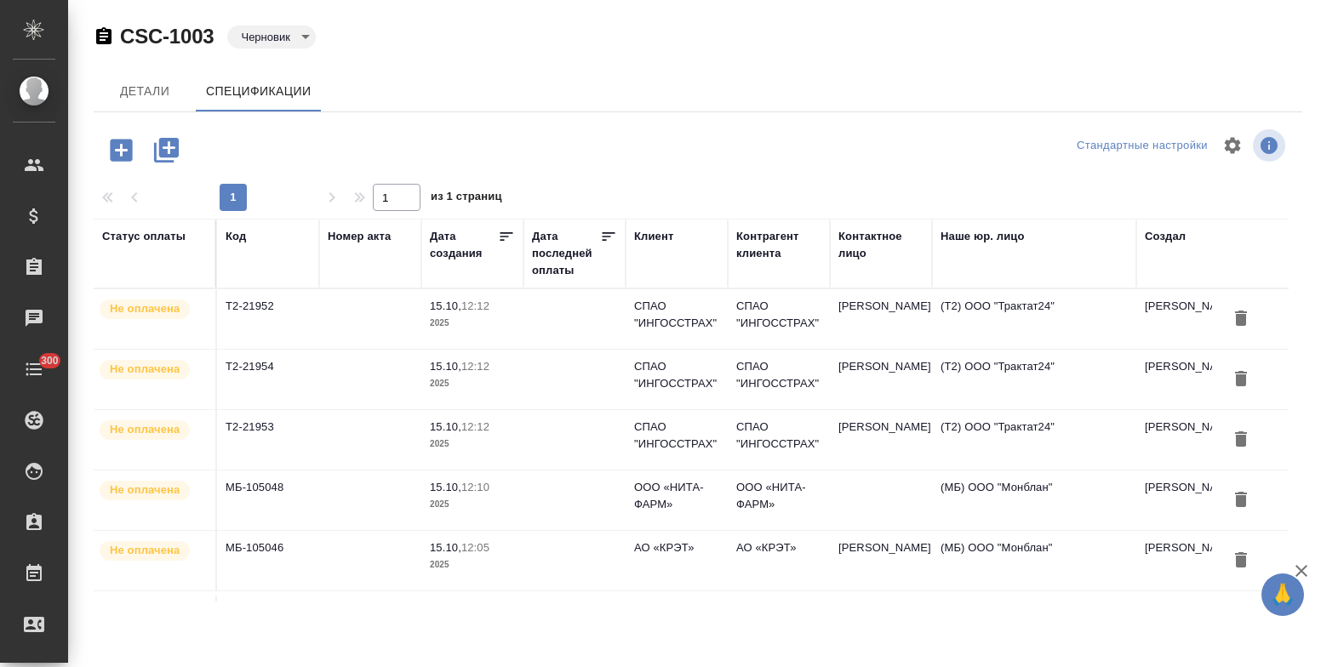
scroll to position [85, 0]
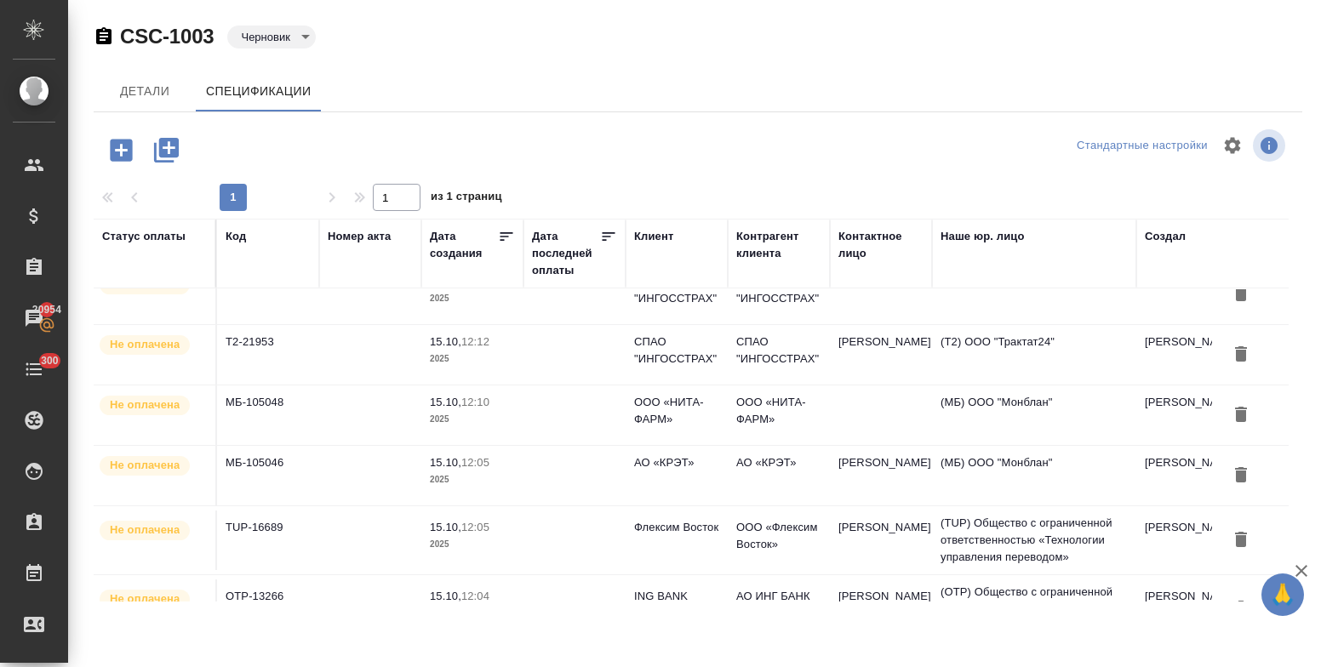
click at [452, 407] on p "15.10," at bounding box center [445, 402] width 31 height 13
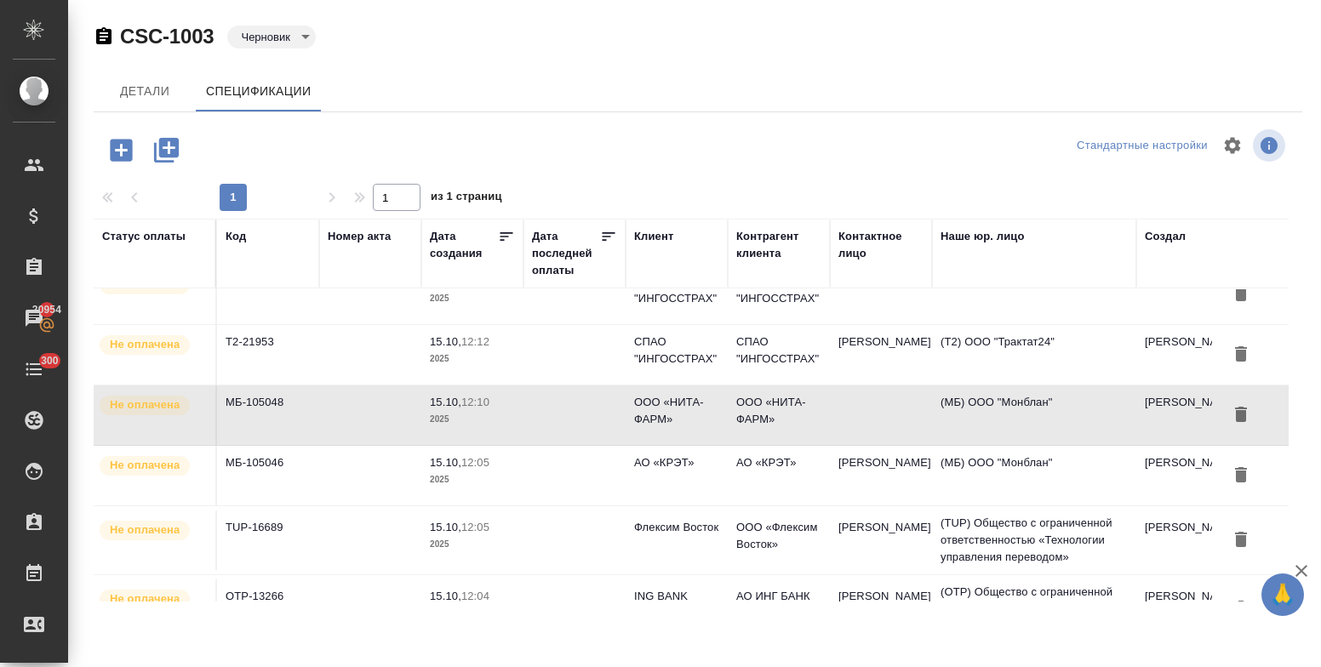
click at [452, 407] on p "15.10," at bounding box center [445, 402] width 31 height 13
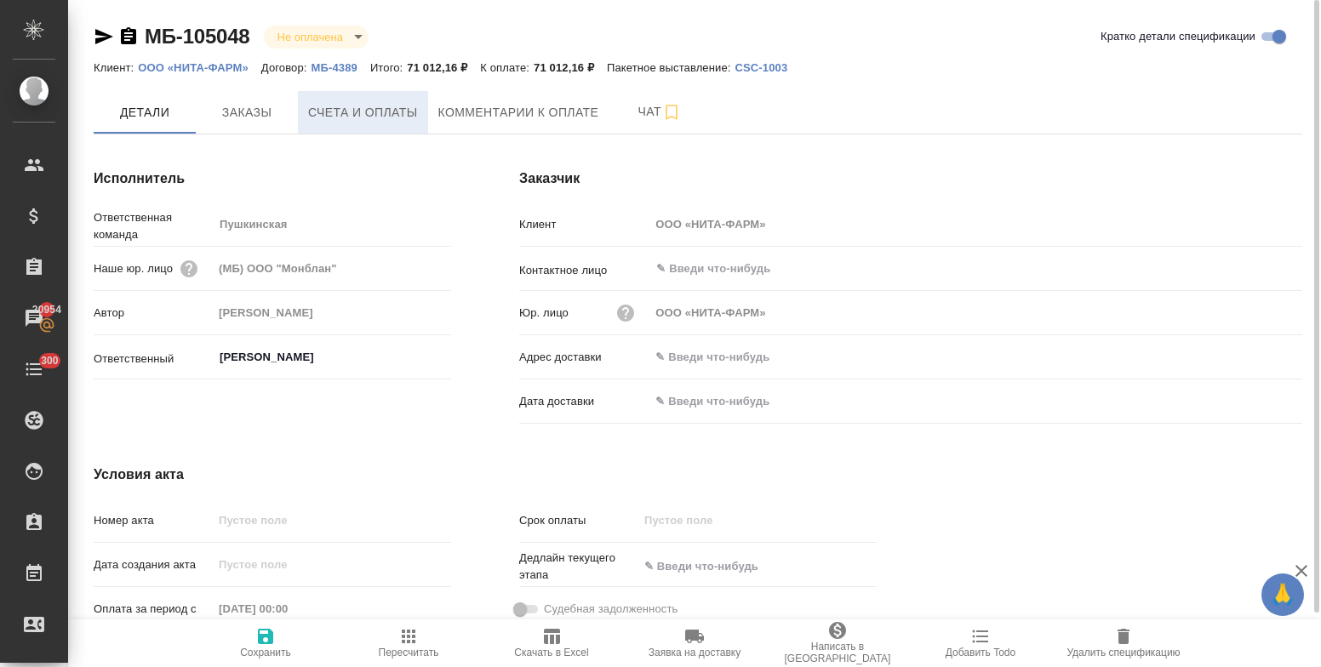
click at [342, 93] on button "Счета и оплаты" at bounding box center [363, 112] width 130 height 43
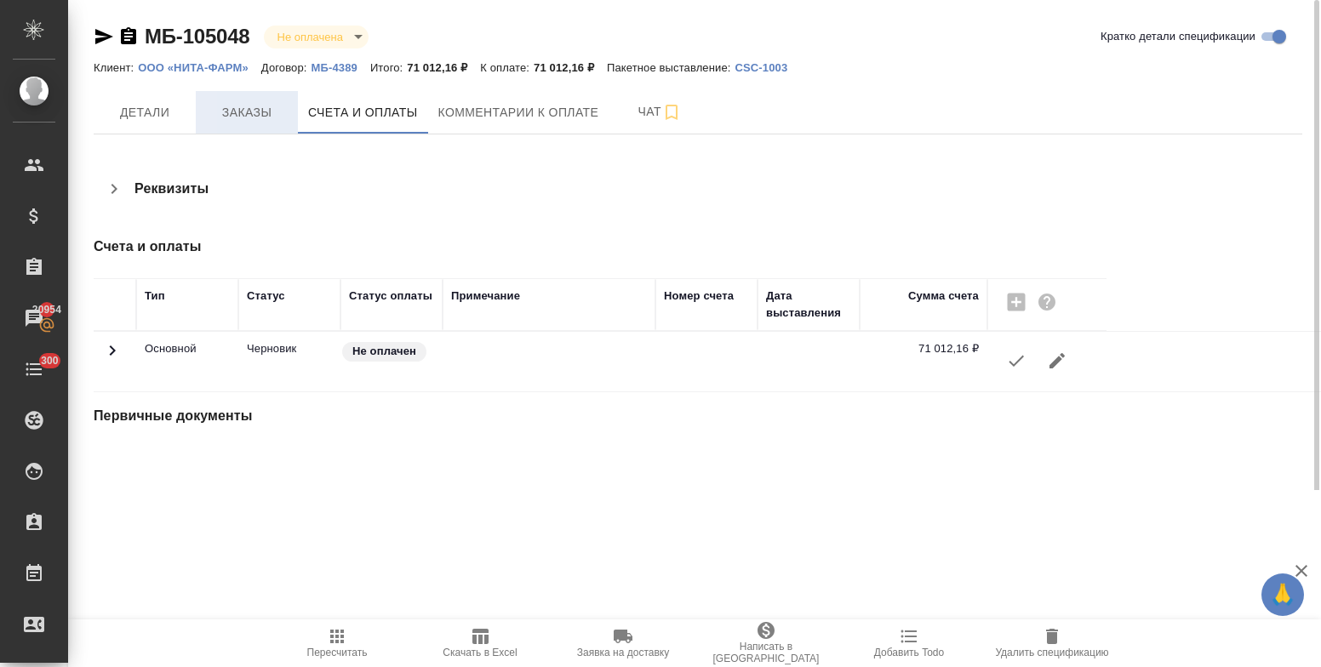
click at [259, 111] on span "Заказы" at bounding box center [247, 112] width 82 height 21
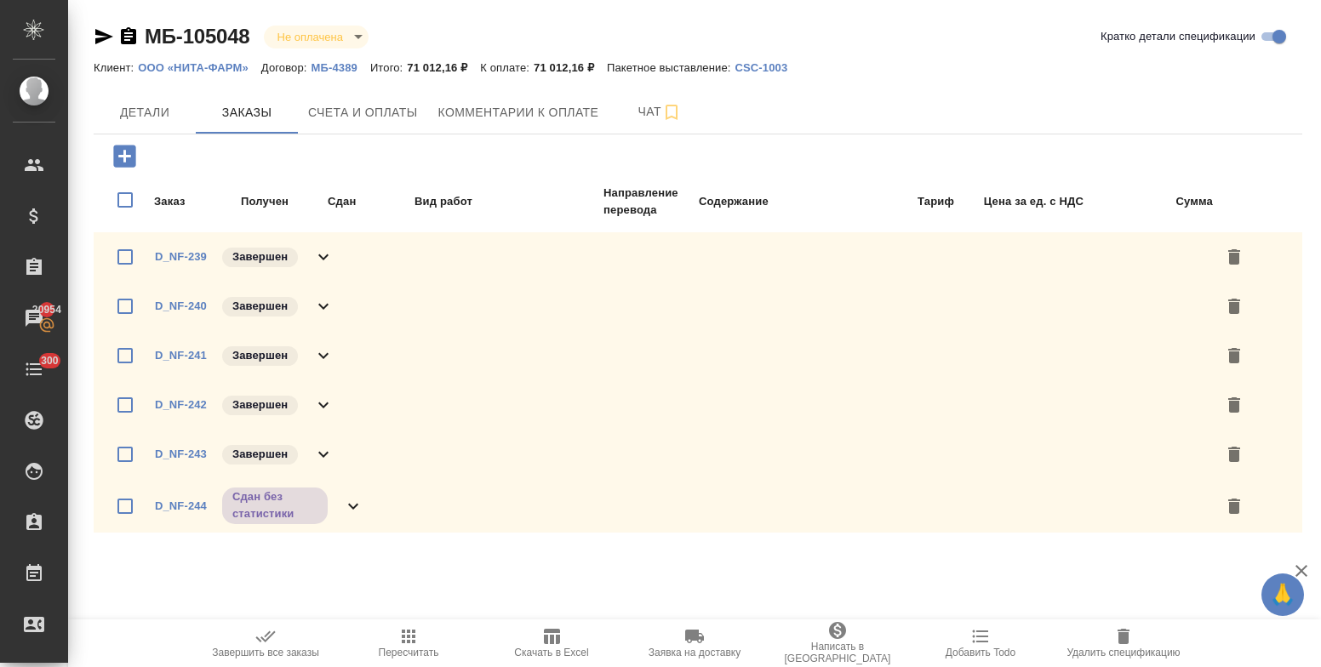
click at [336, 66] on p "МБ-4389" at bounding box center [341, 67] width 59 height 13
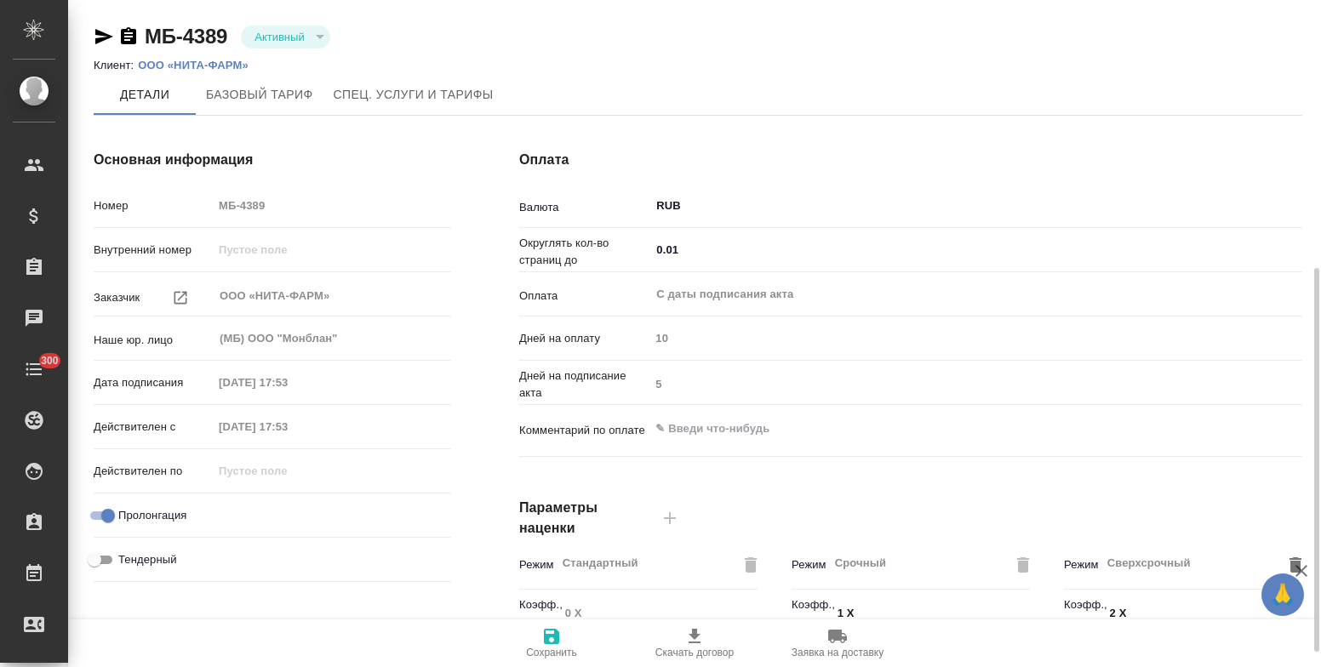
scroll to position [426, 0]
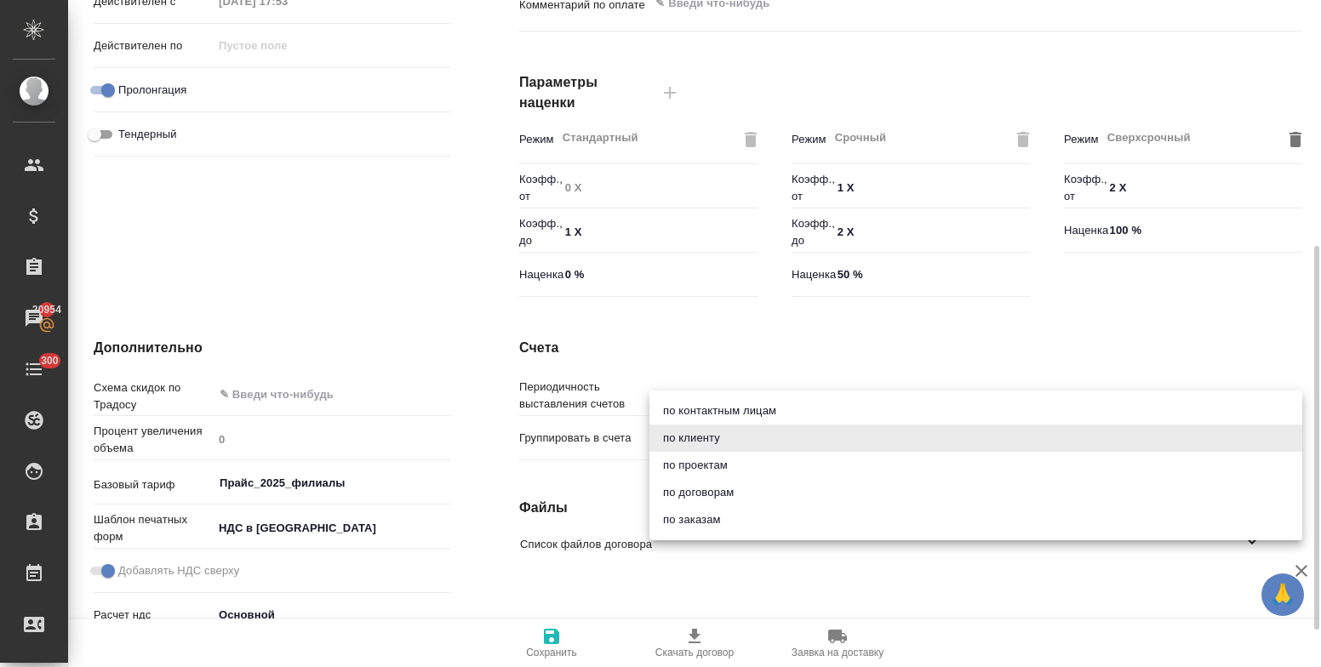
click at [694, 441] on body "🙏 .cls-1 fill:#fff; AWATERA Bulakhova Elena Клиенты Спецификации Заказы 20954 Ч…" at bounding box center [660, 333] width 1321 height 667
click at [684, 410] on li "по контактным лицам" at bounding box center [976, 411] width 653 height 27
type input "contactPerson"
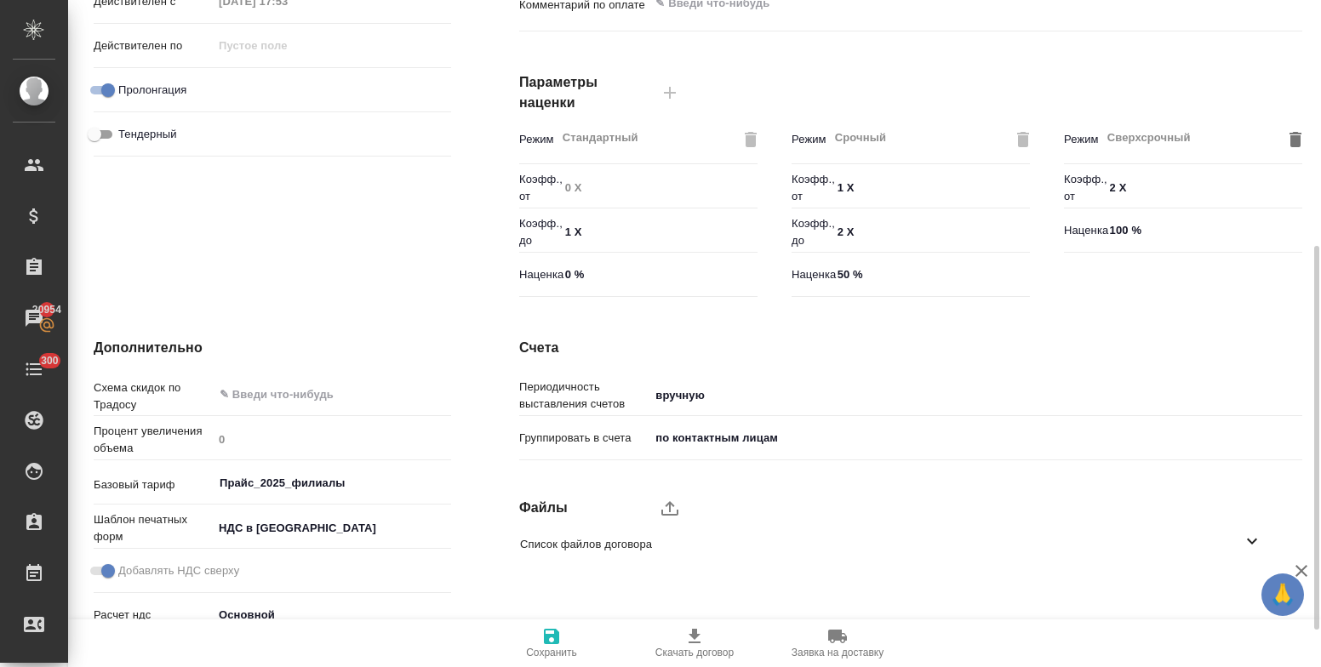
click at [633, 487] on div "Счета Периодичность выставления счетов вручную manual Группировать в счета по к…" at bounding box center [910, 513] width 851 height 419
click at [551, 639] on icon "button" at bounding box center [551, 637] width 20 height 20
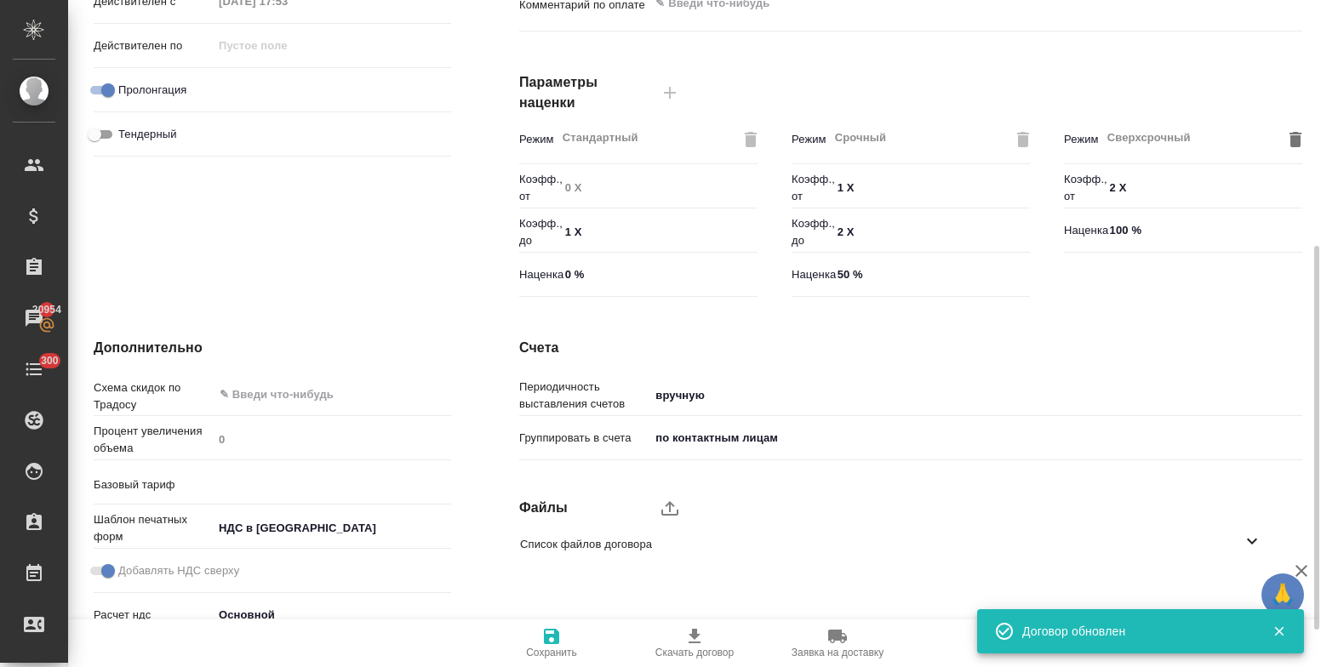
type input "Прайс_2025_филиалы"
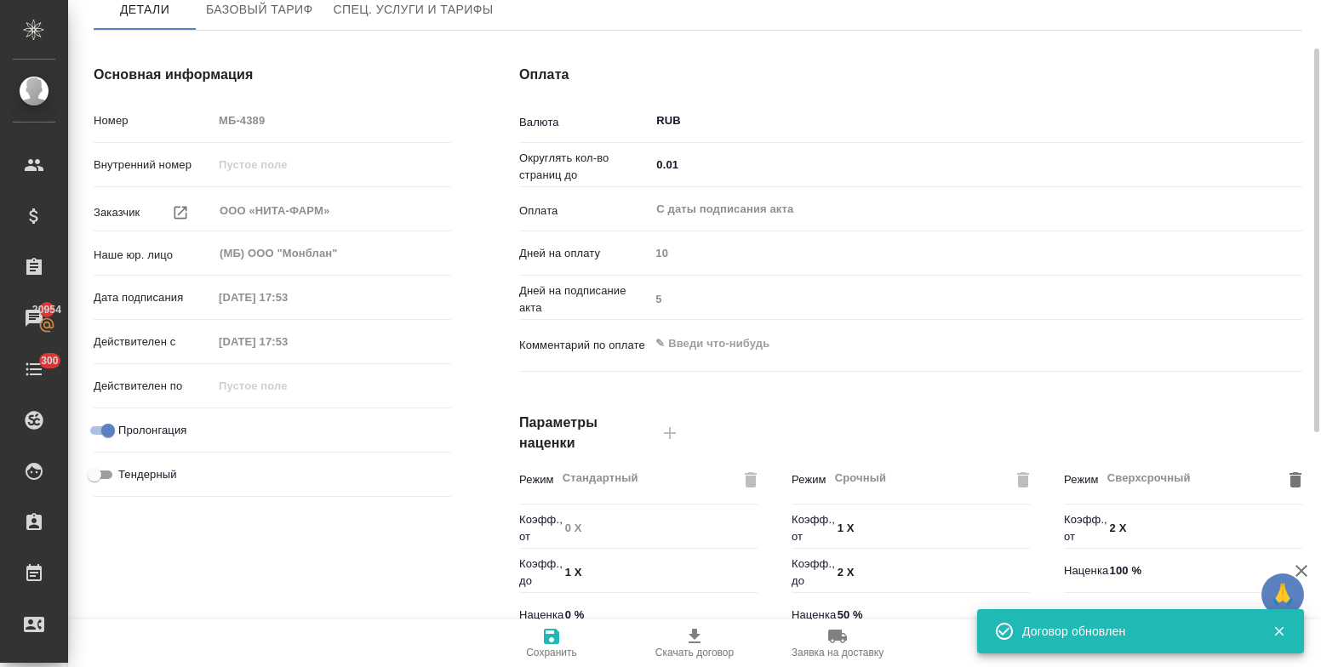
scroll to position [0, 0]
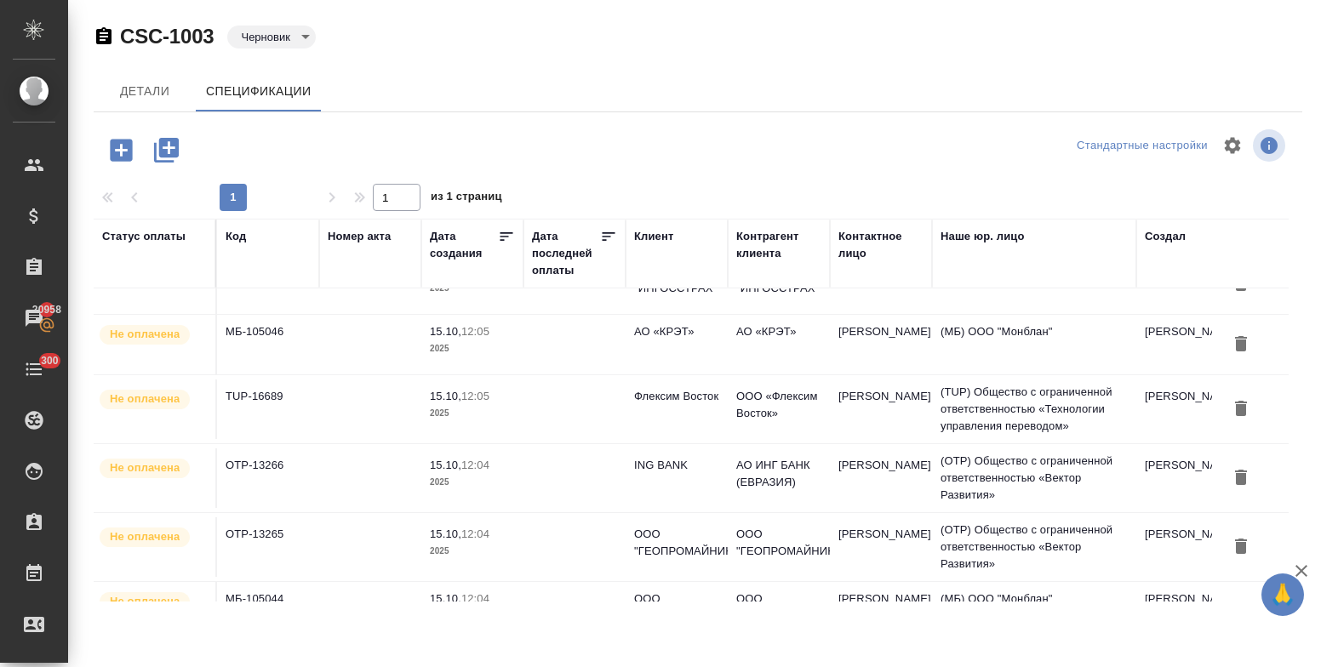
scroll to position [650, 0]
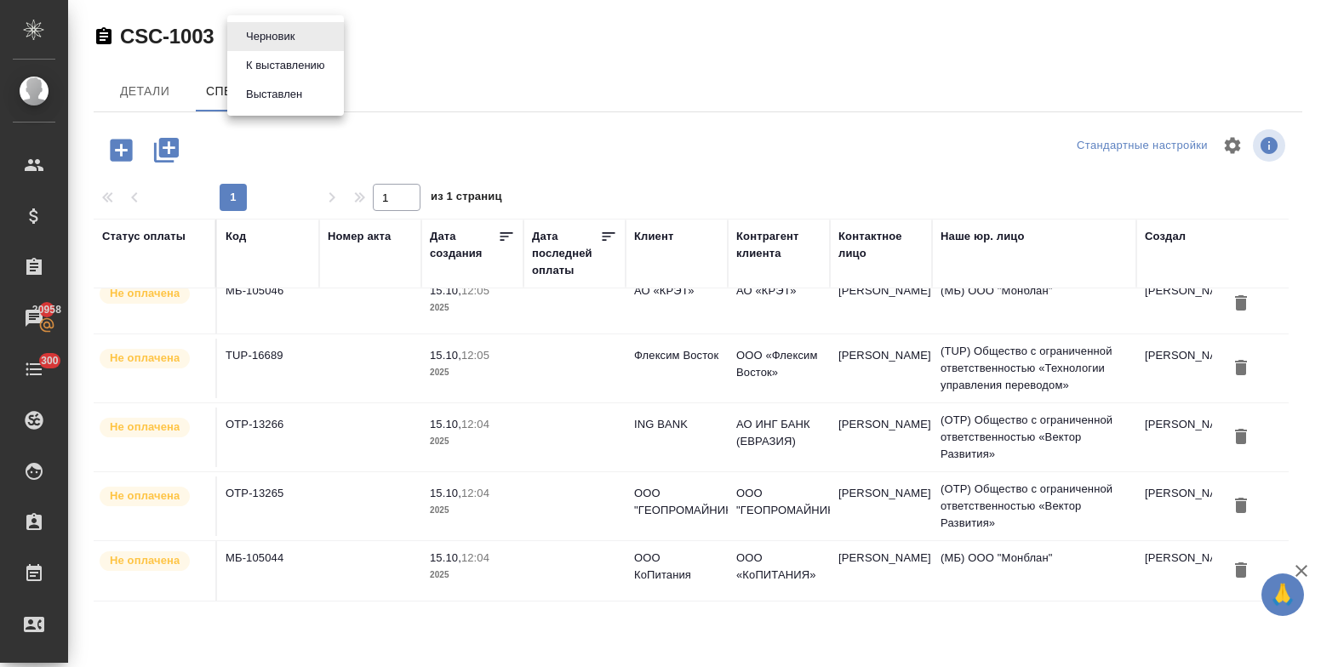
click at [260, 40] on body "🙏 .cls-1 fill:#fff; AWATERA Bulakhova [PERSON_NAME] Спецификации Заказы 20958 Ч…" at bounding box center [660, 333] width 1321 height 667
click at [265, 62] on button "К выставлению" at bounding box center [285, 65] width 89 height 19
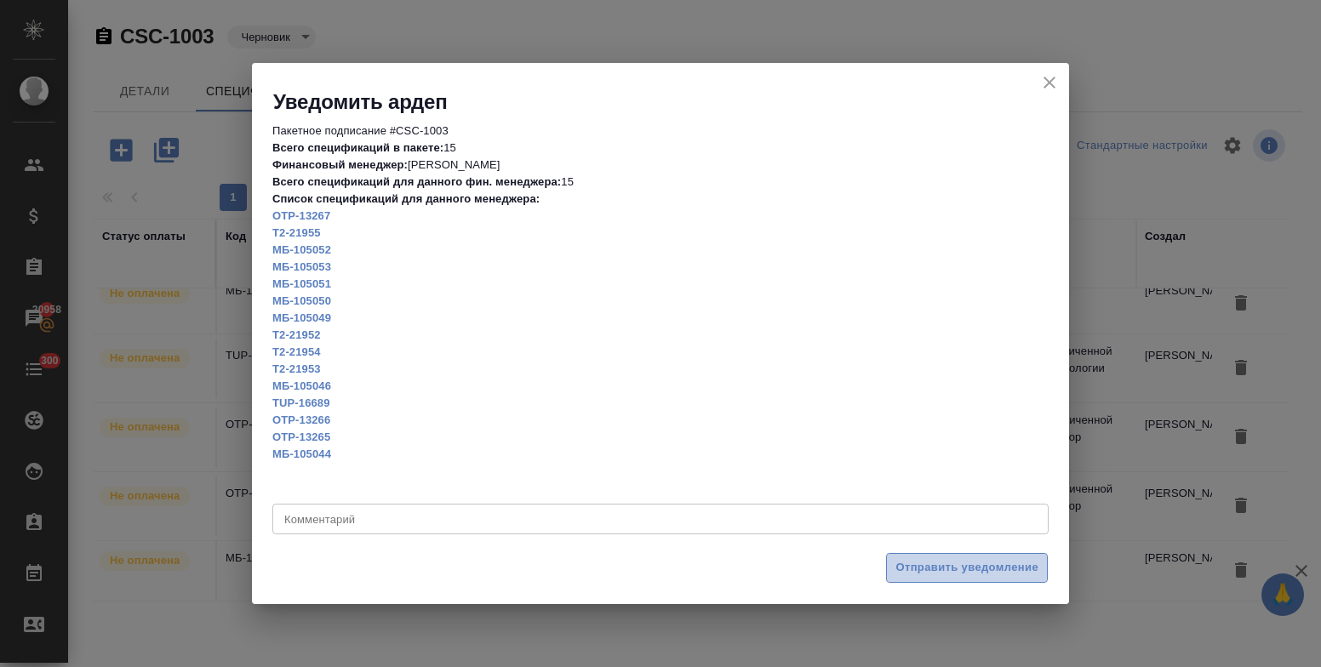
click at [951, 567] on span "Отправить уведомление" at bounding box center [967, 568] width 143 height 20
